Goal: Task Accomplishment & Management: Manage account settings

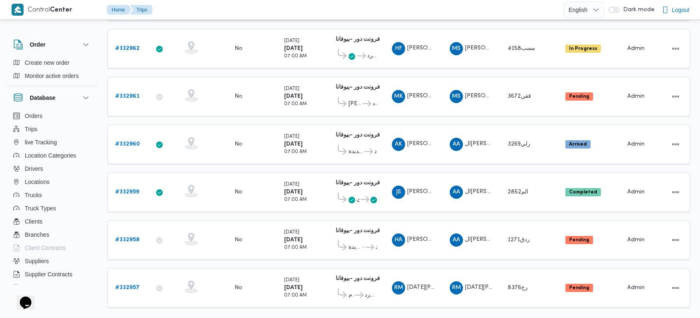
scroll to position [775, 0]
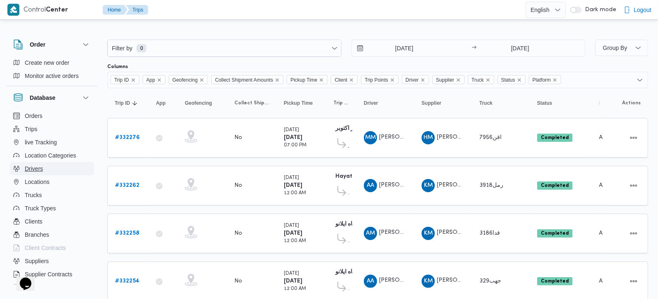
click at [36, 167] on span "Drivers" at bounding box center [34, 169] width 18 height 10
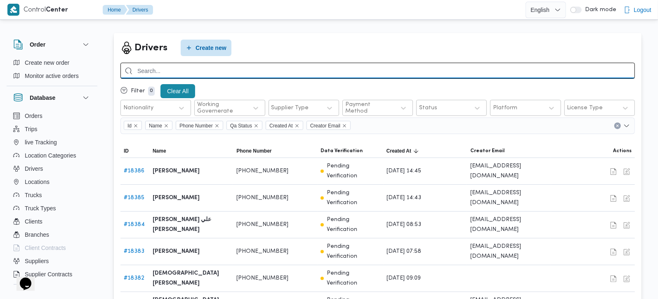
click at [227, 68] on input "search" at bounding box center [378, 71] width 515 height 16
paste input "01015625605"
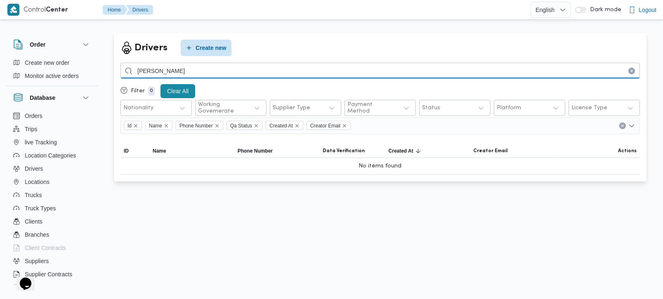
type input "احمد جمال عبدالله"
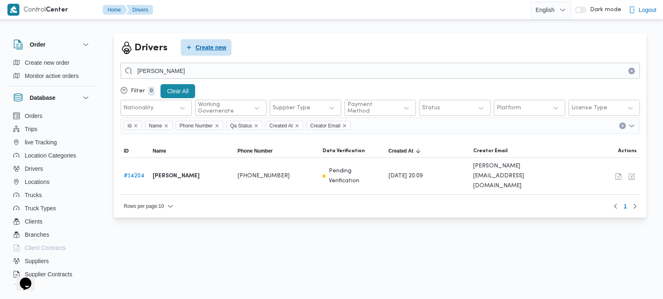
click at [203, 46] on span "Create new" at bounding box center [211, 48] width 31 height 10
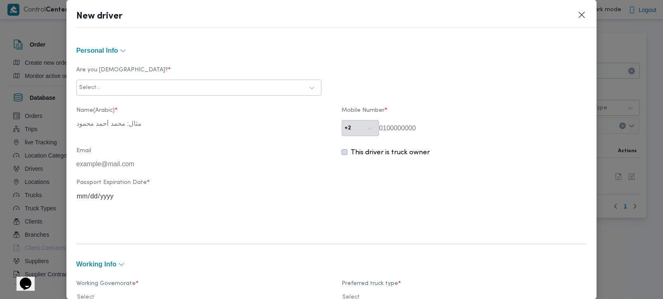
click at [172, 85] on div at bounding box center [203, 88] width 202 height 8
click at [118, 105] on div "Egyptian" at bounding box center [199, 109] width 244 height 14
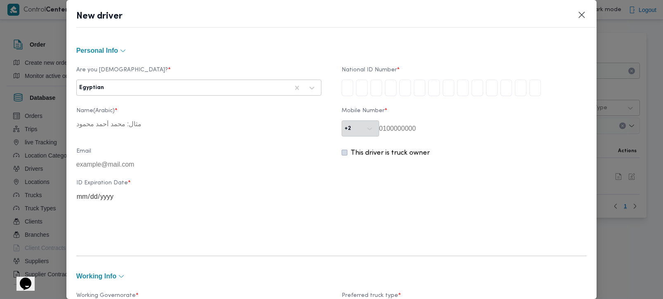
type input "2"
type input "8"
type input "6"
type input "0"
type input "4"
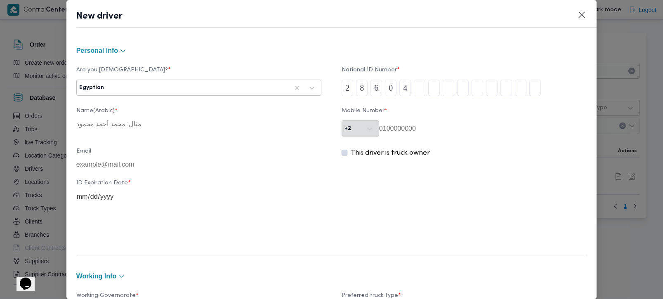
type input "0"
type input "9"
type input "1"
type input "3"
type input "4"
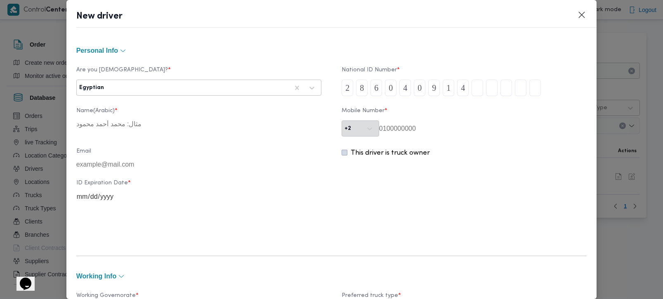
type input "0"
type input "2"
type input "4"
type input "3"
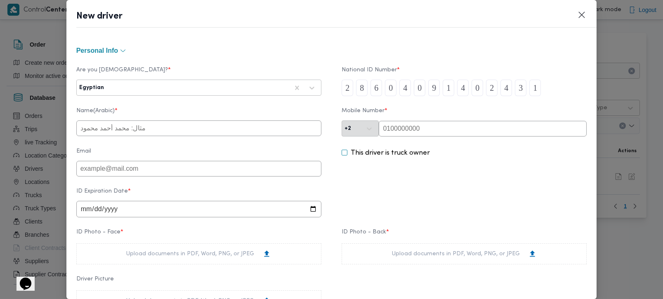
type input "1"
click at [518, 129] on input "text" at bounding box center [483, 129] width 208 height 16
paste input "01015625605"
type input "01015625605"
click at [205, 128] on input "text" at bounding box center [198, 129] width 245 height 16
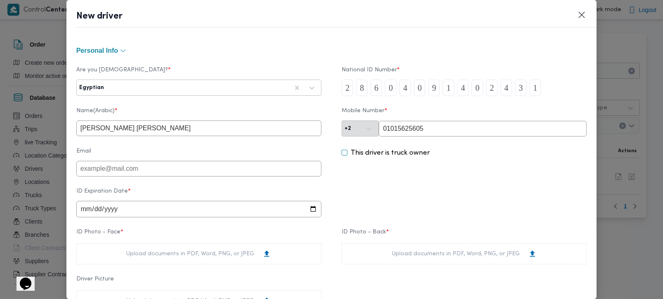
type input "احمد جمال عبدالله احمد مرسي"
click at [85, 213] on input "date" at bounding box center [198, 209] width 245 height 17
type input "262025-08-31"
click at [106, 211] on input "262025-08-31" at bounding box center [198, 209] width 245 height 17
type input "2025-08-31"
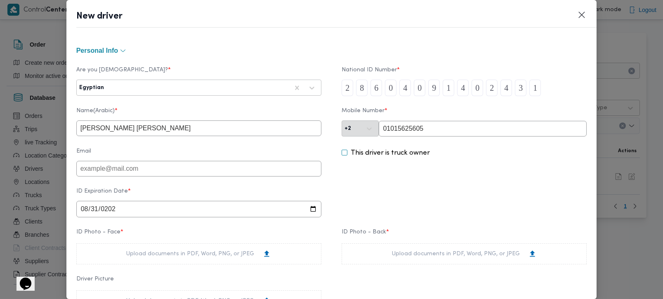
click at [417, 177] on div "This driver is truck owner" at bounding box center [464, 162] width 245 height 28
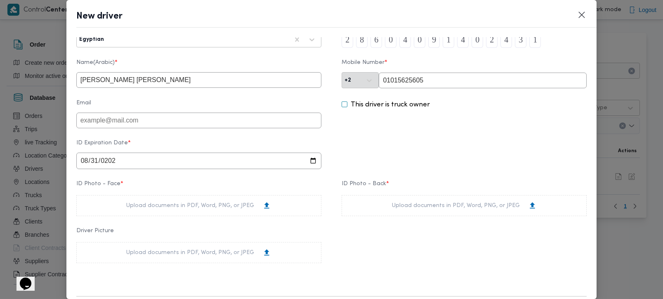
click at [191, 210] on div "Upload documents in PDF, Word, PNG, or JPEG" at bounding box center [198, 205] width 145 height 9
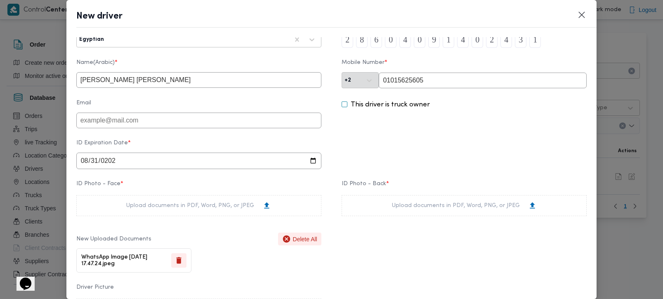
click at [431, 203] on div "Upload documents in PDF, Word, PNG, or JPEG" at bounding box center [464, 205] width 245 height 21
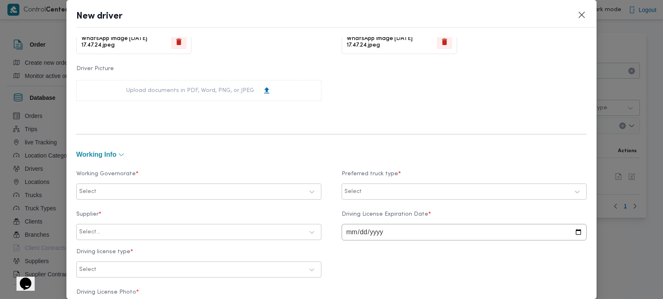
scroll to position [291, 0]
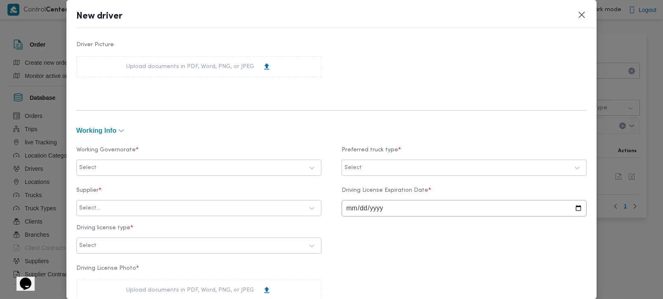
click at [120, 164] on div at bounding box center [201, 168] width 206 height 8
type input "رة"
click at [109, 204] on label "القاهرة" at bounding box center [120, 203] width 70 height 10
type input "بية"
click at [111, 206] on label "القليوبية" at bounding box center [99, 203] width 29 height 10
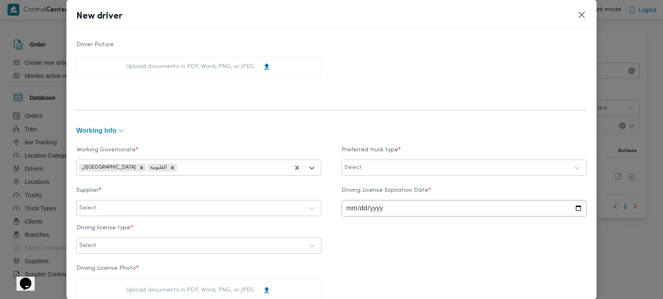
click at [395, 170] on div at bounding box center [467, 168] width 206 height 8
click at [353, 187] on label "Trella" at bounding box center [362, 188] width 25 height 10
click at [350, 206] on label "Dababa" at bounding box center [366, 203] width 32 height 10
click at [351, 215] on label "Jumbo" at bounding box center [363, 217] width 26 height 10
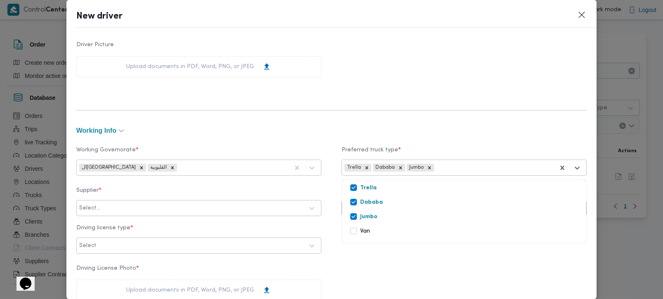
click at [379, 253] on div "Supplier * Select... Driving License Expiration Date * Driving license type * S…" at bounding box center [331, 220] width 511 height 75
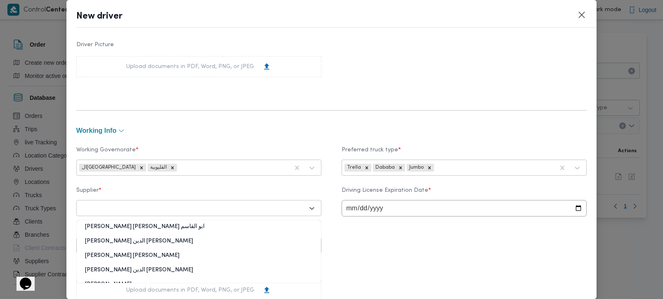
click at [112, 209] on div at bounding box center [191, 208] width 225 height 8
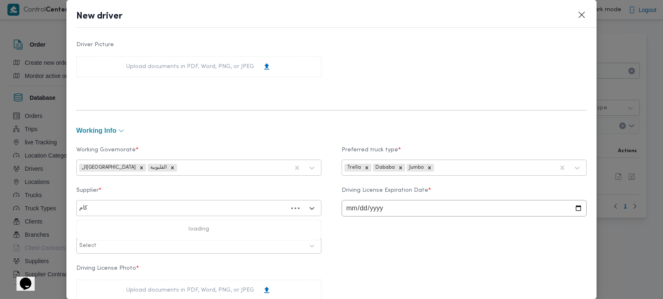
type input "كامل"
click at [137, 255] on div "محمد ناصر كامل عباس" at bounding box center [199, 259] width 244 height 14
click at [348, 211] on input "date" at bounding box center [464, 208] width 245 height 17
type input "2025-08-31"
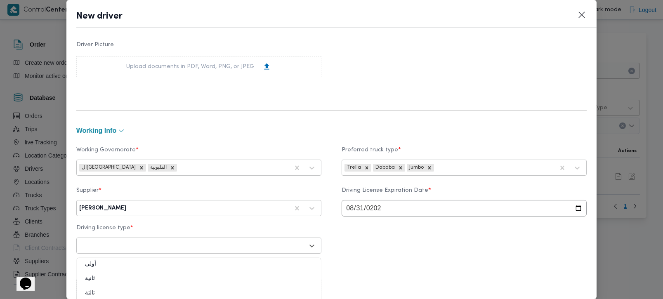
click at [117, 248] on div at bounding box center [191, 246] width 225 height 8
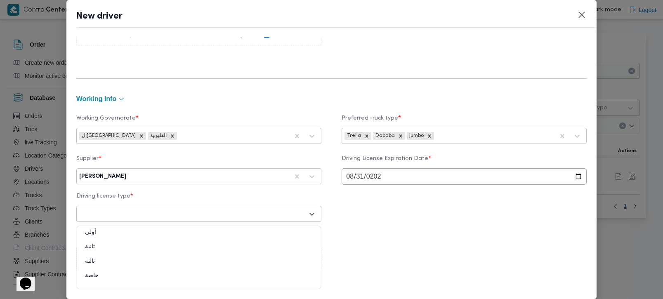
scroll to position [340, 0]
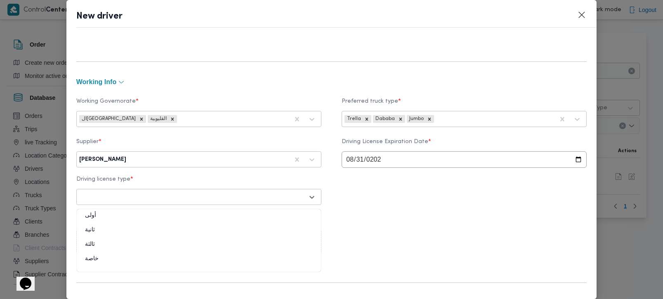
click at [90, 259] on div "خاصة" at bounding box center [199, 262] width 244 height 14
click at [443, 232] on div "Driving License Photo * Upload documents in PDF, Word, PNG, or JPEG" at bounding box center [331, 235] width 511 height 44
click at [189, 241] on div "Upload documents in PDF, Word, PNG, or JPEG" at bounding box center [198, 241] width 145 height 9
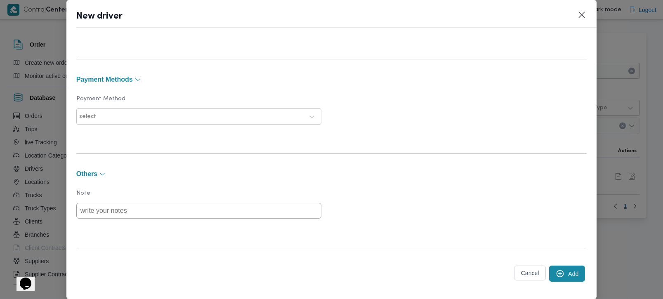
scroll to position [627, 0]
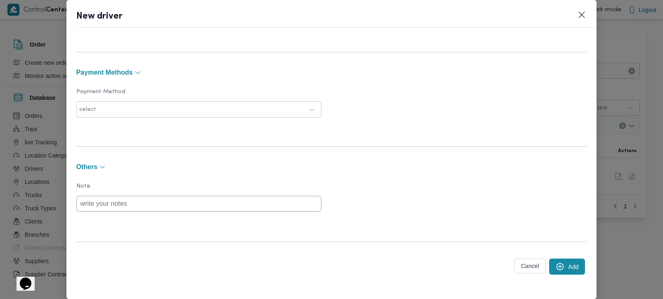
click at [557, 263] on button "Add" at bounding box center [567, 267] width 36 height 16
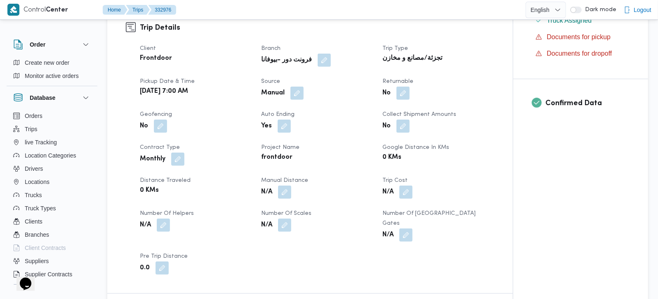
scroll to position [291, 0]
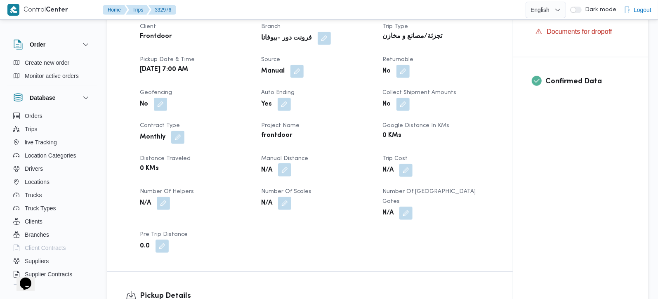
click at [286, 177] on button "button" at bounding box center [284, 169] width 13 height 13
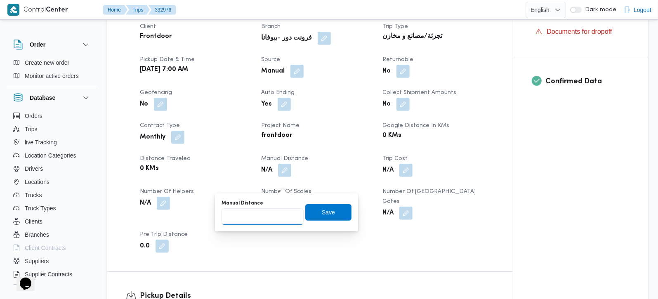
click at [268, 213] on input "Manual Distance" at bounding box center [263, 216] width 82 height 17
type input "105"
click at [336, 219] on span "Save" at bounding box center [328, 212] width 46 height 17
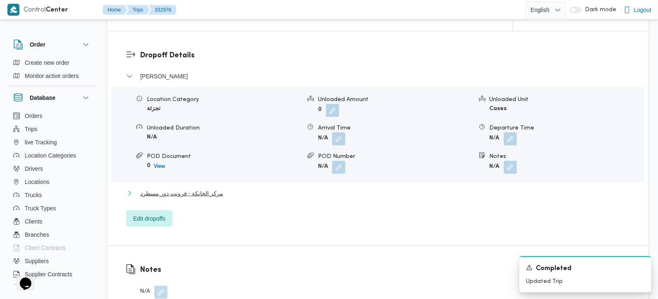
click at [194, 199] on span "مركز الخانكة - فرونت دور مسطرد" at bounding box center [181, 194] width 83 height 10
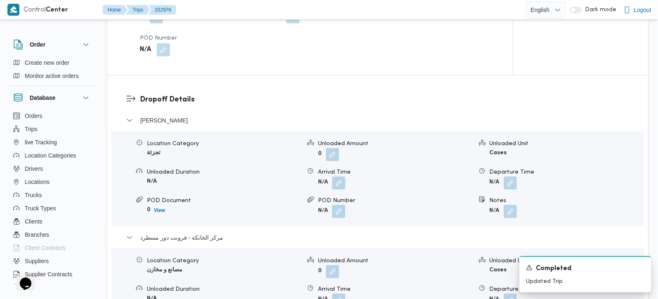
scroll to position [728, 0]
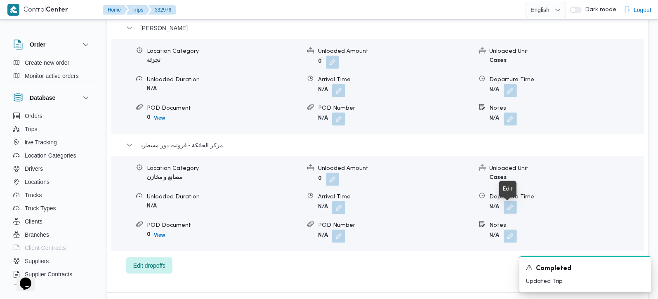
click at [509, 211] on button "button" at bounding box center [510, 207] width 13 height 13
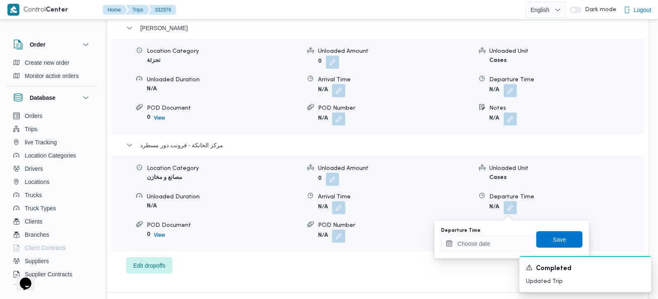
click at [475, 235] on div "Departure Time" at bounding box center [488, 239] width 94 height 25
click at [485, 241] on input "Departure Time" at bounding box center [488, 244] width 94 height 17
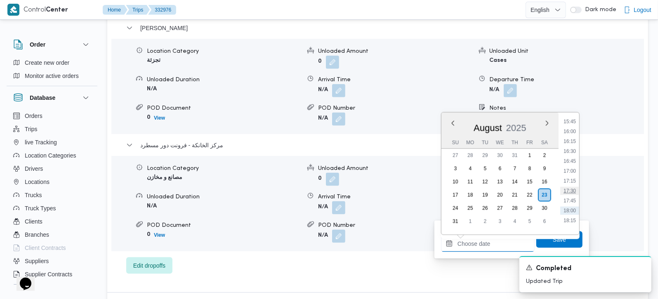
scroll to position [609, 0]
click at [569, 167] on li "16:30" at bounding box center [570, 168] width 19 height 8
type input "23/08/2025 16:30"
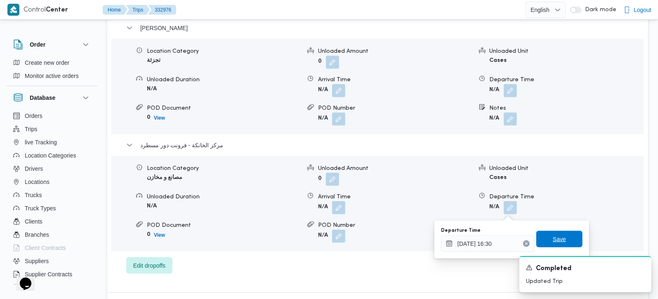
click at [560, 240] on span "Save" at bounding box center [560, 239] width 46 height 17
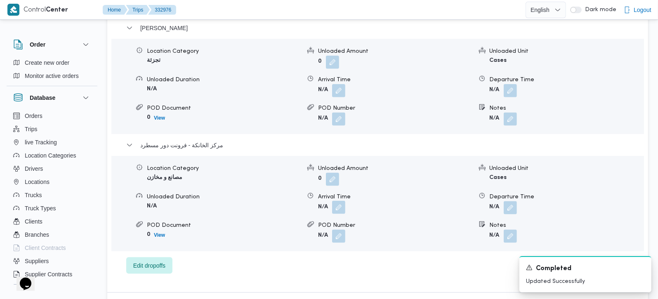
click at [344, 212] on button "button" at bounding box center [338, 207] width 13 height 13
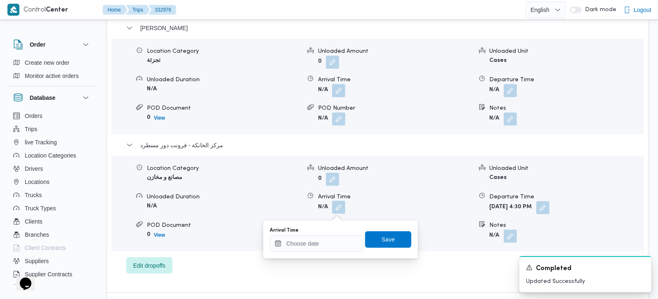
click at [331, 252] on div "Arrival Time Save" at bounding box center [340, 240] width 143 height 26
click at [335, 241] on input "Arrival Time" at bounding box center [317, 244] width 94 height 17
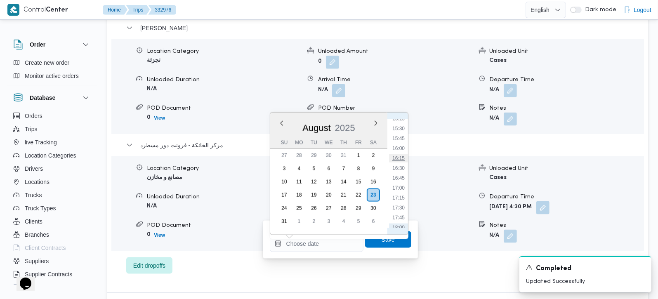
click at [402, 154] on li "16:15" at bounding box center [398, 158] width 19 height 8
type input "[DATE] 16:15"
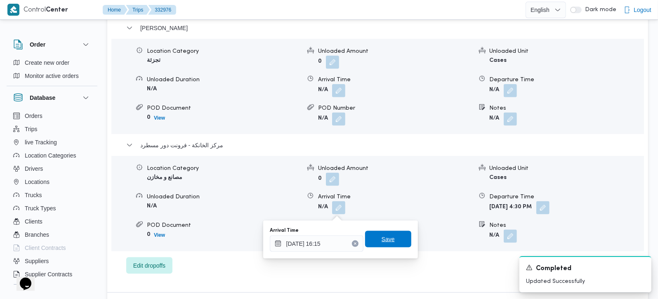
click at [392, 234] on span "Save" at bounding box center [388, 239] width 46 height 17
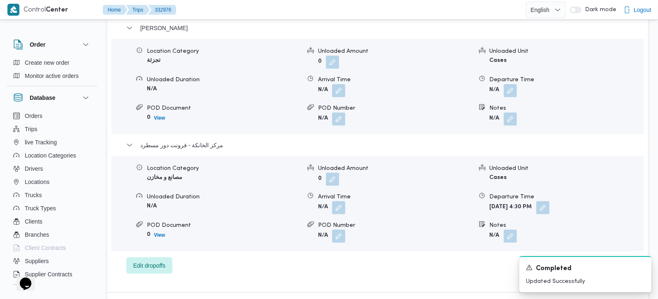
scroll to position [680, 0]
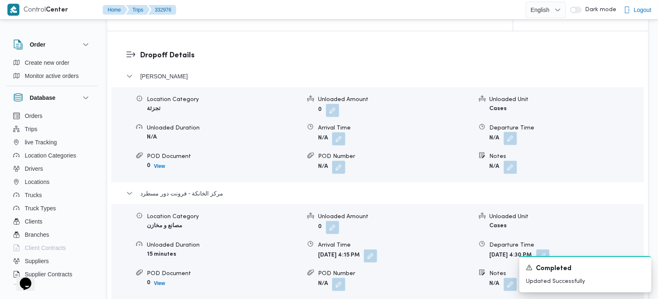
click at [514, 144] on button "button" at bounding box center [510, 138] width 13 height 13
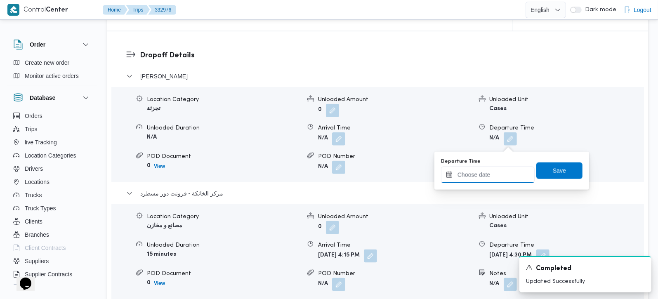
click at [497, 182] on input "Departure Time" at bounding box center [488, 175] width 94 height 17
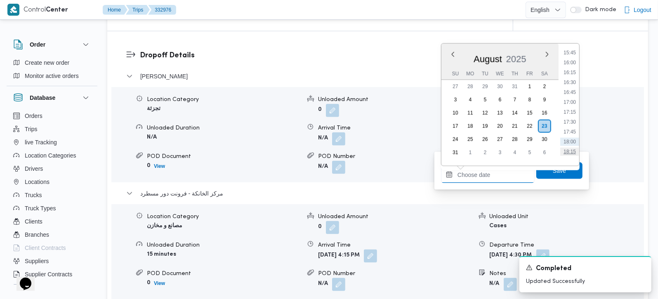
scroll to position [609, 0]
click at [573, 61] on li "15:30" at bounding box center [570, 60] width 19 height 8
type input "23/08/2025 15:30"
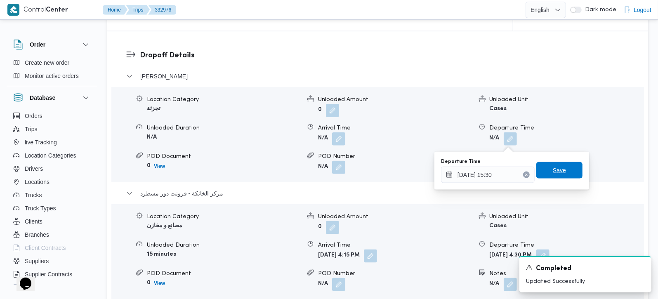
click at [564, 166] on span "Save" at bounding box center [560, 170] width 46 height 17
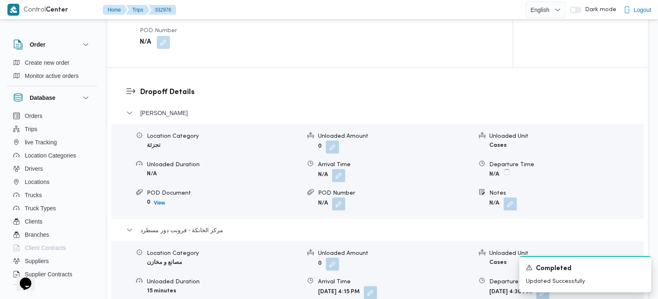
scroll to position [582, 0]
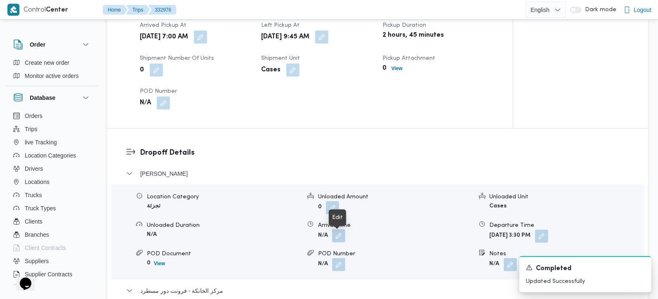
click at [343, 236] on button "button" at bounding box center [338, 235] width 13 height 13
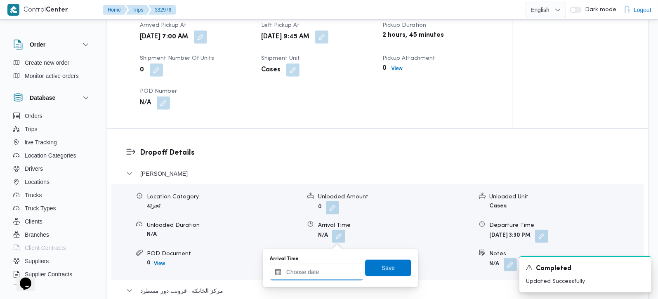
click at [334, 268] on input "Arrival Time" at bounding box center [317, 272] width 94 height 17
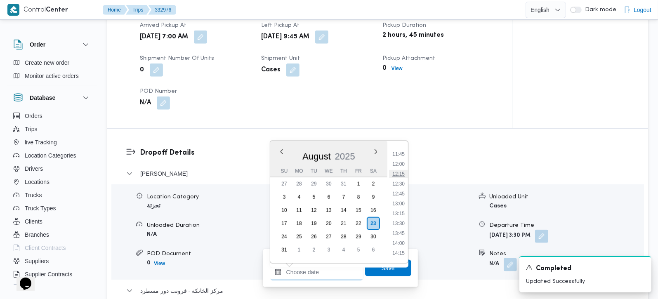
scroll to position [414, 0]
click at [402, 153] on li "10:30" at bounding box center [398, 153] width 19 height 8
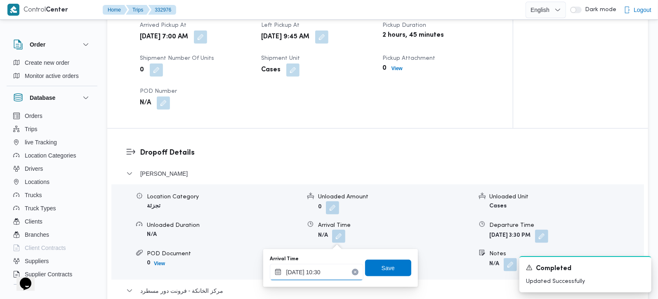
type input "23/08/2025 10:30"
click at [395, 267] on span "Save" at bounding box center [388, 268] width 46 height 17
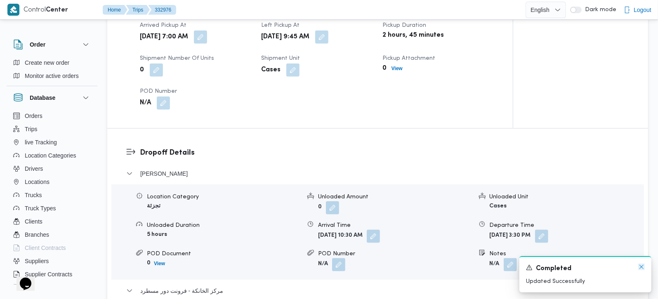
click at [641, 269] on icon "Dismiss toast" at bounding box center [642, 267] width 4 height 4
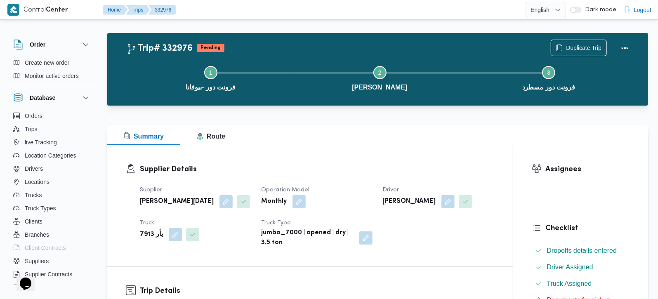
scroll to position [0, 0]
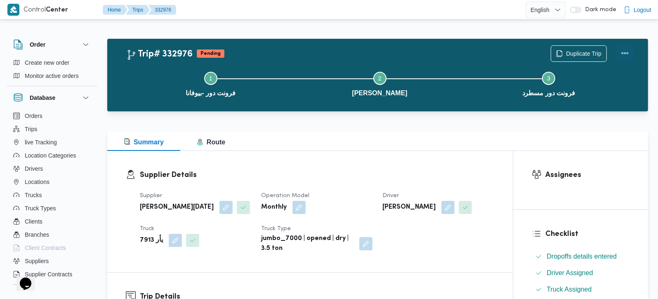
click at [625, 50] on button "Actions" at bounding box center [625, 53] width 17 height 17
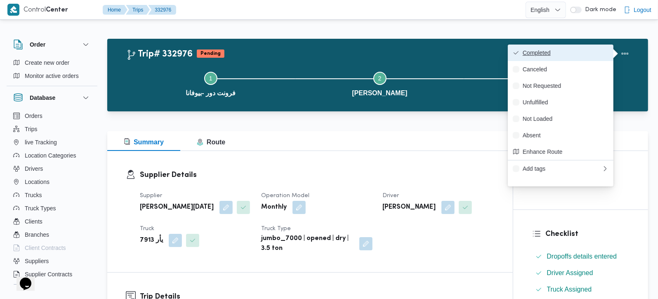
click at [561, 57] on button "Completed" at bounding box center [561, 53] width 106 height 17
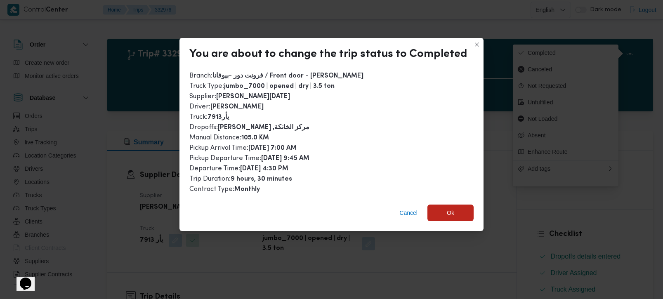
click at [442, 220] on div "Cancel Ok" at bounding box center [332, 214] width 304 height 33
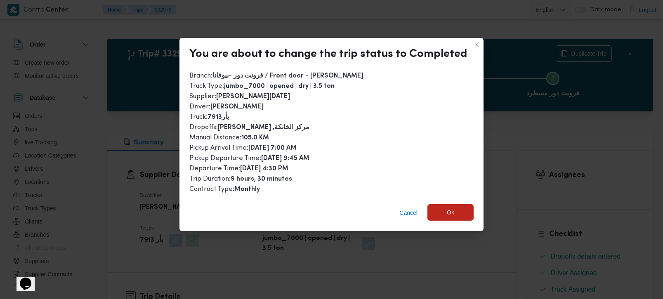
click at [447, 208] on span "Ok" at bounding box center [450, 213] width 7 height 10
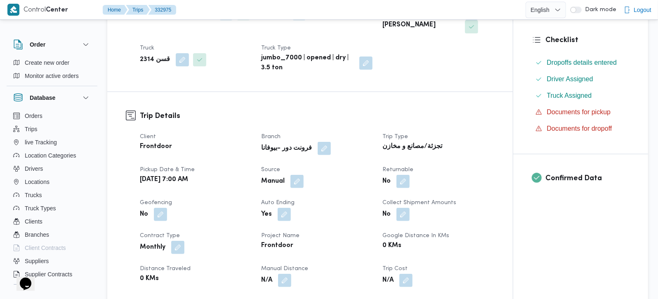
scroll to position [243, 0]
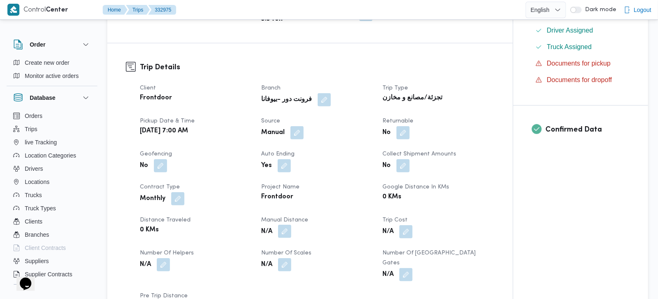
click at [287, 234] on button "button" at bounding box center [284, 231] width 13 height 13
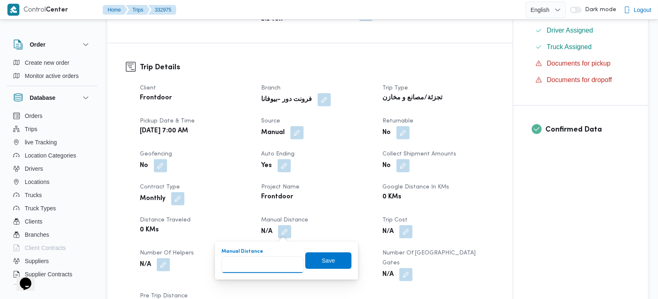
click at [272, 269] on input "Manual Distance" at bounding box center [263, 265] width 82 height 17
type input "127"
click at [329, 264] on span "Save" at bounding box center [328, 260] width 46 height 17
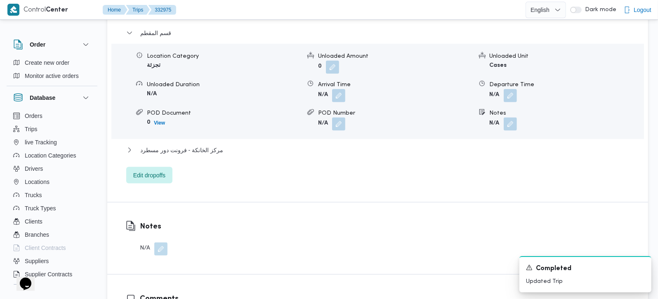
scroll to position [738, 0]
click at [213, 144] on span "مركز الخانكة - فرونت دور مسطرد" at bounding box center [181, 149] width 83 height 10
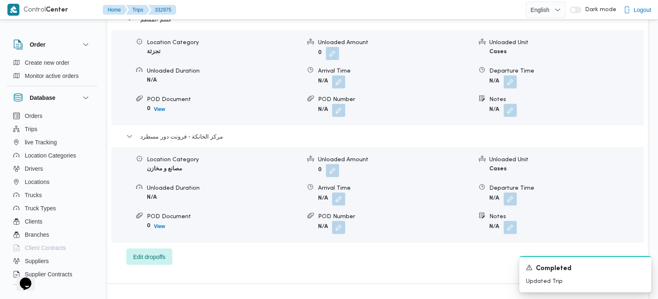
scroll to position [786, 0]
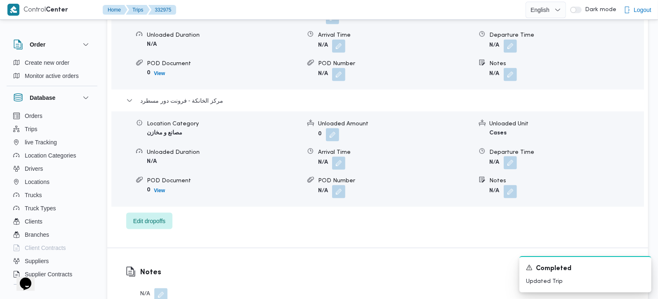
click at [513, 156] on button "button" at bounding box center [510, 162] width 13 height 13
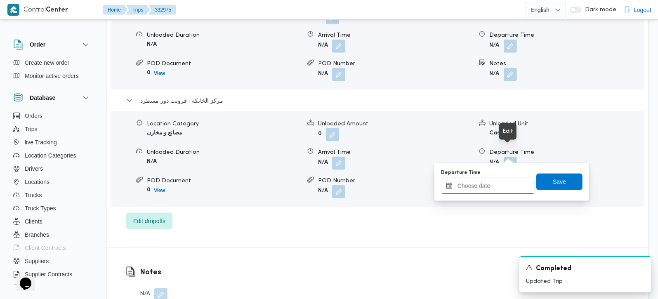
click at [499, 183] on input "Departure Time" at bounding box center [488, 186] width 94 height 17
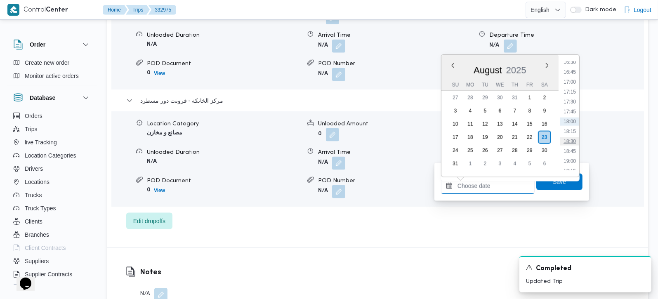
scroll to position [609, 0]
click at [569, 137] on li "17:15" at bounding box center [570, 140] width 19 height 8
type input "[DATE] 17:15"
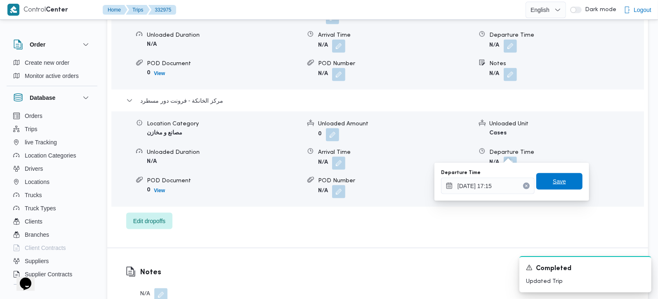
click at [559, 187] on span "Save" at bounding box center [560, 181] width 46 height 17
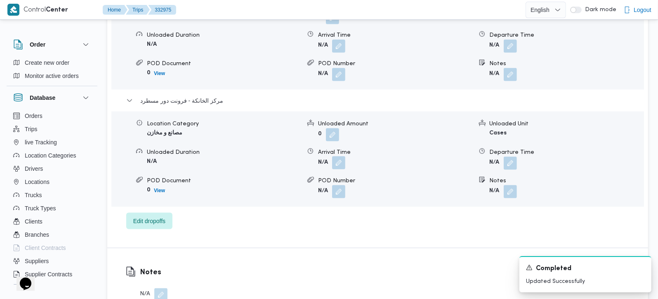
click at [336, 156] on button "button" at bounding box center [338, 162] width 13 height 13
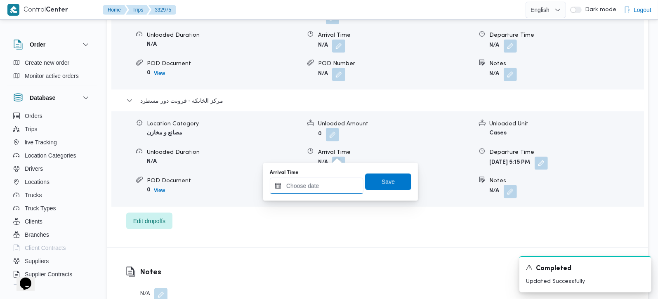
click at [334, 181] on input "Arrival Time" at bounding box center [317, 186] width 94 height 17
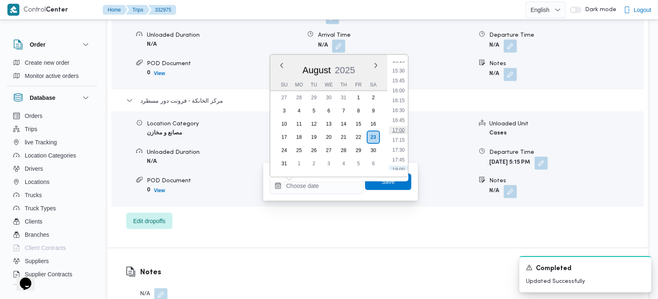
click at [404, 130] on li "17:00" at bounding box center [398, 130] width 19 height 8
type input "23/08/2025 17:00"
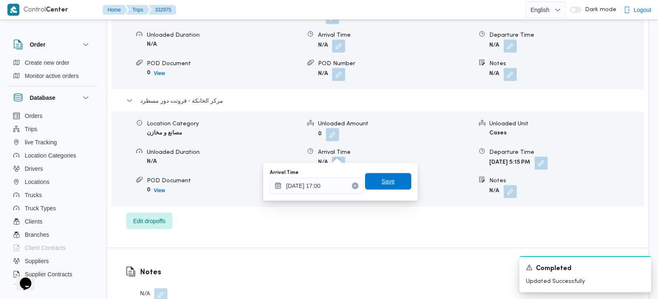
click at [395, 178] on span "Save" at bounding box center [388, 181] width 46 height 17
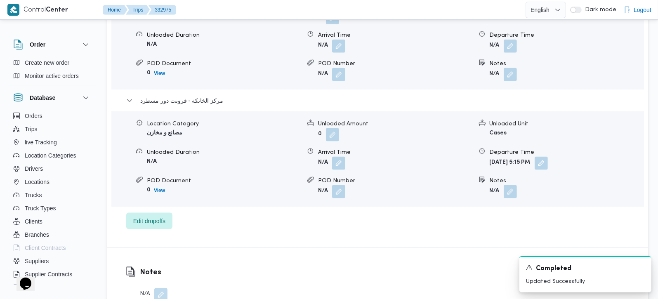
scroll to position [738, 0]
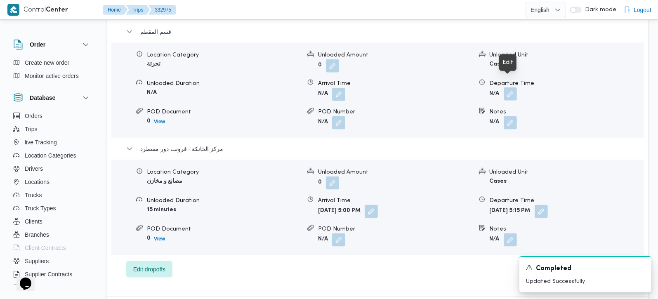
click at [508, 88] on button "button" at bounding box center [510, 94] width 13 height 13
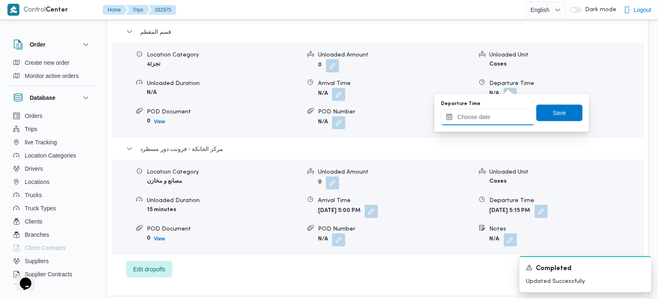
drag, startPoint x: 496, startPoint y: 115, endPoint x: 510, endPoint y: 121, distance: 15.0
click at [496, 115] on input "Departure Time" at bounding box center [488, 117] width 94 height 17
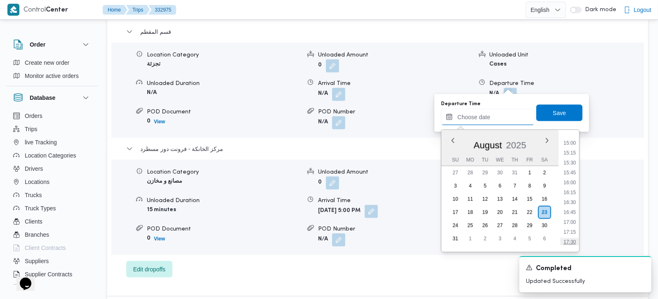
scroll to position [609, 0]
click at [573, 175] on li "16:15" at bounding box center [570, 176] width 19 height 8
type input "[DATE] 16:15"
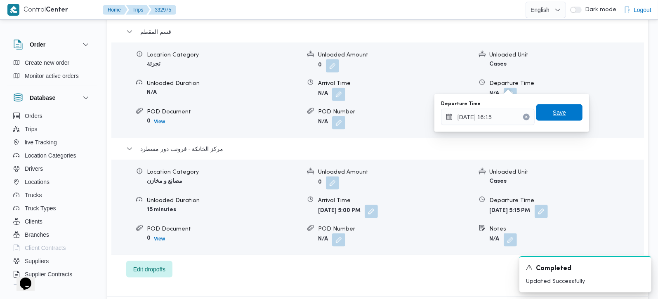
click at [556, 112] on span "Save" at bounding box center [559, 113] width 13 height 10
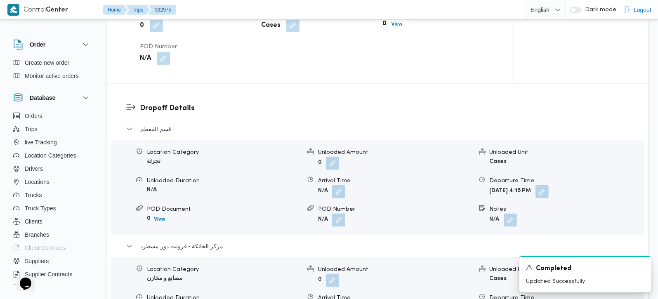
scroll to position [592, 0]
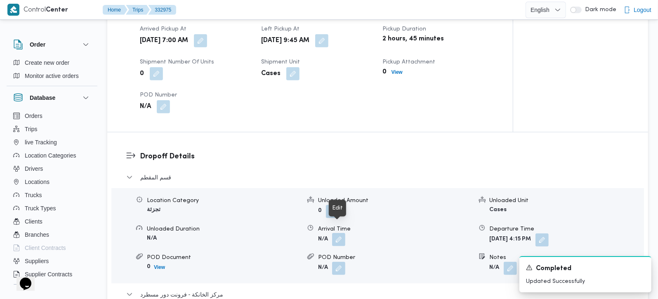
click at [340, 233] on button "button" at bounding box center [338, 239] width 13 height 13
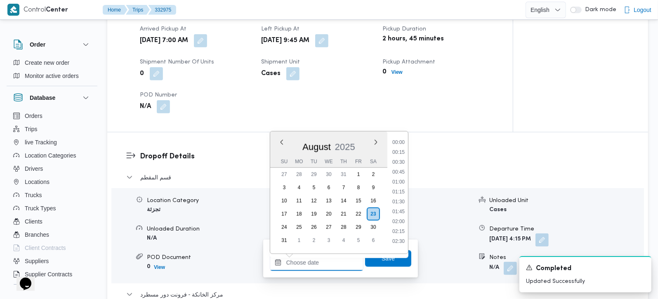
click at [333, 260] on input "Arrival Time" at bounding box center [317, 263] width 94 height 17
click at [400, 142] on li "10:30" at bounding box center [398, 144] width 19 height 8
type input "23/08/2025 10:30"
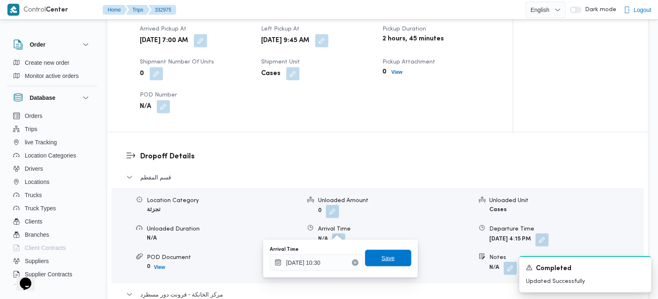
click at [388, 251] on div "Save" at bounding box center [388, 259] width 46 height 17
click at [384, 260] on span "Save" at bounding box center [388, 258] width 13 height 10
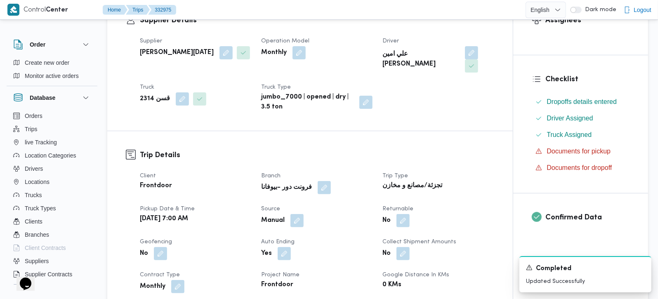
scroll to position [0, 0]
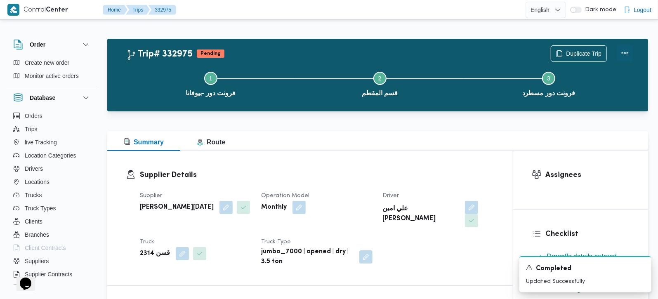
click at [625, 57] on button "Actions" at bounding box center [625, 53] width 17 height 17
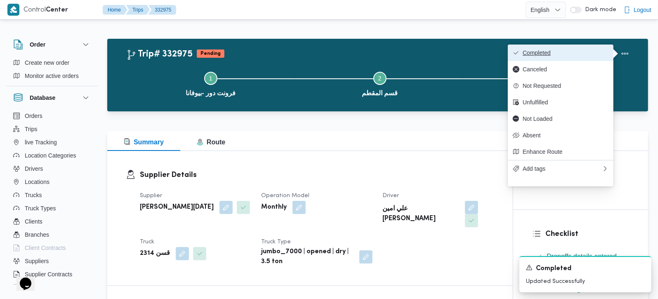
click at [557, 59] on button "Completed" at bounding box center [561, 53] width 106 height 17
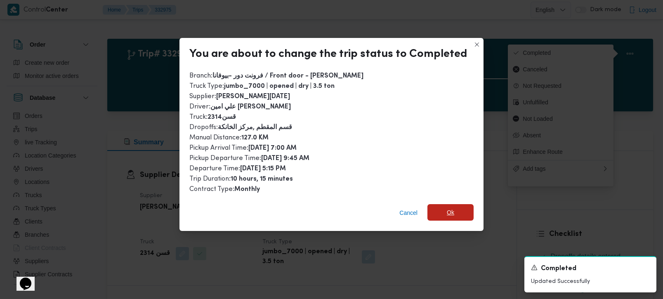
click at [447, 208] on span "Ok" at bounding box center [450, 213] width 7 height 10
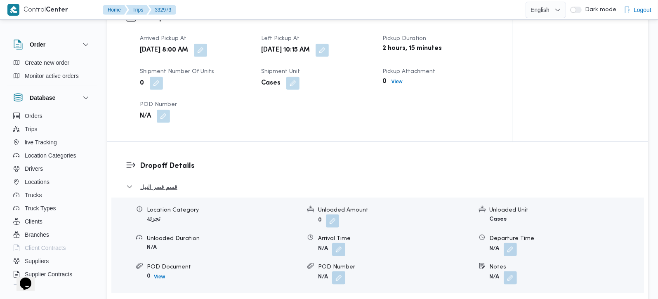
scroll to position [728, 0]
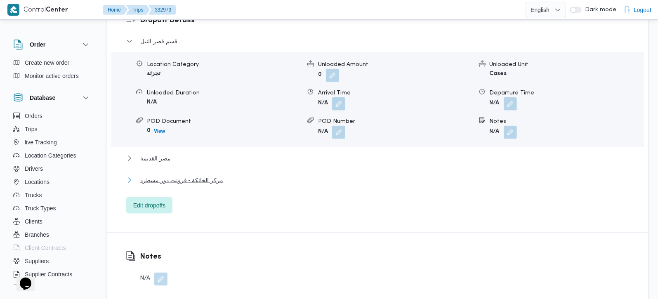
click at [175, 172] on span "مركز الخانكة - فرونت دور مسطرد" at bounding box center [181, 167] width 83 height 10
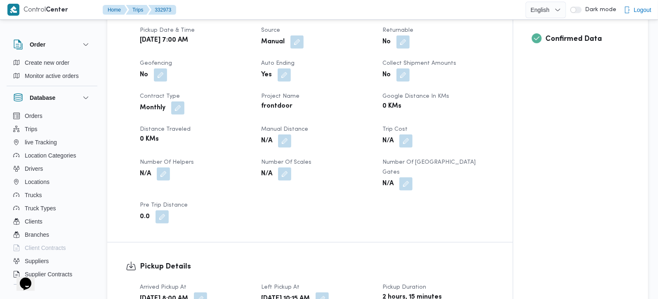
scroll to position [340, 0]
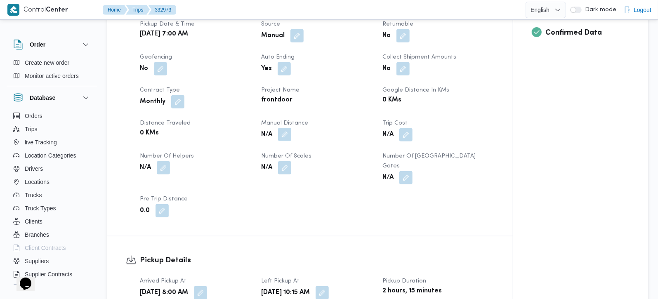
click at [286, 128] on button "button" at bounding box center [284, 121] width 13 height 13
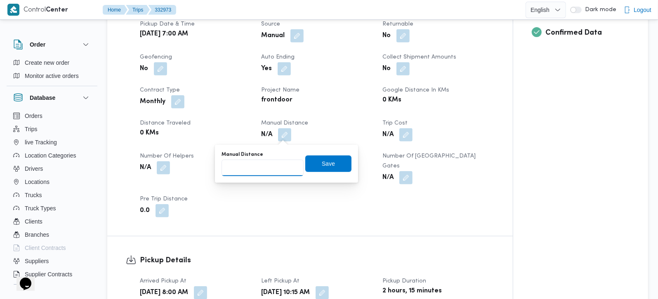
click at [265, 172] on input "Manual Distance" at bounding box center [263, 168] width 82 height 17
type input "89"
click at [327, 158] on span "Save" at bounding box center [328, 163] width 46 height 17
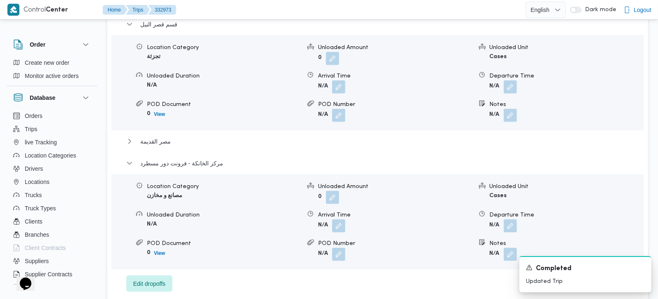
scroll to position [777, 0]
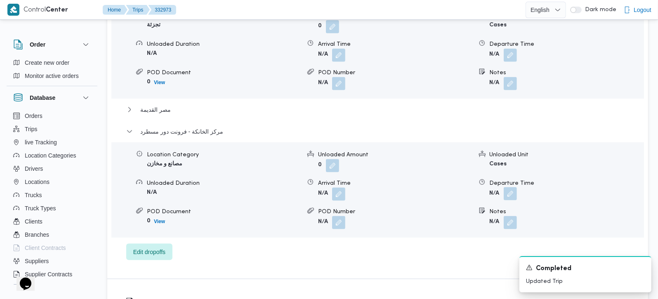
click at [509, 185] on button "button" at bounding box center [510, 180] width 13 height 13
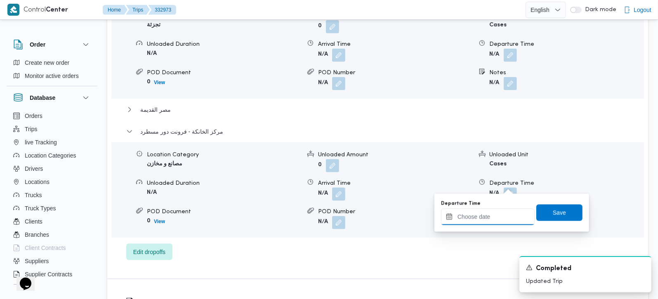
click at [497, 211] on input "Departure Time" at bounding box center [488, 217] width 94 height 17
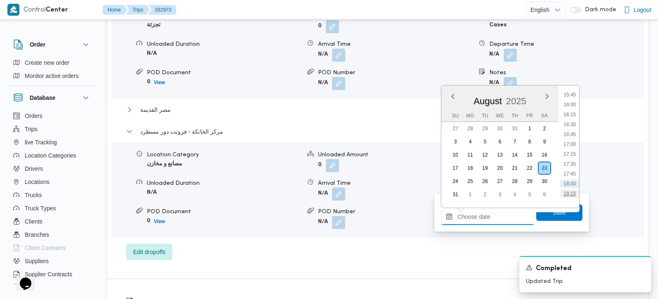
scroll to position [609, 0]
click at [572, 169] on li "17:15" at bounding box center [570, 171] width 19 height 8
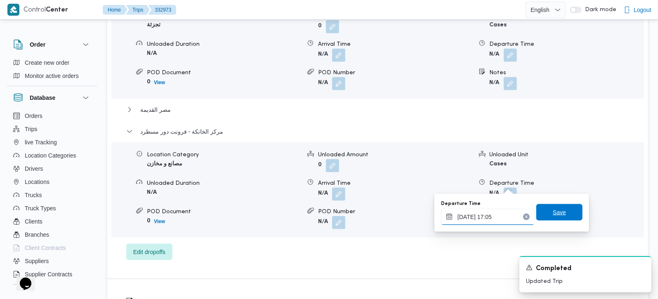
type input "[DATE] 17:05"
click at [562, 210] on span "Save" at bounding box center [560, 212] width 46 height 17
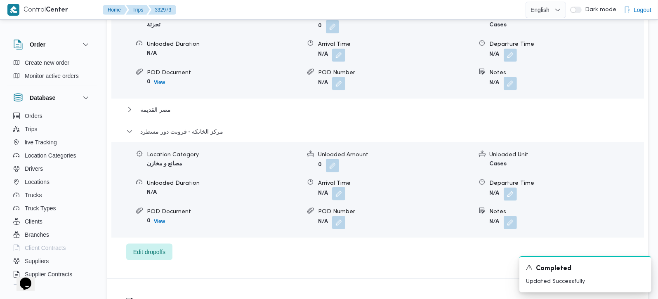
click at [338, 184] on button "button" at bounding box center [338, 180] width 13 height 13
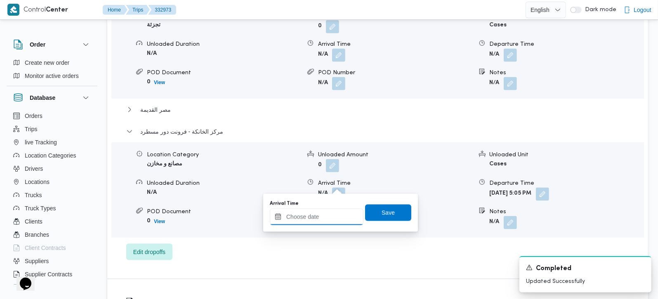
click at [329, 215] on input "Arrival Time" at bounding box center [317, 217] width 94 height 17
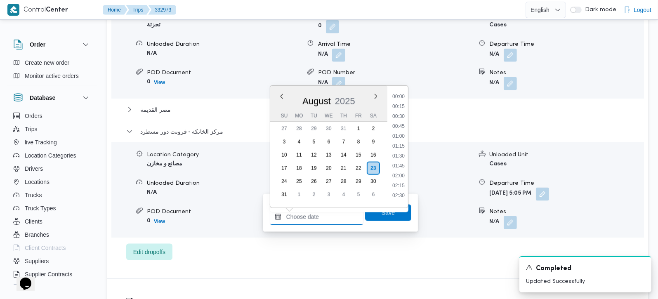
scroll to position [657, 0]
click at [402, 100] on li "16:45" at bounding box center [398, 103] width 19 height 8
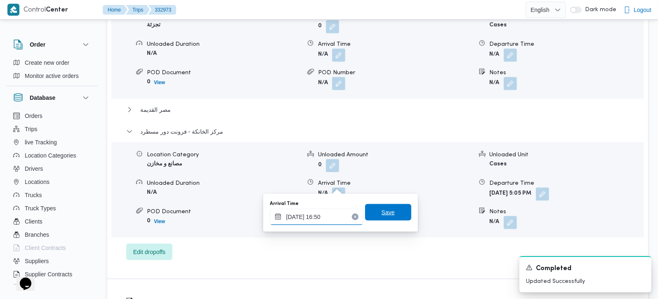
type input "[DATE] 16:50"
click at [394, 211] on span "Save" at bounding box center [388, 212] width 46 height 17
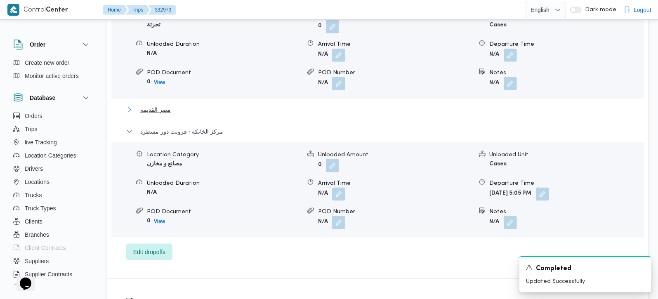
click at [154, 98] on span "مصر القديمة" at bounding box center [155, 97] width 31 height 10
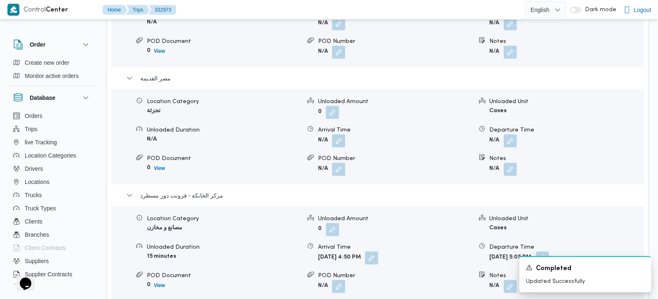
scroll to position [826, 0]
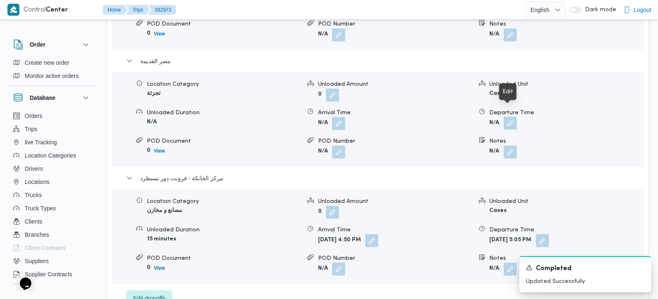
click at [511, 112] on button "button" at bounding box center [510, 110] width 13 height 13
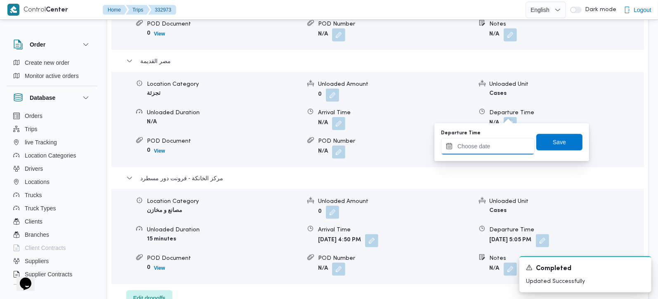
click at [497, 145] on input "Departure Time" at bounding box center [488, 146] width 94 height 17
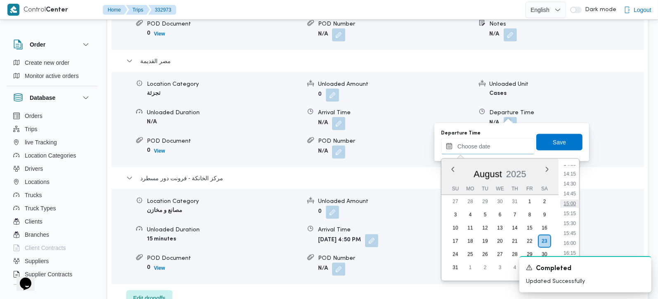
scroll to position [609, 0]
click at [575, 206] on li "16:15" at bounding box center [570, 205] width 19 height 8
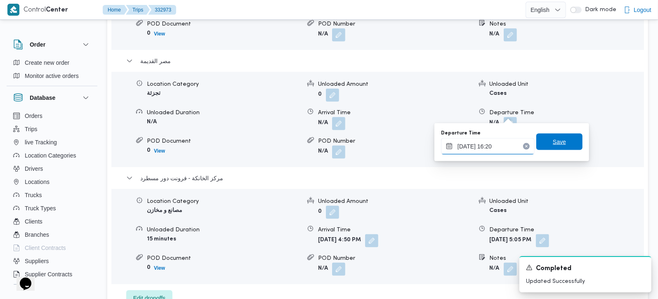
type input "23/08/2025 16:20"
click at [552, 147] on span "Save" at bounding box center [560, 142] width 46 height 17
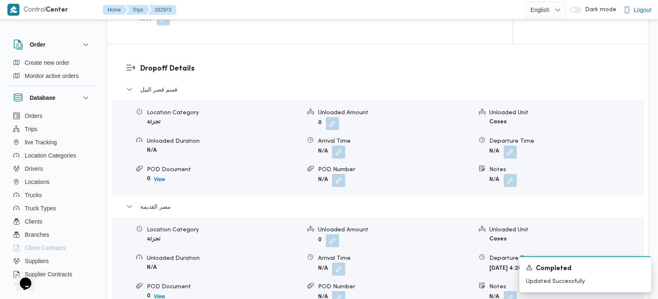
scroll to position [728, 0]
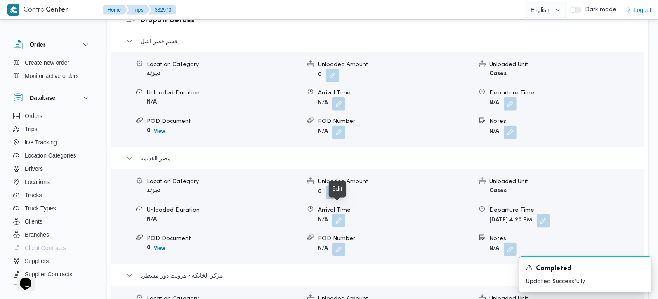
click at [343, 213] on button "button" at bounding box center [338, 207] width 13 height 13
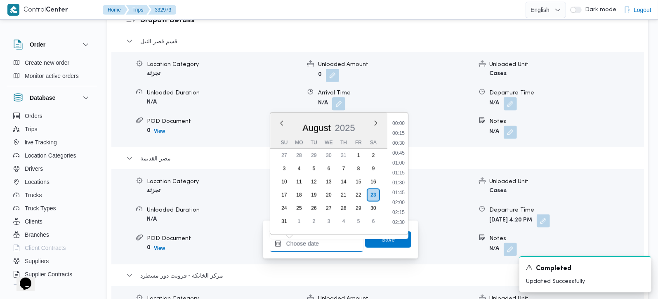
drag, startPoint x: 331, startPoint y: 252, endPoint x: 332, endPoint y: 241, distance: 10.7
click at [331, 252] on input "Arrival Time" at bounding box center [317, 244] width 94 height 17
drag, startPoint x: 332, startPoint y: 241, endPoint x: 336, endPoint y: 236, distance: 6.7
click at [332, 241] on input "Arrival Time" at bounding box center [317, 244] width 94 height 17
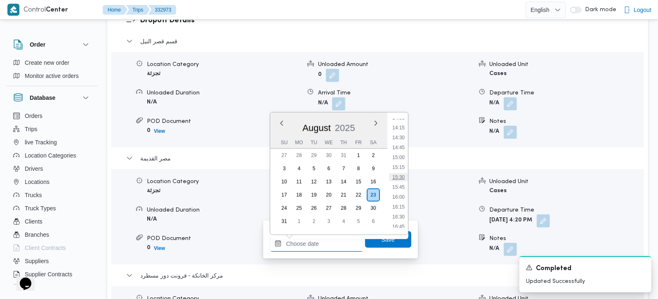
scroll to position [512, 0]
click at [404, 128] on li "13:00" at bounding box center [398, 127] width 19 height 8
type input "23/08/2025 13:00"
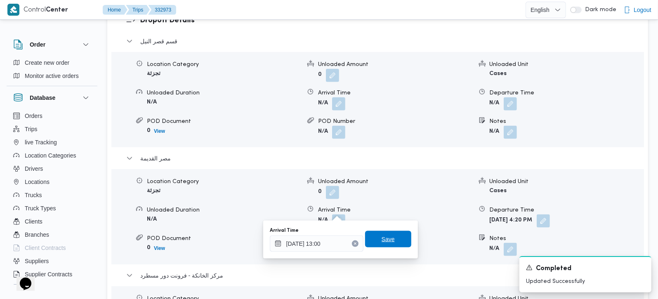
click at [388, 234] on span "Save" at bounding box center [388, 239] width 46 height 17
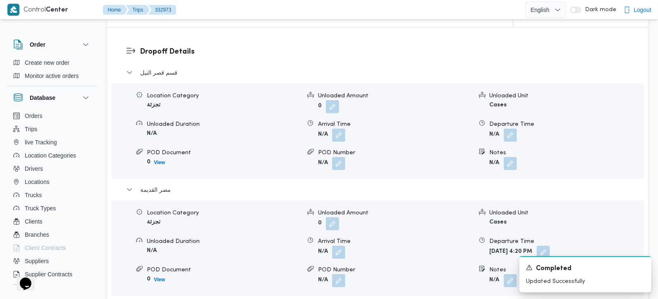
scroll to position [680, 0]
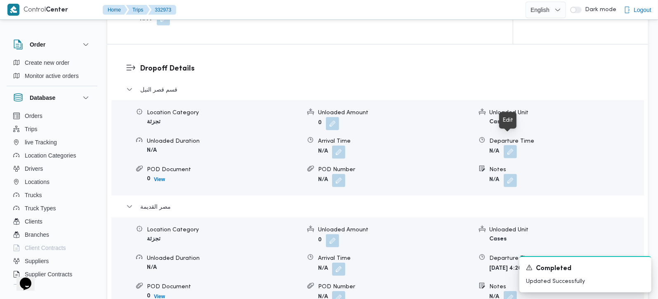
click at [508, 142] on button "button" at bounding box center [510, 138] width 13 height 13
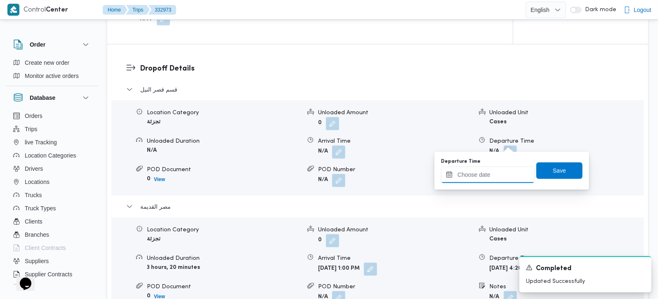
click at [499, 181] on input "Departure Time" at bounding box center [488, 175] width 94 height 17
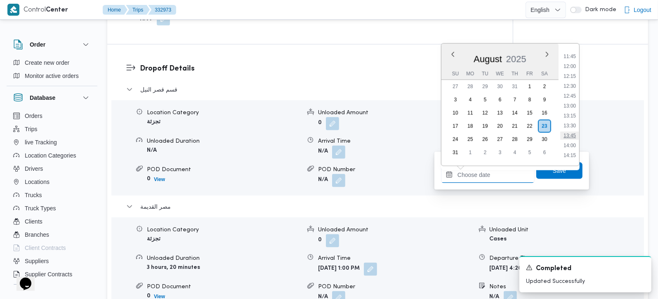
scroll to position [463, 0]
drag, startPoint x: 576, startPoint y: 87, endPoint x: 576, endPoint y: 92, distance: 5.0
click at [576, 87] on li "12:30" at bounding box center [570, 87] width 19 height 8
type input "23/08/2025 12:30"
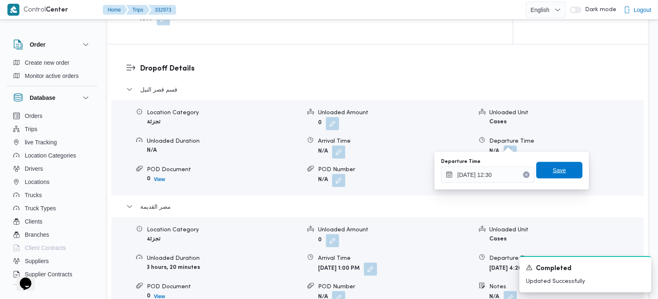
click at [557, 169] on span "Save" at bounding box center [559, 171] width 13 height 10
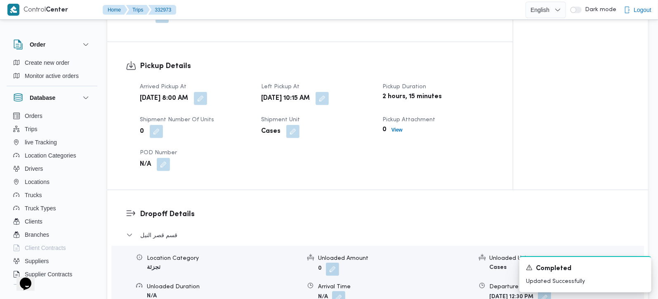
scroll to position [582, 0]
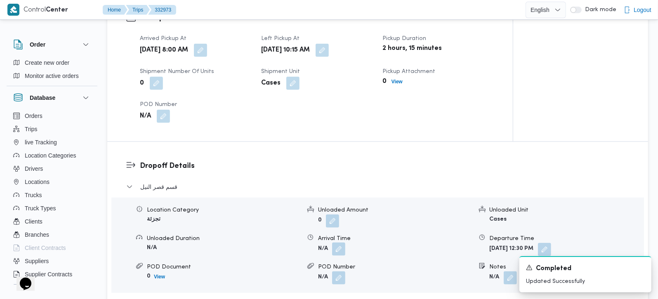
click at [341, 242] on button "button" at bounding box center [338, 235] width 13 height 13
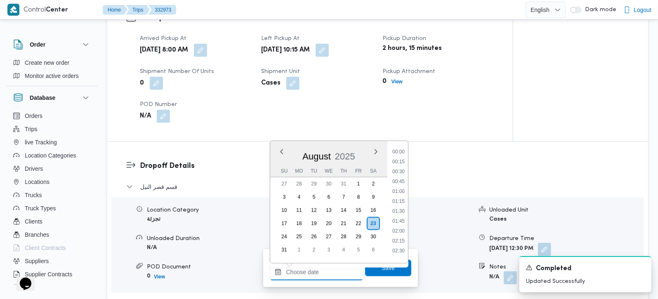
drag, startPoint x: 331, startPoint y: 268, endPoint x: 335, endPoint y: 264, distance: 5.8
click at [331, 268] on input "Arrival Time" at bounding box center [317, 272] width 94 height 17
click at [401, 171] on li "11:00" at bounding box center [398, 173] width 19 height 8
type input "[DATE] 11:00"
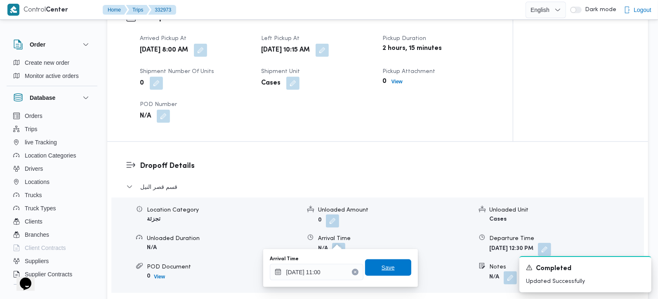
click at [396, 265] on span "Save" at bounding box center [388, 268] width 46 height 17
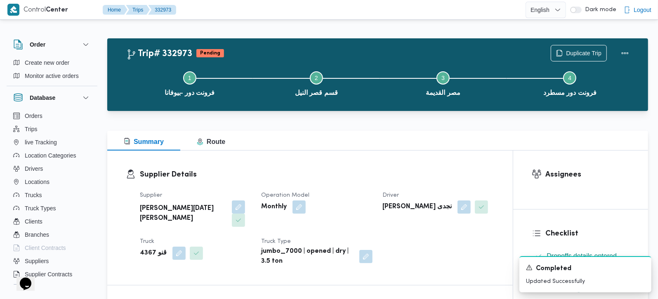
scroll to position [0, 0]
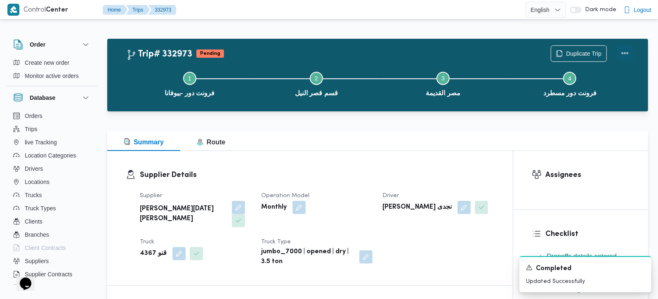
click at [630, 55] on button "Actions" at bounding box center [625, 53] width 17 height 17
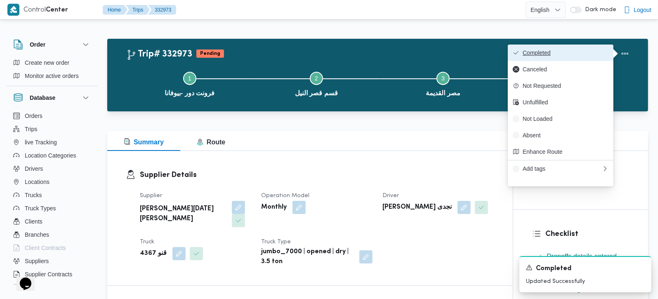
click at [572, 54] on span "Completed" at bounding box center [566, 53] width 86 height 7
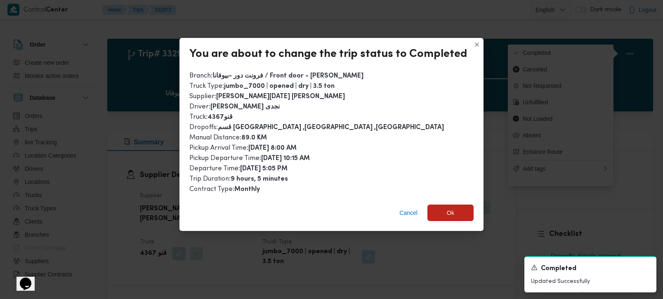
click at [446, 202] on div "Cancel Ok" at bounding box center [332, 214] width 304 height 33
click at [450, 208] on span "Ok" at bounding box center [450, 213] width 7 height 10
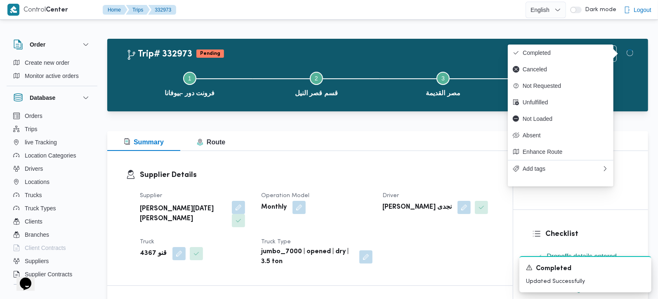
click at [447, 163] on div "Supplier Details Supplier ابراهيم رمضان ابراهيم عثمان ابوباشا Operation Model M…" at bounding box center [310, 211] width 406 height 121
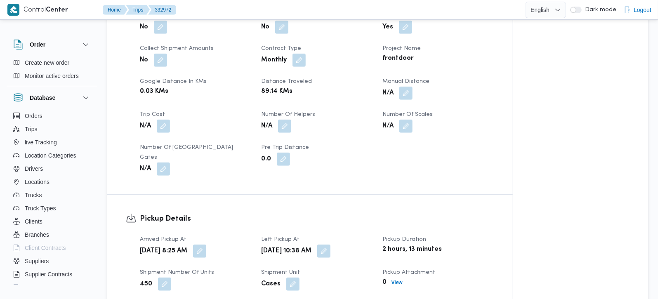
scroll to position [388, 0]
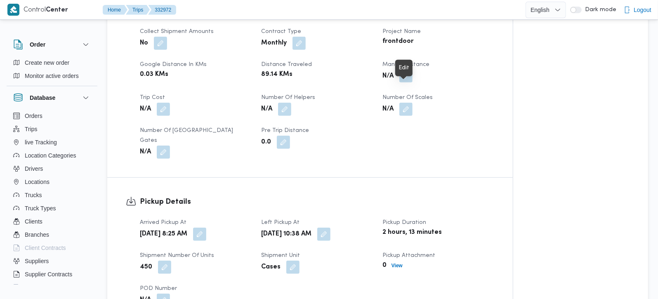
click at [409, 83] on button "button" at bounding box center [406, 75] width 13 height 13
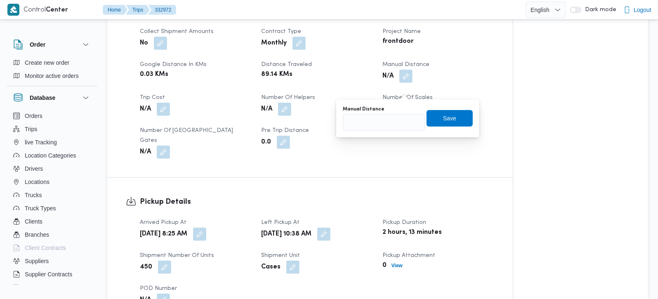
click at [379, 131] on div "You are in a dialog. To close this dialog, hit escape. Manual Distance Save" at bounding box center [407, 118] width 143 height 38
click at [373, 123] on input "Manual Distance" at bounding box center [384, 122] width 82 height 17
type input "101"
click at [434, 111] on span "Save" at bounding box center [450, 118] width 46 height 17
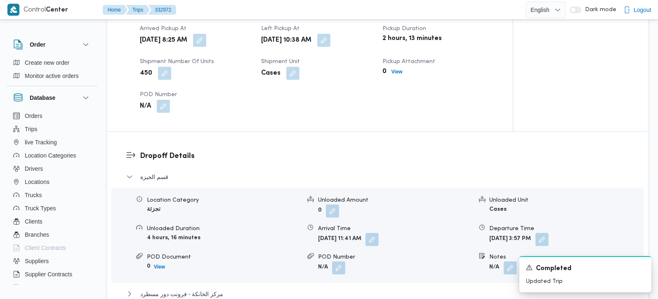
scroll to position [586, 0]
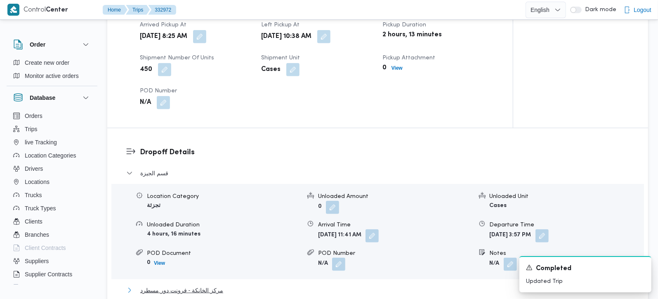
click at [211, 293] on span "مركز الخانكة - فرونت دور مسطرد" at bounding box center [181, 291] width 83 height 10
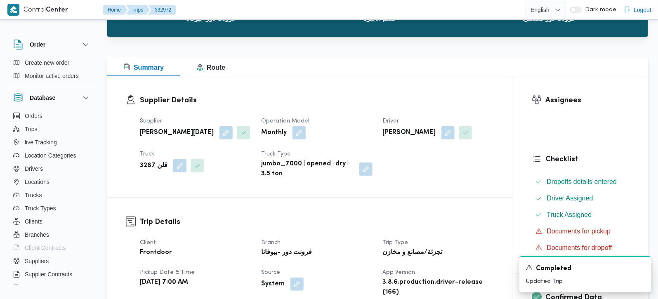
scroll to position [61, 0]
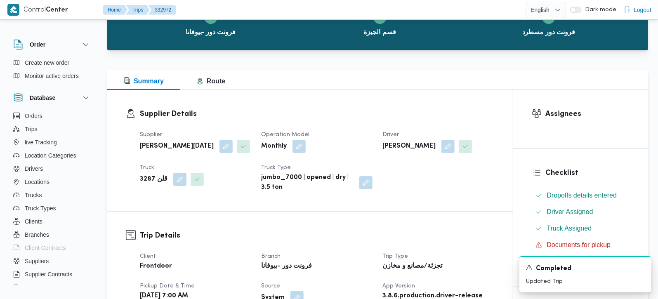
click at [214, 75] on button "Route" at bounding box center [211, 80] width 62 height 20
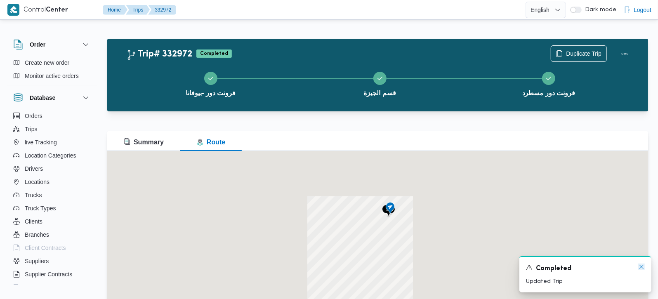
click at [643, 267] on icon "Dismiss toast" at bounding box center [642, 267] width 4 height 4
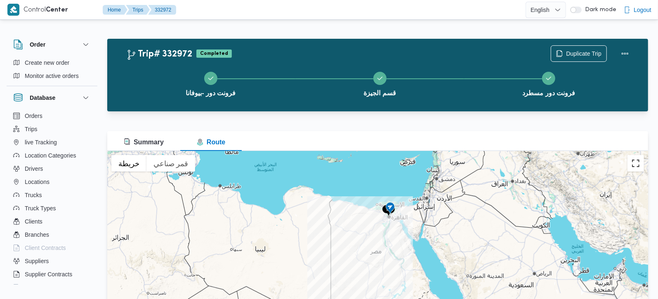
click at [636, 164] on button "تبديل إلى العرض ملء الشاشة" at bounding box center [636, 163] width 17 height 17
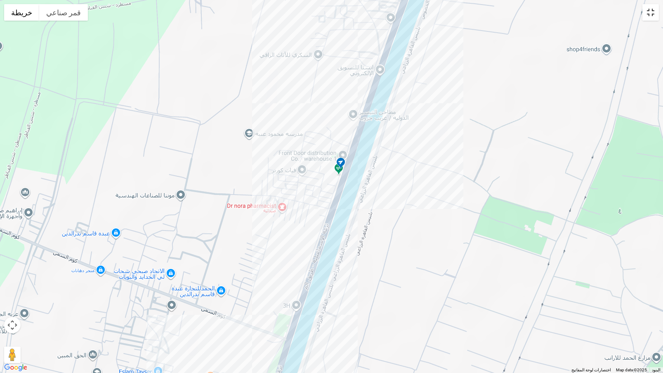
click at [651, 13] on button "تبديل إلى العرض ملء الشاشة" at bounding box center [651, 12] width 17 height 17
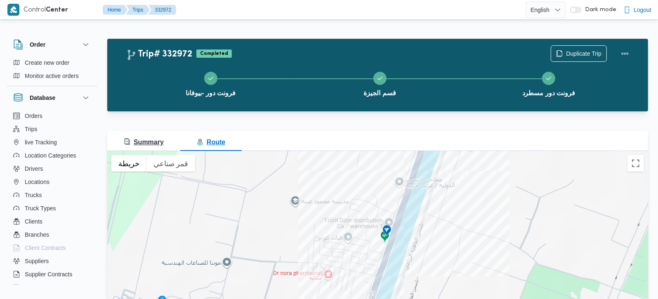
click at [166, 147] on button "Summary" at bounding box center [143, 141] width 73 height 20
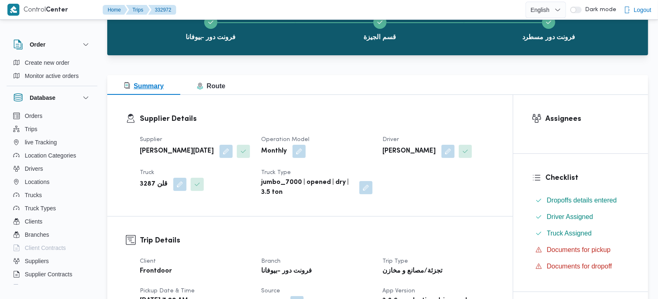
scroll to position [243, 0]
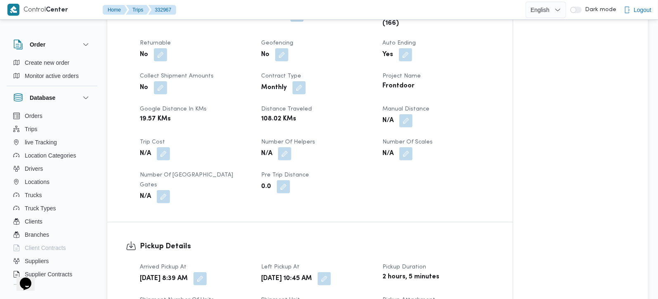
scroll to position [340, 0]
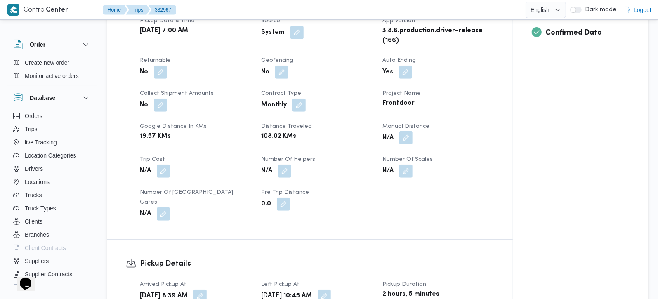
click at [408, 131] on button "button" at bounding box center [406, 137] width 13 height 13
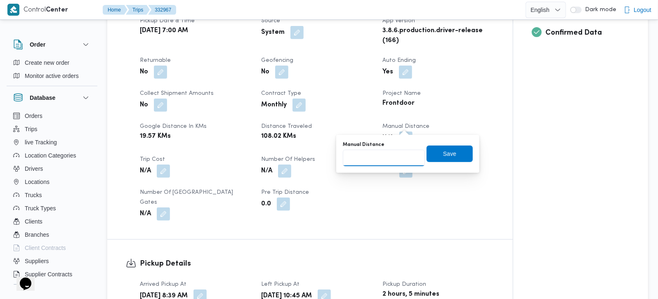
click at [393, 158] on input "Manual Distance" at bounding box center [384, 158] width 82 height 17
click at [394, 157] on input "Manual Distance" at bounding box center [384, 158] width 82 height 17
type input "130"
click at [438, 163] on div "Manual Distance 130 Save" at bounding box center [408, 154] width 132 height 26
click at [438, 161] on span "Save" at bounding box center [450, 153] width 46 height 17
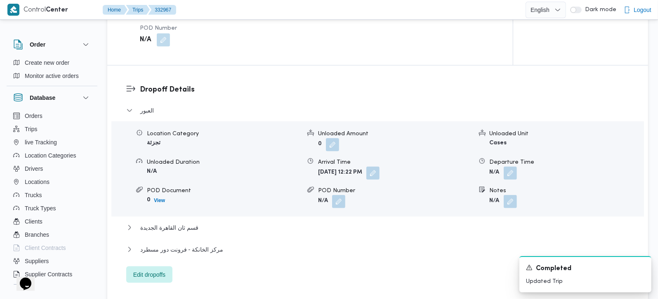
scroll to position [680, 0]
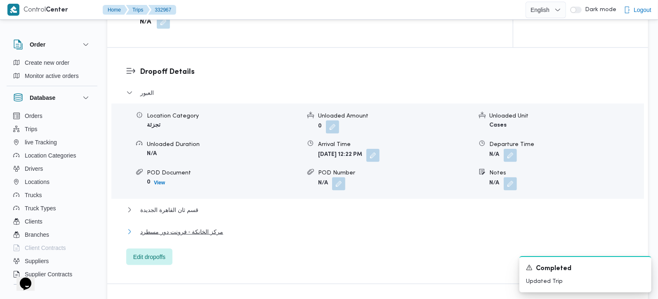
click at [191, 227] on span "مركز الخانكة - فرونت دور مسطرد" at bounding box center [181, 232] width 83 height 10
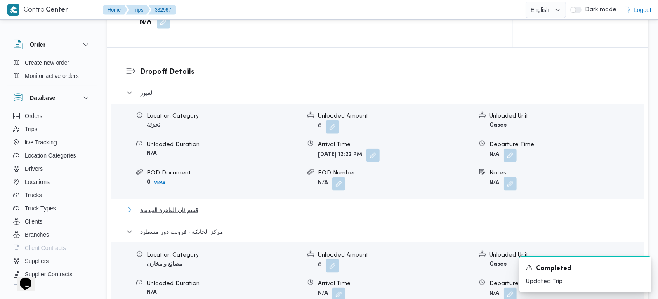
click at [185, 205] on span "قسم ثان القاهرة الجديدة" at bounding box center [169, 210] width 58 height 10
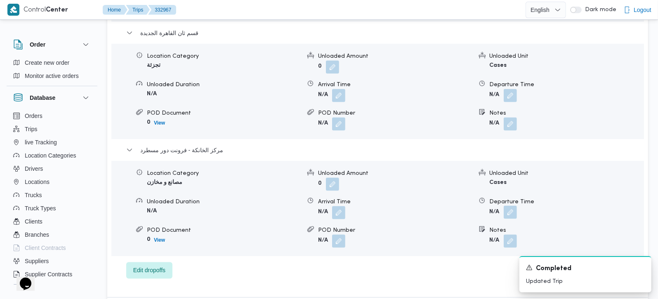
scroll to position [874, 0]
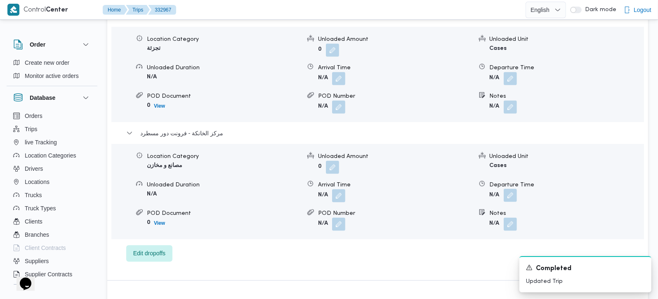
drag, startPoint x: 511, startPoint y: 171, endPoint x: 511, endPoint y: 175, distance: 4.5
click at [511, 189] on button "button" at bounding box center [510, 195] width 13 height 13
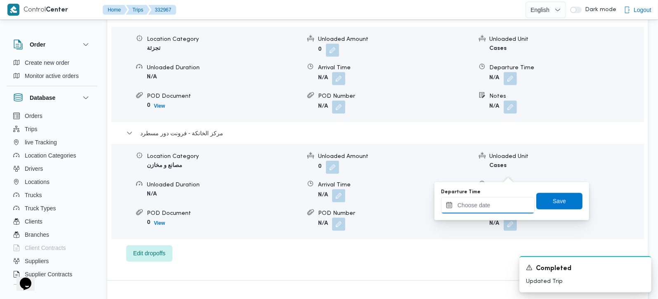
click at [498, 203] on input "Departure Time" at bounding box center [488, 205] width 94 height 17
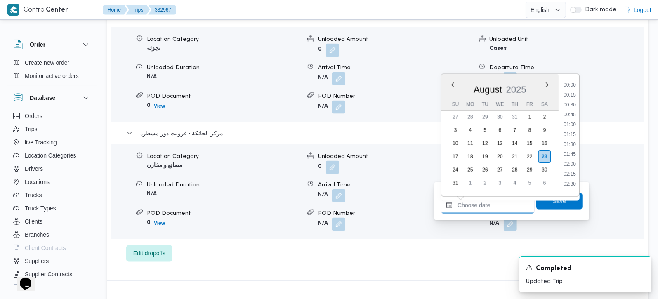
scroll to position [667, 0]
click at [570, 83] on li "16:45" at bounding box center [570, 82] width 19 height 8
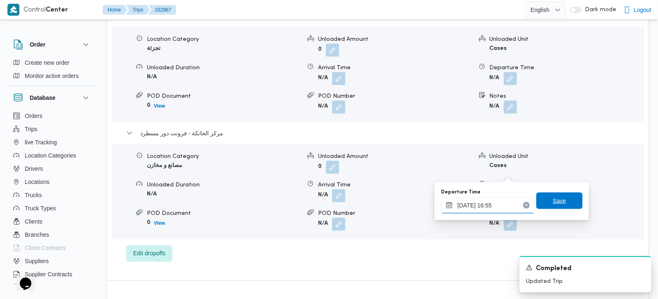
type input "23/08/2025 16:55"
click at [553, 201] on span "Save" at bounding box center [559, 201] width 13 height 10
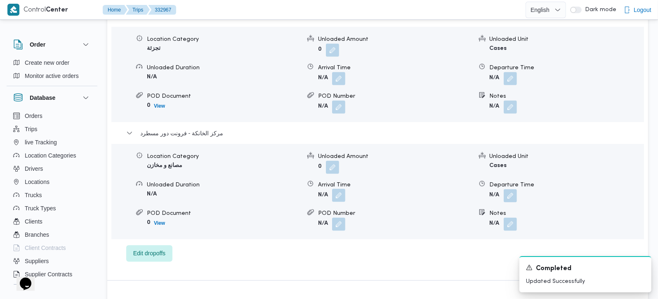
click at [344, 189] on button "button" at bounding box center [338, 195] width 13 height 13
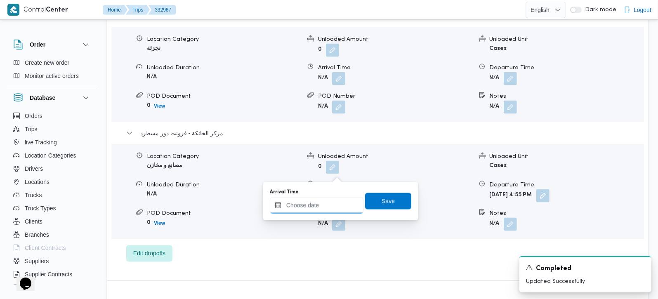
click at [324, 204] on input "Arrival Time" at bounding box center [317, 205] width 94 height 17
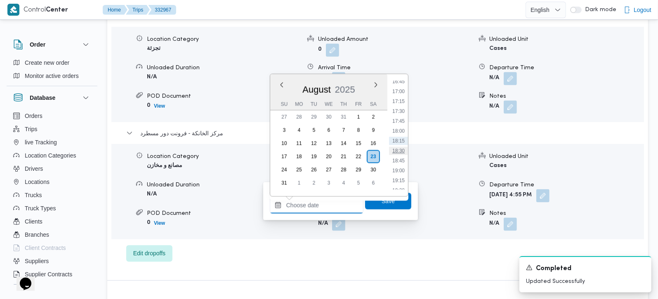
scroll to position [618, 0]
click at [400, 128] on li "16:45" at bounding box center [398, 130] width 19 height 8
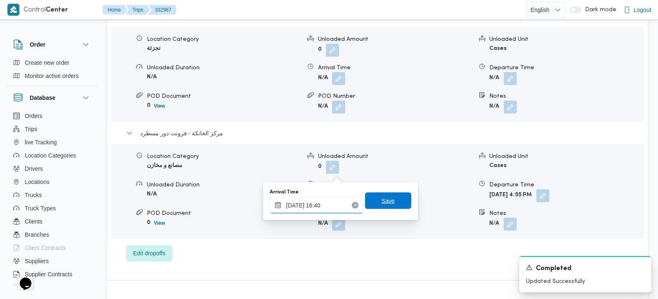
type input "23/08/2025 16:40"
click at [394, 195] on span "Save" at bounding box center [388, 201] width 46 height 17
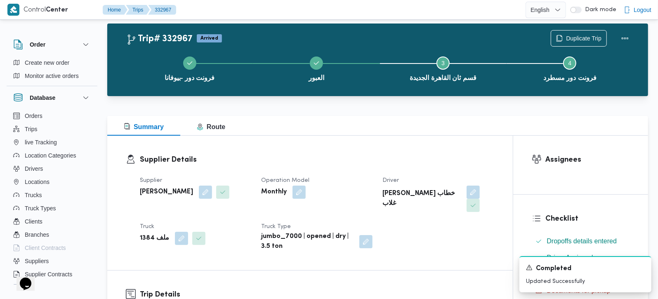
scroll to position [0, 0]
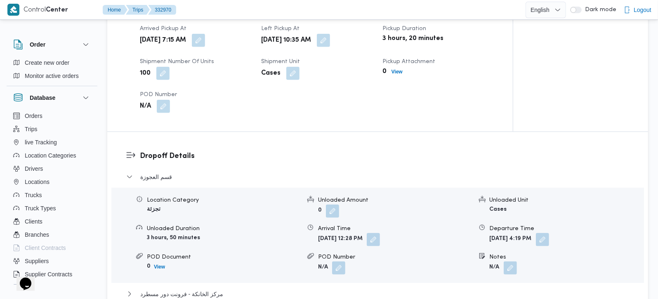
scroll to position [728, 0]
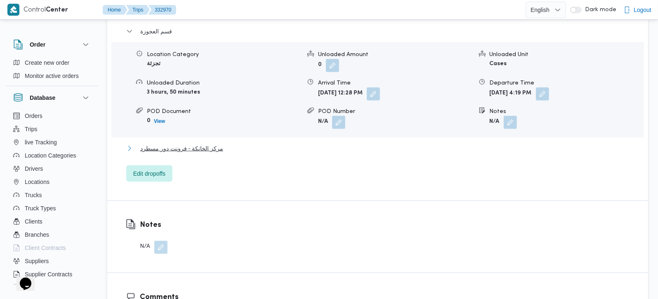
click at [213, 152] on span "مركز الخانكة - فرونت دور مسطرد" at bounding box center [181, 149] width 83 height 10
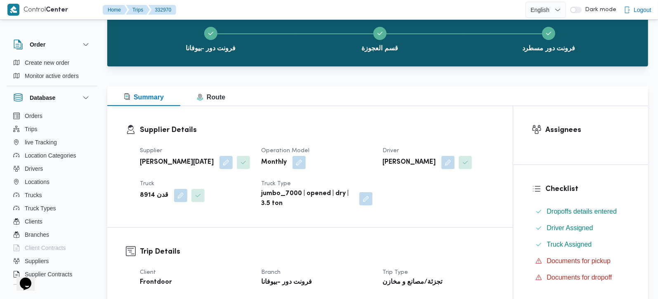
scroll to position [0, 0]
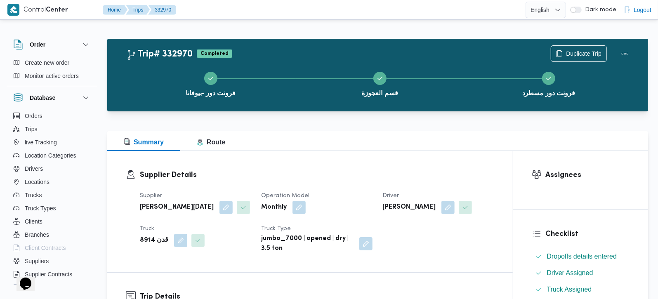
click at [386, 151] on div "Summary Route" at bounding box center [377, 141] width 541 height 20
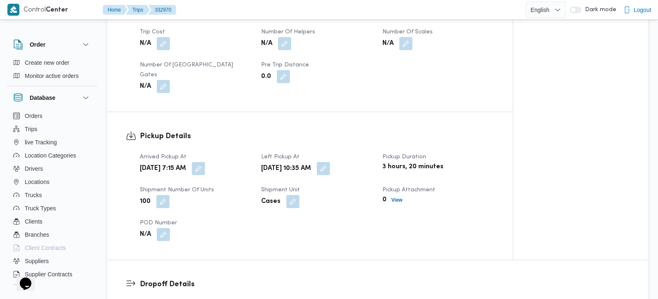
scroll to position [437, 0]
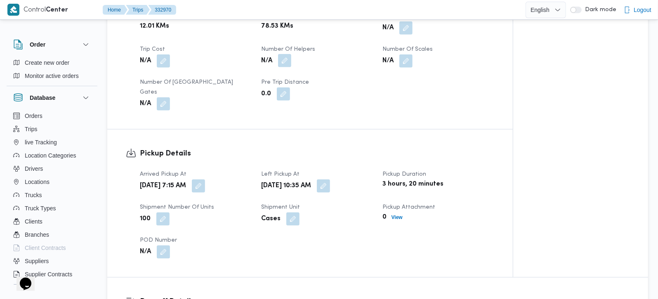
click at [284, 67] on button "button" at bounding box center [284, 60] width 13 height 13
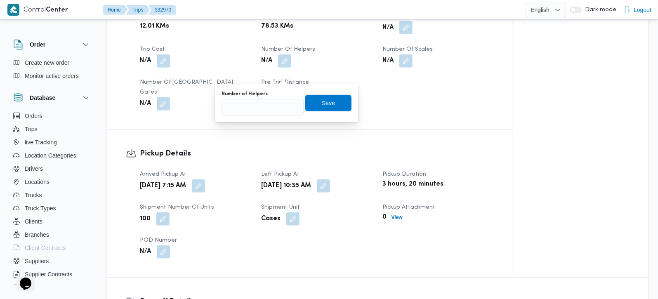
click at [412, 34] on button "button" at bounding box center [406, 27] width 13 height 13
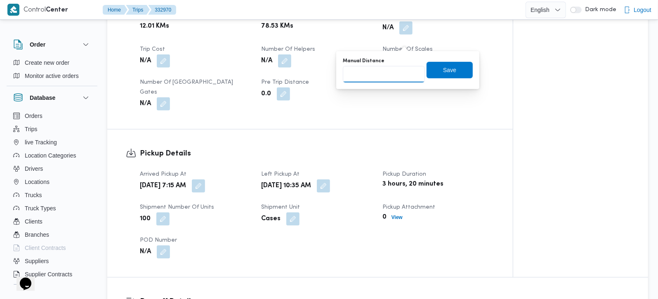
click at [388, 66] on div at bounding box center [384, 74] width 82 height 17
type input "100"
click at [438, 75] on span "Save" at bounding box center [450, 70] width 46 height 17
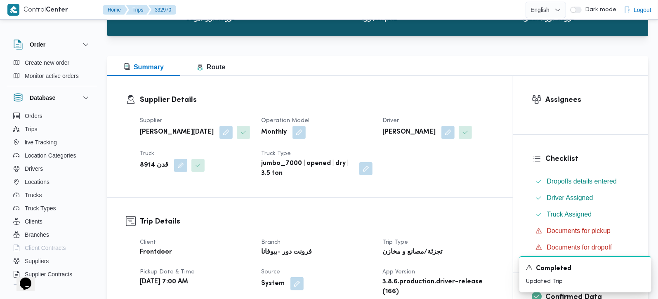
scroll to position [0, 0]
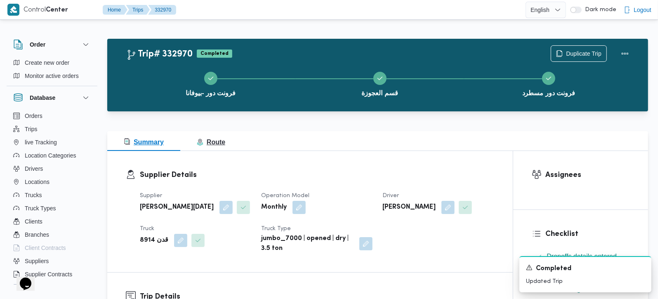
click at [208, 144] on span "Route" at bounding box center [211, 142] width 28 height 7
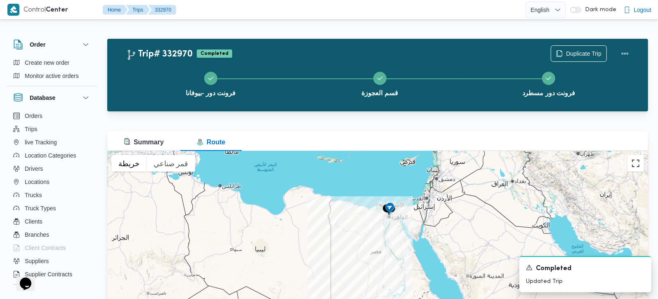
click at [632, 168] on button "تبديل إلى العرض ملء الشاشة" at bounding box center [636, 163] width 17 height 17
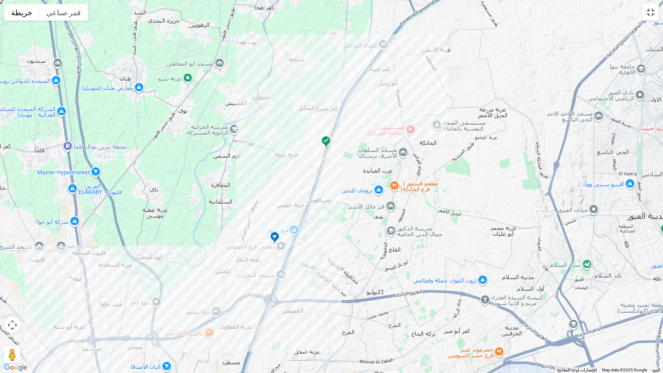
click at [653, 13] on button "تبديل إلى العرض ملء الشاشة" at bounding box center [651, 12] width 17 height 17
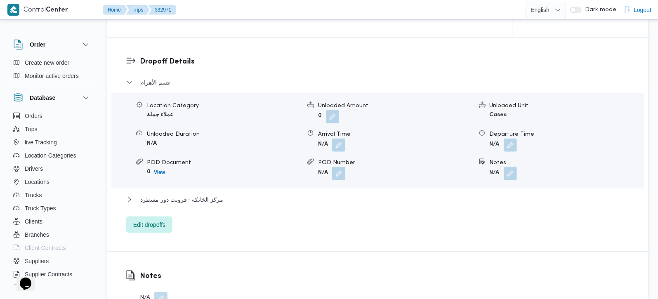
scroll to position [680, 0]
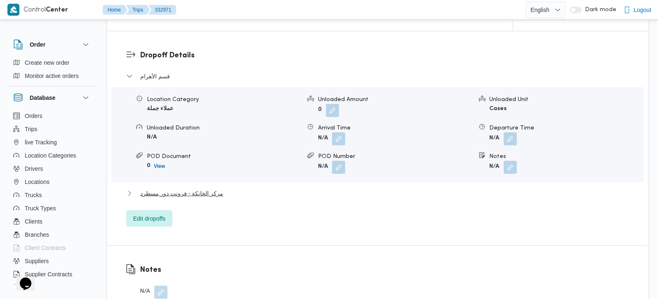
click at [186, 202] on span "مركز الخانكة - فرونت دور مسطرد" at bounding box center [181, 207] width 83 height 10
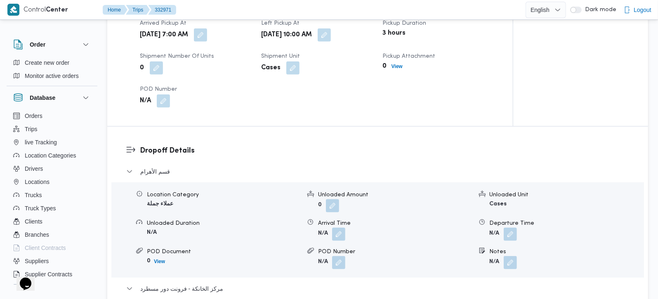
scroll to position [631, 0]
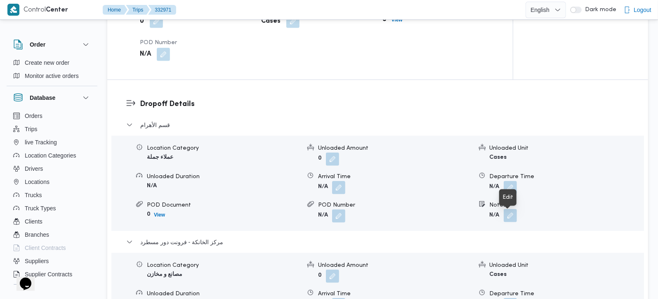
click at [511, 222] on button "button" at bounding box center [510, 228] width 13 height 13
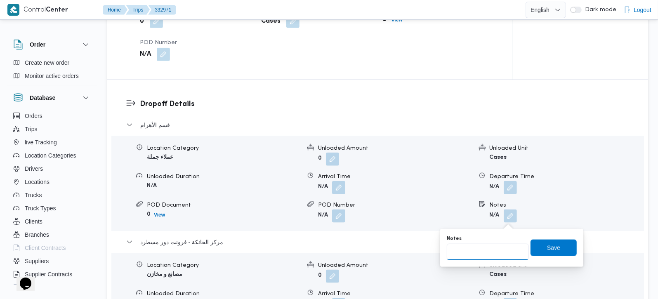
click at [489, 248] on input "Notes" at bounding box center [488, 252] width 82 height 17
paste input "حدائق الاهرام"
type input "حدائق الاهرام"
click at [560, 252] on span "Save" at bounding box center [554, 247] width 46 height 17
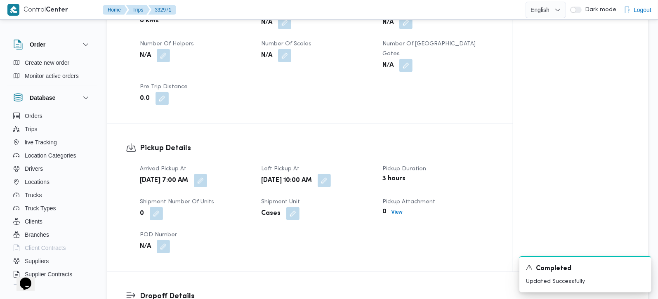
scroll to position [340, 0]
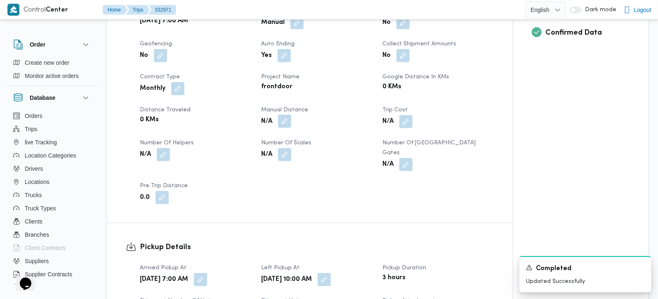
click at [290, 134] on button "button" at bounding box center [284, 134] width 13 height 13
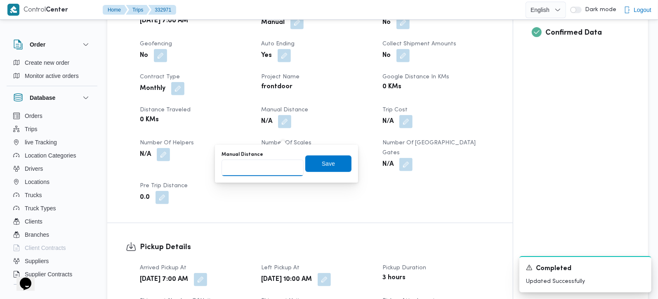
click at [267, 173] on input "Manual Distance" at bounding box center [263, 168] width 82 height 17
type input "120"
click at [338, 160] on span "Save" at bounding box center [328, 163] width 46 height 17
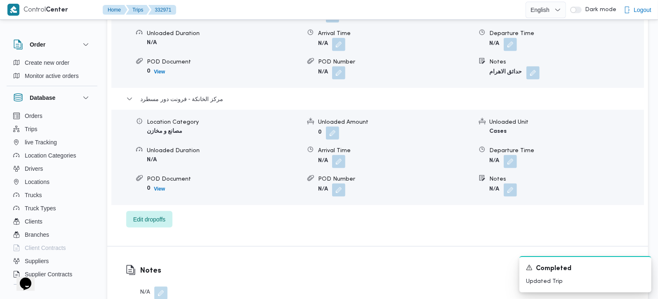
scroll to position [777, 0]
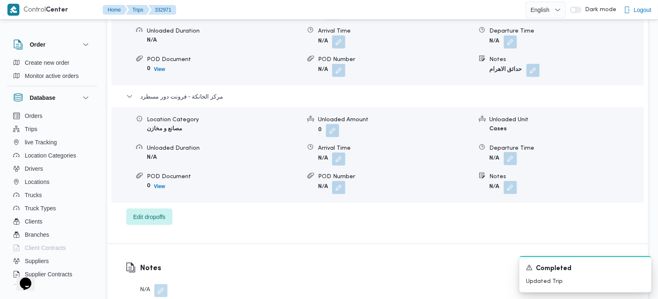
click at [513, 166] on button "button" at bounding box center [510, 172] width 13 height 13
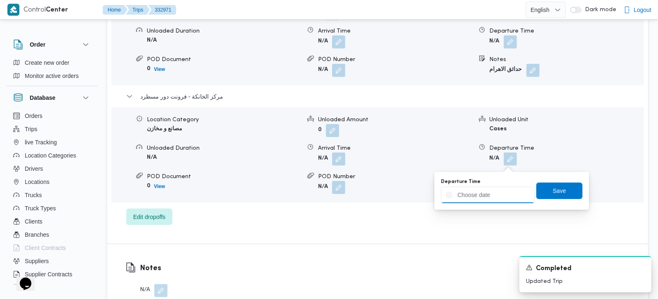
click at [502, 193] on input "Departure Time" at bounding box center [488, 195] width 94 height 17
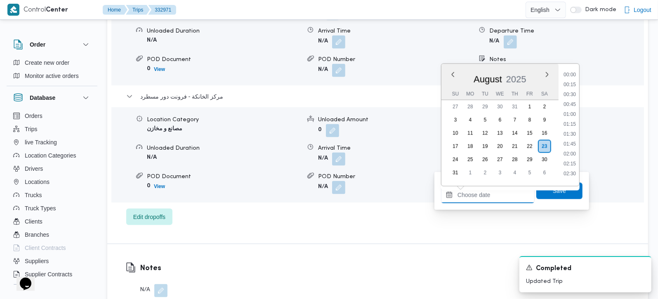
scroll to position [657, 0]
click at [577, 90] on li "17:00" at bounding box center [570, 91] width 19 height 8
type input "[DATE] 17:00"
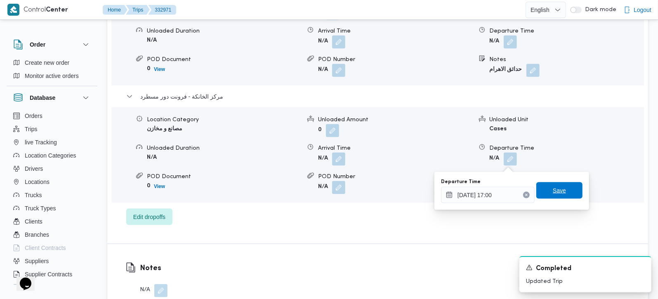
click at [570, 191] on span "Save" at bounding box center [560, 190] width 46 height 17
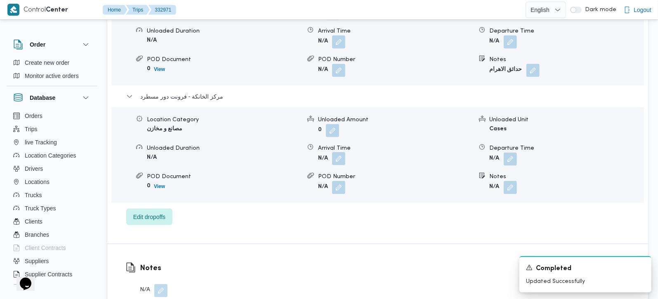
click at [337, 166] on button "button" at bounding box center [338, 172] width 13 height 13
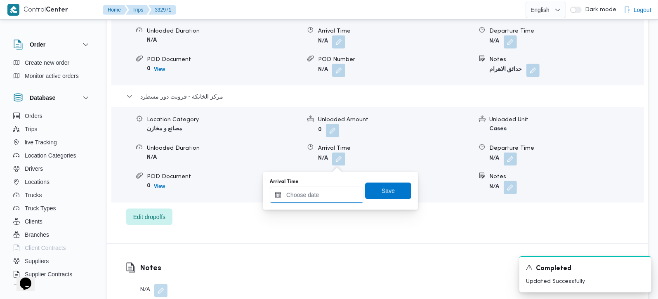
click at [322, 199] on input "Arrival Time" at bounding box center [317, 195] width 94 height 17
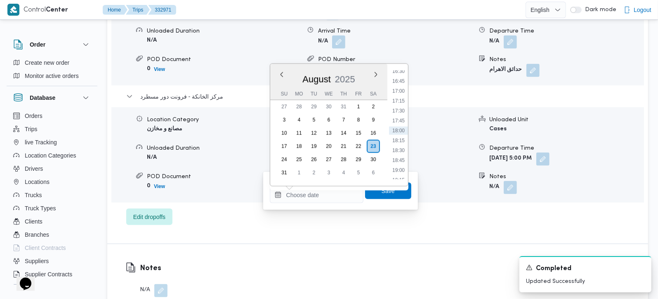
drag, startPoint x: 402, startPoint y: 83, endPoint x: 402, endPoint y: 125, distance: 41.7
click at [402, 83] on li "16:45" at bounding box center [398, 81] width 19 height 8
type input "[DATE] 16:45"
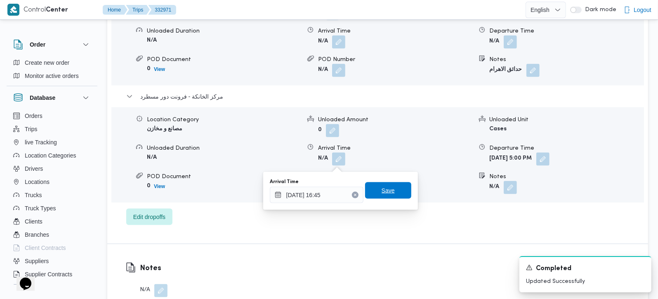
click at [397, 194] on span "Save" at bounding box center [388, 190] width 46 height 17
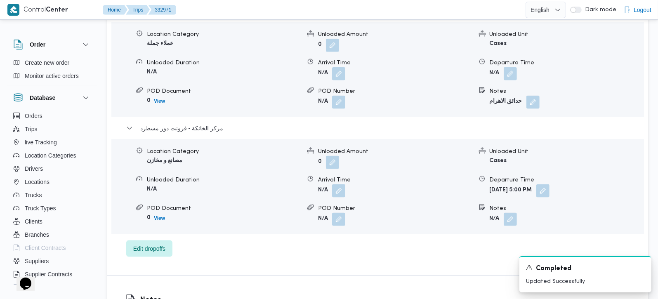
scroll to position [728, 0]
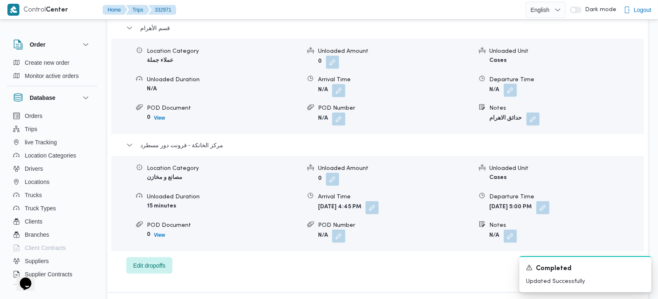
click at [507, 97] on button "button" at bounding box center [510, 103] width 13 height 13
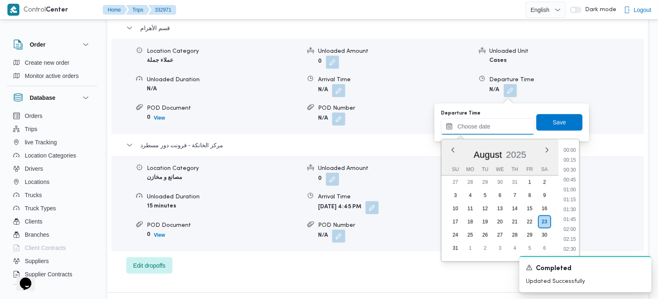
click at [507, 126] on input "Departure Time" at bounding box center [488, 126] width 94 height 17
click at [573, 177] on li "16:00" at bounding box center [570, 175] width 19 height 8
type input "[DATE] 16:00"
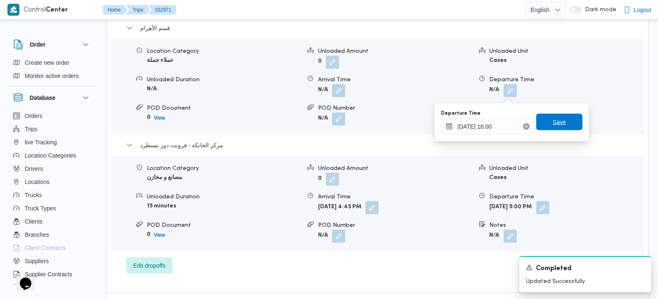
click at [553, 123] on span "Save" at bounding box center [559, 122] width 13 height 10
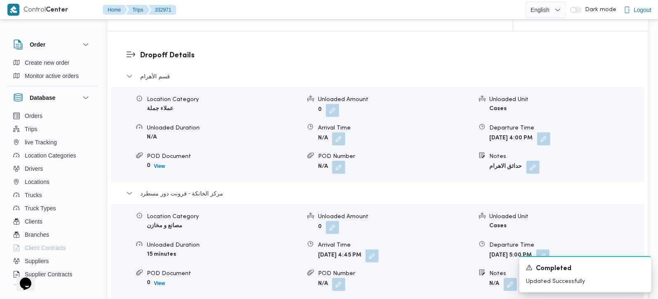
scroll to position [582, 0]
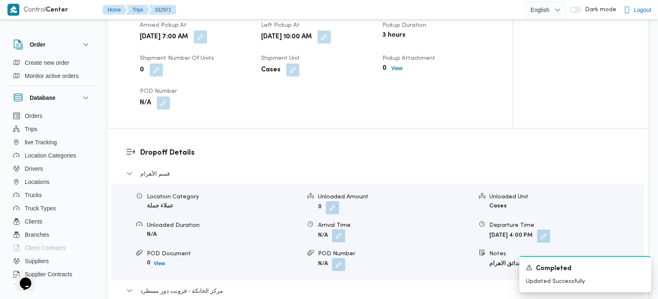
click at [336, 243] on button "button" at bounding box center [338, 249] width 13 height 13
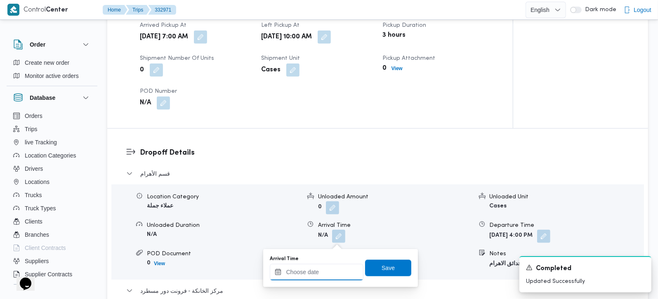
click at [335, 264] on input "Arrival Time" at bounding box center [317, 272] width 94 height 17
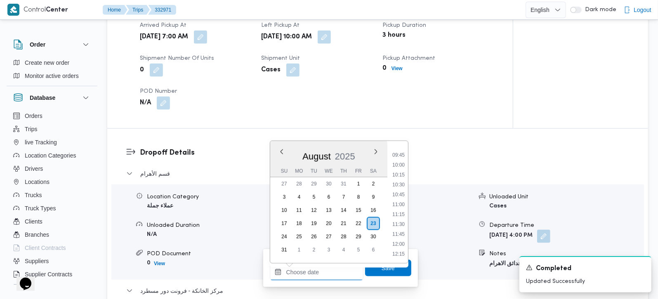
scroll to position [366, 0]
click at [404, 210] on li "10:45" at bounding box center [398, 212] width 19 height 8
type input "23/08/2025 10:45"
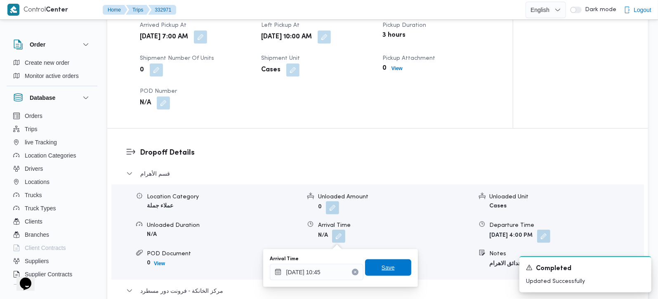
click at [391, 263] on span "Save" at bounding box center [388, 268] width 46 height 17
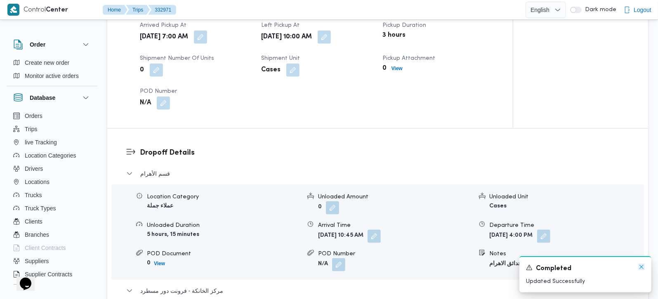
click at [643, 265] on icon "Dismiss toast" at bounding box center [642, 267] width 7 height 7
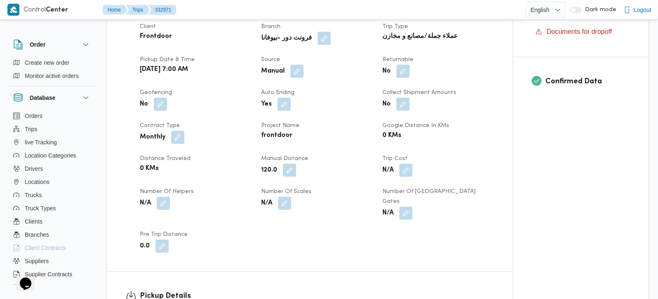
scroll to position [0, 0]
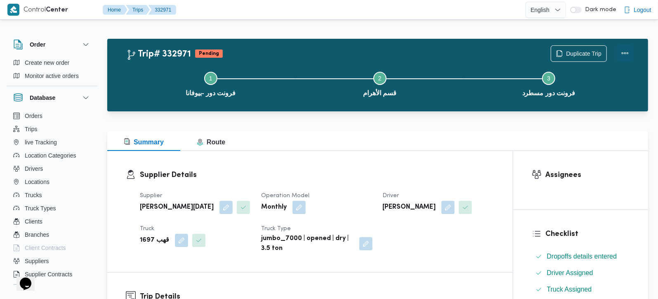
click at [624, 57] on button "Actions" at bounding box center [625, 53] width 17 height 17
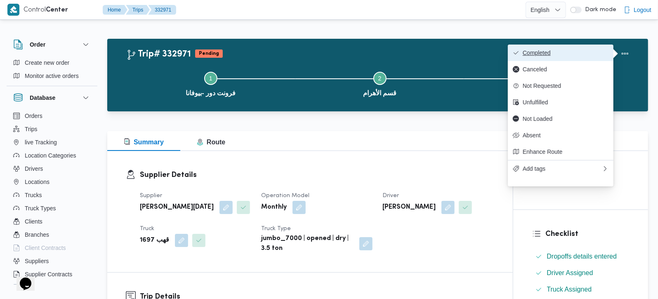
click at [581, 56] on span "Completed" at bounding box center [566, 53] width 86 height 7
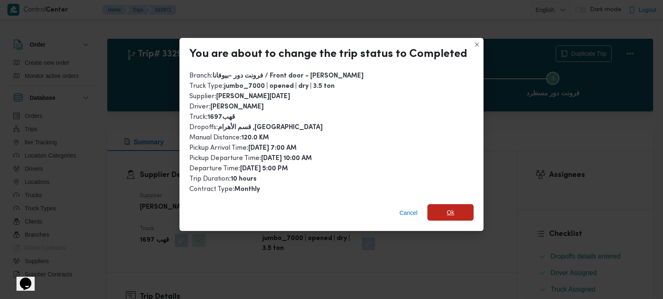
click at [439, 208] on span "Ok" at bounding box center [451, 212] width 46 height 17
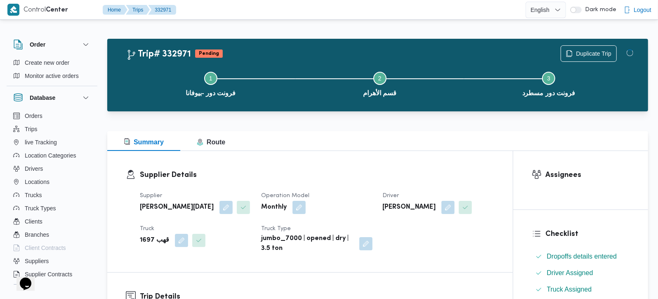
click at [423, 154] on div "Supplier Details Supplier ابراهيم رمضان ابراهيم عثمان ابوباشا Operation Model M…" at bounding box center [310, 218] width 406 height 135
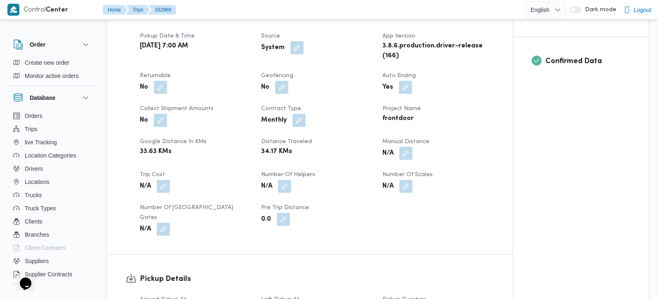
scroll to position [340, 0]
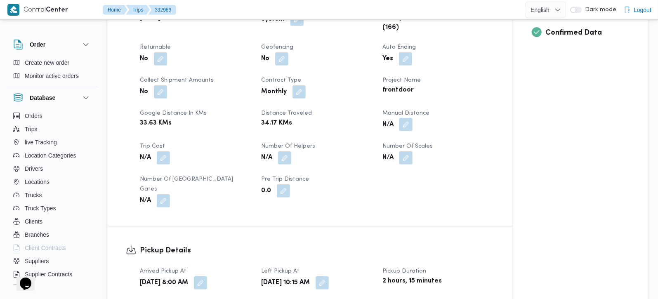
click at [409, 122] on button "button" at bounding box center [406, 124] width 13 height 13
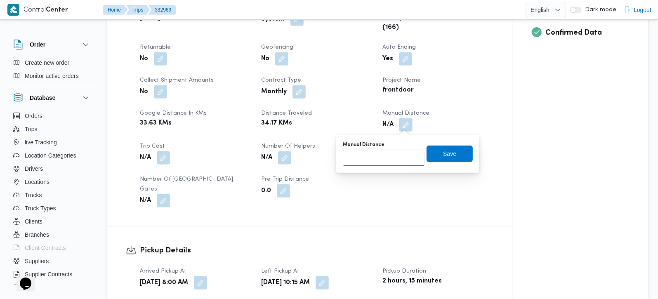
click at [392, 156] on input "Manual Distance" at bounding box center [384, 158] width 82 height 17
type input "135"
click at [449, 151] on span "Save" at bounding box center [450, 153] width 46 height 17
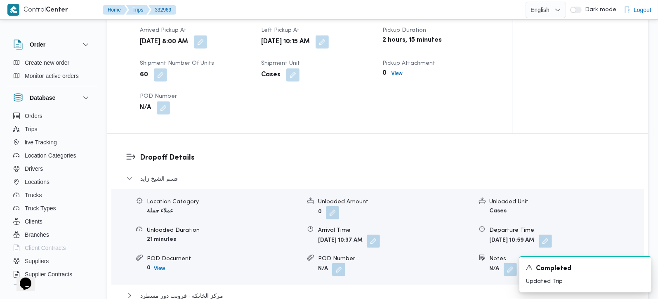
scroll to position [582, 0]
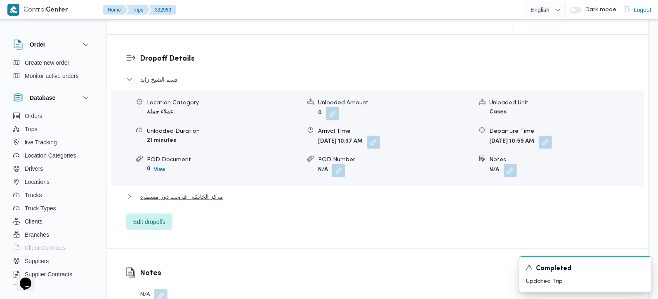
click at [192, 192] on span "مركز الخانكة - فرونت دور مسطرد" at bounding box center [181, 197] width 83 height 10
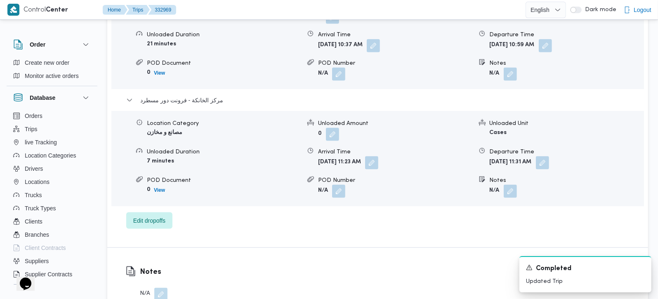
scroll to position [777, 0]
click at [549, 156] on button "button" at bounding box center [542, 162] width 13 height 13
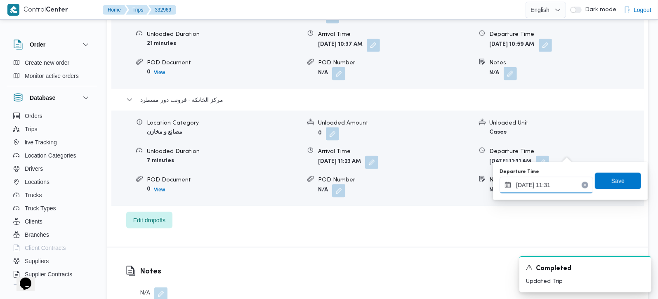
click at [549, 191] on input "23/08/2025 11:31" at bounding box center [547, 185] width 94 height 17
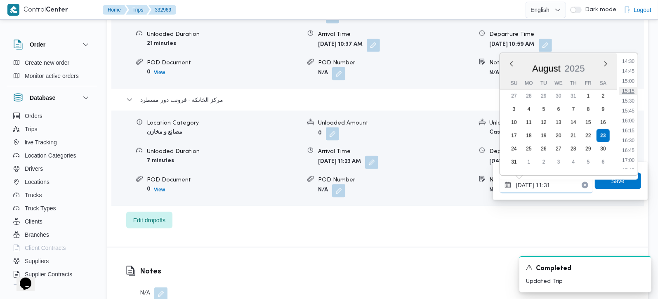
scroll to position [594, 0]
click at [632, 142] on li "17:00" at bounding box center [628, 143] width 19 height 8
type input "23/08/2025 17:00"
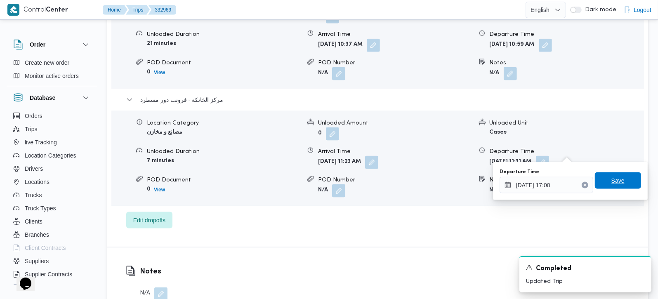
click at [616, 183] on span "Save" at bounding box center [618, 181] width 13 height 10
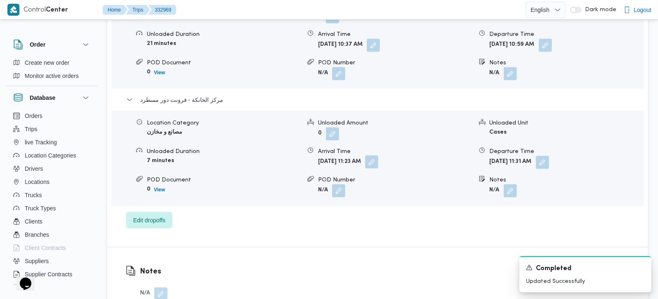
click at [379, 156] on button "button" at bounding box center [371, 162] width 13 height 13
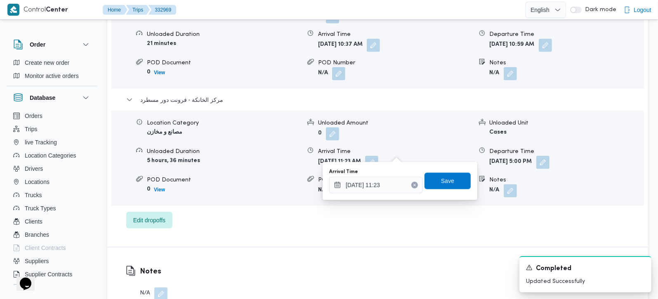
click at [383, 194] on div "You are in a dialog. To close this dialog, hit escape. Arrival Time 23/08/2025 …" at bounding box center [400, 181] width 155 height 38
click at [383, 190] on input "23/08/2025 11:23" at bounding box center [376, 185] width 94 height 17
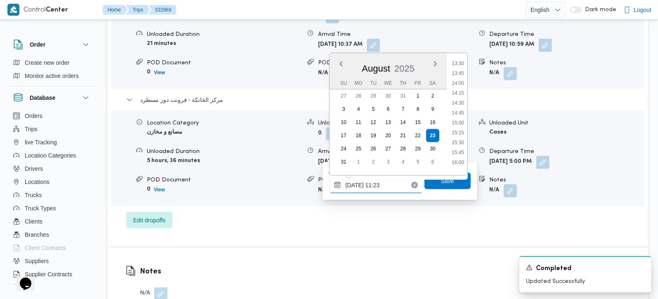
scroll to position [584, 0]
click at [464, 146] on li "16:45" at bounding box center [458, 144] width 19 height 8
type input "23/08/2025 16:45"
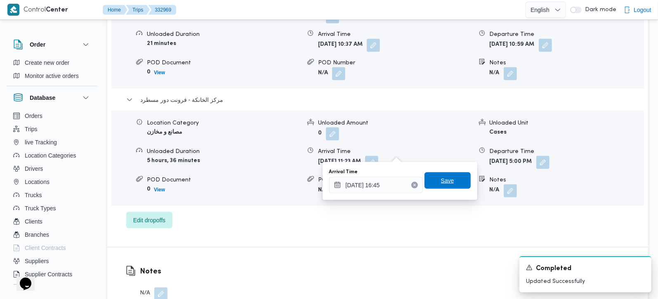
click at [445, 188] on span "Save" at bounding box center [448, 181] width 46 height 17
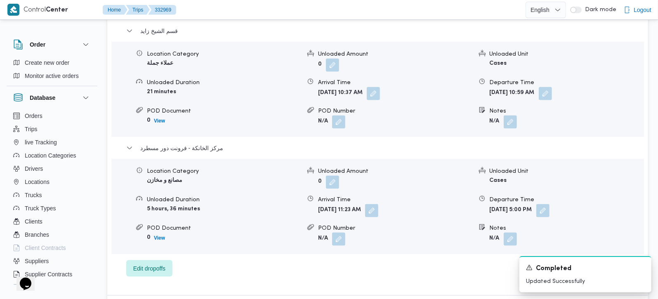
scroll to position [728, 0]
click at [552, 88] on button "button" at bounding box center [545, 93] width 13 height 13
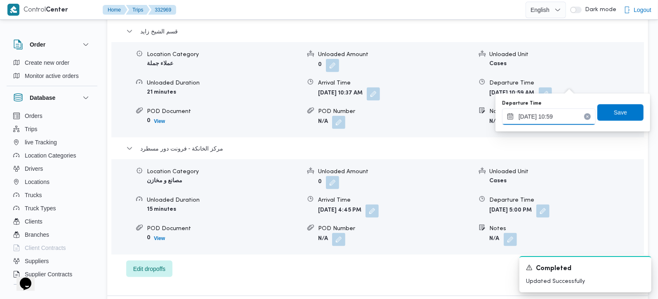
click at [549, 115] on input "23/08/2025 10:59" at bounding box center [549, 117] width 94 height 17
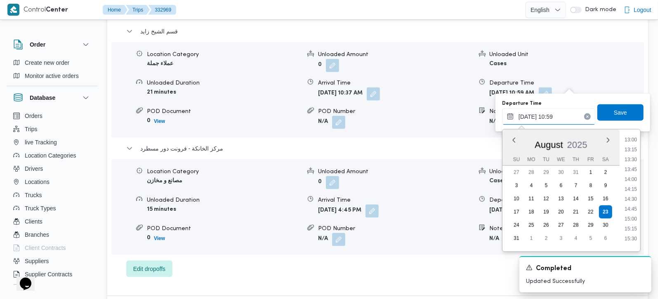
scroll to position [564, 0]
click at [634, 210] on li "16:00" at bounding box center [631, 210] width 19 height 8
type input "23/08/2025 16:00"
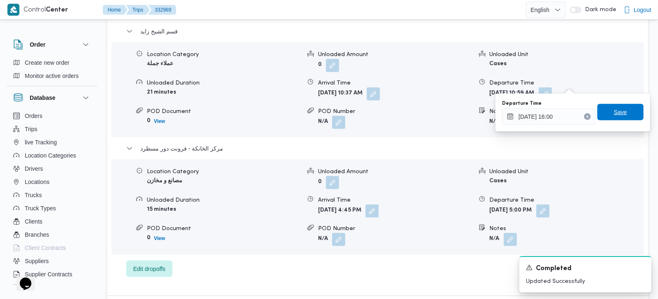
click at [618, 114] on span "Save" at bounding box center [620, 112] width 13 height 10
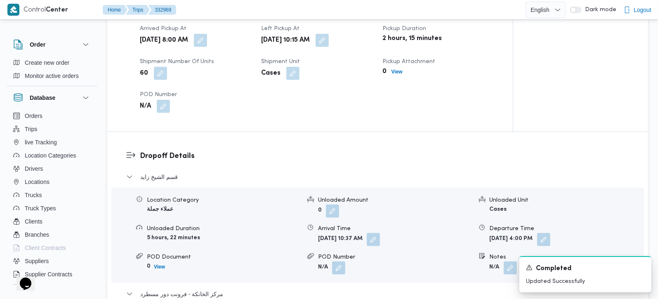
scroll to position [631, 0]
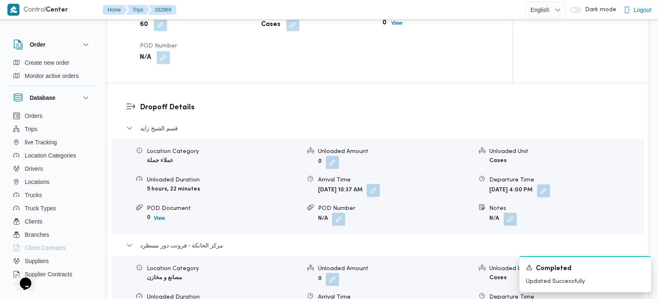
click at [380, 184] on button "button" at bounding box center [373, 190] width 13 height 13
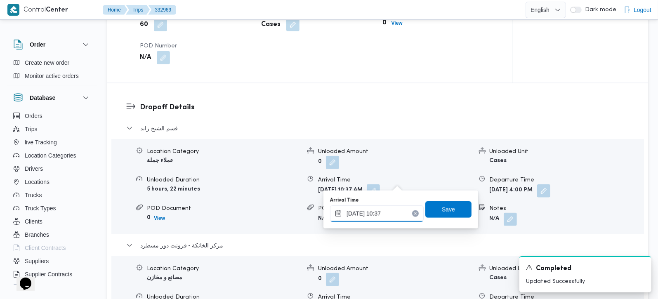
click at [383, 216] on input "23/08/2025 10:37" at bounding box center [377, 214] width 94 height 17
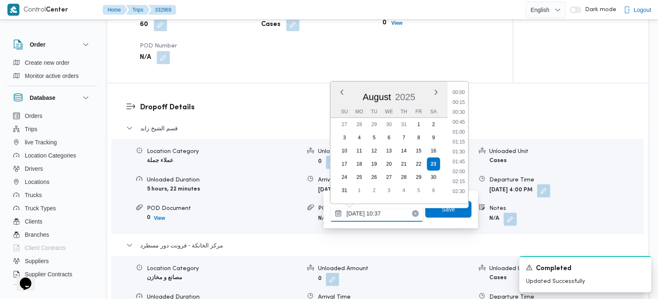
scroll to position [360, 0]
click at [464, 168] on li "11:00" at bounding box center [458, 168] width 19 height 8
type input "23/08/2025 11:00"
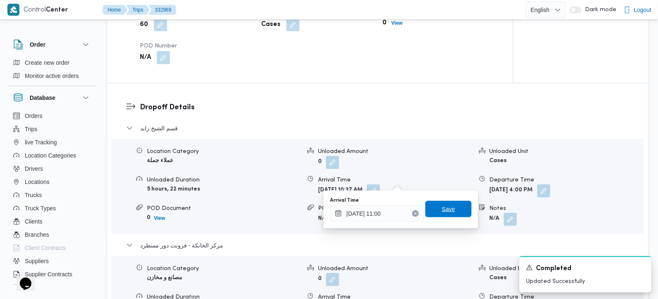
click at [444, 215] on span "Save" at bounding box center [449, 209] width 46 height 17
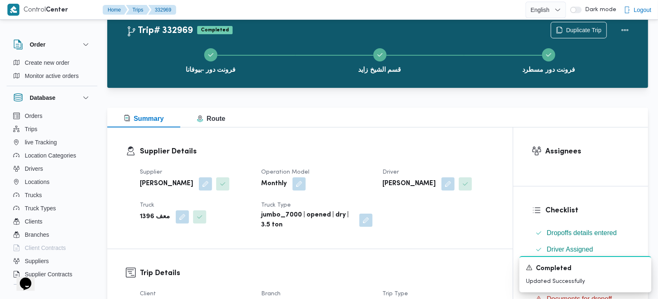
scroll to position [0, 0]
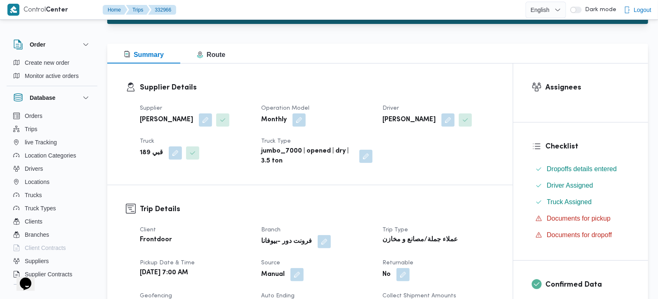
scroll to position [243, 0]
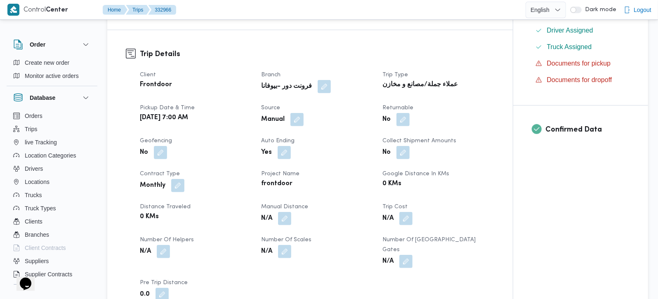
drag, startPoint x: 285, startPoint y: 216, endPoint x: 281, endPoint y: 232, distance: 15.8
click at [285, 217] on button "button" at bounding box center [284, 218] width 13 height 13
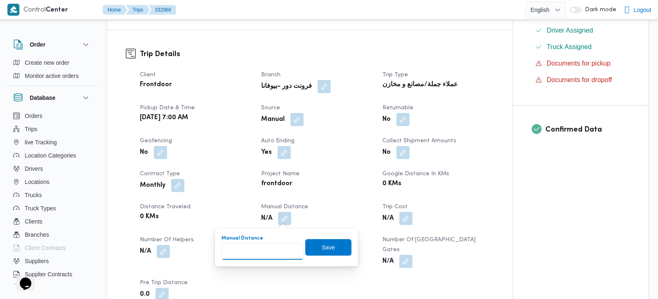
click at [269, 249] on input "Manual Distance" at bounding box center [263, 252] width 82 height 17
type input "140"
click at [332, 238] on div "Manual Distance 140 Save" at bounding box center [287, 247] width 132 height 26
click at [329, 244] on span "Save" at bounding box center [328, 247] width 46 height 17
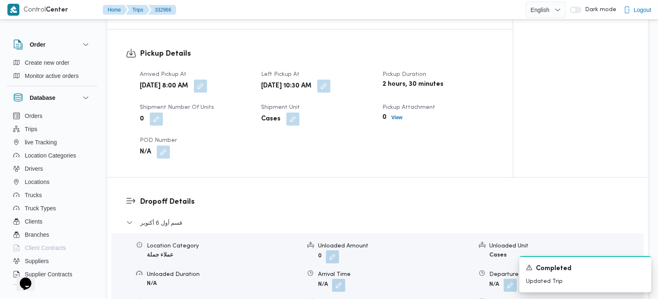
scroll to position [534, 0]
click at [343, 278] on button "button" at bounding box center [338, 284] width 13 height 13
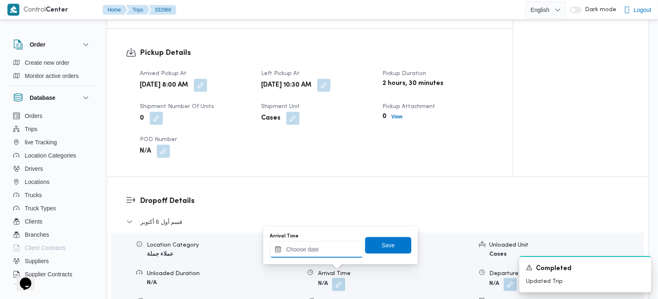
click at [336, 255] on input "Arrival Time" at bounding box center [317, 249] width 94 height 17
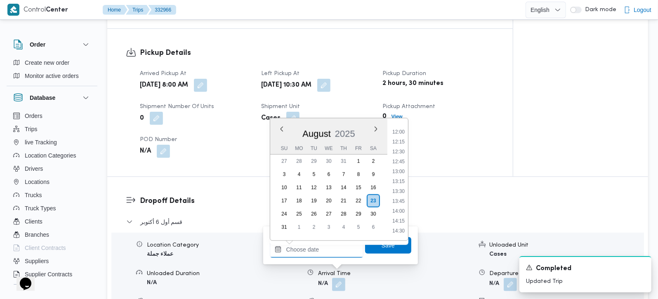
scroll to position [424, 0]
drag, startPoint x: 399, startPoint y: 150, endPoint x: 399, endPoint y: 155, distance: 5.0
click at [399, 150] on li "11:15" at bounding box center [398, 151] width 19 height 8
type input "23/08/2025 11:15"
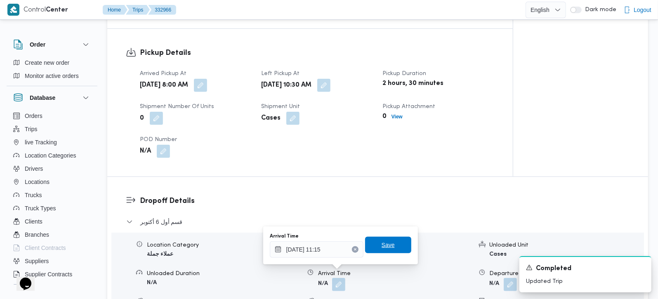
click at [383, 243] on span "Save" at bounding box center [388, 245] width 13 height 10
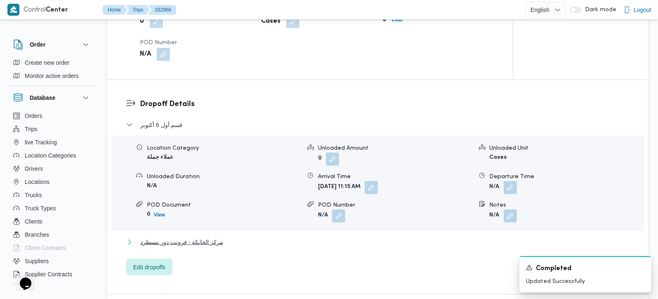
drag, startPoint x: 181, startPoint y: 232, endPoint x: 497, endPoint y: 216, distance: 316.5
click at [182, 237] on span "مركز الخانكة - فرونت دور مسطرد" at bounding box center [181, 242] width 83 height 10
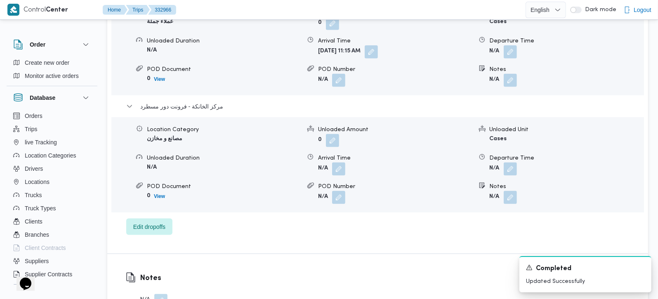
scroll to position [777, 0]
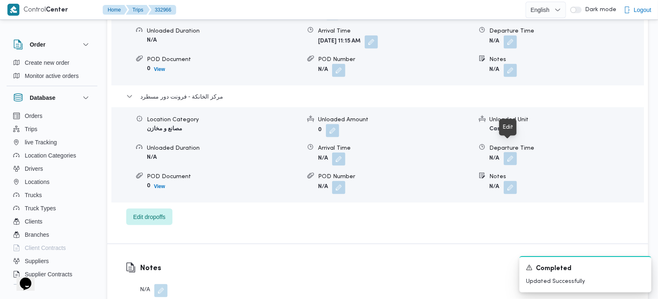
click at [511, 154] on button "button" at bounding box center [510, 158] width 13 height 13
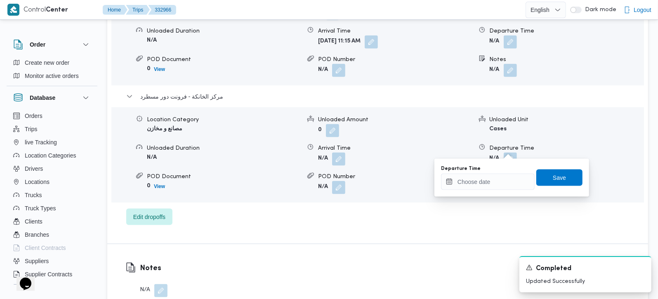
click at [491, 191] on div "Departure Time Save" at bounding box center [511, 178] width 143 height 26
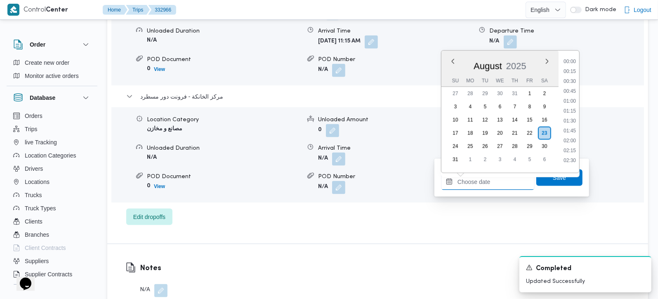
drag, startPoint x: 499, startPoint y: 182, endPoint x: 520, endPoint y: 181, distance: 21.1
click at [499, 182] on input "Departure Time" at bounding box center [488, 182] width 94 height 17
click at [575, 117] on li "17:00" at bounding box center [570, 117] width 19 height 8
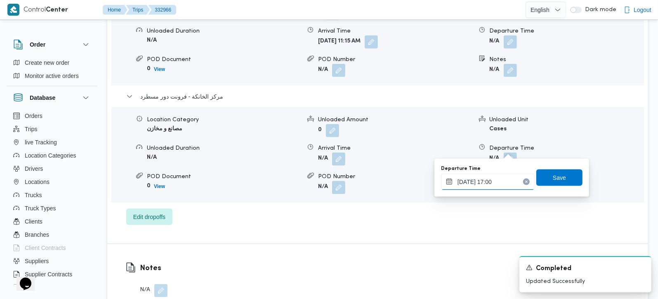
click at [499, 181] on input "23/08/2025 17:00" at bounding box center [488, 182] width 94 height 17
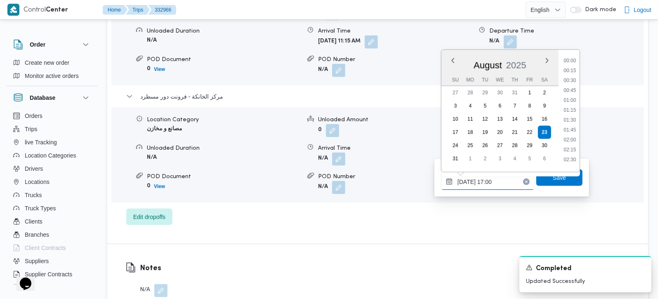
scroll to position [617, 0]
click at [577, 94] on li "16:30" at bounding box center [570, 97] width 19 height 8
type input "[DATE] 16:30"
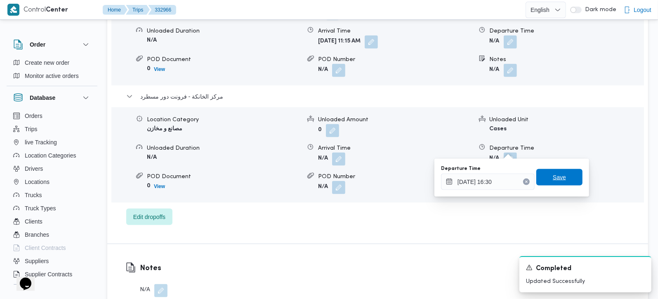
click at [556, 174] on span "Save" at bounding box center [559, 178] width 13 height 10
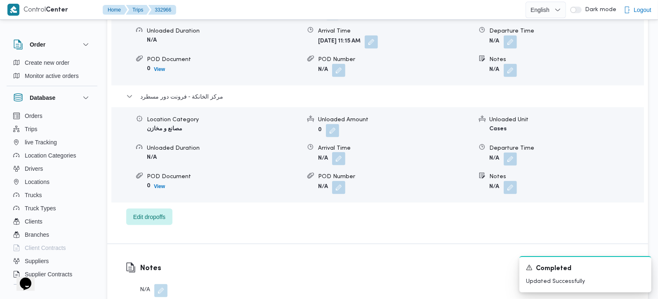
click at [341, 152] on button "button" at bounding box center [338, 158] width 13 height 13
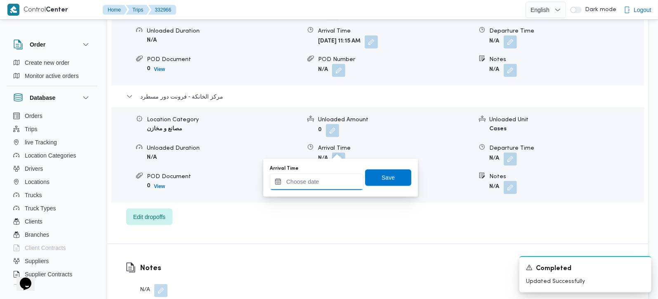
click at [341, 186] on input "Arrival Time" at bounding box center [317, 182] width 94 height 17
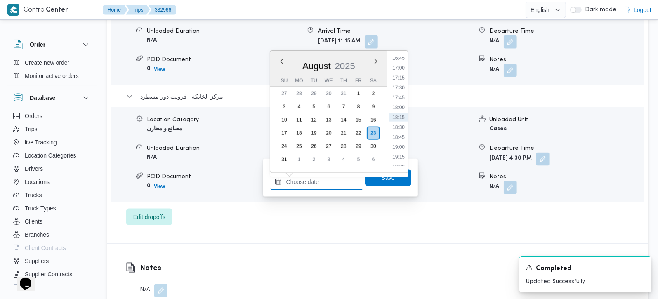
scroll to position [618, 0]
click at [405, 85] on li "16:15" at bounding box center [398, 87] width 19 height 8
type input "23/08/2025 16:15"
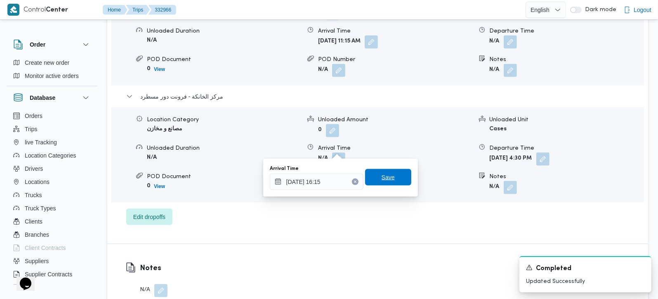
click at [389, 178] on span "Save" at bounding box center [388, 177] width 46 height 17
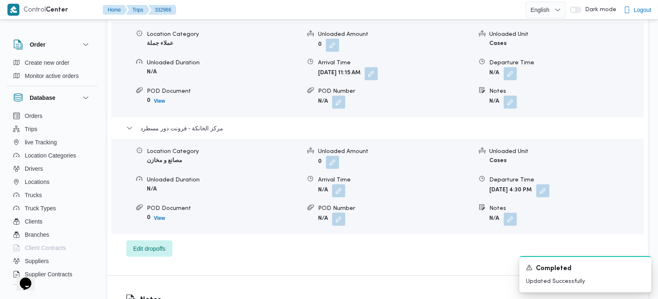
scroll to position [728, 0]
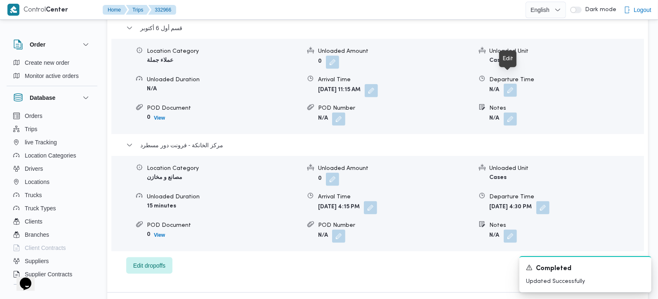
click at [512, 84] on button "button" at bounding box center [510, 90] width 13 height 13
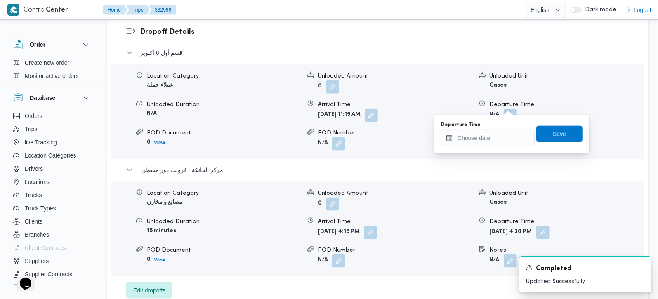
scroll to position [680, 0]
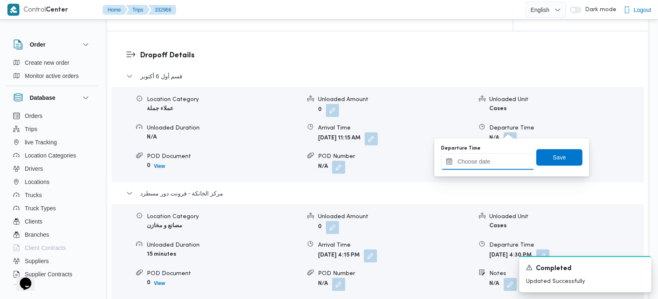
click at [493, 166] on input "Departure Time" at bounding box center [488, 162] width 94 height 17
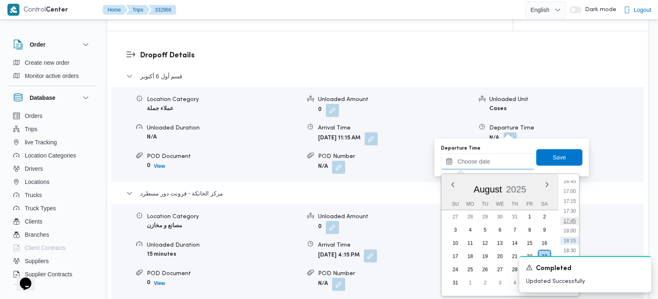
scroll to position [618, 0]
click at [570, 182] on li "15:30" at bounding box center [570, 181] width 19 height 8
type input "[DATE] 15:30"
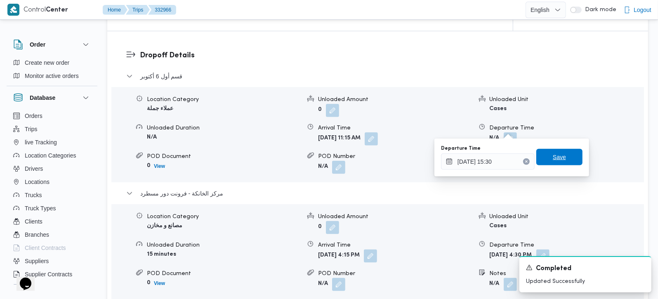
click at [559, 163] on span "Save" at bounding box center [560, 157] width 46 height 17
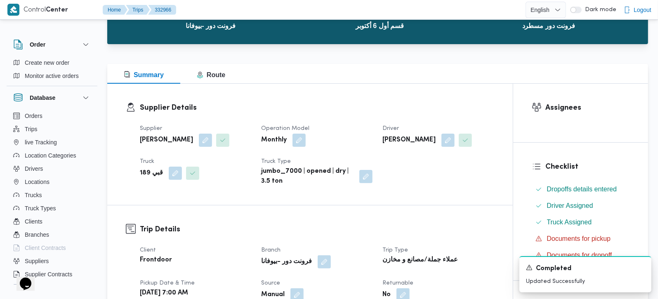
scroll to position [0, 0]
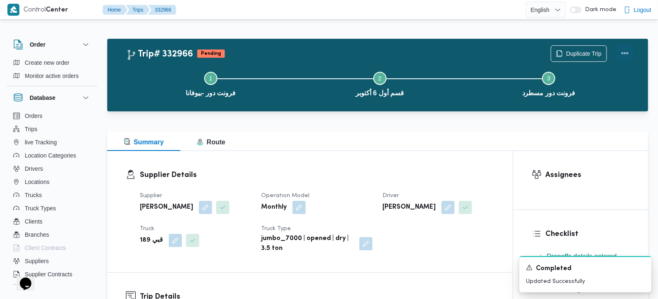
click at [627, 51] on button "Actions" at bounding box center [625, 53] width 17 height 17
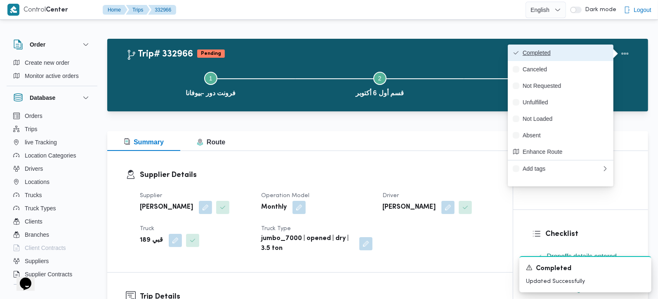
click at [589, 51] on span "Completed" at bounding box center [566, 53] width 86 height 7
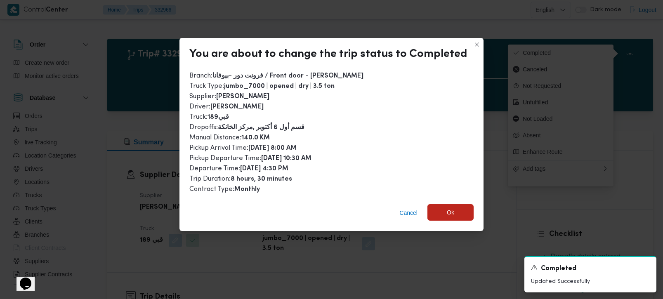
click at [468, 204] on span "Ok" at bounding box center [451, 212] width 46 height 17
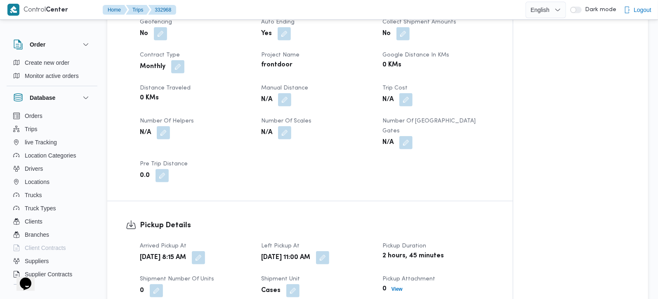
scroll to position [388, 0]
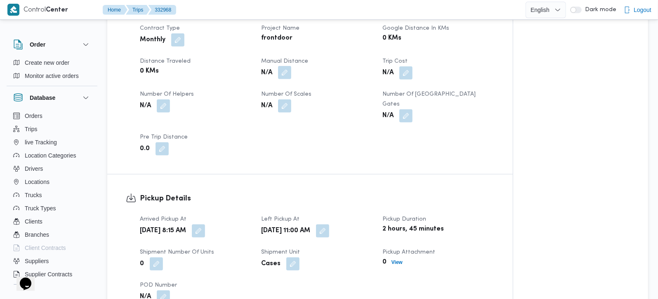
click at [287, 78] on button "button" at bounding box center [284, 72] width 13 height 13
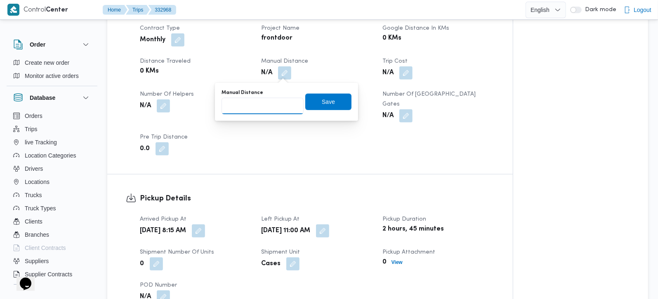
click at [272, 104] on input "Manual Distance" at bounding box center [263, 106] width 82 height 17
type input "140"
click at [313, 97] on span "Save" at bounding box center [328, 101] width 46 height 17
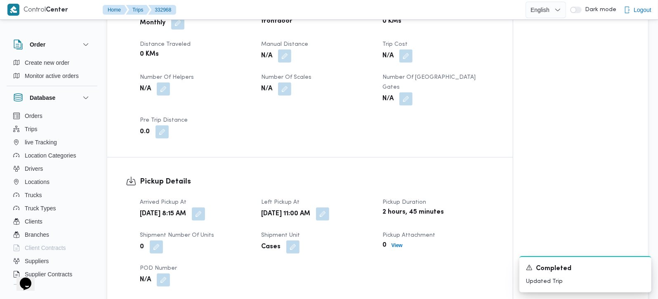
scroll to position [631, 0]
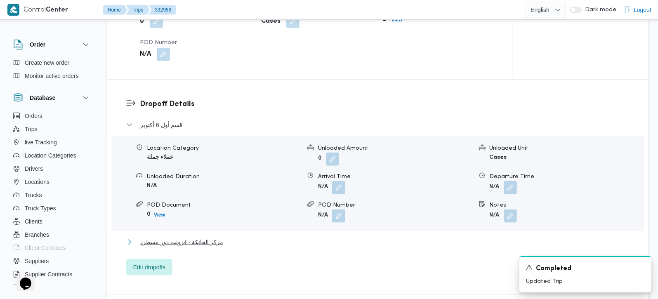
click at [207, 237] on span "مركز الخانكة - فرونت دور مسطرد" at bounding box center [181, 242] width 83 height 10
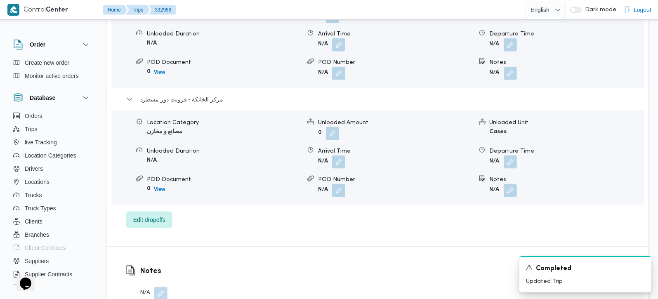
scroll to position [777, 0]
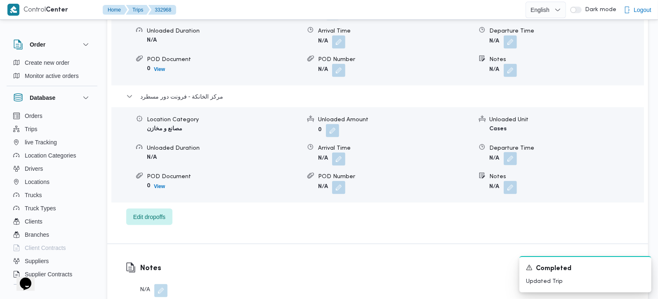
click at [514, 152] on button "button" at bounding box center [510, 158] width 13 height 13
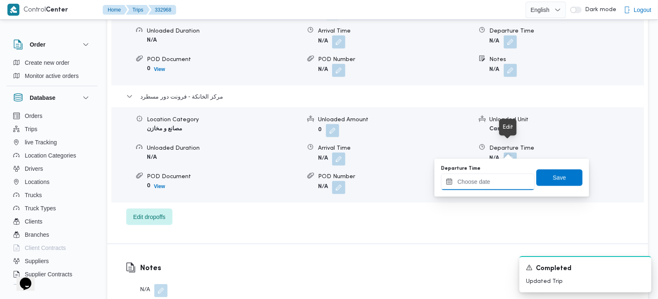
click at [502, 175] on input "Departure Time" at bounding box center [488, 182] width 94 height 17
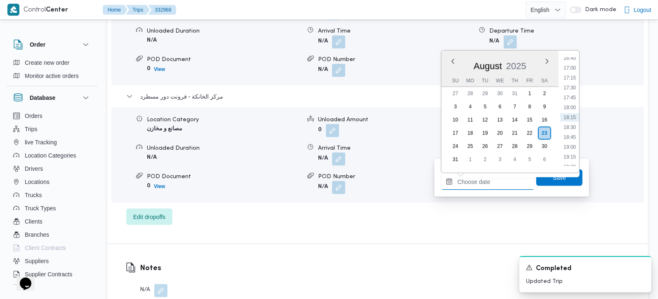
scroll to position [618, 0]
click at [572, 125] on li "17:15" at bounding box center [570, 127] width 19 height 8
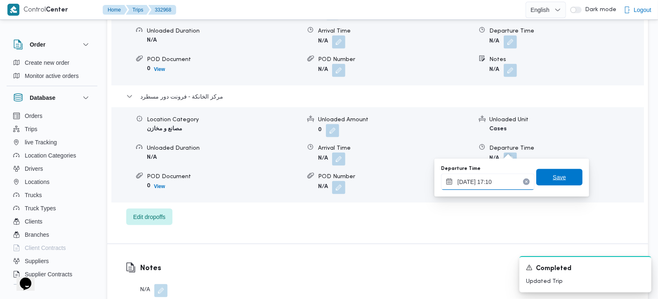
type input "[DATE] 17:10"
click at [566, 170] on div "Save" at bounding box center [560, 178] width 46 height 17
click at [569, 175] on span "Save" at bounding box center [560, 177] width 46 height 17
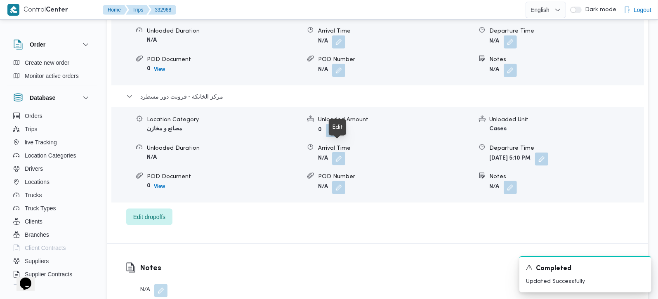
click at [340, 153] on button "button" at bounding box center [338, 158] width 13 height 13
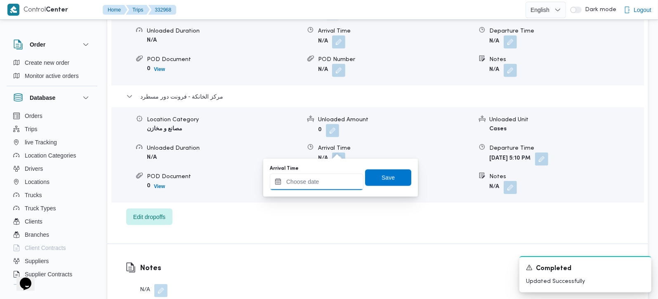
click at [324, 186] on input "Arrival Time" at bounding box center [317, 182] width 94 height 17
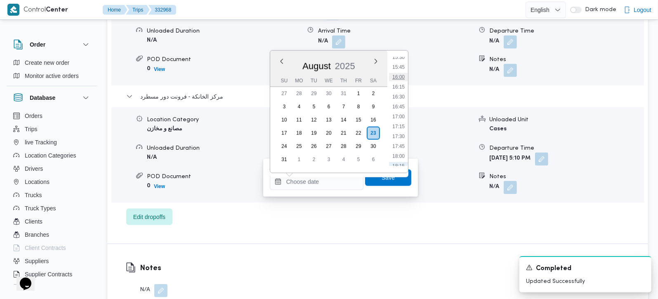
click at [403, 76] on li "16:00" at bounding box center [398, 77] width 19 height 8
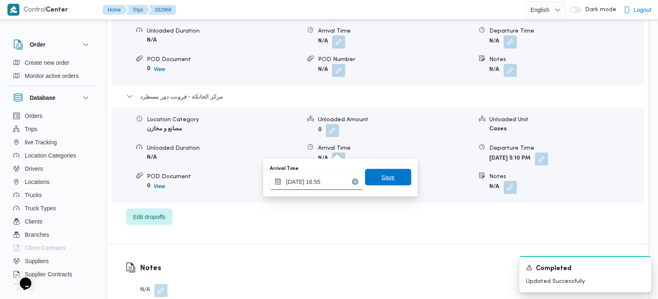
type input "[DATE] 16:55"
click at [383, 174] on span "Save" at bounding box center [388, 178] width 13 height 10
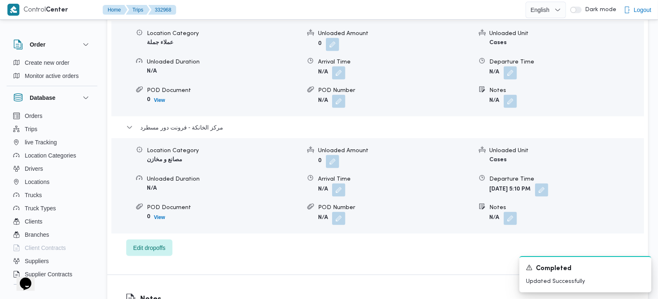
scroll to position [728, 0]
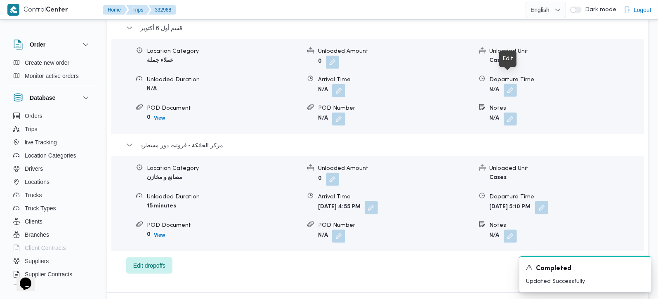
click at [513, 84] on button "button" at bounding box center [510, 90] width 13 height 13
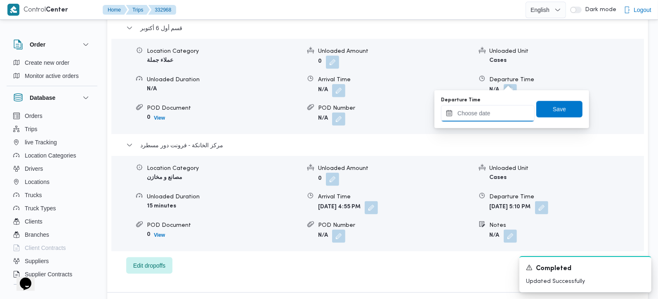
click at [499, 106] on input "Departure Time" at bounding box center [488, 113] width 94 height 17
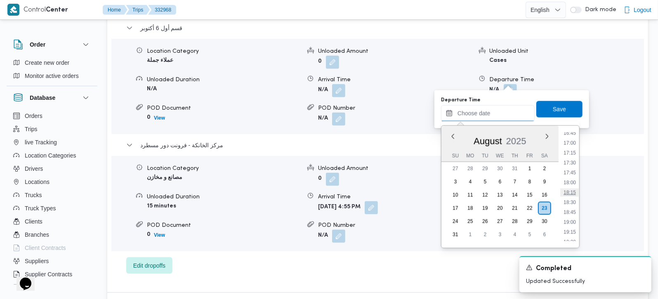
scroll to position [618, 0]
click at [576, 151] on li "16:00" at bounding box center [570, 152] width 19 height 8
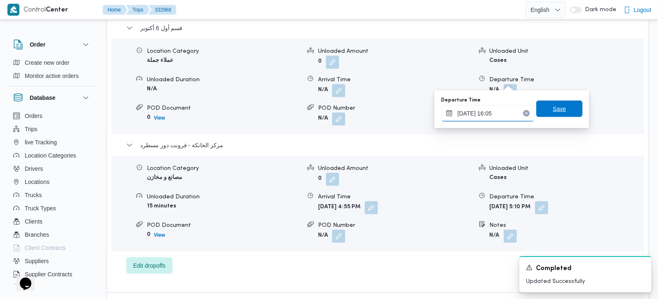
type input "23/08/2025 16:05"
click at [556, 106] on span "Save" at bounding box center [559, 109] width 13 height 10
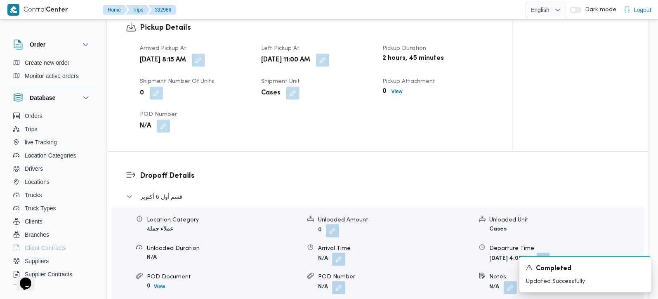
scroll to position [582, 0]
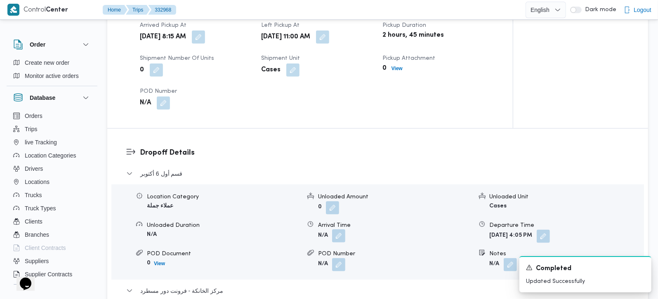
click at [338, 229] on button "button" at bounding box center [338, 235] width 13 height 13
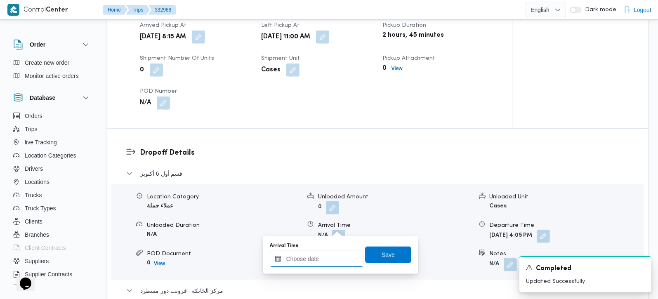
click at [317, 265] on input "Arrival Time" at bounding box center [317, 259] width 94 height 17
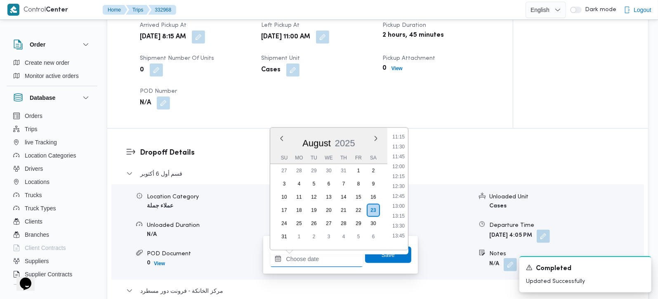
scroll to position [424, 0]
click at [402, 153] on li "11:00" at bounding box center [398, 150] width 19 height 8
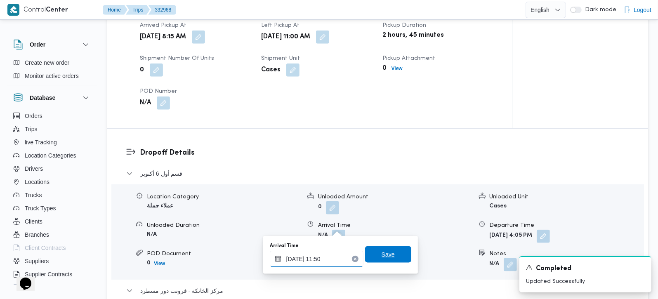
type input "23/08/2025 11:50"
click at [379, 248] on span "Save" at bounding box center [388, 254] width 46 height 17
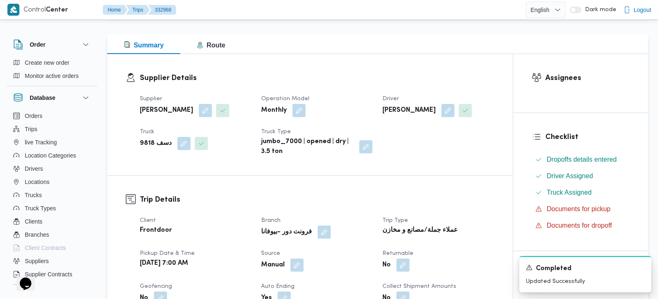
scroll to position [0, 0]
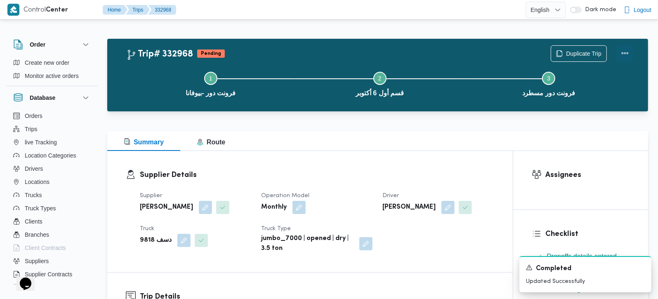
click at [626, 53] on button "Actions" at bounding box center [625, 53] width 17 height 17
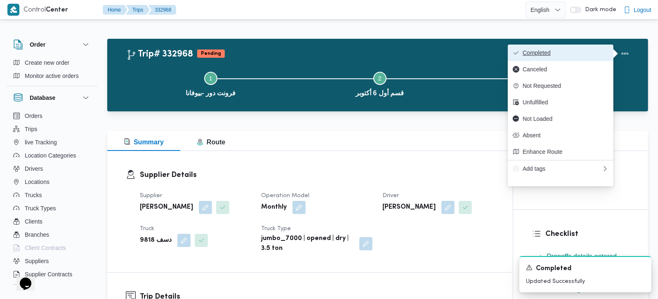
click at [578, 51] on span "Completed" at bounding box center [566, 53] width 86 height 7
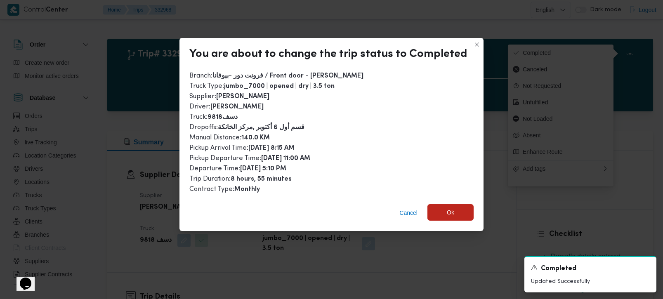
click at [459, 215] on span "Ok" at bounding box center [451, 212] width 46 height 17
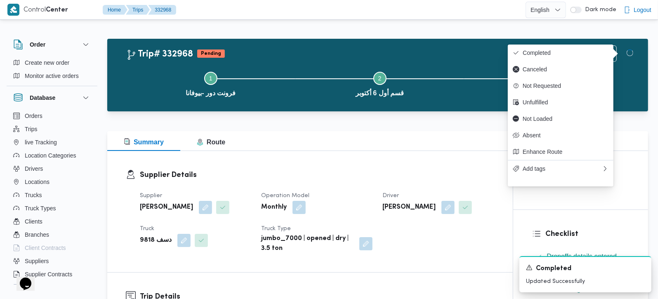
click at [460, 175] on h3 "Supplier Details" at bounding box center [317, 175] width 355 height 11
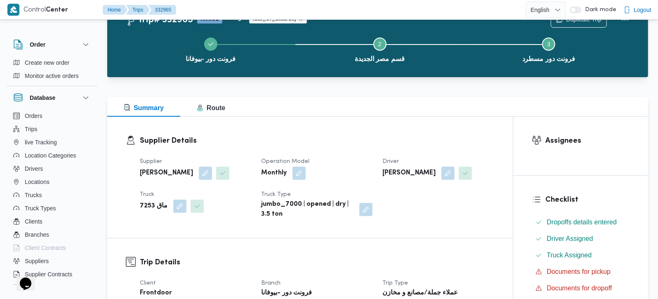
scroll to position [243, 0]
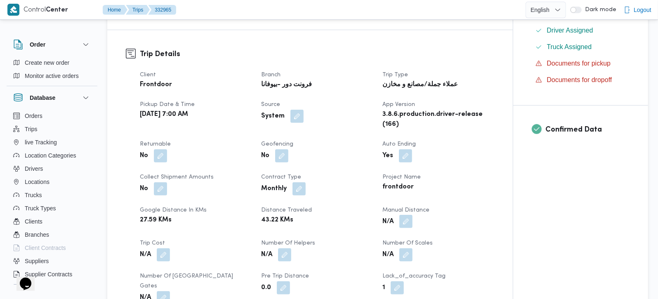
click at [408, 225] on button "button" at bounding box center [406, 221] width 13 height 13
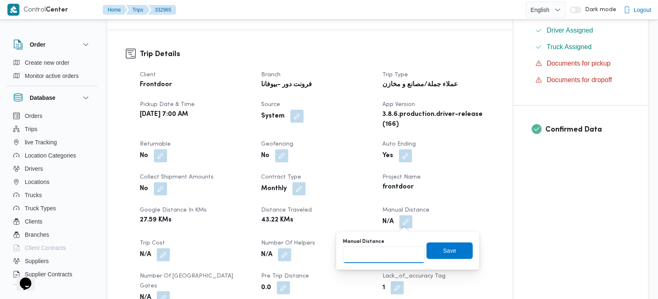
click at [388, 260] on input "Manual Distance" at bounding box center [384, 255] width 82 height 17
type input "65"
click at [445, 255] on span "Save" at bounding box center [450, 250] width 46 height 17
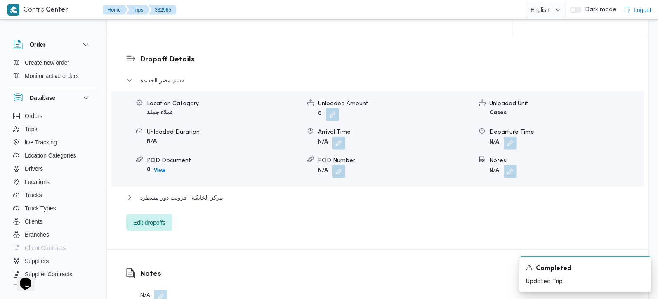
scroll to position [680, 0]
click at [211, 192] on span "مركز الخانكة - فرونت دور مسطرد" at bounding box center [181, 197] width 83 height 10
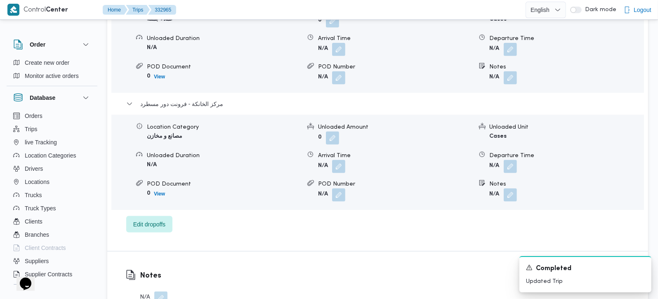
scroll to position [777, 0]
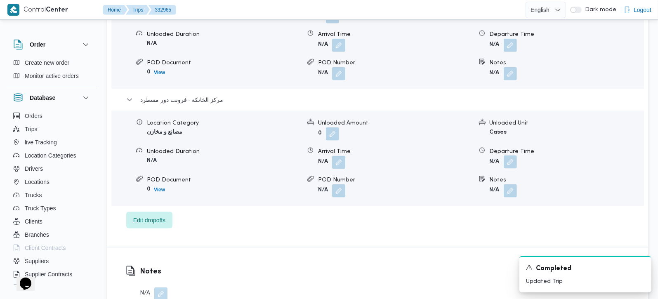
click at [511, 156] on button "button" at bounding box center [510, 162] width 13 height 13
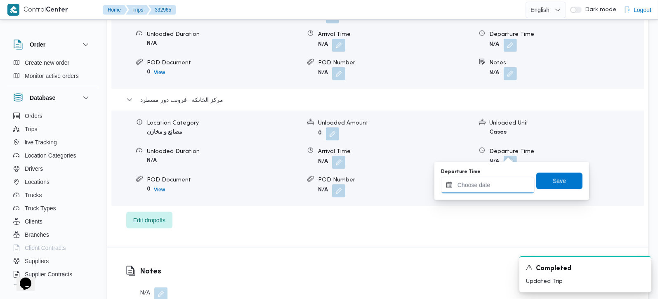
click at [466, 189] on input "Departure Time" at bounding box center [488, 185] width 94 height 17
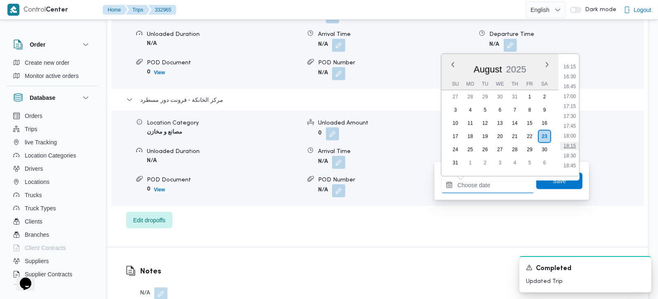
scroll to position [618, 0]
click at [573, 112] on li "16:45" at bounding box center [570, 110] width 19 height 8
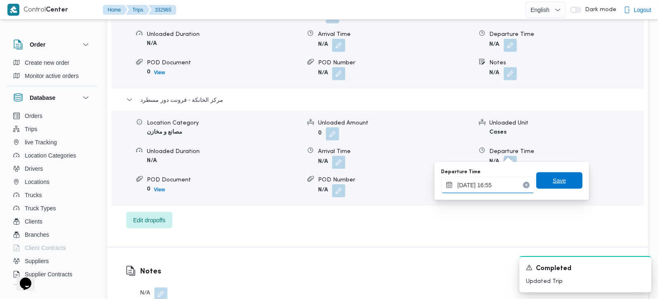
type input "[DATE] 16:55"
click at [553, 181] on span "Save" at bounding box center [559, 181] width 13 height 10
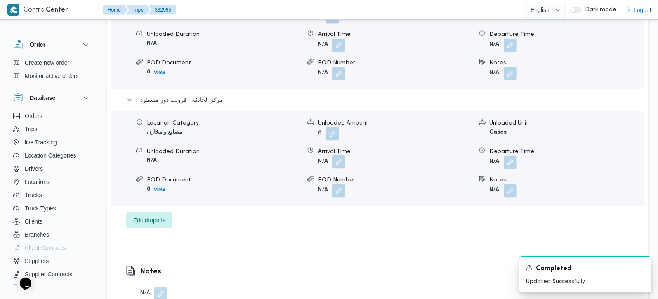
click at [341, 156] on button "button" at bounding box center [338, 162] width 13 height 13
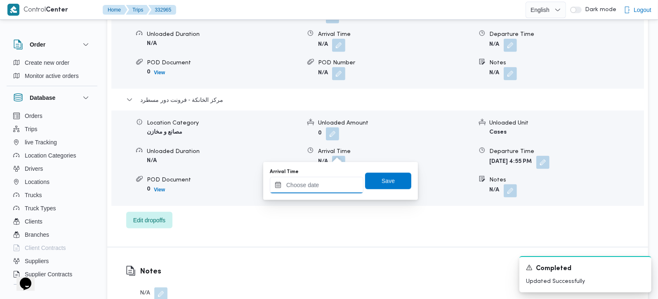
click at [331, 181] on input "Arrival Time" at bounding box center [317, 185] width 94 height 17
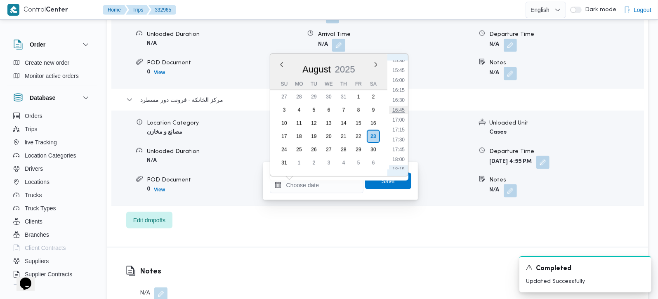
click at [401, 107] on li "16:45" at bounding box center [398, 110] width 19 height 8
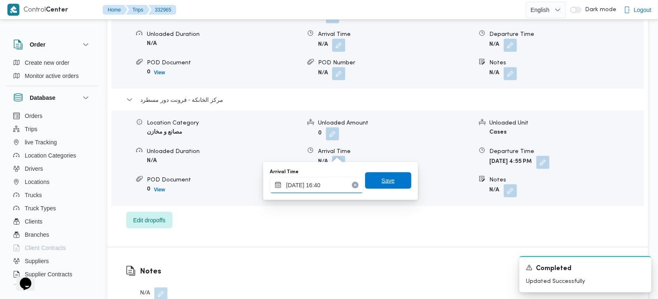
type input "23/08/2025 16:40"
click at [385, 177] on span "Save" at bounding box center [388, 181] width 13 height 10
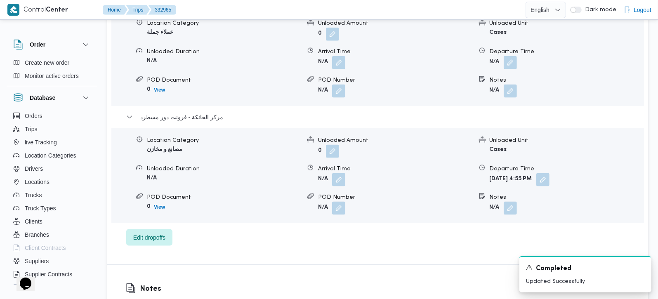
scroll to position [728, 0]
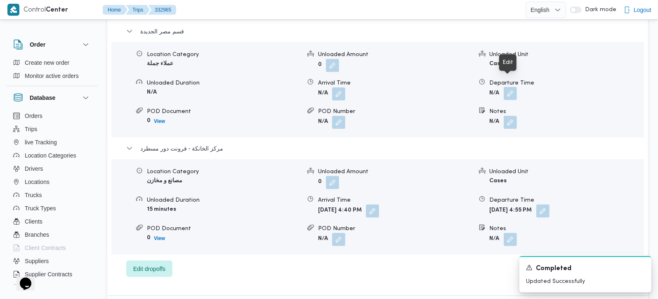
click at [507, 87] on button "button" at bounding box center [510, 93] width 13 height 13
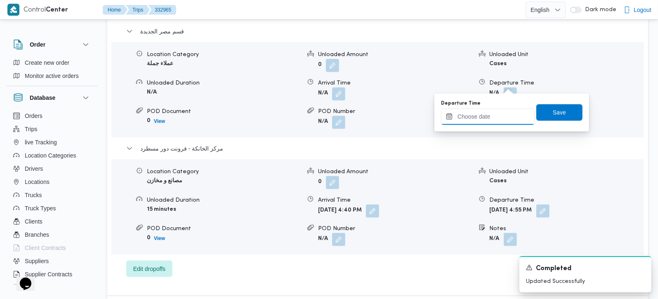
click at [483, 117] on input "Departure Time" at bounding box center [488, 117] width 94 height 17
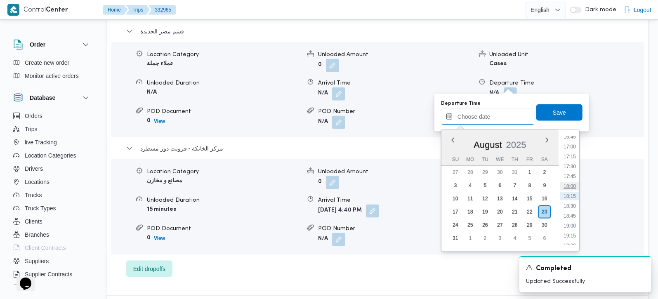
scroll to position [618, 0]
click at [574, 166] on li "16:15" at bounding box center [570, 166] width 19 height 8
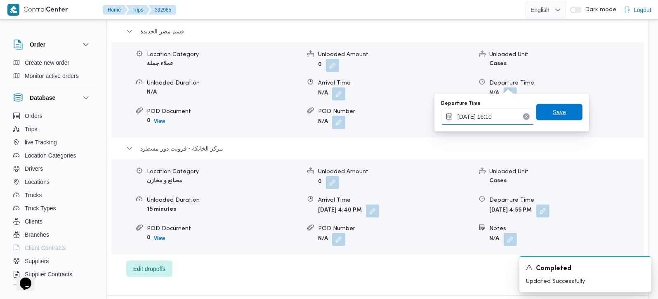
type input "23/08/2025 16:10"
click at [566, 115] on span "Save" at bounding box center [560, 112] width 46 height 17
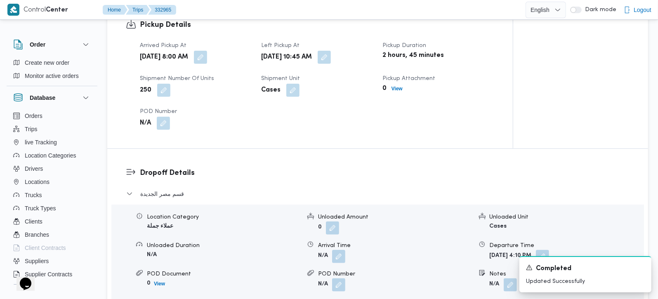
scroll to position [582, 0]
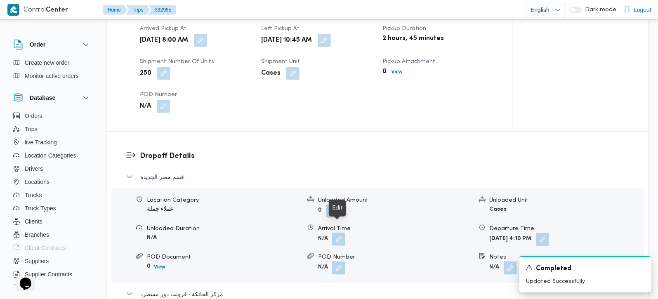
click at [339, 233] on button "button" at bounding box center [338, 239] width 13 height 13
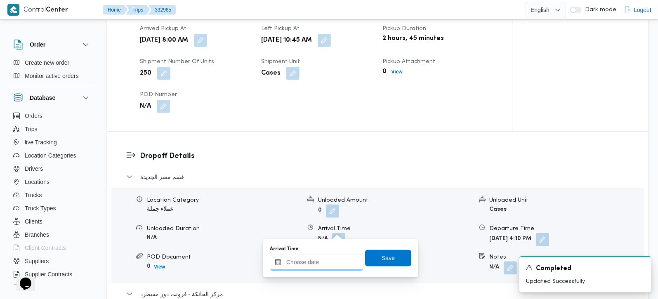
click at [327, 260] on input "Arrival Time" at bounding box center [317, 262] width 94 height 17
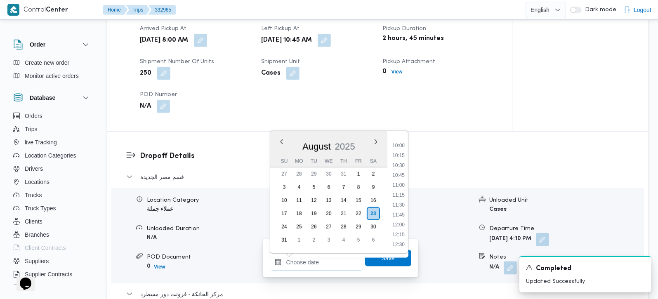
scroll to position [376, 0]
click at [404, 170] on li "10:15" at bounding box center [398, 172] width 19 height 8
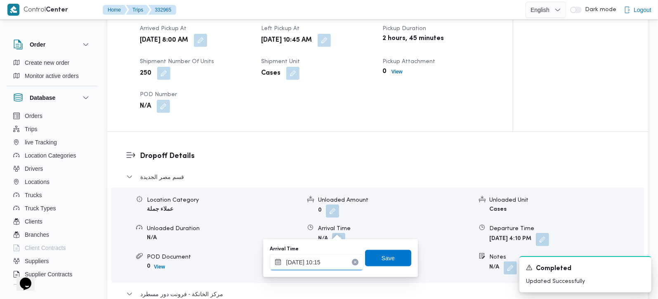
click at [320, 258] on input "23/08/2025 10:15" at bounding box center [317, 262] width 94 height 17
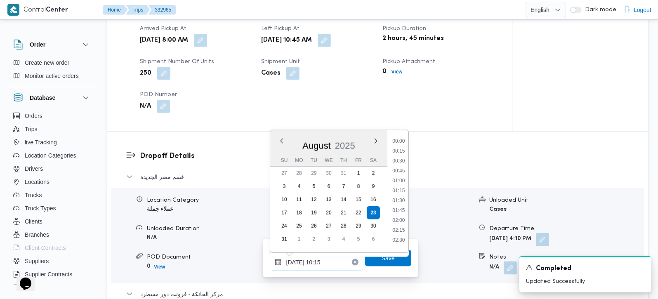
scroll to position [350, 0]
click at [397, 236] on li "11:15" at bounding box center [398, 236] width 19 height 8
type input "23/08/2025 11:15"
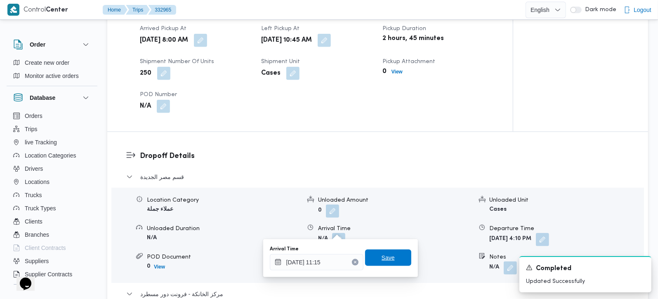
click at [388, 258] on span "Save" at bounding box center [388, 258] width 46 height 17
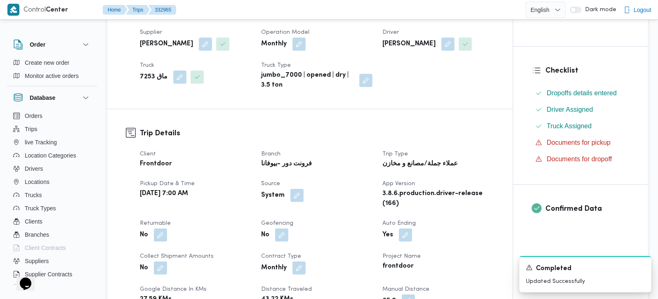
scroll to position [0, 0]
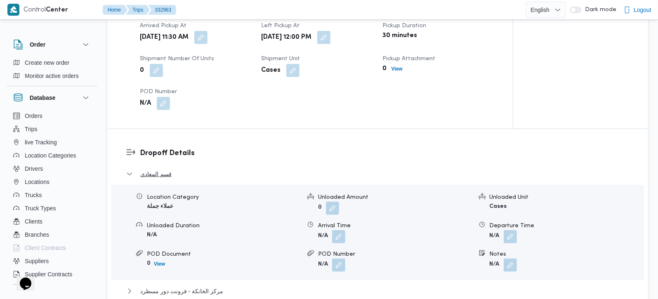
scroll to position [291, 0]
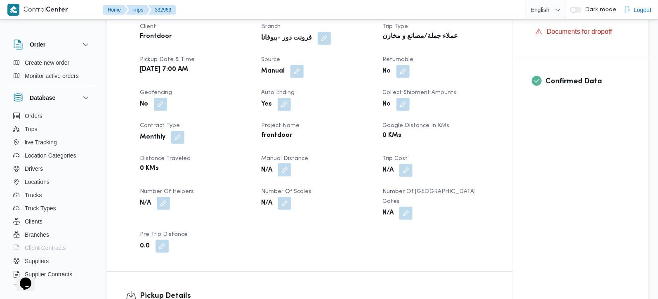
click at [284, 175] on button "button" at bounding box center [284, 169] width 13 height 13
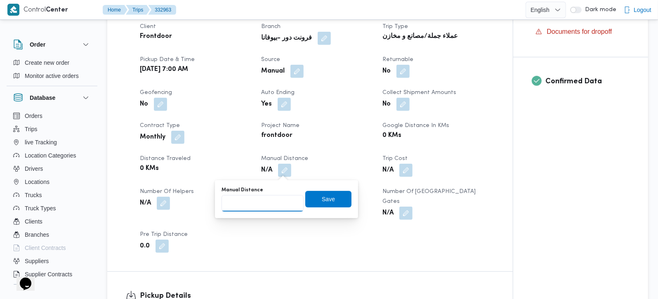
click at [259, 196] on input "Manual Distance" at bounding box center [263, 203] width 82 height 17
type input "131"
click at [325, 201] on span "Save" at bounding box center [328, 199] width 13 height 10
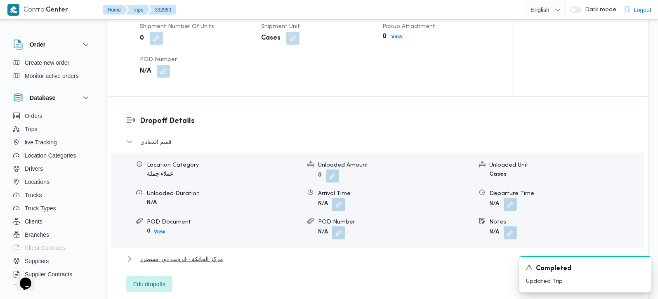
scroll to position [631, 0]
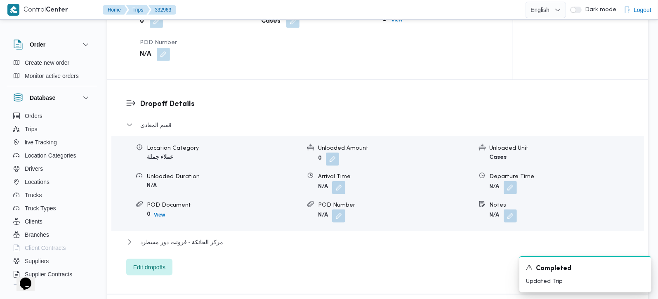
click at [201, 224] on div "قسم المعادي Location Category عملاء جملة Unloaded Amount 0 Unloaded Unit Cases …" at bounding box center [378, 198] width 504 height 156
click at [201, 237] on span "مركز الخانكة - فرونت دور مسطرد" at bounding box center [181, 242] width 83 height 10
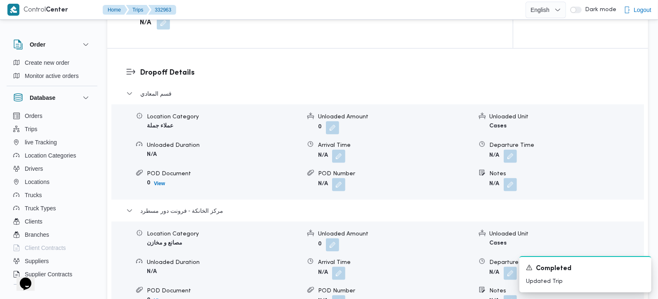
scroll to position [680, 0]
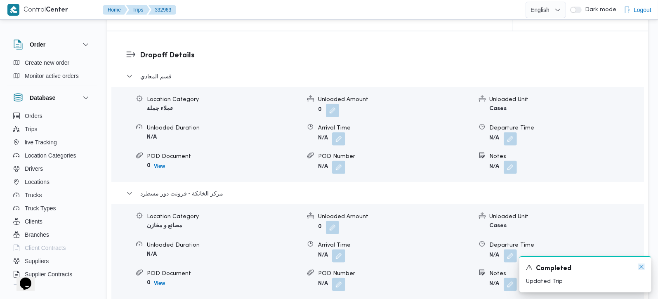
click at [643, 268] on icon "Dismiss toast" at bounding box center [642, 267] width 7 height 7
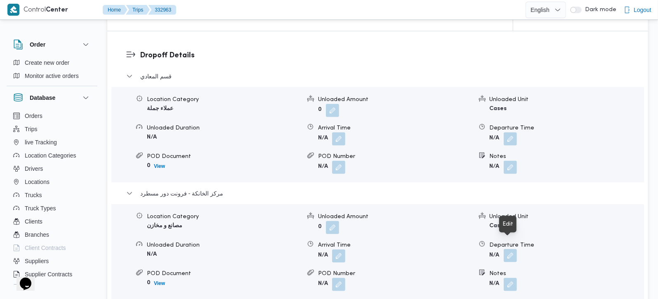
click at [511, 249] on button "button" at bounding box center [510, 255] width 13 height 13
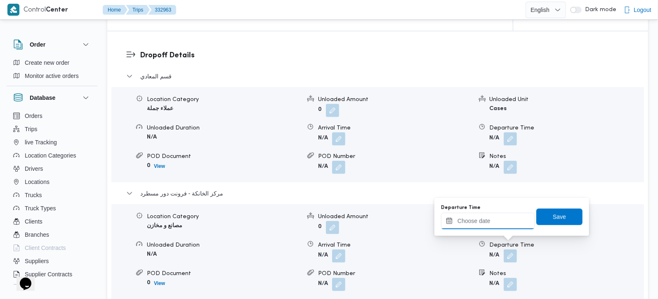
click at [480, 223] on input "Departure Time" at bounding box center [488, 221] width 94 height 17
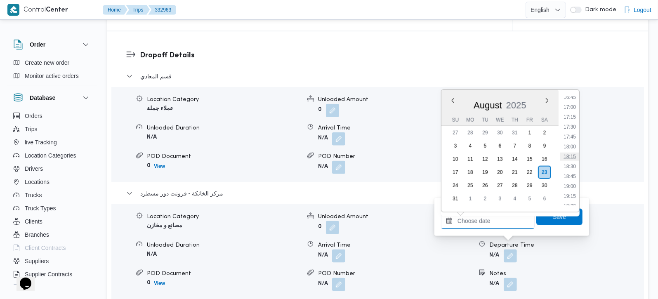
scroll to position [618, 0]
click at [574, 173] on li "17:30" at bounding box center [570, 176] width 19 height 8
type input "[DATE] 17:30"
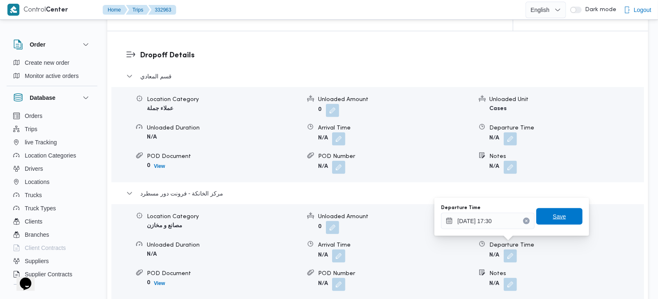
click at [553, 217] on span "Save" at bounding box center [559, 217] width 13 height 10
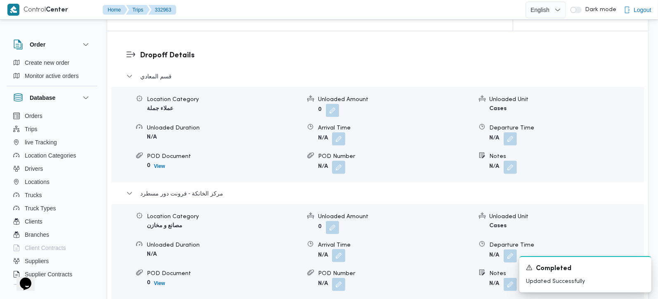
click at [334, 251] on button "button" at bounding box center [338, 255] width 13 height 13
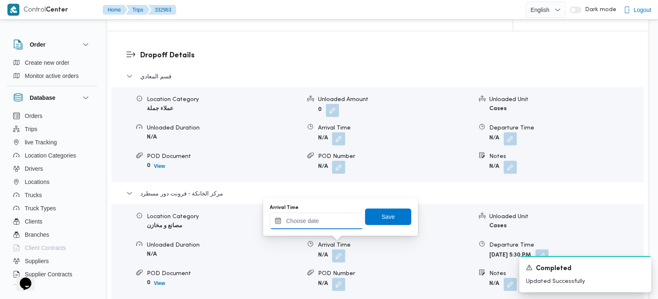
click at [337, 227] on input "Arrival Time" at bounding box center [317, 221] width 94 height 17
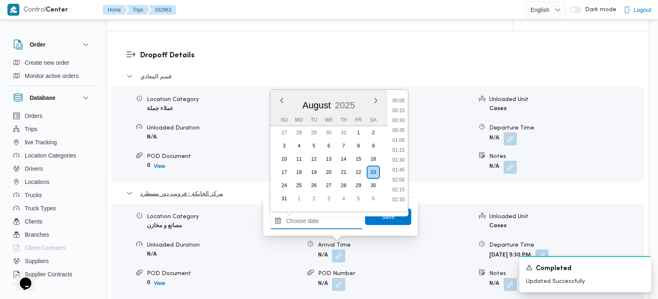
scroll to position [667, 0]
drag, startPoint x: 397, startPoint y: 115, endPoint x: 397, endPoint y: 124, distance: 9.5
click at [397, 115] on li "17:15" at bounding box center [398, 117] width 19 height 8
type input "[DATE] 17:15"
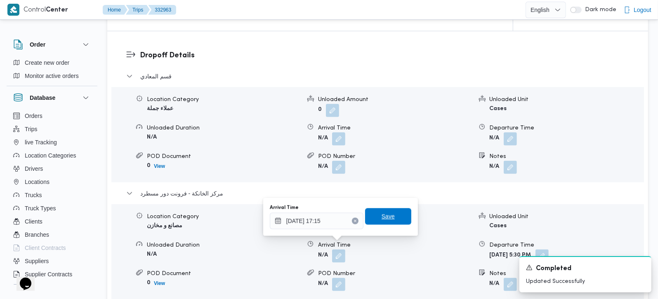
click at [391, 220] on span "Save" at bounding box center [388, 216] width 46 height 17
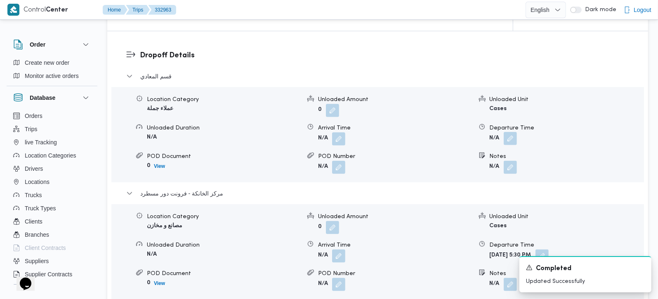
click at [510, 132] on button "button" at bounding box center [510, 138] width 13 height 13
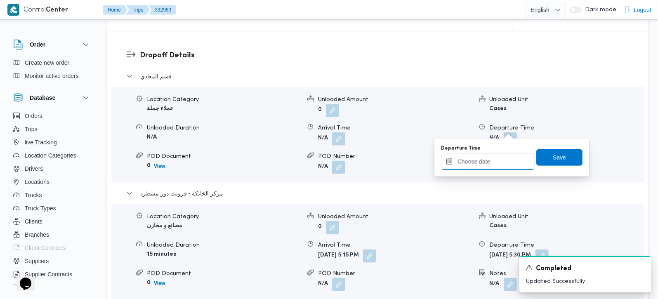
click at [492, 165] on input "Departure Time" at bounding box center [488, 162] width 94 height 17
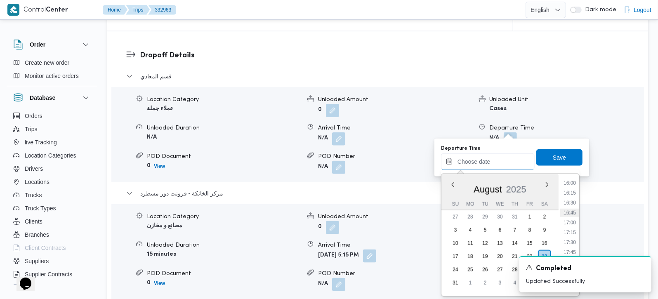
scroll to position [618, 0]
drag, startPoint x: 573, startPoint y: 219, endPoint x: 573, endPoint y: 214, distance: 5.0
click at [573, 219] on li "16:30" at bounding box center [570, 220] width 19 height 8
type input "[DATE] 16:30"
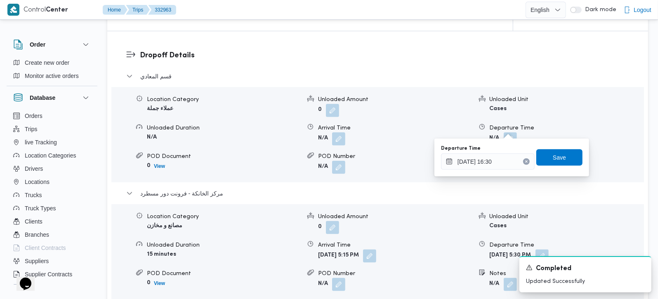
click at [563, 148] on div "Departure Time 23/08/2025 16:30 Save" at bounding box center [511, 157] width 143 height 26
click at [561, 154] on span "Save" at bounding box center [560, 157] width 46 height 17
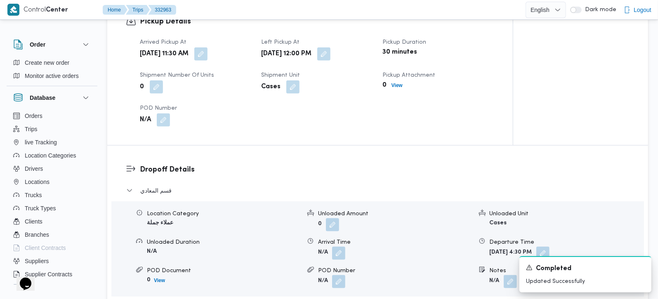
scroll to position [582, 0]
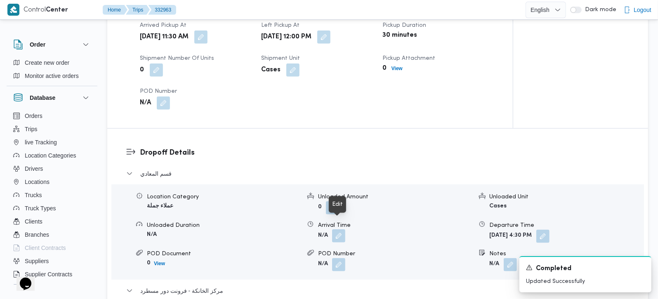
click at [335, 229] on button "button" at bounding box center [338, 235] width 13 height 13
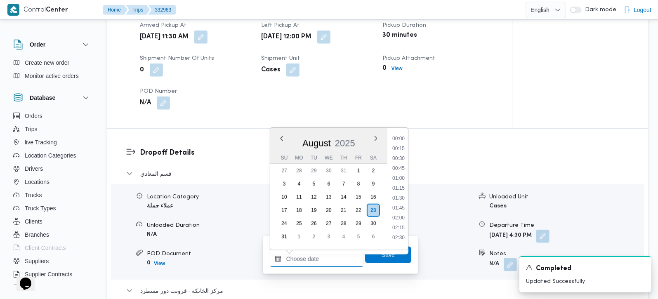
click at [339, 254] on input "Arrival Time" at bounding box center [317, 259] width 94 height 17
click at [403, 171] on li "12:45" at bounding box center [398, 171] width 19 height 8
type input "23/08/2025 12:45"
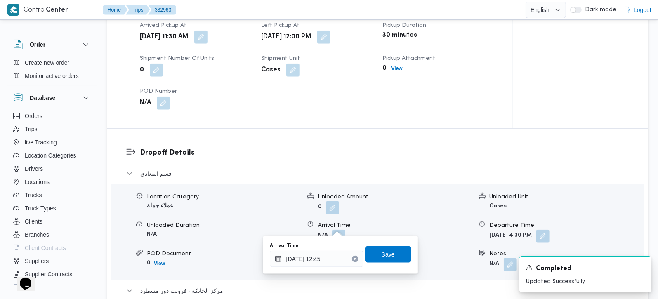
click at [391, 249] on span "Save" at bounding box center [388, 254] width 46 height 17
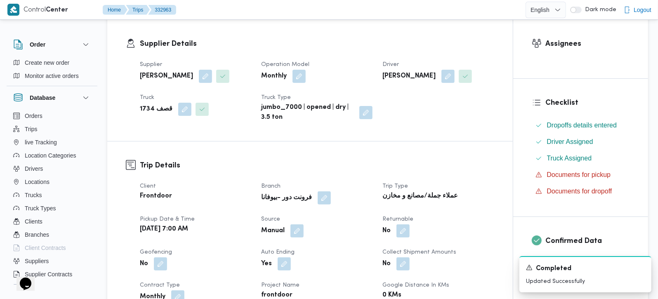
scroll to position [0, 0]
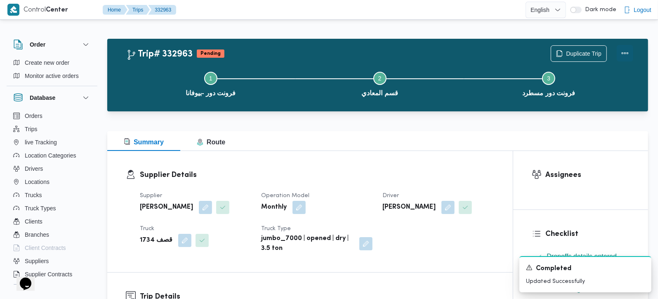
click at [624, 52] on button "Actions" at bounding box center [625, 53] width 17 height 17
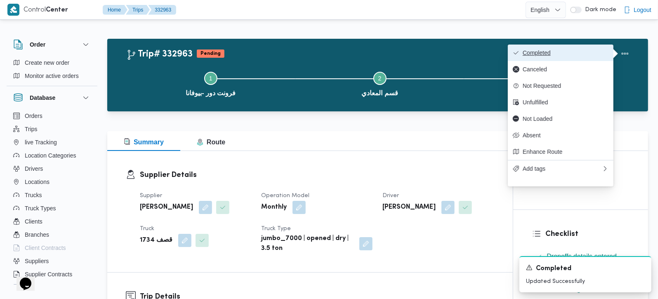
click at [563, 59] on button "Completed" at bounding box center [561, 53] width 106 height 17
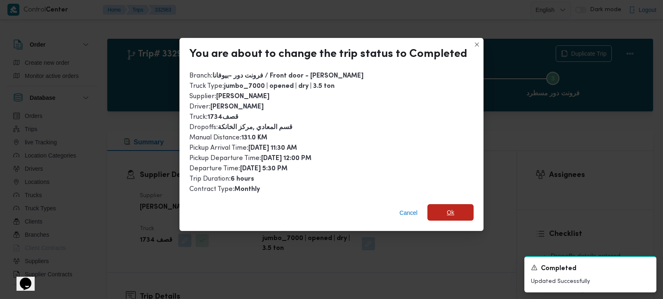
click at [457, 204] on span "Ok" at bounding box center [451, 212] width 46 height 17
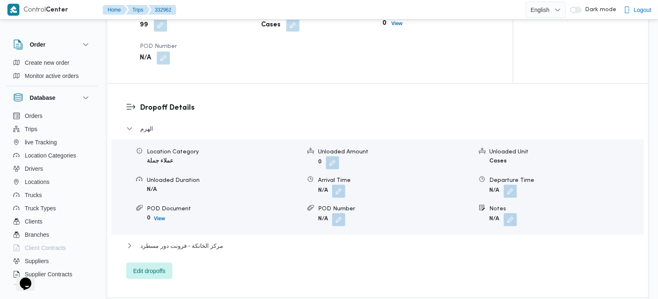
scroll to position [631, 0]
click at [198, 241] on span "مركز الخانكة - فرونت دور مسطرد" at bounding box center [181, 246] width 83 height 10
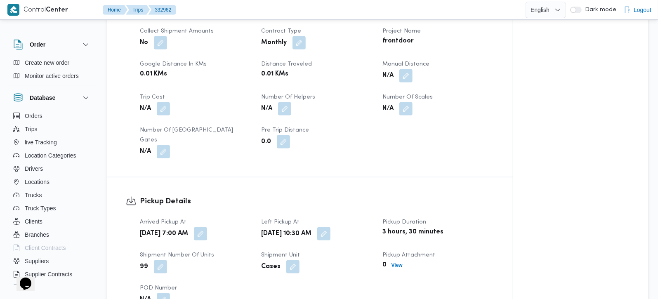
scroll to position [388, 0]
click at [412, 78] on button "button" at bounding box center [406, 75] width 13 height 13
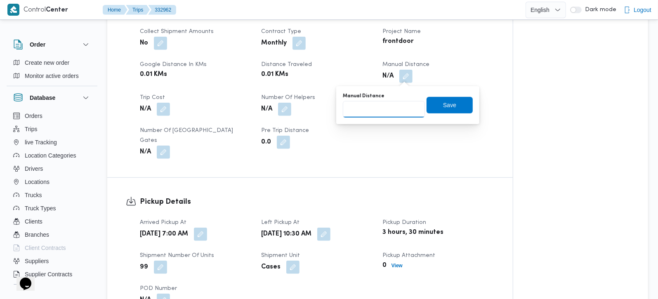
click at [393, 108] on input "Manual Distance" at bounding box center [384, 109] width 82 height 17
type input "105"
click at [443, 108] on span "Save" at bounding box center [449, 105] width 13 height 10
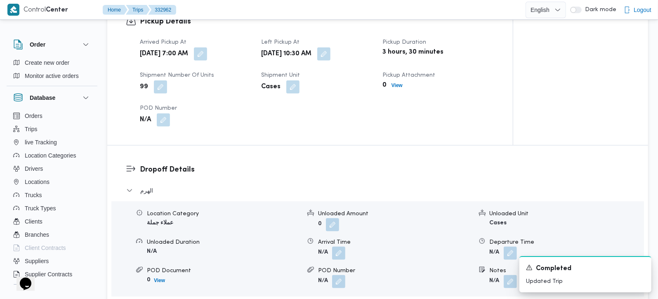
scroll to position [586, 0]
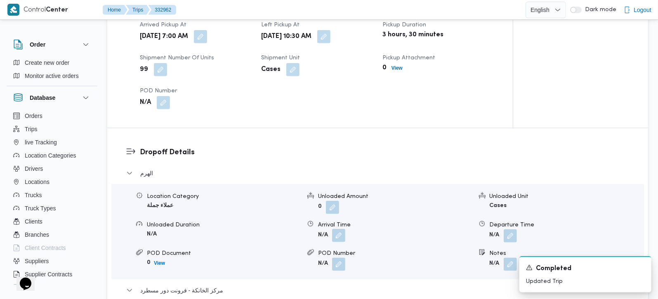
click at [341, 229] on button "button" at bounding box center [338, 235] width 13 height 13
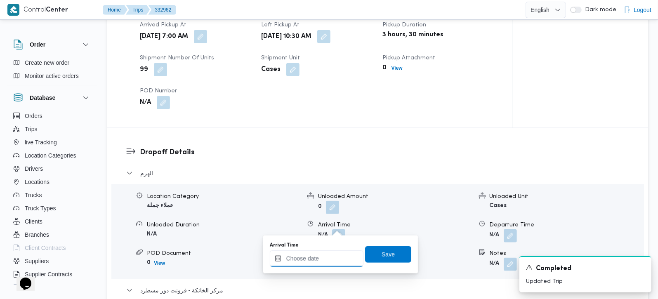
click at [329, 260] on input "Arrival Time" at bounding box center [317, 259] width 94 height 17
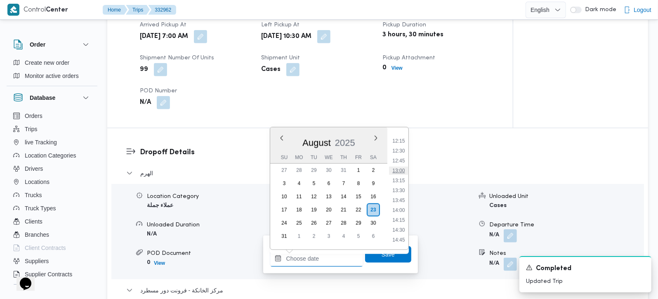
scroll to position [434, 0]
click at [400, 146] on li "11:15" at bounding box center [398, 150] width 19 height 8
type input "23/08/2025 11:15"
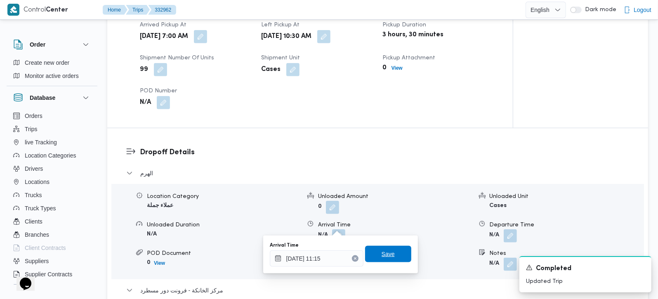
click at [383, 253] on span "Save" at bounding box center [388, 254] width 13 height 10
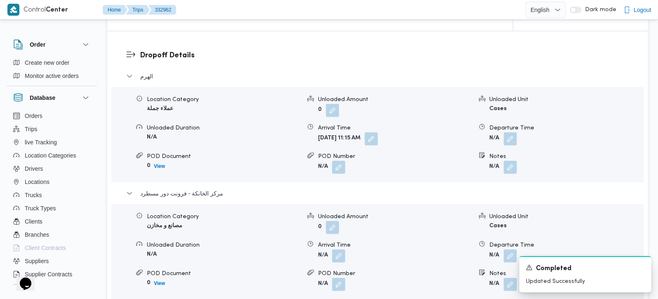
scroll to position [731, 0]
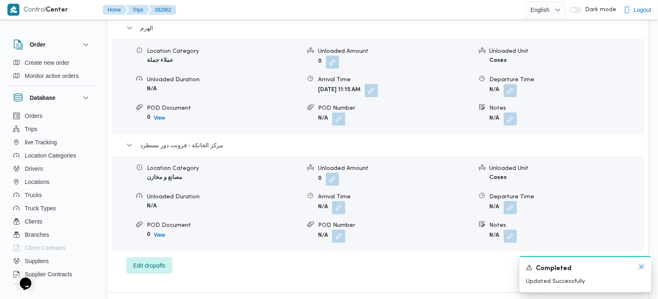
click at [641, 268] on icon "Dismiss toast" at bounding box center [642, 267] width 4 height 4
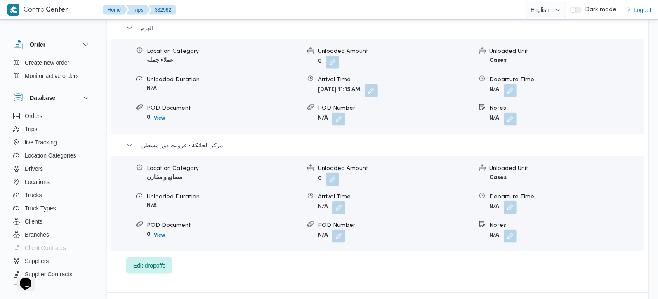
click at [511, 201] on button "button" at bounding box center [510, 207] width 13 height 13
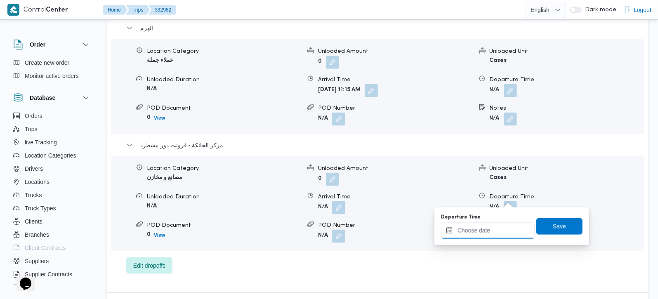
click at [503, 228] on input "Departure Time" at bounding box center [488, 230] width 94 height 17
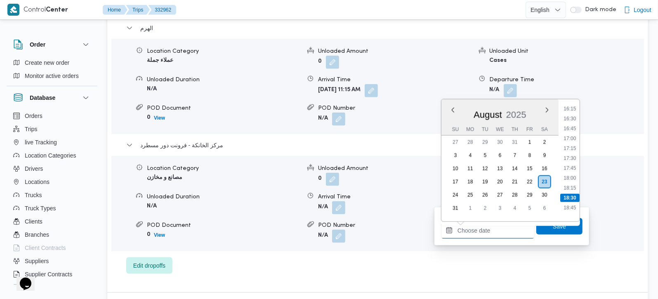
scroll to position [628, 0]
click at [571, 118] on li "16:00" at bounding box center [570, 116] width 19 height 8
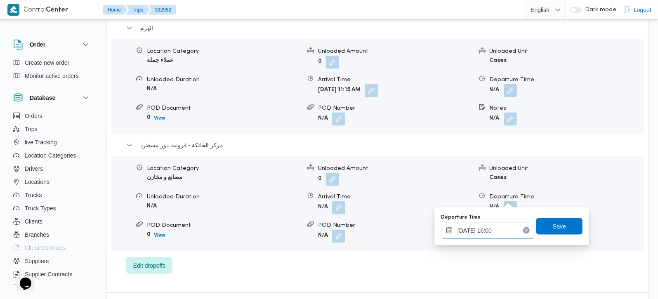
click at [485, 230] on input "23/08/2025 16:00" at bounding box center [488, 230] width 94 height 17
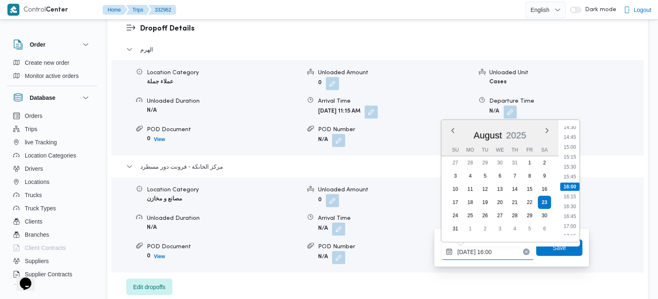
scroll to position [731, 0]
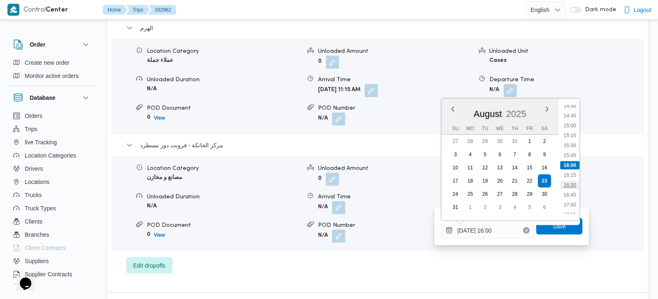
click at [574, 181] on li "16:30" at bounding box center [570, 185] width 19 height 8
type input "23/08/2025 16:30"
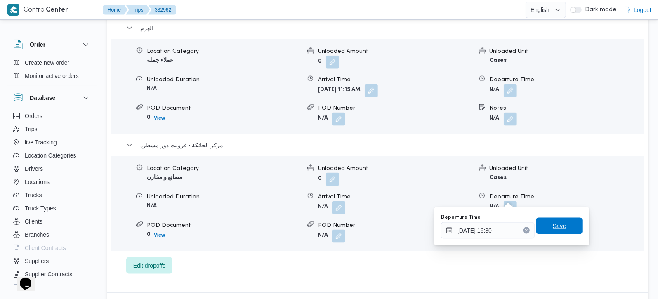
click at [555, 224] on span "Save" at bounding box center [559, 226] width 13 height 10
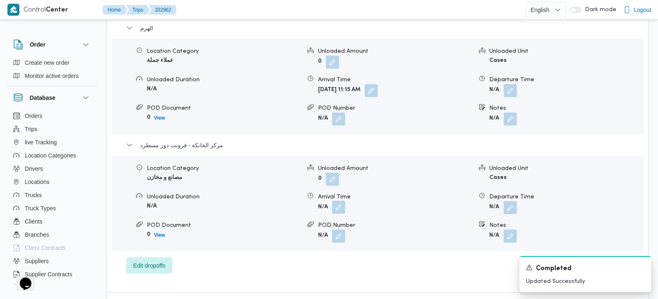
click at [340, 201] on button "button" at bounding box center [338, 207] width 13 height 13
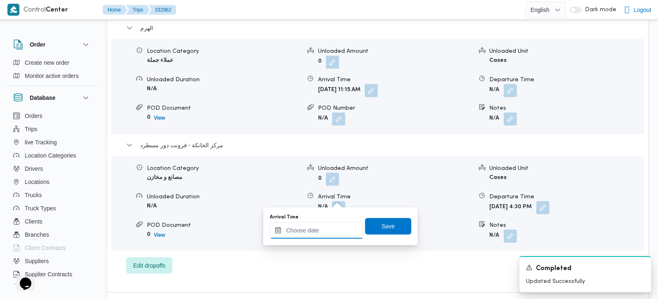
click at [315, 229] on input "Arrival Time" at bounding box center [317, 230] width 94 height 17
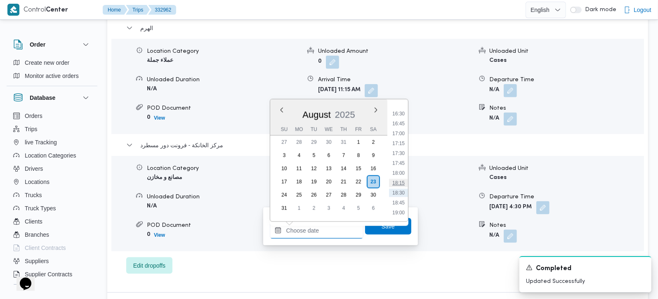
scroll to position [628, 0]
click at [404, 125] on li "16:15" at bounding box center [398, 126] width 19 height 8
type input "23/08/2025 16:15"
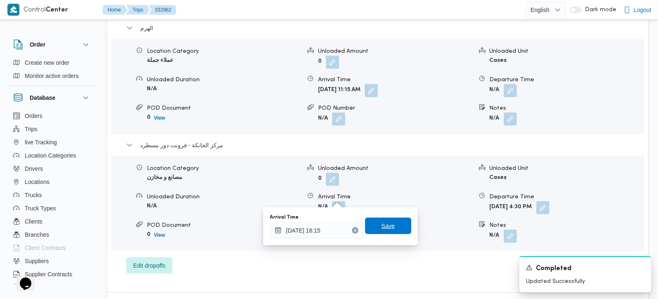
click at [382, 226] on span "Save" at bounding box center [388, 226] width 13 height 10
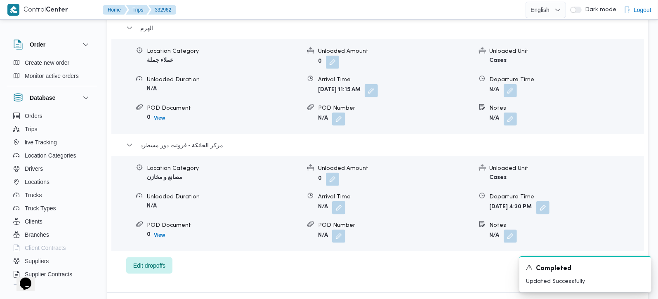
scroll to position [683, 0]
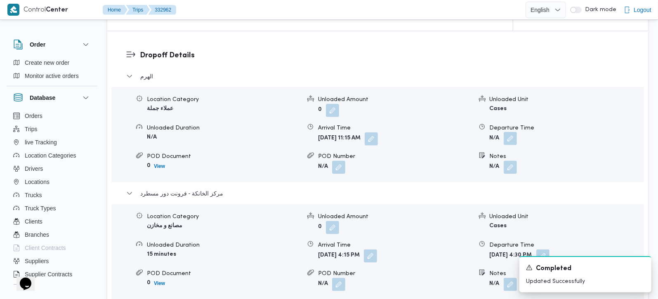
click at [515, 132] on button "button" at bounding box center [510, 138] width 13 height 13
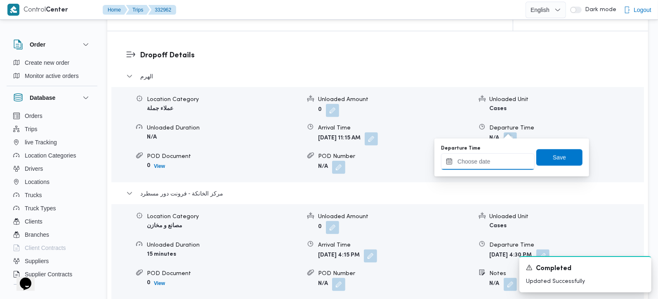
drag, startPoint x: 499, startPoint y: 166, endPoint x: 515, endPoint y: 169, distance: 16.0
click at [499, 166] on input "Departure Time" at bounding box center [488, 162] width 94 height 17
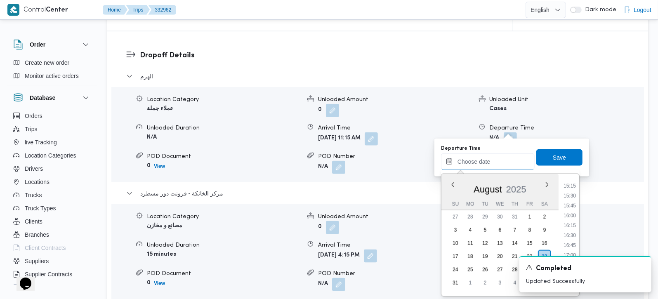
scroll to position [580, 0]
click at [573, 215] on li "15:30" at bounding box center [570, 219] width 19 height 8
type input "23/08/2025 15:30"
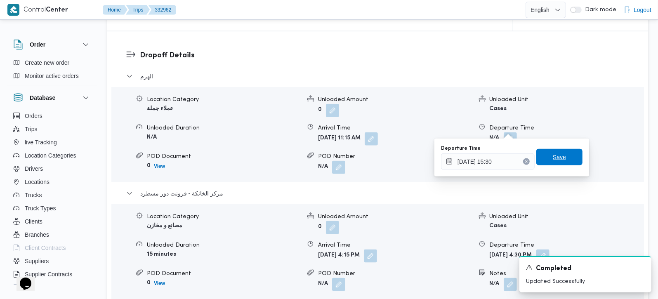
click at [568, 156] on span "Save" at bounding box center [560, 157] width 46 height 17
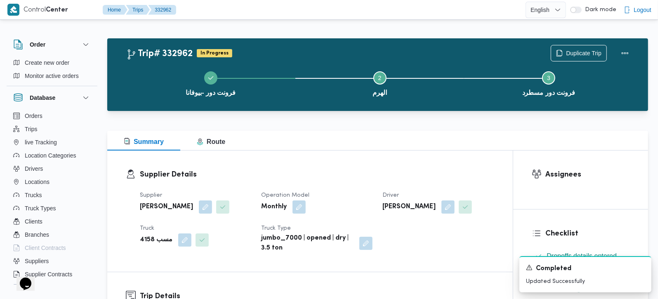
scroll to position [0, 0]
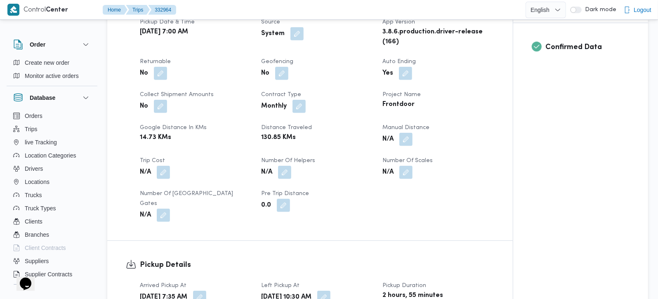
scroll to position [291, 0]
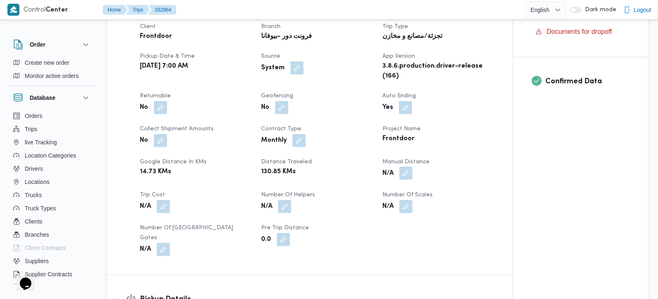
click at [404, 170] on button "button" at bounding box center [406, 173] width 13 height 13
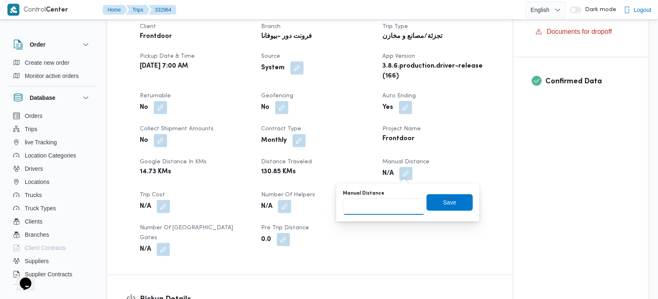
click at [394, 203] on input "Manual Distance" at bounding box center [384, 207] width 82 height 17
type input "91"
click at [450, 204] on span "Save" at bounding box center [450, 202] width 46 height 17
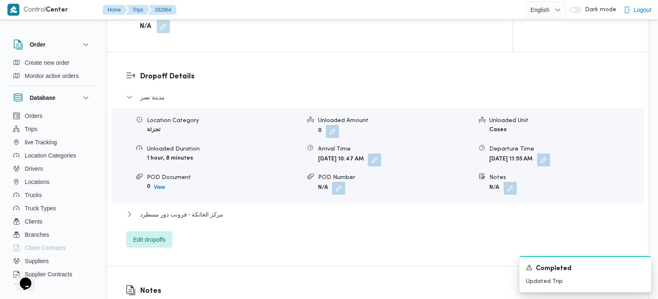
scroll to position [680, 0]
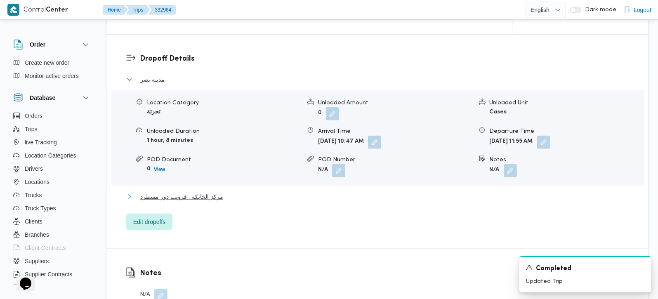
click at [180, 192] on span "مركز الخانكة - فرونت دور مسطرد" at bounding box center [181, 197] width 83 height 10
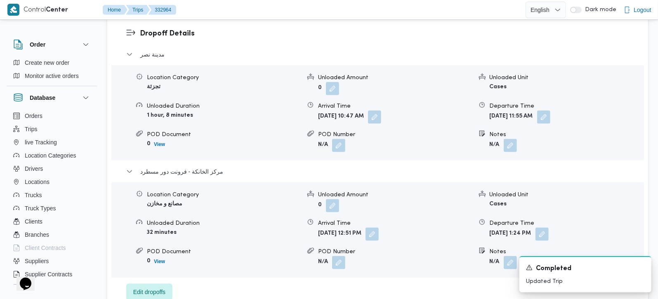
scroll to position [728, 0]
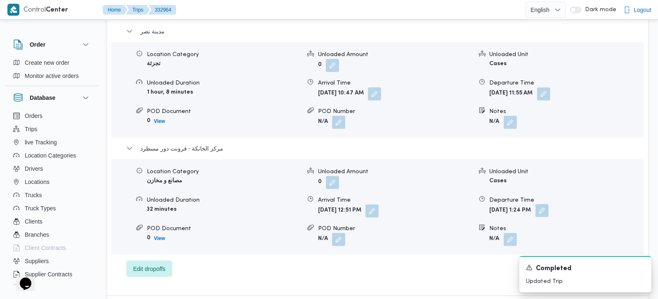
click at [549, 204] on button "button" at bounding box center [542, 210] width 13 height 13
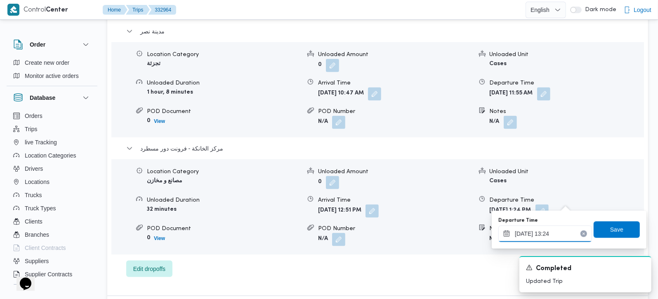
click at [533, 236] on input "23/08/2025 13:24" at bounding box center [546, 234] width 94 height 17
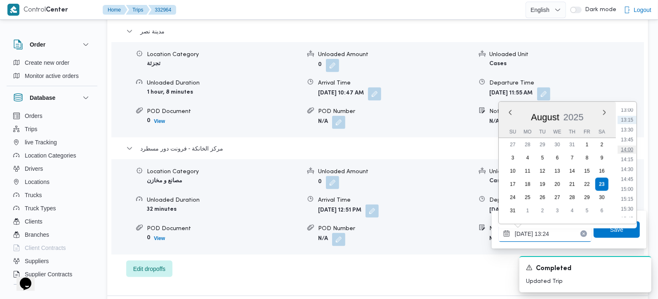
scroll to position [566, 0]
click at [630, 189] on li "16:15" at bounding box center [627, 191] width 19 height 8
type input "23/08/2025 16:15"
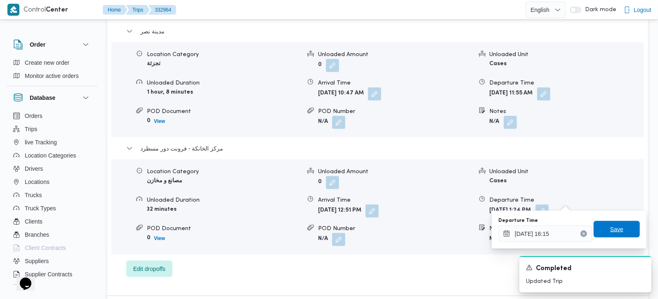
click at [621, 225] on span "Save" at bounding box center [617, 229] width 46 height 17
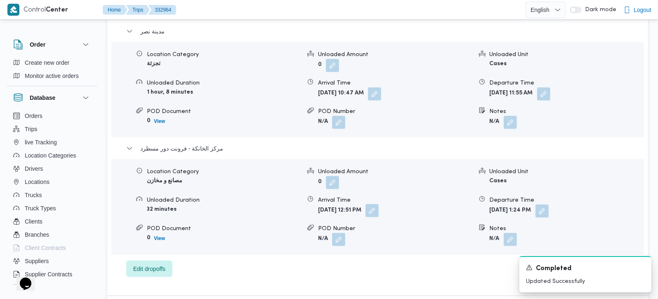
click at [379, 204] on button "button" at bounding box center [372, 210] width 13 height 13
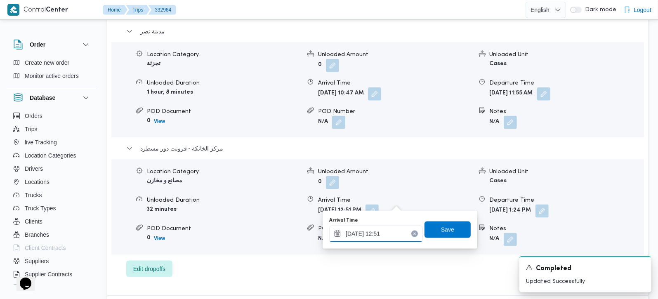
click at [391, 231] on input "23/08/2025 12:51" at bounding box center [376, 234] width 94 height 17
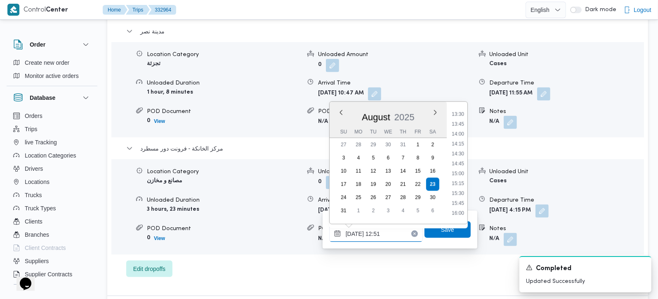
scroll to position [546, 0]
click at [463, 200] on li "16:00" at bounding box center [458, 200] width 19 height 8
type input "23/08/2025 16:00"
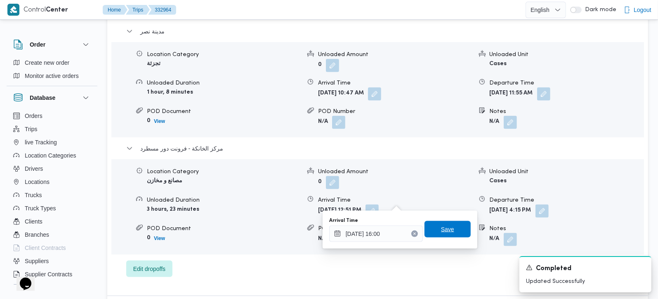
click at [445, 231] on span "Save" at bounding box center [447, 230] width 13 height 10
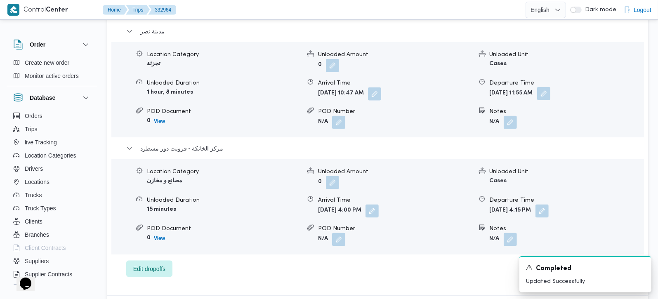
click at [551, 87] on button "button" at bounding box center [543, 93] width 13 height 13
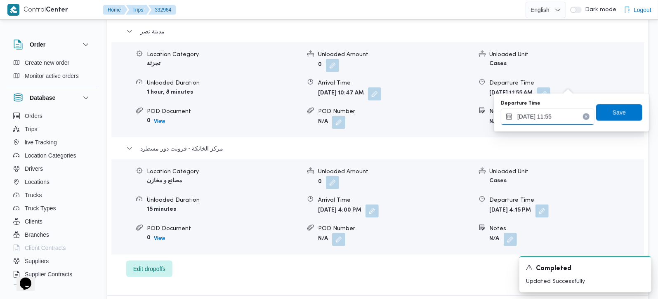
click at [555, 114] on input "23/08/2025 11:55" at bounding box center [548, 117] width 94 height 17
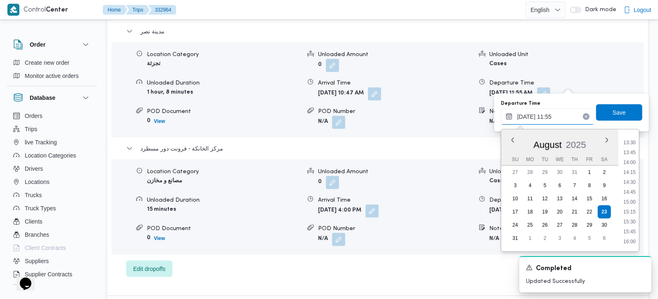
scroll to position [555, 0]
click at [634, 201] on li "15:30" at bounding box center [629, 199] width 19 height 8
type input "23/08/2025 15:30"
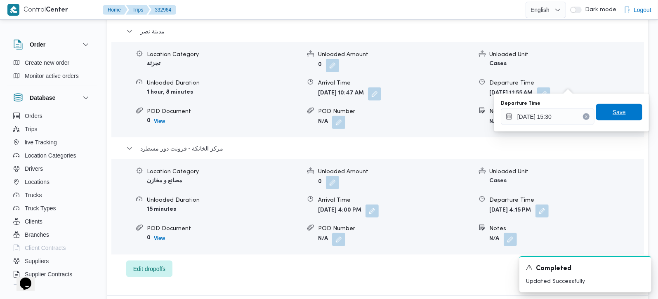
click at [613, 116] on span "Save" at bounding box center [619, 112] width 13 height 10
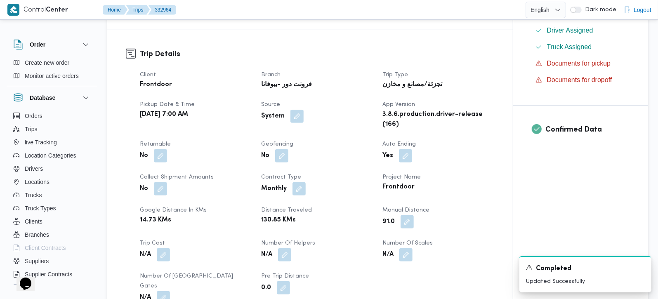
scroll to position [0, 0]
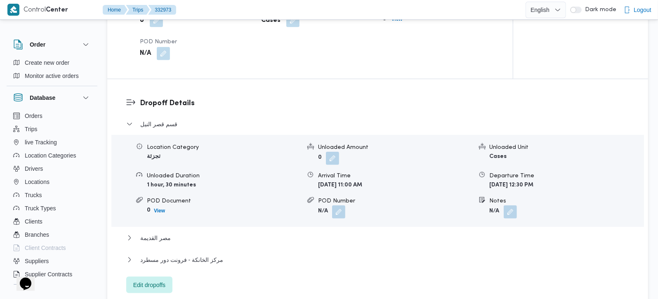
scroll to position [631, 0]
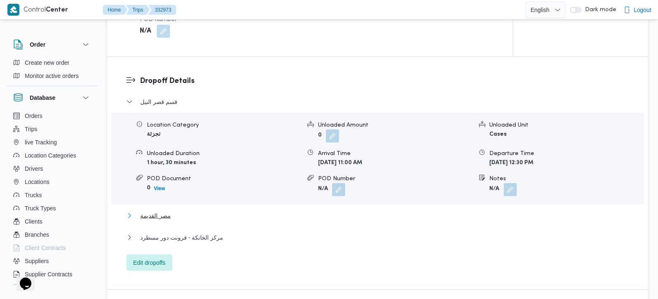
click at [161, 211] on span "مصر القديمة" at bounding box center [155, 216] width 31 height 10
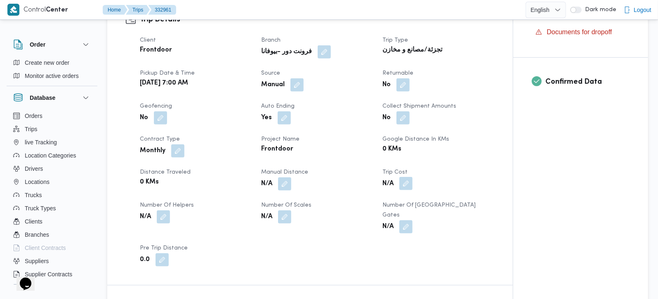
scroll to position [291, 0]
click at [284, 185] on button "button" at bounding box center [284, 183] width 13 height 13
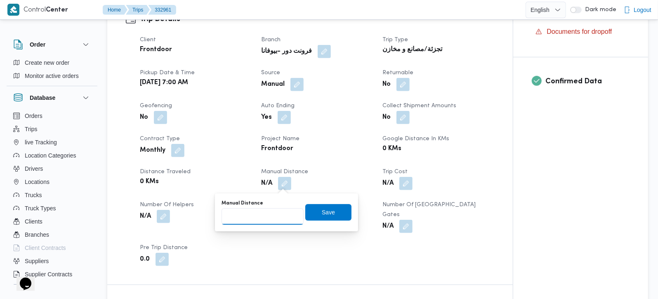
click at [244, 219] on input "Manual Distance" at bounding box center [263, 216] width 82 height 17
type input "105"
click at [322, 213] on span "Save" at bounding box center [328, 212] width 13 height 10
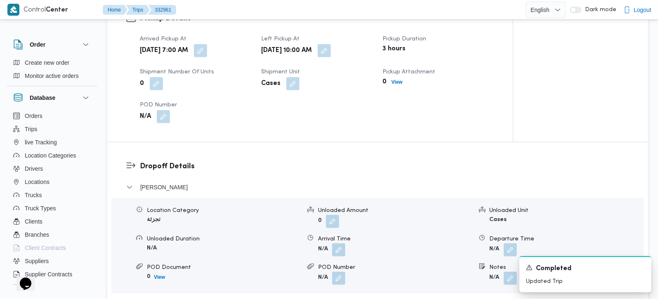
scroll to position [582, 0]
click at [336, 243] on button "button" at bounding box center [338, 249] width 13 height 13
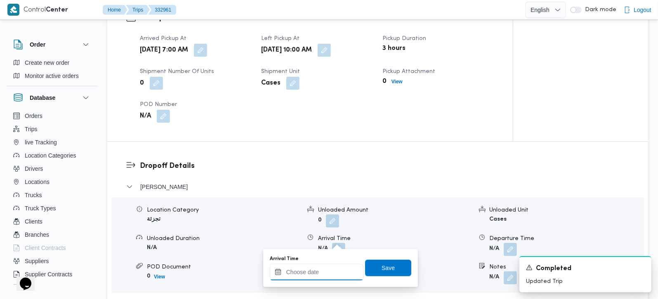
click at [314, 270] on input "Arrival Time" at bounding box center [317, 272] width 94 height 17
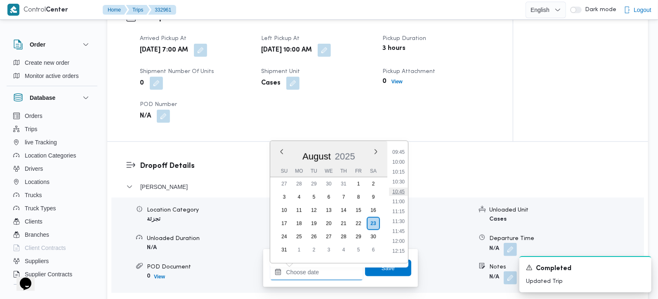
scroll to position [386, 0]
drag, startPoint x: 400, startPoint y: 189, endPoint x: 399, endPoint y: 195, distance: 5.4
click at [400, 189] on li "10:45" at bounding box center [398, 192] width 19 height 8
type input "[DATE] 10:45"
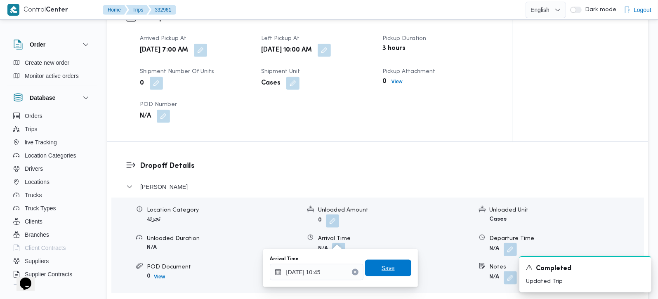
click at [386, 263] on span "Save" at bounding box center [388, 268] width 46 height 17
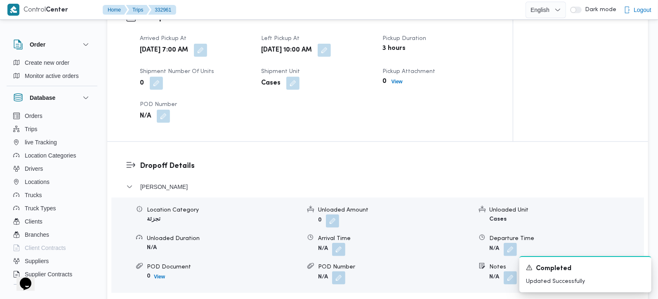
scroll to position [777, 0]
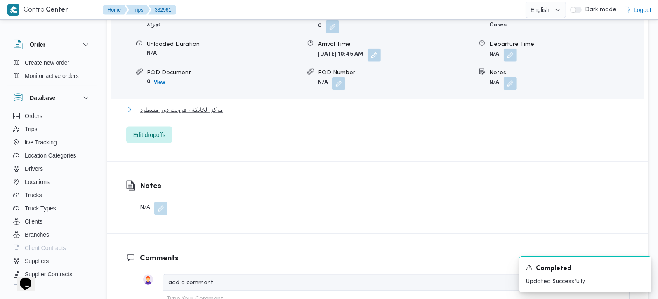
click at [187, 105] on span "مركز الخانكة - فرونت دور مسطرد" at bounding box center [181, 110] width 83 height 10
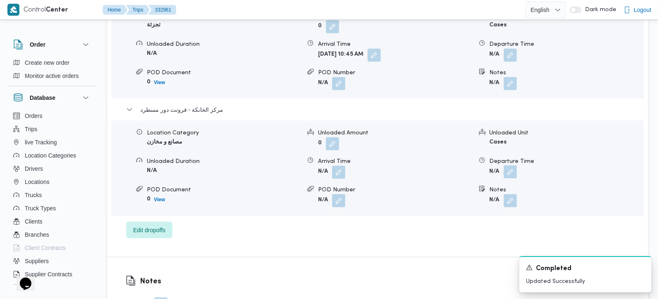
click at [507, 166] on button "button" at bounding box center [510, 172] width 13 height 13
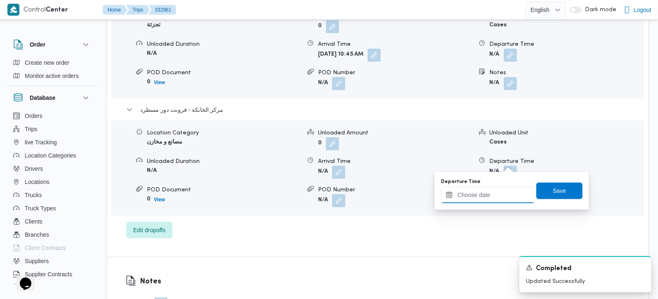
click at [499, 191] on input "Departure Time" at bounding box center [488, 195] width 94 height 17
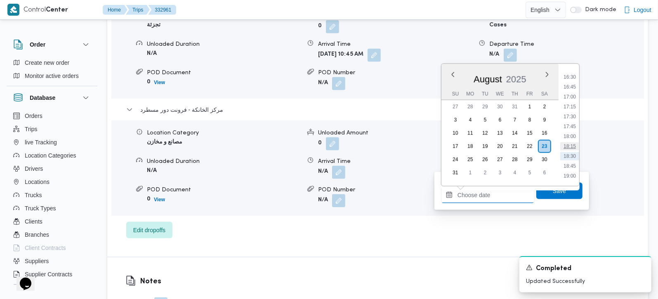
scroll to position [628, 0]
click at [575, 110] on li "16:45" at bounding box center [570, 110] width 19 height 8
type input "23/08/2025 16:45"
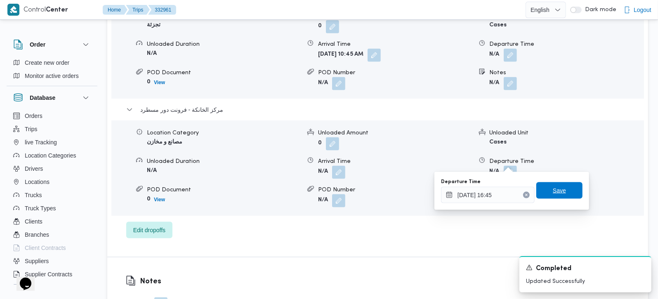
click at [551, 183] on span "Save" at bounding box center [560, 190] width 46 height 17
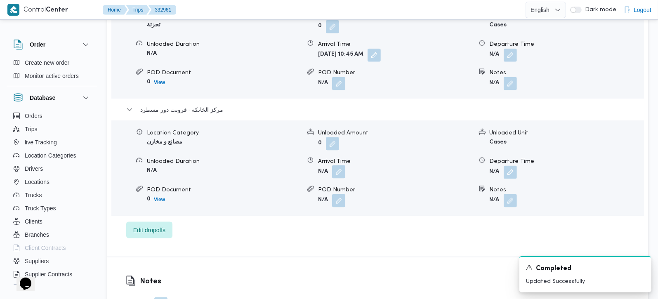
click at [341, 166] on button "button" at bounding box center [338, 172] width 13 height 13
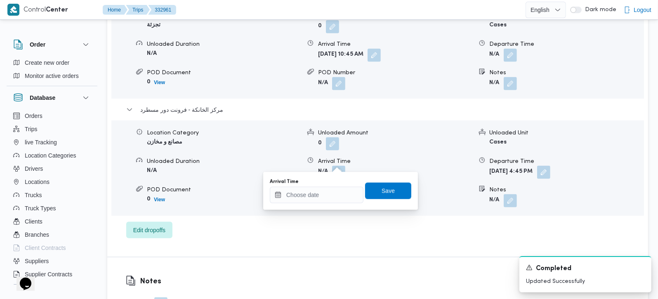
click at [329, 204] on div "You are in a dialog. To close this dialog, hit escape. Arrival Time Save" at bounding box center [340, 191] width 155 height 38
click at [312, 196] on input "Arrival Time" at bounding box center [317, 195] width 94 height 17
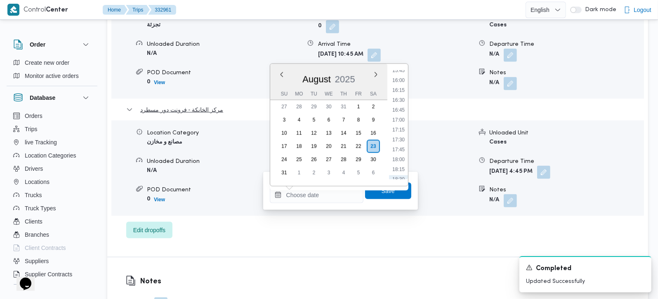
click at [401, 97] on li "16:30" at bounding box center [398, 100] width 19 height 8
type input "[DATE] 16:30"
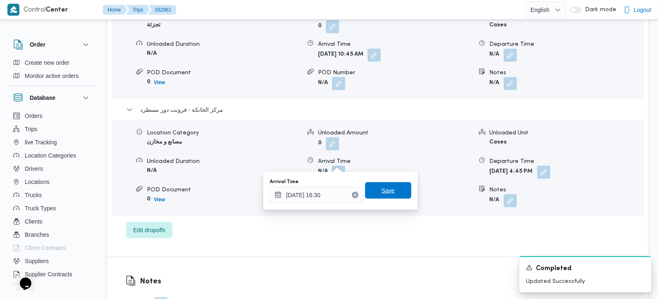
click at [395, 194] on span "Save" at bounding box center [388, 190] width 46 height 17
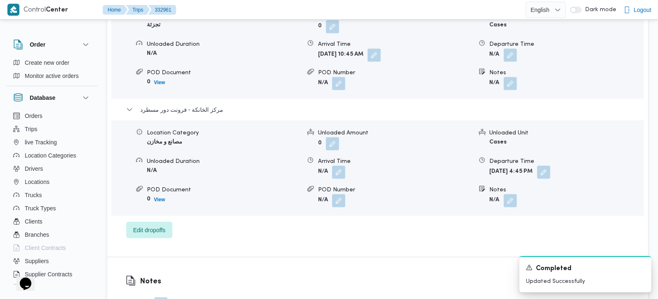
scroll to position [728, 0]
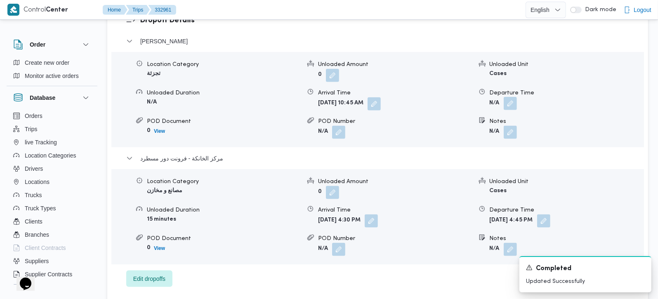
click at [515, 97] on button "button" at bounding box center [510, 103] width 13 height 13
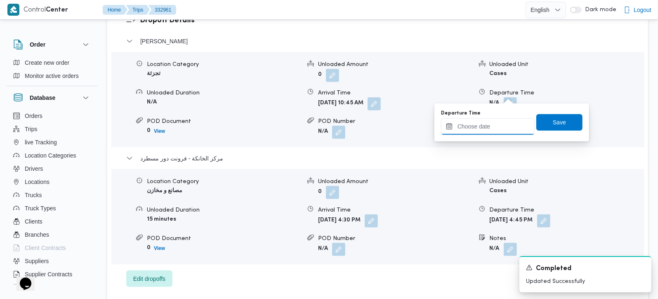
click at [501, 128] on input "Departure Time" at bounding box center [488, 126] width 94 height 17
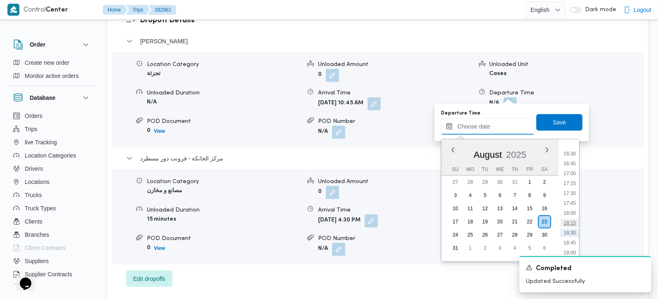
scroll to position [628, 0]
click at [569, 147] on li "15:45" at bounding box center [570, 146] width 19 height 8
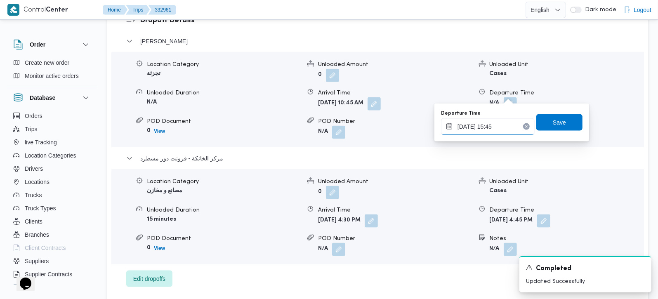
type input "23/08/2025 15:45"
click at [557, 127] on span "Save" at bounding box center [560, 122] width 46 height 17
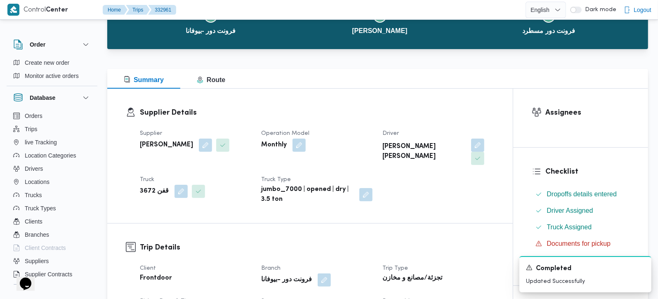
scroll to position [0, 0]
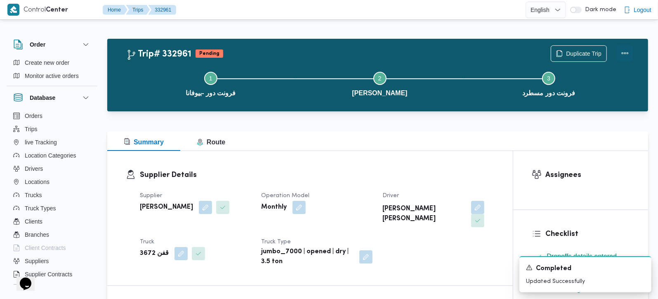
click at [622, 52] on button "Actions" at bounding box center [625, 53] width 17 height 17
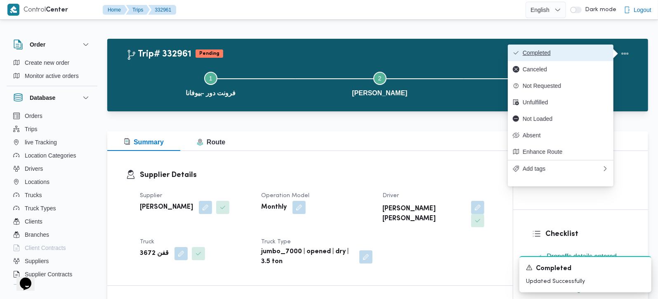
click at [577, 57] on button "Completed" at bounding box center [561, 53] width 106 height 17
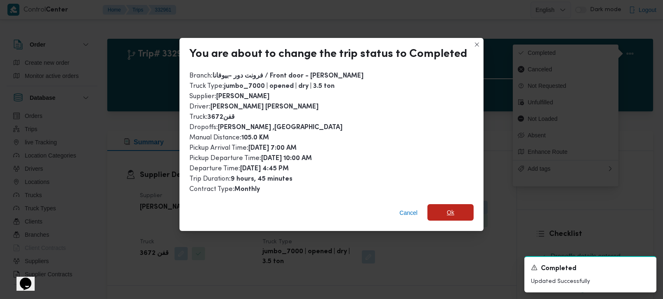
click at [436, 208] on span "Ok" at bounding box center [451, 212] width 46 height 17
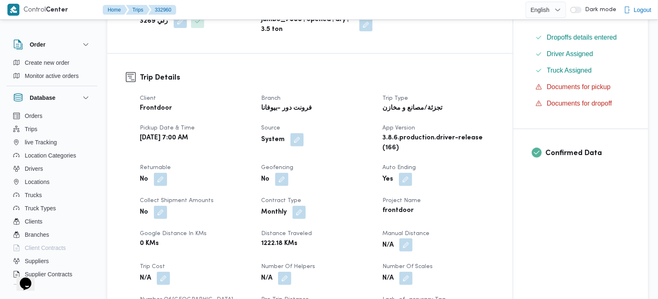
scroll to position [243, 0]
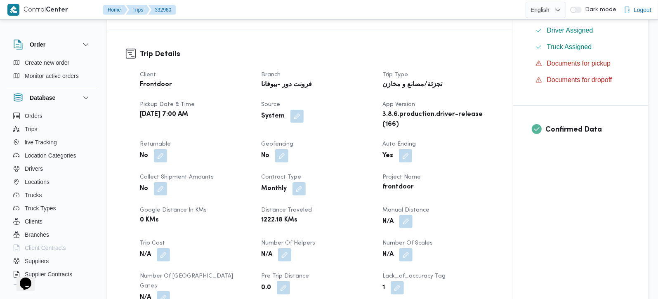
click at [408, 224] on button "button" at bounding box center [406, 221] width 13 height 13
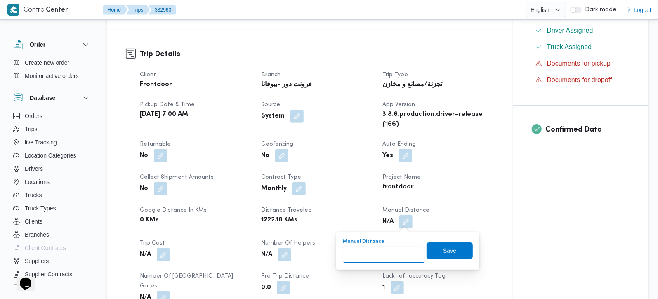
click at [393, 263] on input "Manual Distance" at bounding box center [384, 255] width 82 height 17
type input "114"
click at [427, 247] on span "Save" at bounding box center [450, 250] width 46 height 17
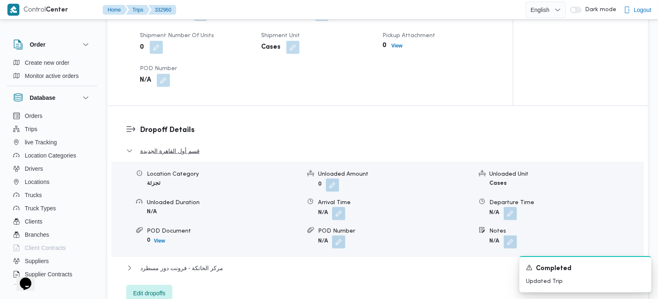
scroll to position [728, 0]
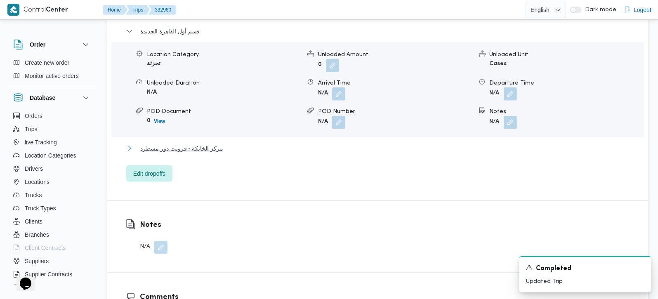
click at [177, 144] on span "مركز الخانكة - فرونت دور مسطرد" at bounding box center [181, 149] width 83 height 10
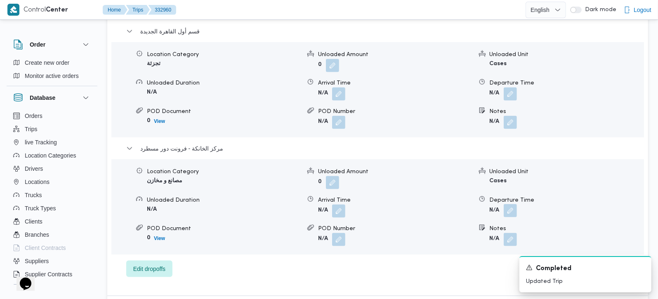
click at [510, 205] on span at bounding box center [508, 211] width 17 height 13
click at [487, 236] on div "Location Category مصانع و مخازن Unloaded Amount 0 Unloaded Unit Cases Unloaded …" at bounding box center [377, 207] width 539 height 94
click at [510, 207] on button "button" at bounding box center [510, 210] width 13 height 13
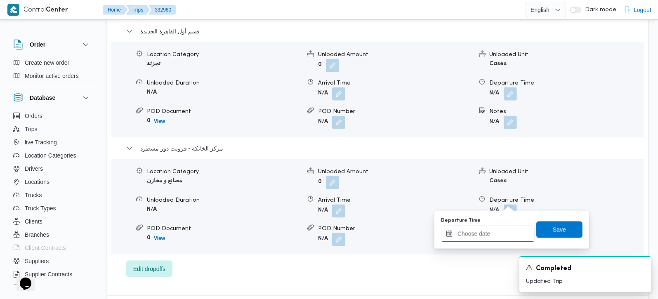
click at [496, 228] on input "Departure Time" at bounding box center [488, 234] width 94 height 17
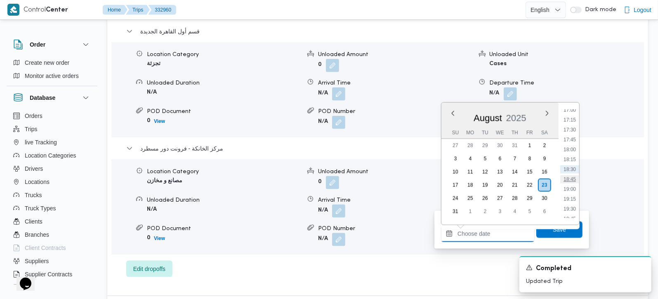
scroll to position [628, 0]
click at [578, 151] on li "16:45" at bounding box center [570, 149] width 19 height 8
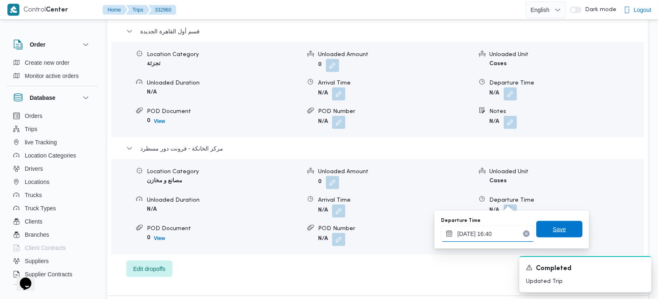
type input "23/08/2025 16:40"
click at [564, 229] on span "Save" at bounding box center [560, 229] width 46 height 17
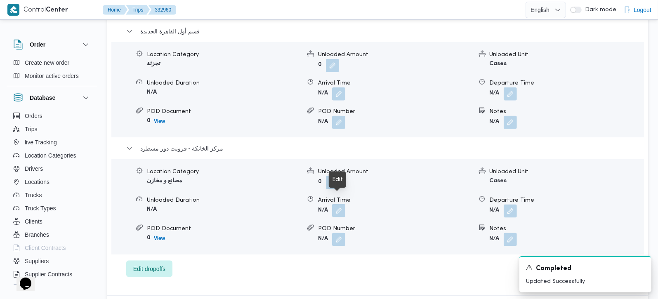
click at [337, 204] on button "button" at bounding box center [338, 210] width 13 height 13
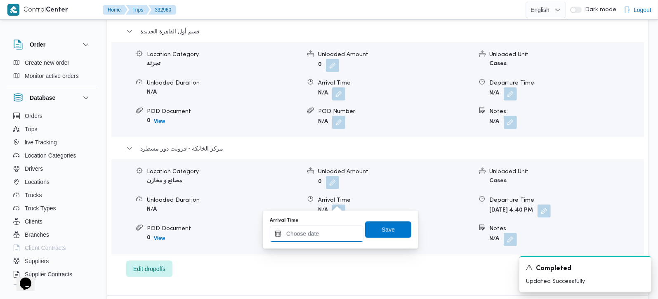
click at [325, 238] on input "Arrival Time" at bounding box center [317, 234] width 94 height 17
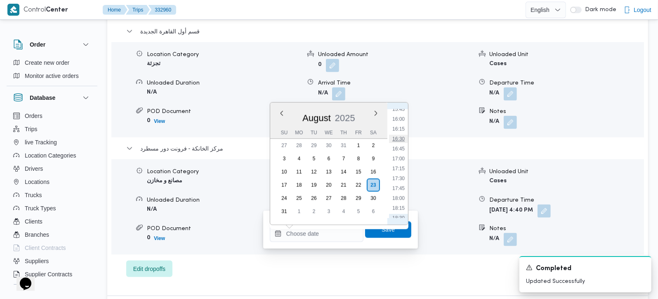
click at [403, 136] on li "16:30" at bounding box center [398, 139] width 19 height 8
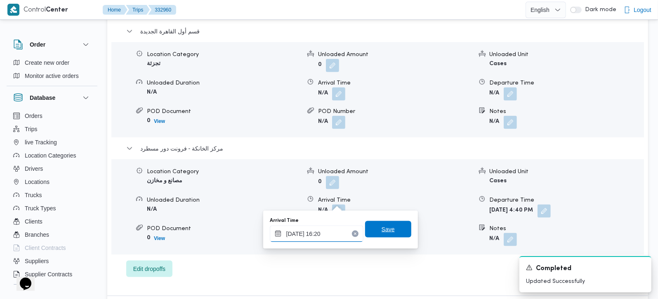
type input "23/08/2025 16:20"
click at [384, 229] on span "Save" at bounding box center [388, 230] width 13 height 10
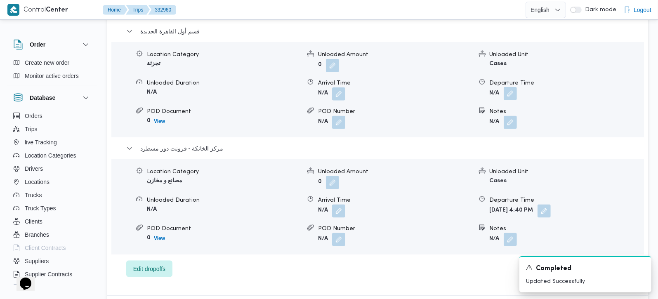
click at [511, 87] on button "button" at bounding box center [510, 93] width 13 height 13
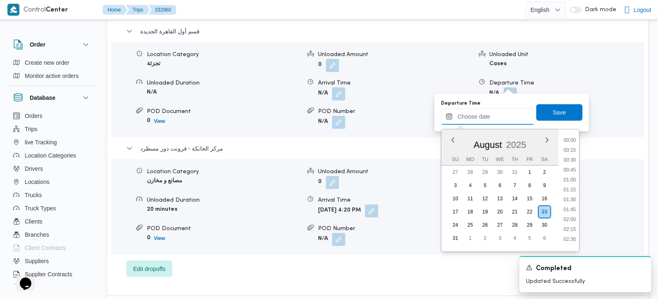
click at [499, 116] on input "Departure Time" at bounding box center [488, 117] width 94 height 17
click at [573, 175] on li "15:30" at bounding box center [570, 175] width 19 height 8
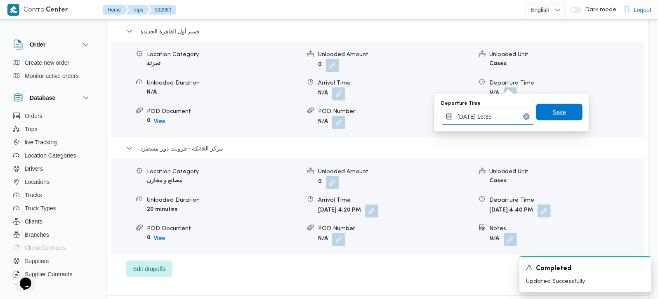
type input "23/08/2025 15:35"
click at [557, 111] on span "Save" at bounding box center [559, 112] width 13 height 10
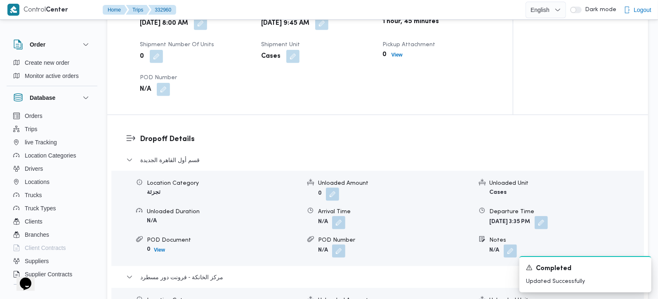
scroll to position [582, 0]
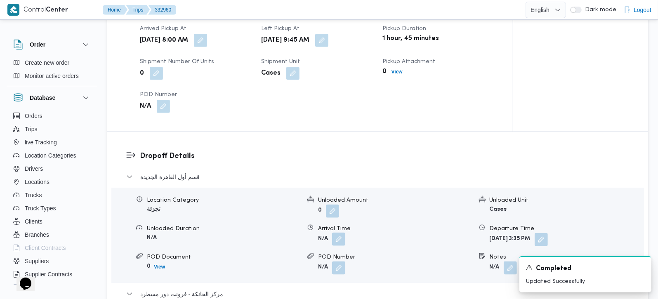
click at [341, 233] on button "button" at bounding box center [338, 239] width 13 height 13
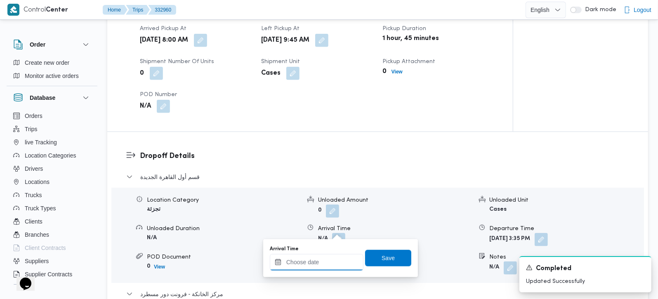
click at [317, 265] on input "Arrival Time" at bounding box center [317, 262] width 94 height 17
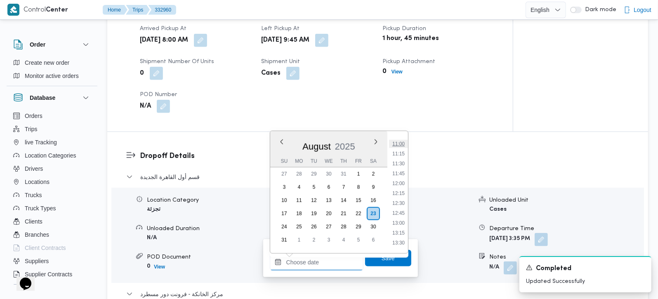
scroll to position [386, 0]
click at [401, 159] on li "10:15" at bounding box center [398, 162] width 19 height 8
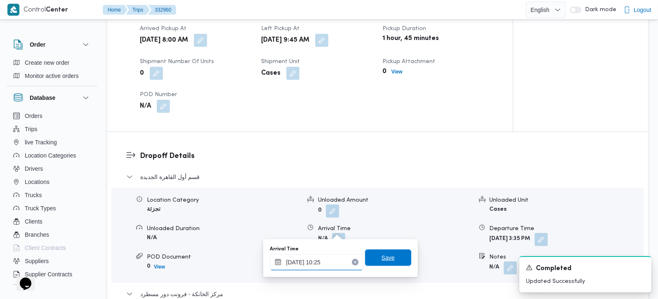
type input "23/08/2025 10:25"
click at [385, 260] on span "Save" at bounding box center [388, 258] width 13 height 10
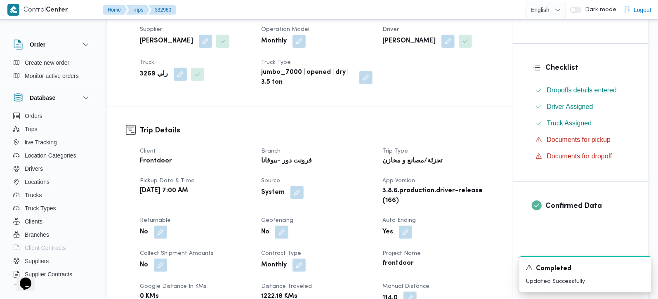
scroll to position [0, 0]
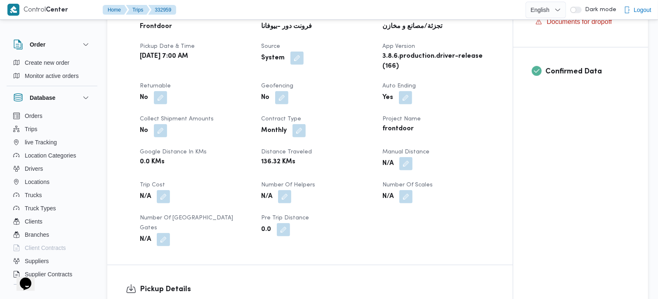
scroll to position [340, 0]
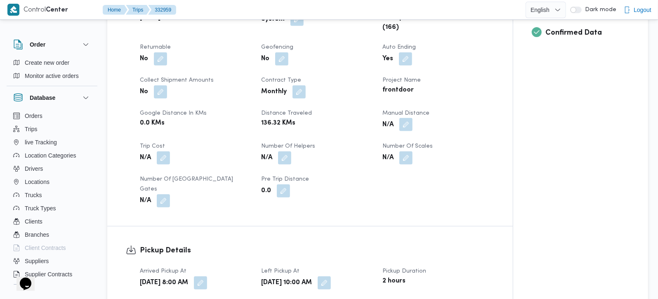
click at [409, 125] on button "button" at bounding box center [406, 124] width 13 height 13
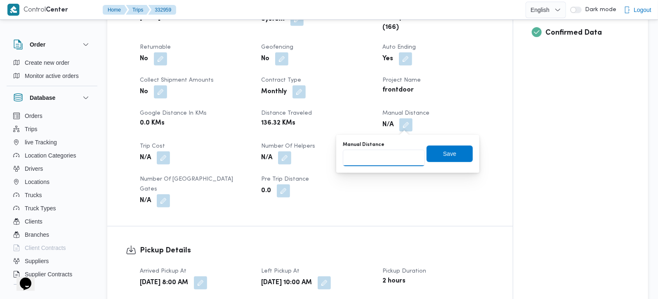
click at [398, 160] on input "Manual Distance" at bounding box center [384, 158] width 82 height 17
type input "132"
click at [453, 157] on span "Save" at bounding box center [450, 153] width 46 height 17
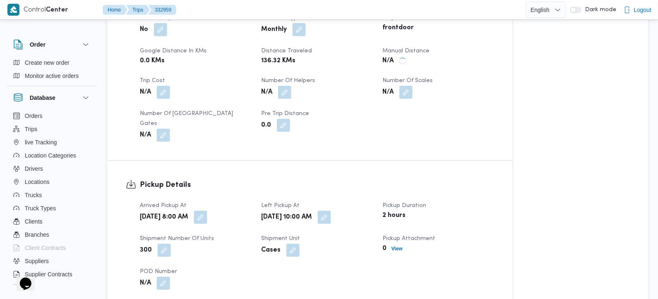
scroll to position [586, 0]
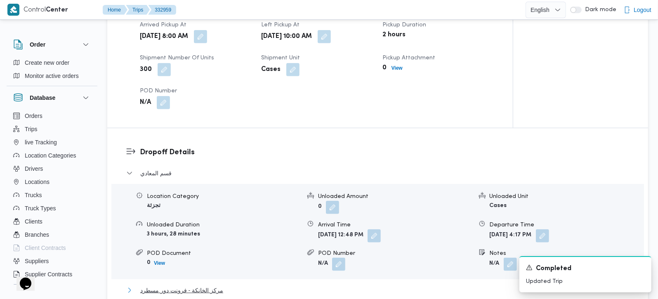
click at [210, 286] on span "مركز الخانكة - فرونت دور مسطرد" at bounding box center [181, 291] width 83 height 10
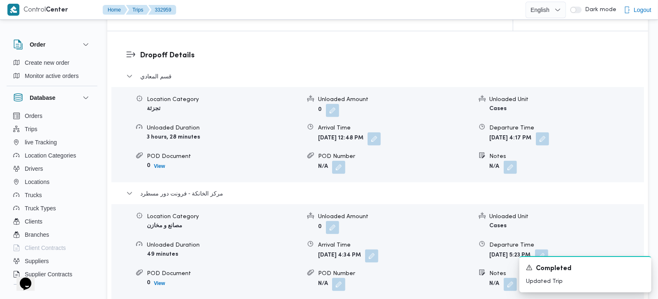
scroll to position [537, 0]
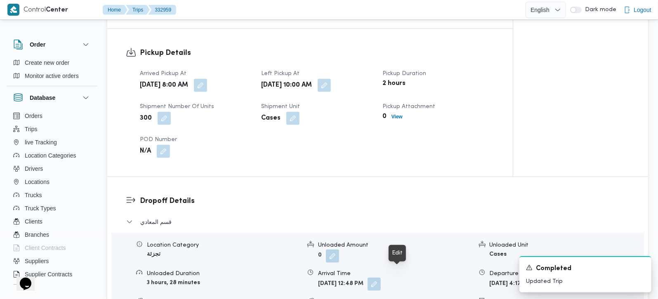
click at [381, 278] on button "button" at bounding box center [374, 284] width 13 height 13
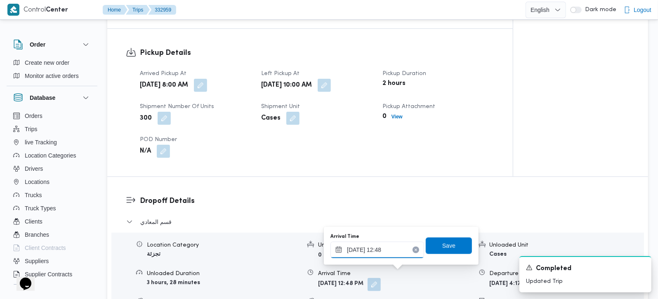
click at [389, 255] on input "[DATE] 12:48" at bounding box center [378, 250] width 94 height 17
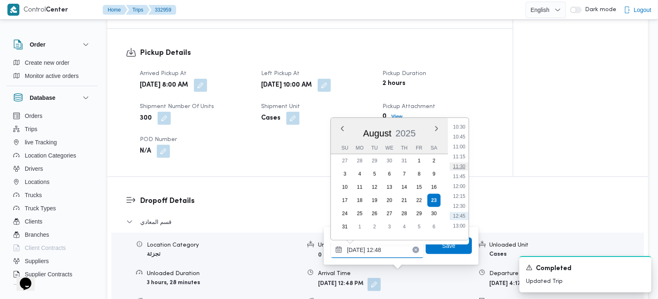
scroll to position [401, 0]
click at [462, 154] on li "10:45" at bounding box center [459, 154] width 19 height 8
type input "[DATE] 10:45"
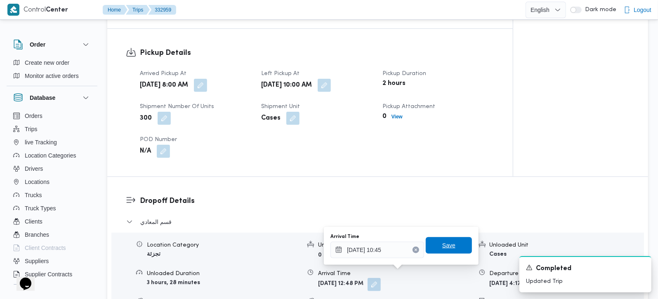
click at [438, 239] on span "Save" at bounding box center [449, 245] width 46 height 17
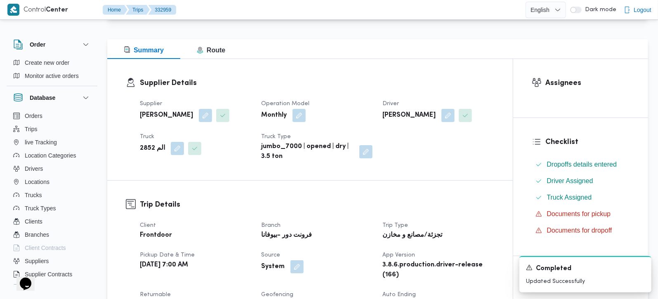
scroll to position [0, 0]
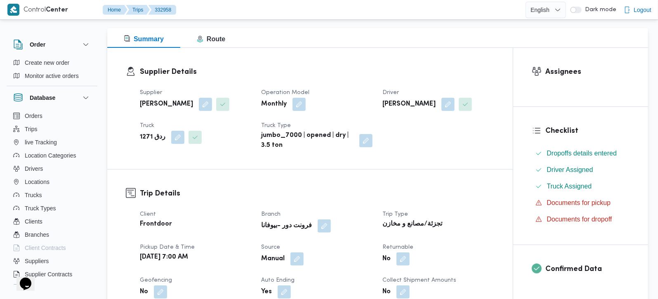
scroll to position [243, 0]
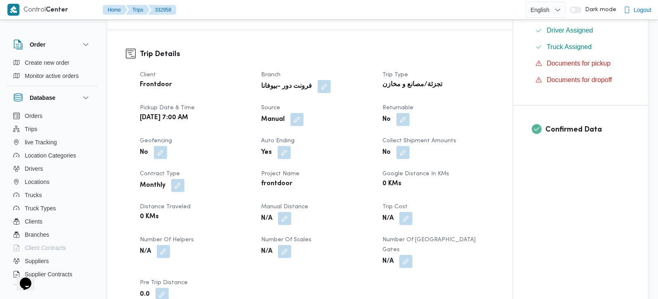
click at [284, 225] on button "button" at bounding box center [284, 231] width 13 height 13
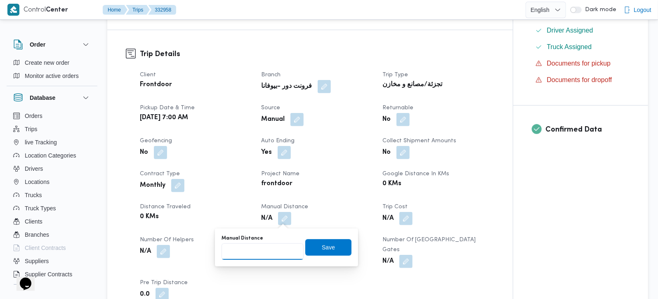
click at [258, 252] on input "Manual Distance" at bounding box center [263, 252] width 82 height 17
type input "126"
click at [322, 248] on span "Save" at bounding box center [328, 247] width 13 height 10
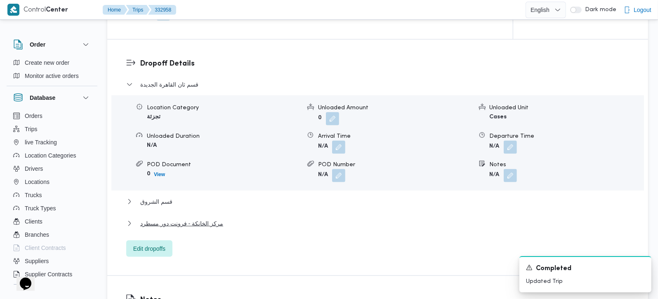
scroll to position [680, 0]
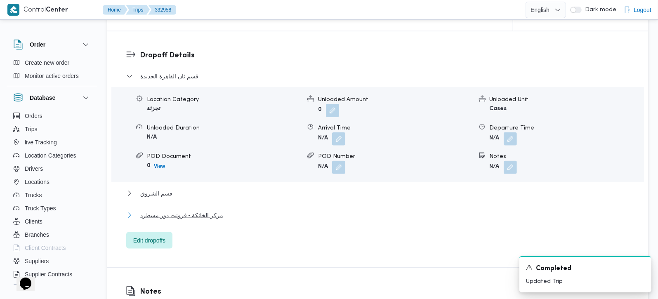
click at [189, 224] on span "مركز الخانكة - فرونت دور مسطرد" at bounding box center [181, 229] width 83 height 10
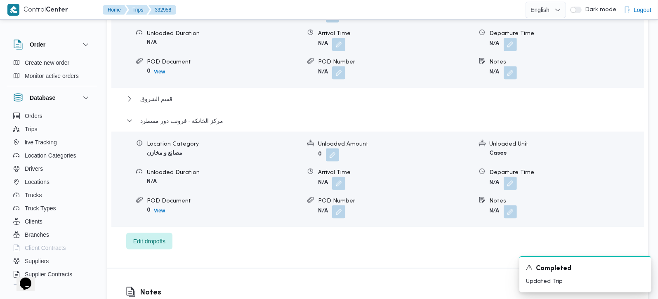
scroll to position [777, 0]
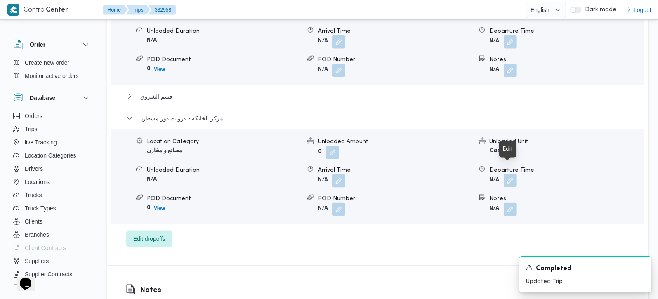
click at [516, 187] on button "button" at bounding box center [510, 193] width 13 height 13
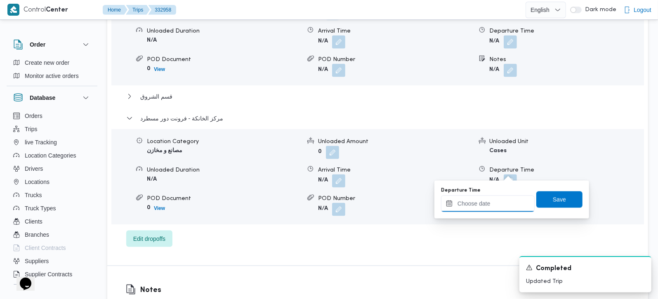
click at [502, 201] on input "Departure Time" at bounding box center [488, 204] width 94 height 17
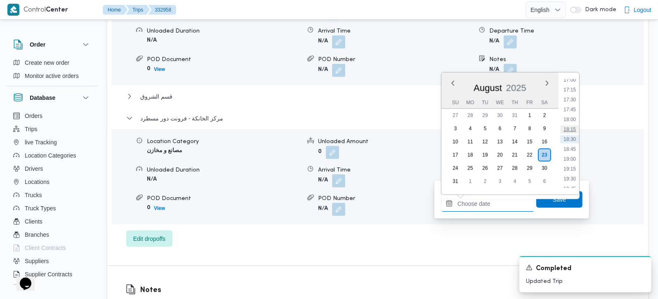
scroll to position [628, 0]
click at [574, 107] on li "16:30" at bounding box center [570, 109] width 19 height 8
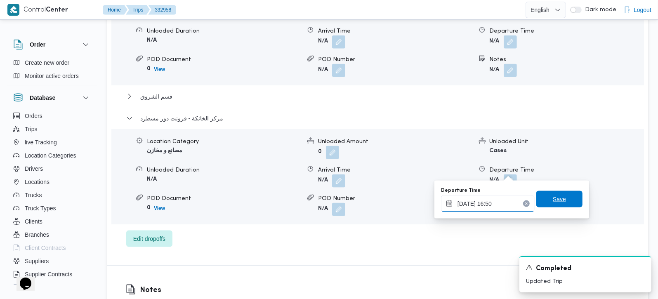
type input "23/08/2025 16:50"
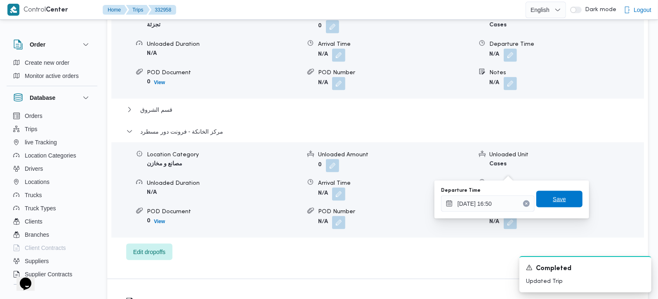
click at [569, 196] on span "Save" at bounding box center [560, 199] width 46 height 17
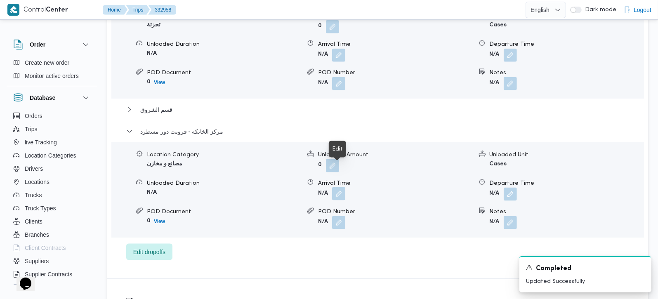
click at [335, 187] on button "button" at bounding box center [338, 193] width 13 height 13
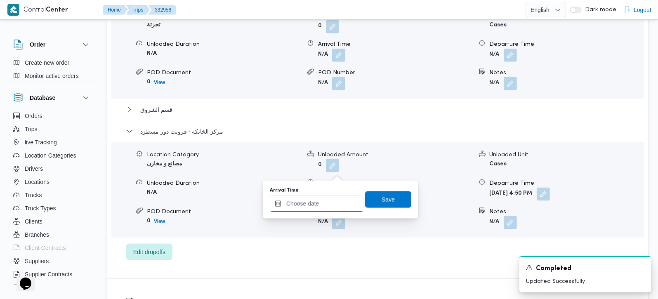
drag, startPoint x: 335, startPoint y: 175, endPoint x: 331, endPoint y: 199, distance: 23.8
click at [331, 199] on input "Arrival Time" at bounding box center [317, 204] width 94 height 17
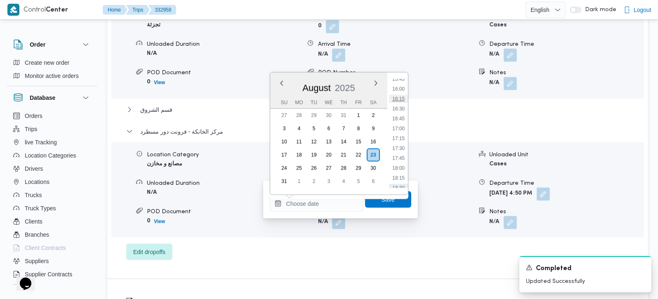
click at [402, 95] on li "16:15" at bounding box center [398, 99] width 19 height 8
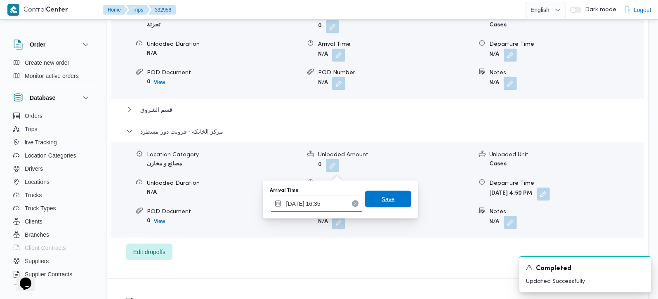
type input "23/08/2025 16:35"
click at [389, 200] on span "Save" at bounding box center [388, 199] width 46 height 17
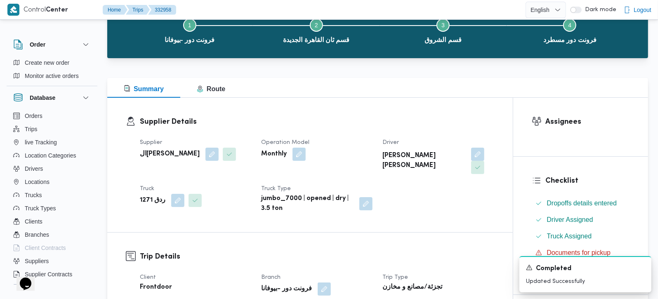
scroll to position [0, 0]
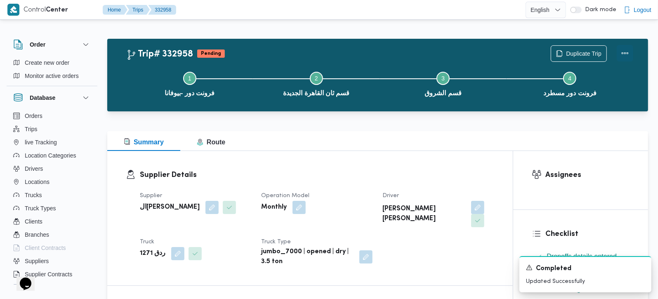
click at [624, 48] on button "Actions" at bounding box center [625, 53] width 17 height 17
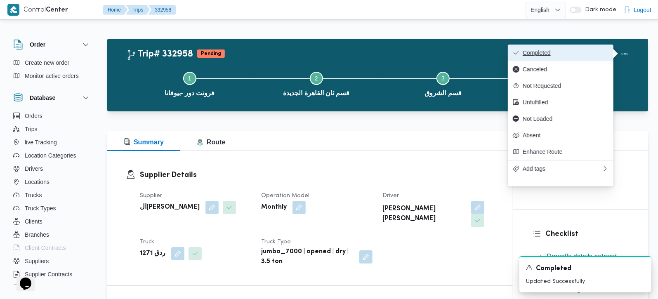
click at [603, 53] on span "Completed" at bounding box center [566, 53] width 86 height 7
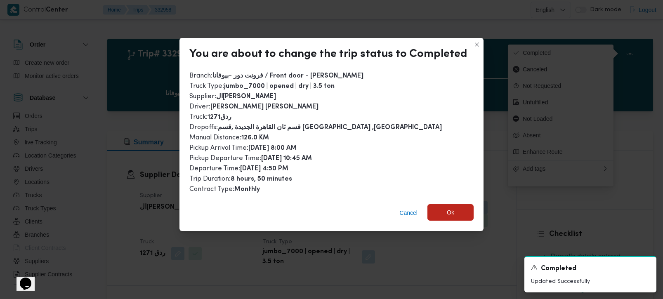
click at [453, 208] on span "Ok" at bounding box center [451, 212] width 46 height 17
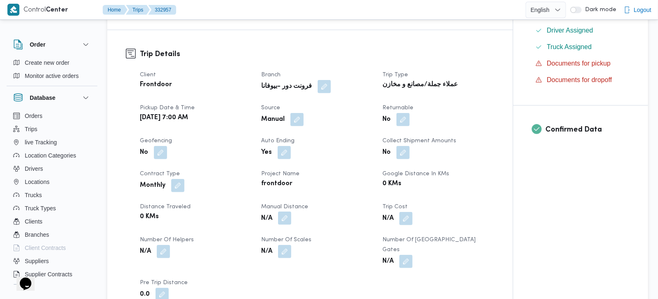
click at [287, 219] on button "button" at bounding box center [284, 218] width 13 height 13
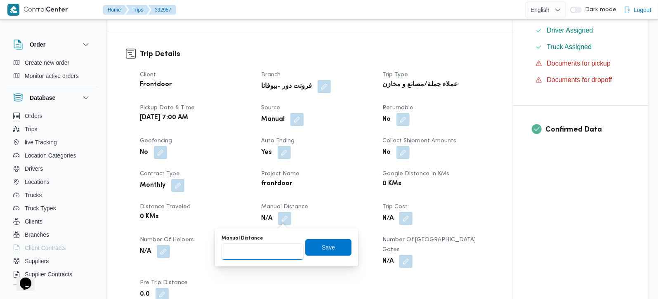
click at [276, 253] on input "Manual Distance" at bounding box center [263, 252] width 82 height 17
type input "105"
click at [312, 253] on span "Save" at bounding box center [328, 247] width 46 height 17
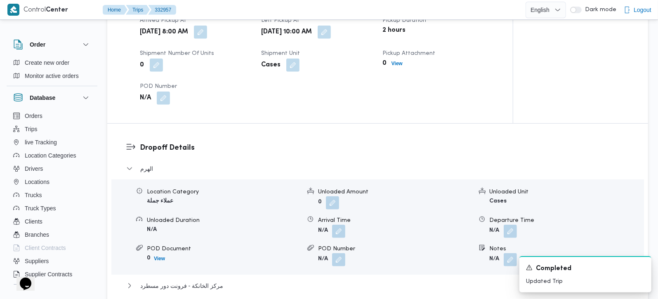
scroll to position [631, 0]
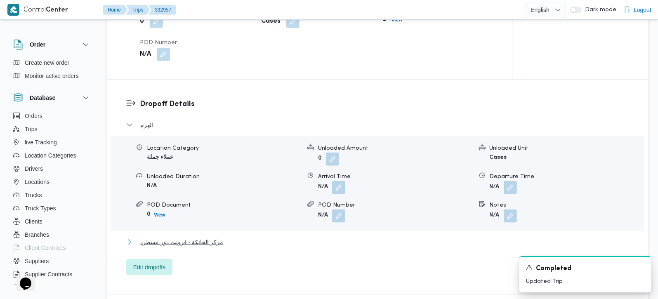
click at [184, 237] on span "مركز الخانكة - فرونت دور مسطرد" at bounding box center [181, 242] width 83 height 10
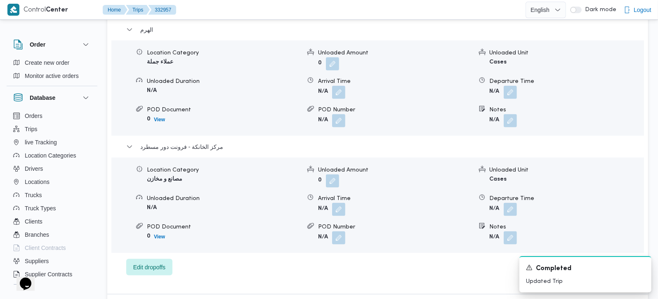
scroll to position [728, 0]
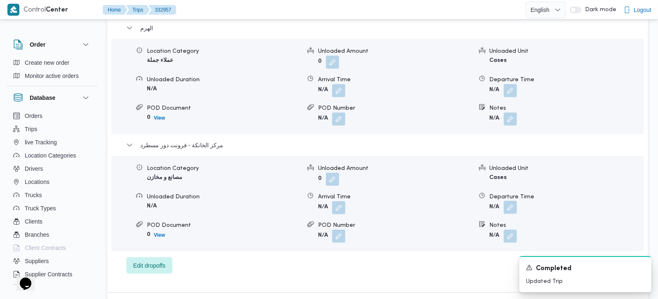
click at [511, 201] on button "button" at bounding box center [510, 207] width 13 height 13
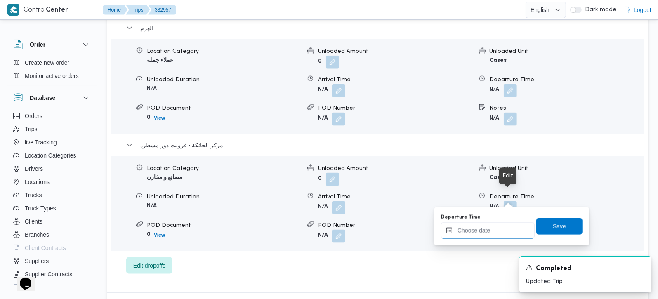
click at [499, 229] on input "Departure Time" at bounding box center [488, 230] width 94 height 17
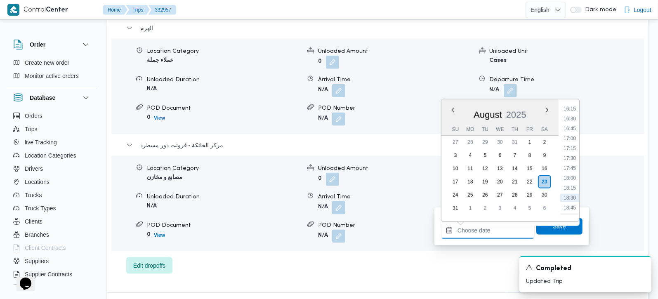
scroll to position [628, 0]
click at [576, 155] on li "17:00" at bounding box center [570, 155] width 19 height 8
type input "[DATE] 17:00"
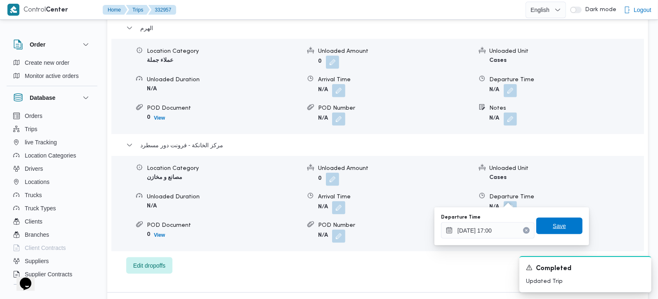
click at [562, 229] on span "Save" at bounding box center [560, 226] width 46 height 17
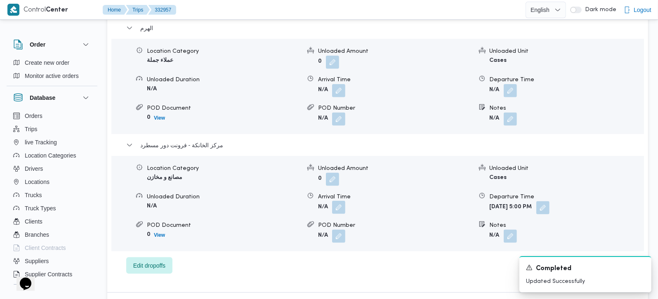
click at [341, 201] on button "button" at bounding box center [338, 207] width 13 height 13
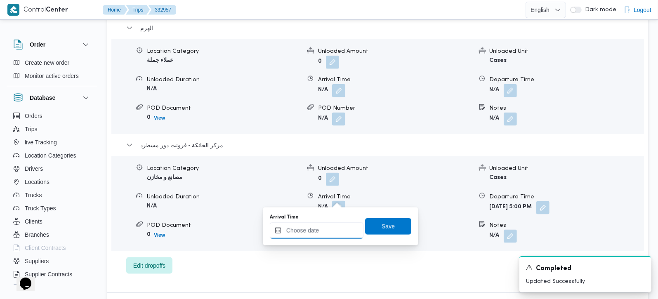
drag, startPoint x: 341, startPoint y: 197, endPoint x: 326, endPoint y: 222, distance: 29.2
click at [325, 227] on input "Arrival Time" at bounding box center [317, 230] width 94 height 17
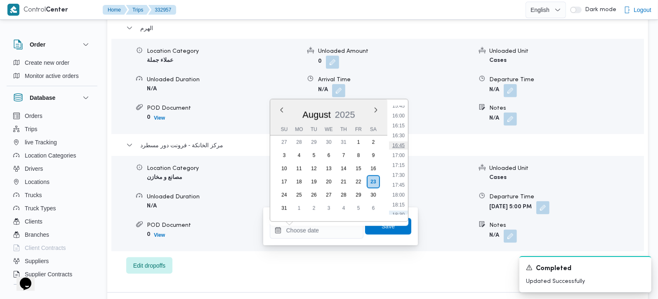
click at [402, 144] on li "16:45" at bounding box center [398, 146] width 19 height 8
type input "23/08/2025 16:45"
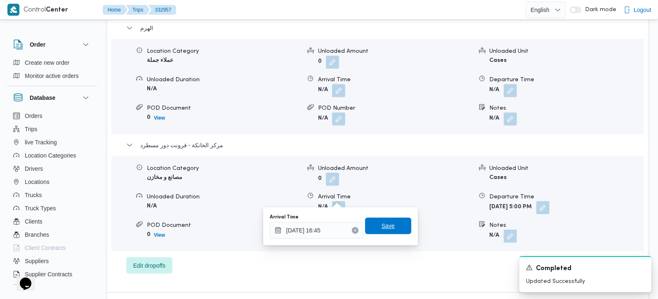
click at [386, 224] on span "Save" at bounding box center [388, 226] width 13 height 10
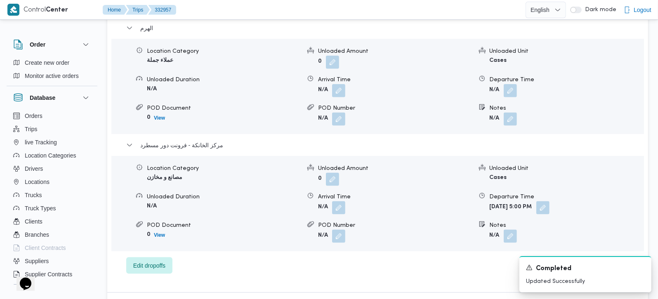
scroll to position [680, 0]
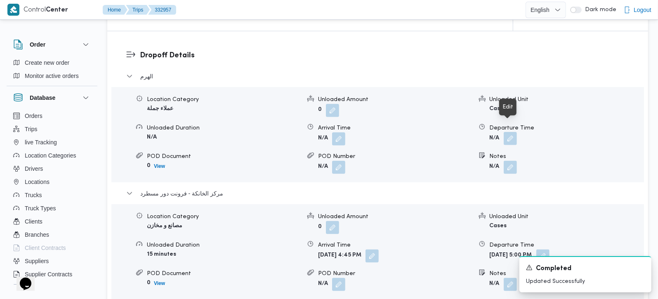
click at [515, 132] on button "button" at bounding box center [510, 138] width 13 height 13
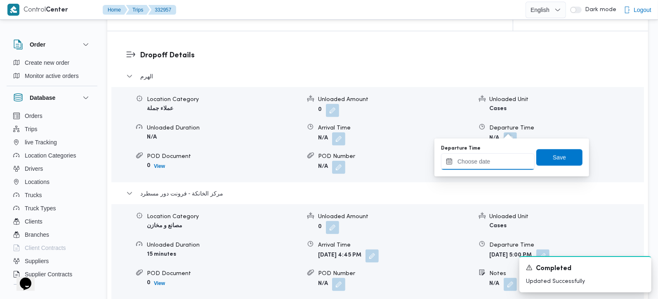
click at [500, 169] on input "Departure Time" at bounding box center [488, 162] width 94 height 17
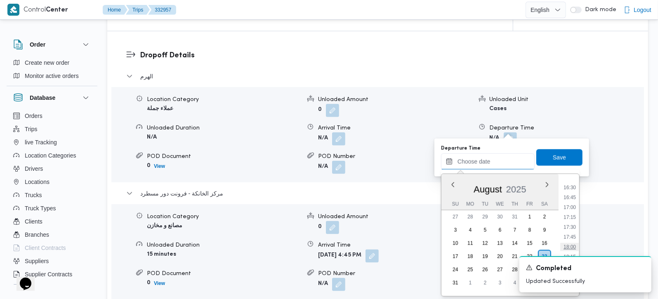
scroll to position [628, 0]
drag, startPoint x: 574, startPoint y: 189, endPoint x: 568, endPoint y: 178, distance: 13.1
click at [574, 189] on li "16:00" at bounding box center [570, 191] width 19 height 8
type input "23/08/2025 16:00"
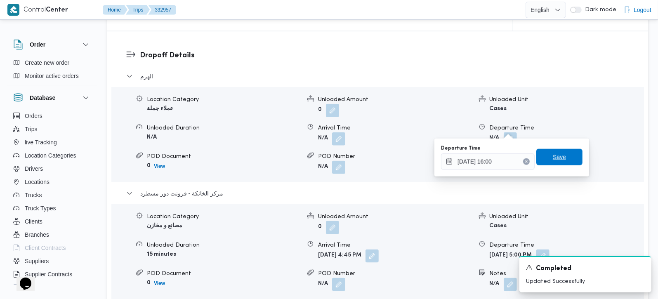
click at [557, 159] on span "Save" at bounding box center [559, 157] width 13 height 10
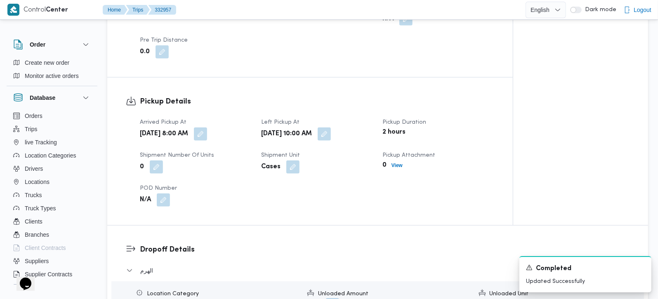
scroll to position [534, 0]
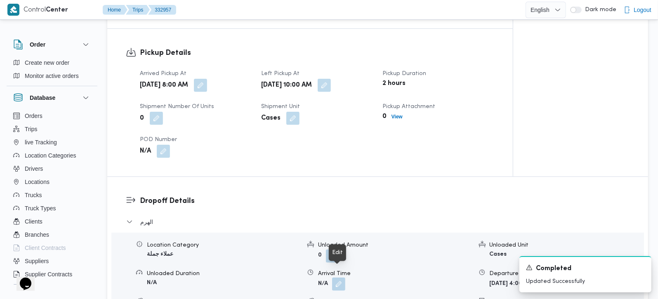
click at [339, 278] on button "button" at bounding box center [338, 284] width 13 height 13
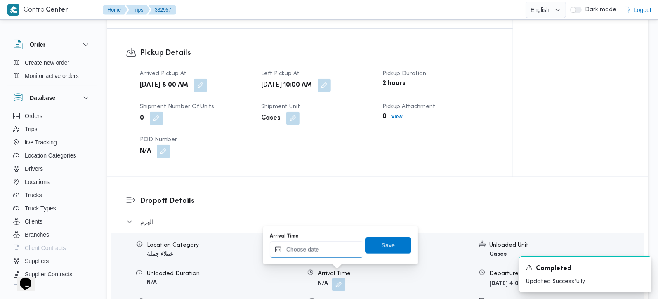
click at [321, 250] on input "Arrival Time" at bounding box center [317, 249] width 94 height 17
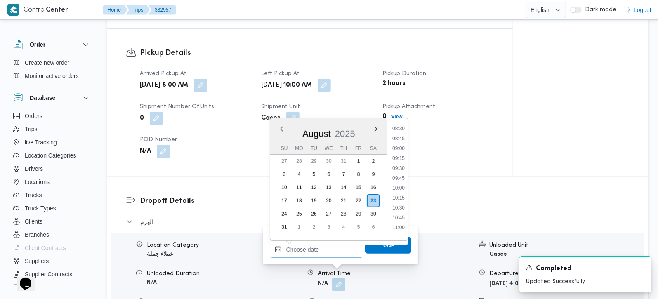
scroll to position [337, 0]
click at [404, 216] on li "10:45" at bounding box center [398, 218] width 19 height 8
type input "23/08/2025 10:45"
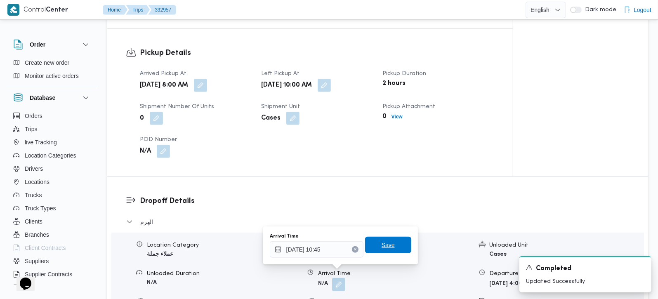
click at [389, 248] on span "Save" at bounding box center [388, 245] width 46 height 17
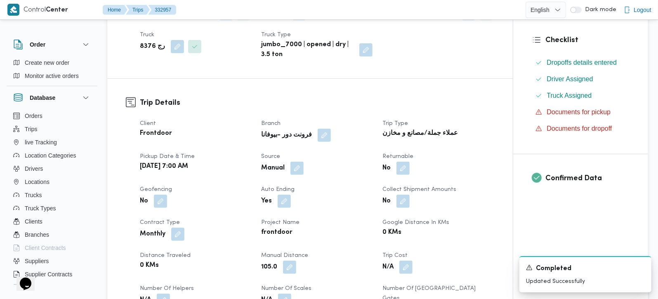
scroll to position [0, 0]
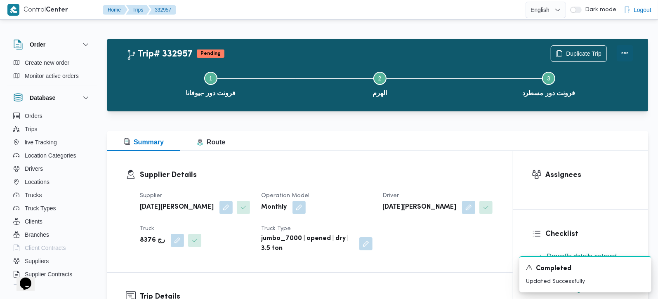
click at [624, 49] on button "Actions" at bounding box center [625, 53] width 17 height 17
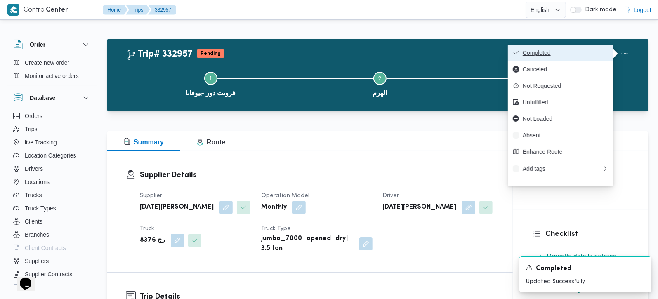
click at [588, 51] on span "Completed" at bounding box center [566, 53] width 86 height 7
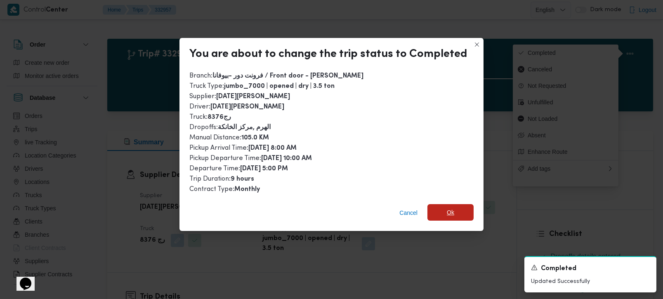
click at [447, 208] on span "Ok" at bounding box center [450, 213] width 7 height 10
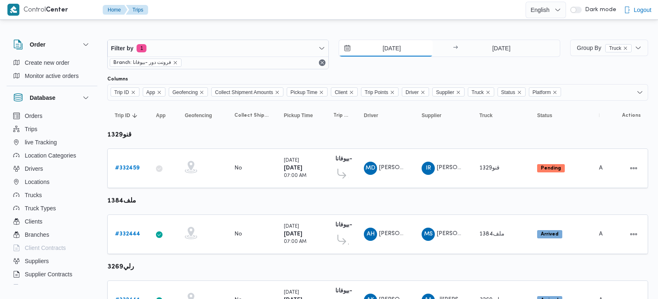
click at [392, 47] on input "[DATE]" at bounding box center [386, 48] width 94 height 17
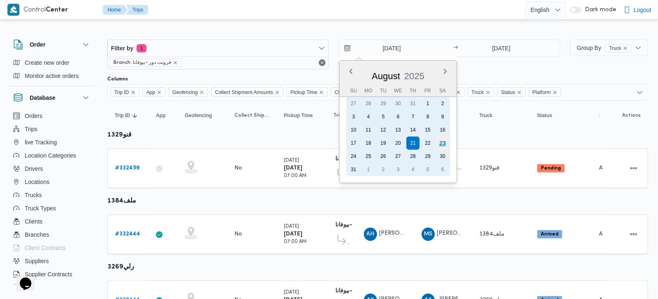
click at [446, 145] on div "23" at bounding box center [443, 143] width 16 height 16
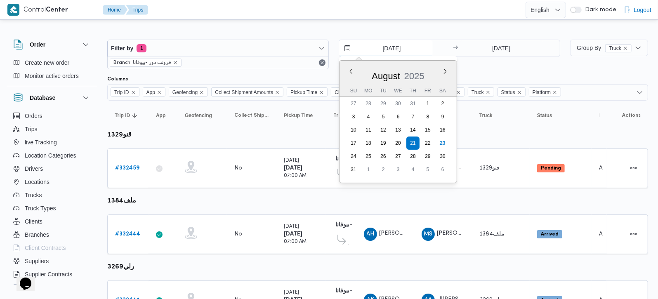
type input "23/8/2025"
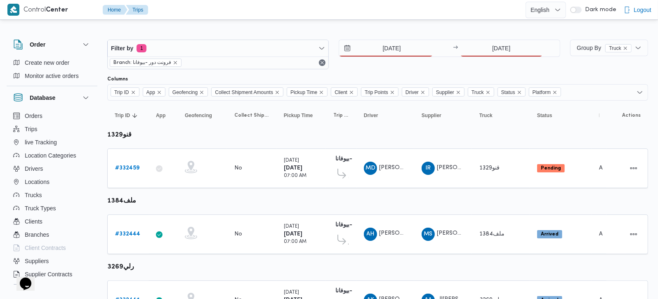
click at [494, 57] on div "23/8/2025 → 21/8/2025" at bounding box center [450, 48] width 222 height 17
click at [497, 53] on input "21/8/2025" at bounding box center [502, 48] width 82 height 17
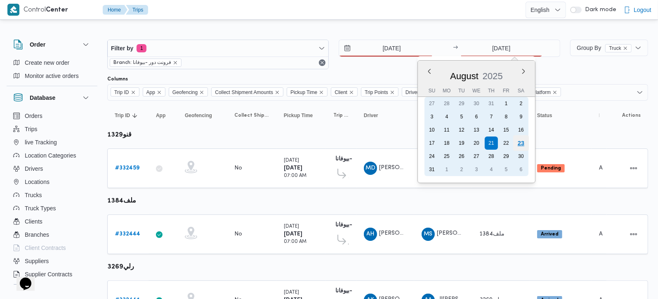
click at [525, 143] on div "23" at bounding box center [521, 143] width 16 height 16
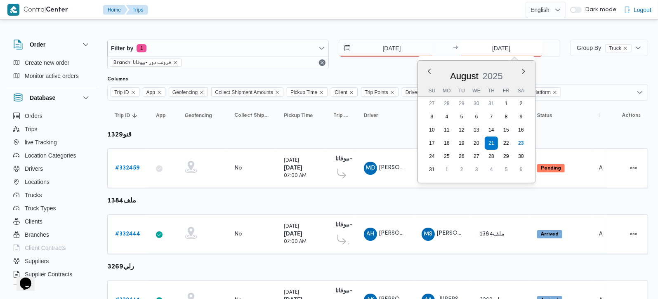
type input "23/8/2025"
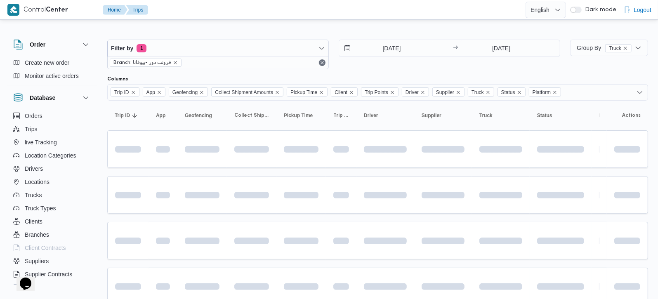
click at [416, 30] on div at bounding box center [377, 32] width 541 height 13
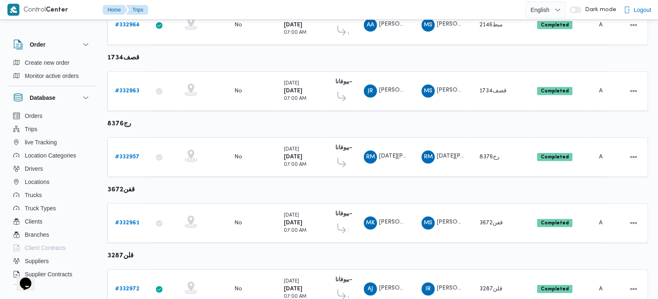
scroll to position [378, 0]
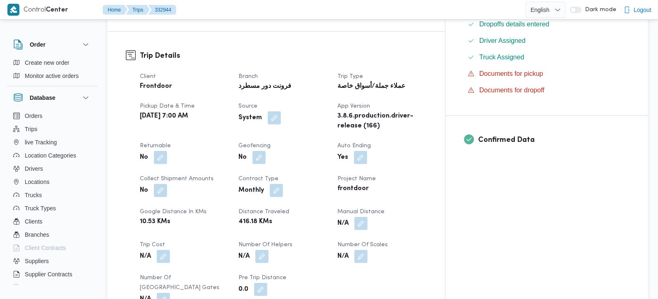
scroll to position [291, 0]
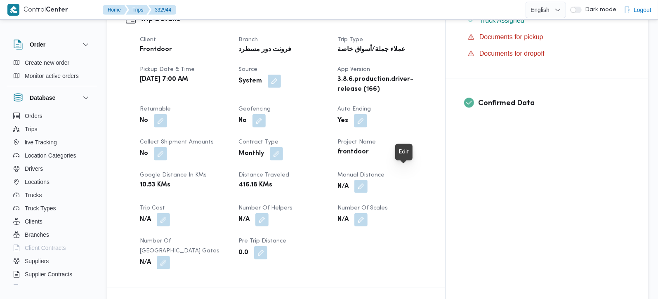
click at [368, 180] on button "button" at bounding box center [361, 186] width 13 height 13
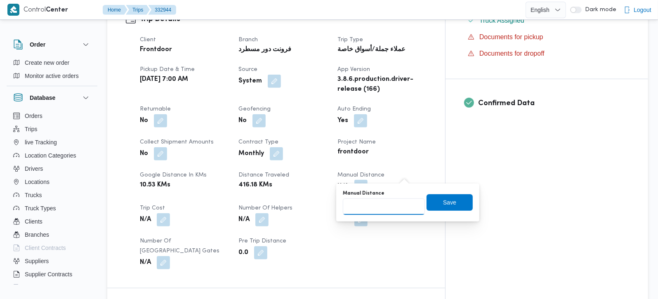
click at [392, 208] on input "Manual Distance" at bounding box center [384, 207] width 82 height 17
type input "145"
click at [437, 208] on span "Save" at bounding box center [450, 202] width 46 height 17
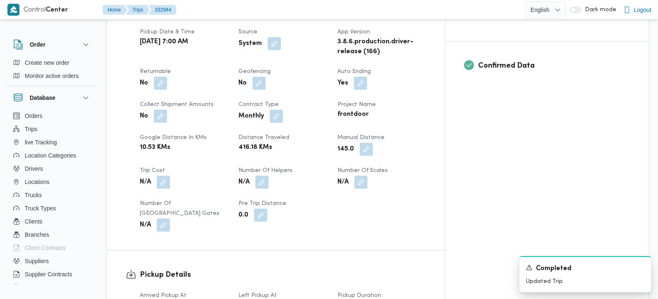
scroll to position [343, 0]
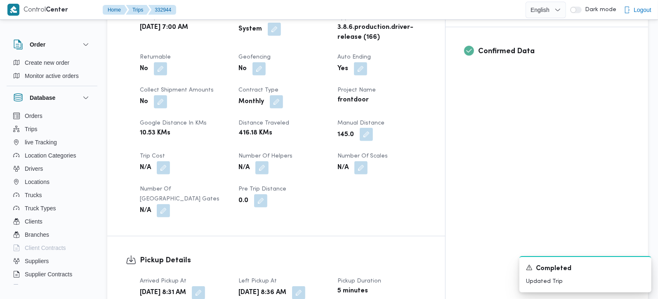
click at [373, 128] on button "button" at bounding box center [366, 134] width 13 height 13
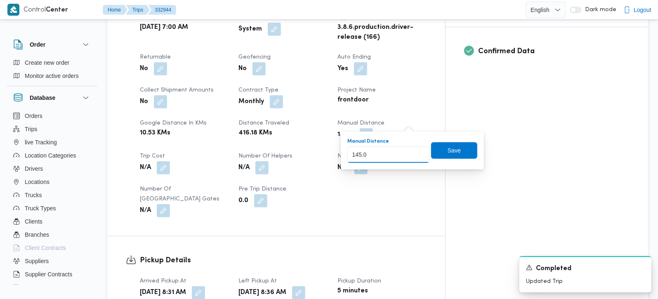
click at [355, 154] on input "145.0" at bounding box center [389, 155] width 82 height 17
type input "125.0"
click at [464, 150] on span "Save" at bounding box center [454, 150] width 46 height 17
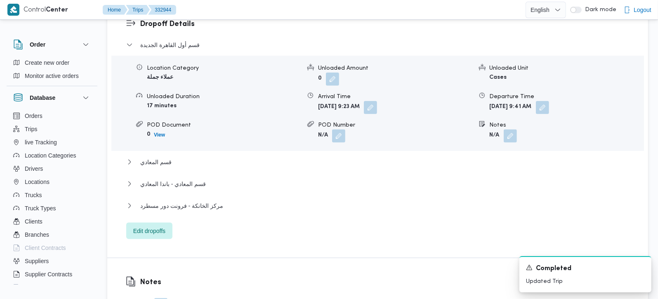
scroll to position [731, 0]
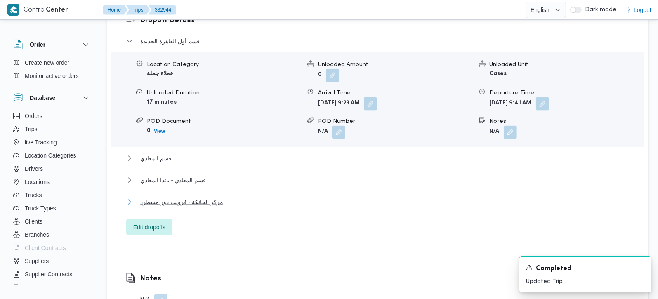
click at [175, 197] on span "مركز الخانكة - فرونت دور مسطرد" at bounding box center [181, 202] width 83 height 10
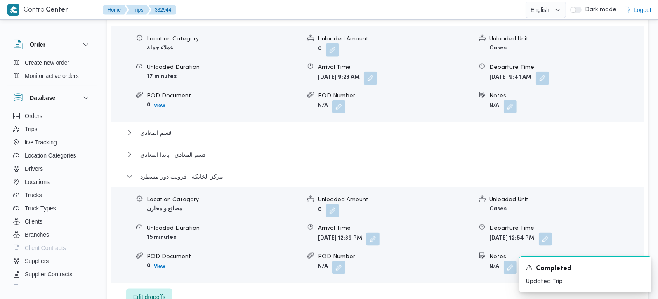
scroll to position [780, 0]
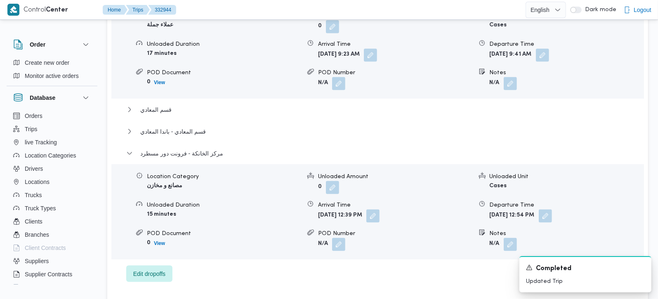
click at [552, 210] on span at bounding box center [543, 216] width 17 height 13
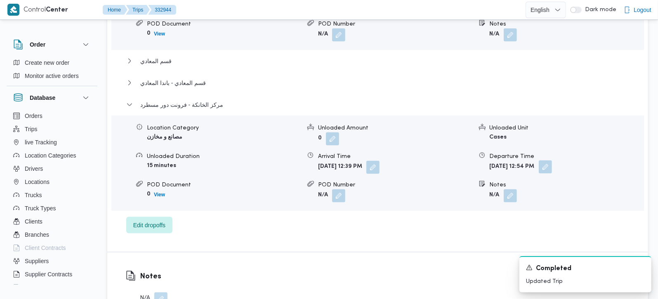
click at [552, 161] on button "button" at bounding box center [545, 167] width 13 height 13
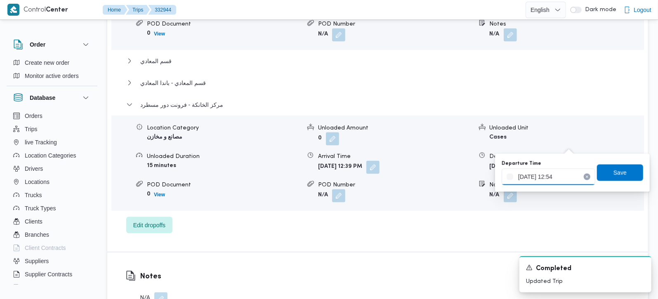
click at [553, 183] on input "[DATE] 12:54" at bounding box center [549, 177] width 94 height 17
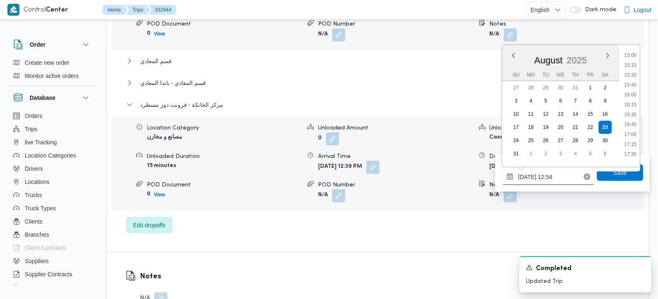
scroll to position [595, 0]
click at [636, 143] on li "17:15" at bounding box center [630, 144] width 19 height 8
type input "[DATE] 17:15"
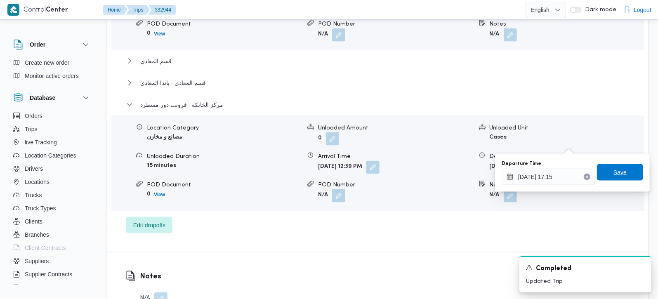
click at [626, 166] on span "Save" at bounding box center [620, 172] width 46 height 17
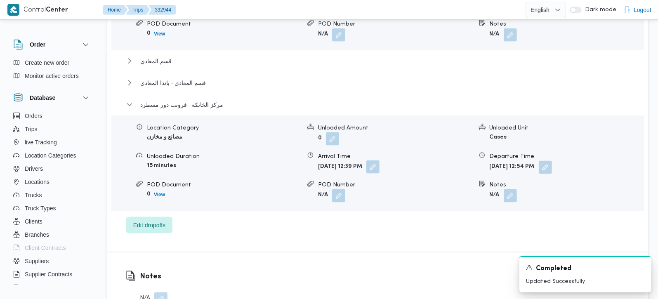
click at [380, 161] on button "button" at bounding box center [373, 167] width 13 height 13
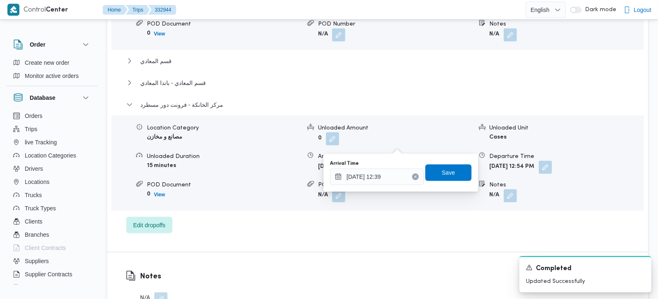
click at [383, 186] on div "You are in a dialog. To close this dialog, hit escape. Arrival Time [DATE] 12:3…" at bounding box center [401, 173] width 155 height 38
click at [383, 177] on input "[DATE] 12:39" at bounding box center [377, 177] width 94 height 17
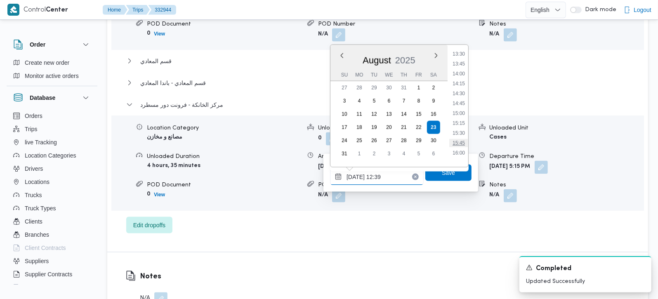
scroll to position [585, 0]
click at [460, 141] on li "17:00" at bounding box center [458, 144] width 19 height 8
type input "[DATE] 17:00"
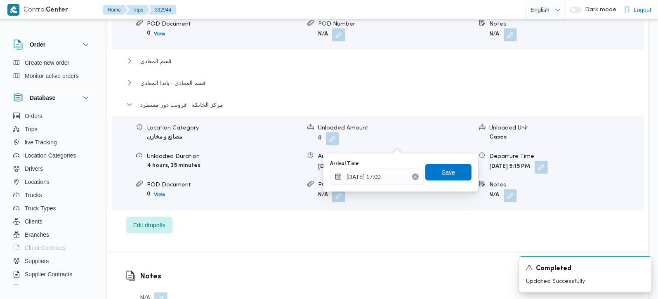
click at [454, 172] on span "Save" at bounding box center [449, 172] width 46 height 17
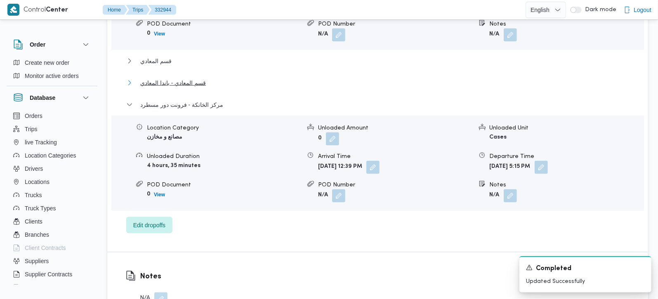
click at [193, 78] on span "قسم المعادي - باندا المعادي" at bounding box center [173, 83] width 66 height 10
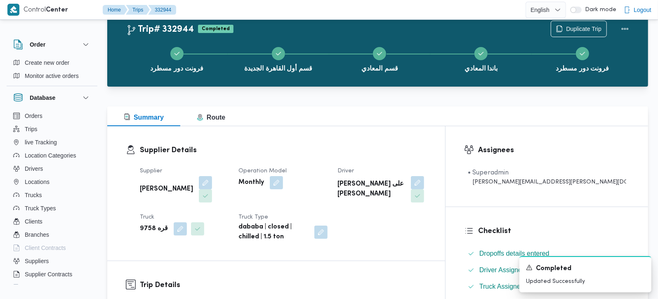
scroll to position [0, 0]
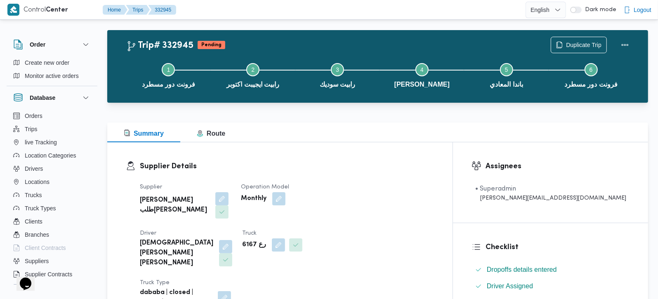
scroll to position [243, 0]
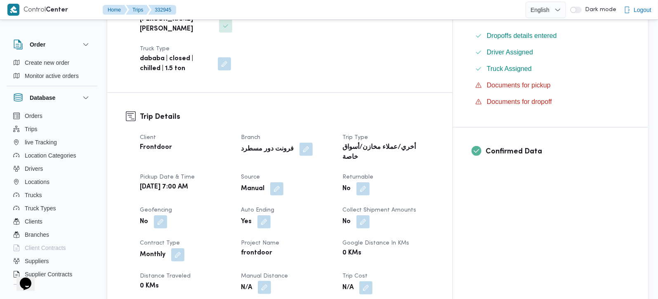
click at [271, 281] on button "button" at bounding box center [264, 287] width 13 height 13
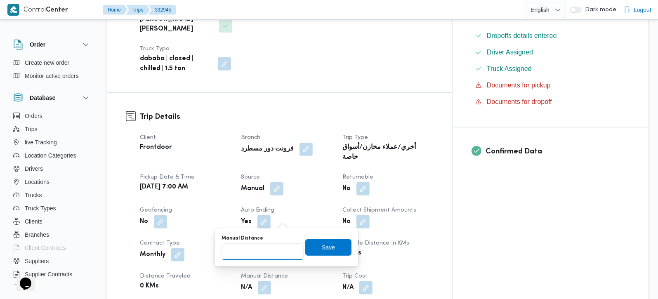
click at [264, 250] on input "Manual Distance" at bounding box center [263, 252] width 82 height 17
type input "140"
click at [313, 246] on span "Save" at bounding box center [328, 247] width 46 height 17
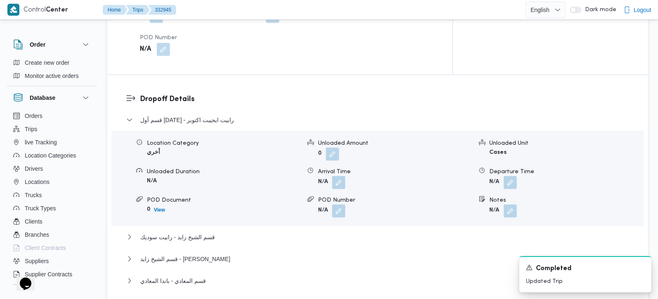
scroll to position [728, 0]
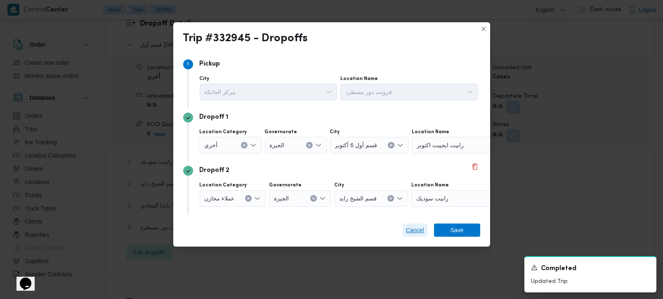
click at [413, 231] on span "Cancel" at bounding box center [415, 230] width 18 height 10
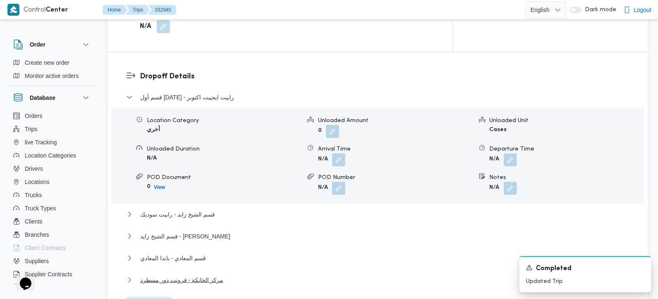
click at [142, 275] on span "مركز الخانكة - فرونت دور مسطرد" at bounding box center [181, 280] width 83 height 10
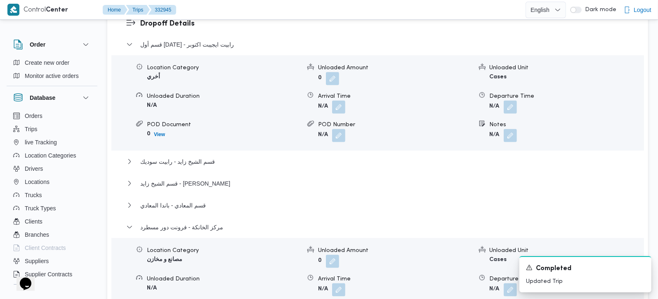
scroll to position [874, 0]
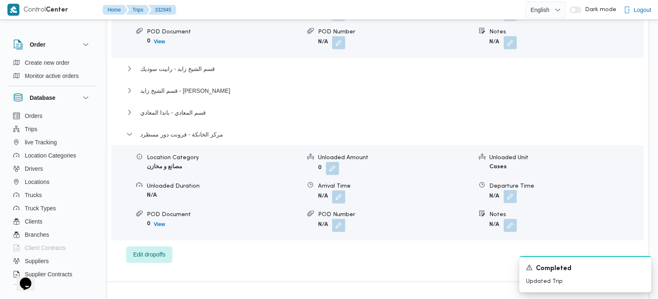
click at [507, 190] on button "button" at bounding box center [510, 196] width 13 height 13
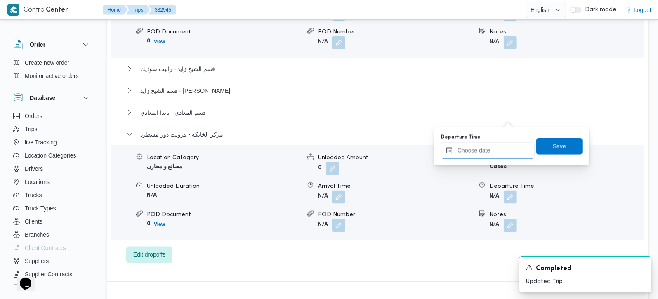
click at [485, 147] on input "Departure Time" at bounding box center [488, 150] width 94 height 17
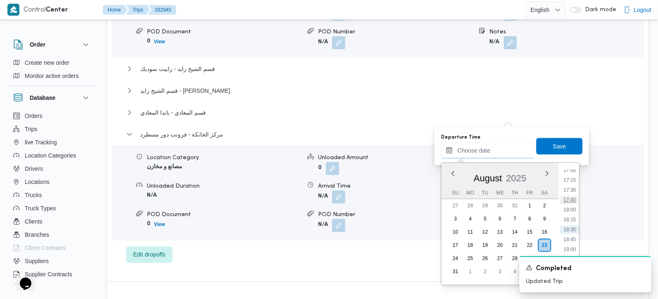
scroll to position [628, 0]
click at [571, 218] on li "17:00" at bounding box center [570, 219] width 19 height 8
type input "[DATE] 17:00"
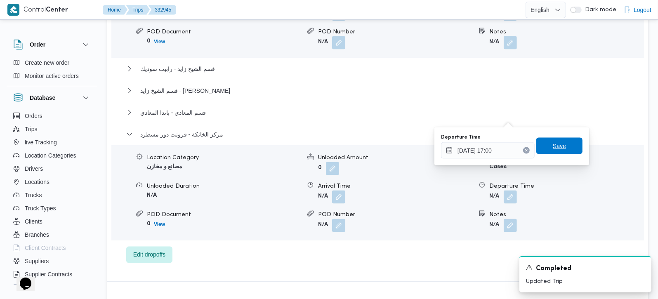
click at [562, 148] on span "Save" at bounding box center [560, 146] width 46 height 17
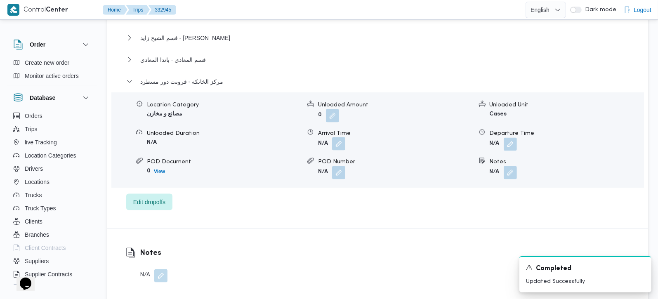
click at [345, 137] on button "button" at bounding box center [338, 143] width 13 height 13
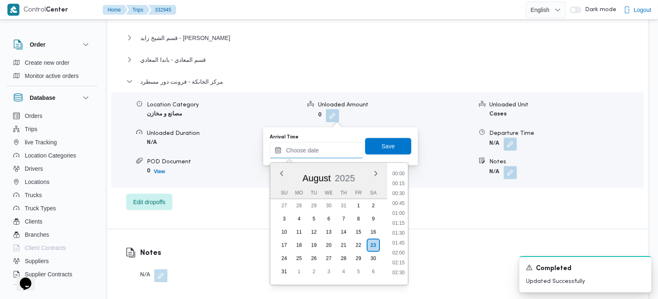
drag, startPoint x: 325, startPoint y: 144, endPoint x: 387, endPoint y: 158, distance: 63.3
click at [325, 144] on input "Arrival Time" at bounding box center [317, 150] width 94 height 17
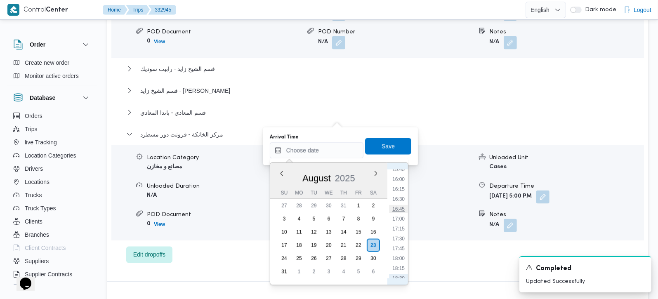
click at [398, 206] on li "16:45" at bounding box center [398, 209] width 19 height 8
type input "[DATE] 16:45"
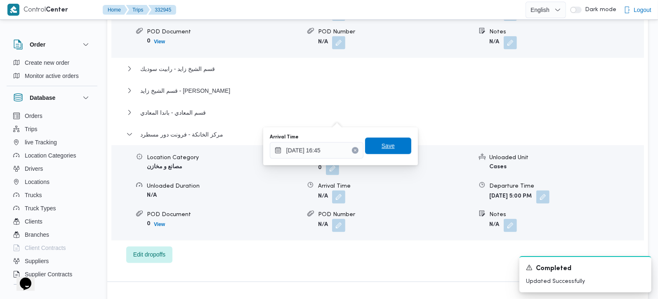
click at [390, 152] on span "Save" at bounding box center [388, 146] width 46 height 17
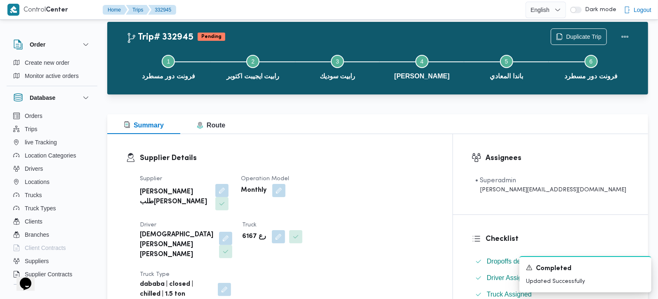
scroll to position [0, 0]
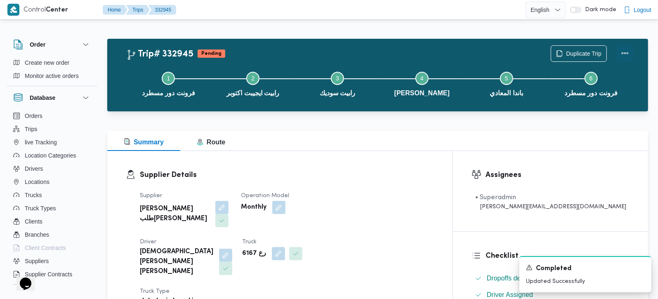
click at [627, 57] on button "Actions" at bounding box center [625, 53] width 17 height 17
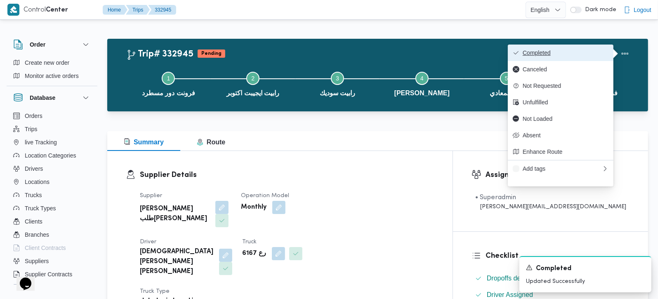
click at [568, 53] on span "Completed" at bounding box center [566, 53] width 86 height 7
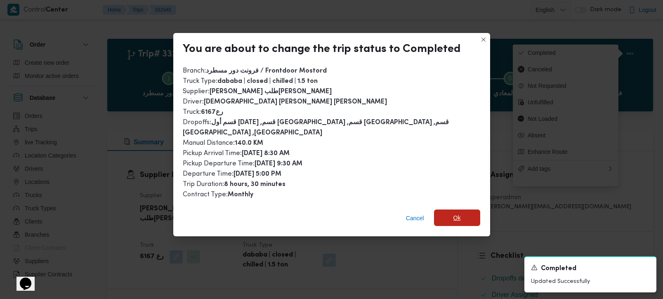
click at [435, 210] on span "Ok" at bounding box center [457, 218] width 46 height 17
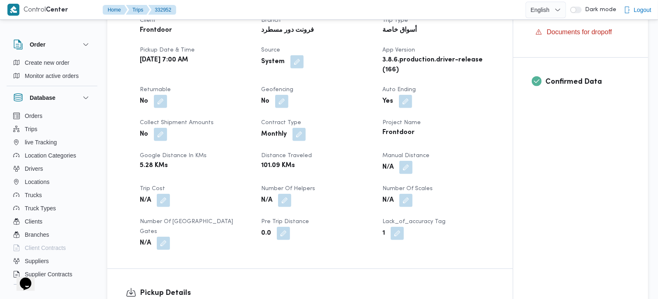
scroll to position [291, 0]
click at [404, 164] on button "button" at bounding box center [406, 166] width 13 height 13
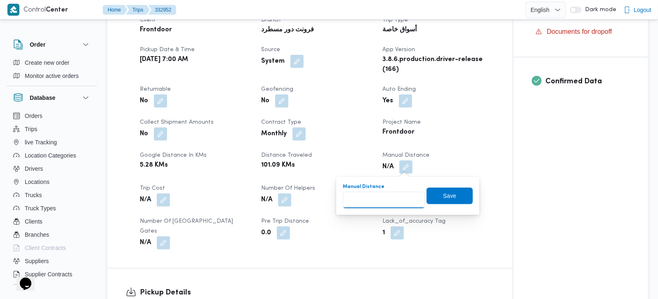
click at [383, 199] on input "Manual Distance" at bounding box center [384, 200] width 82 height 17
type input "130"
click at [427, 194] on span "Save" at bounding box center [450, 195] width 46 height 17
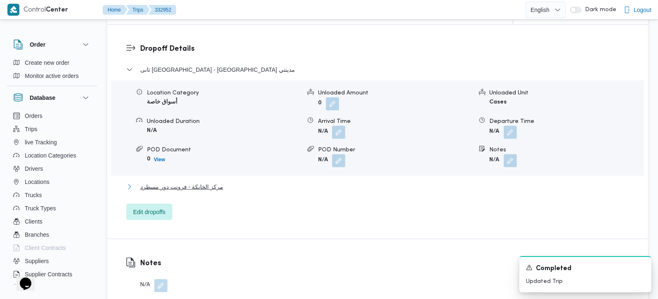
click at [193, 182] on span "مركز الخانكة - فرونت دور مسطرد" at bounding box center [181, 187] width 83 height 10
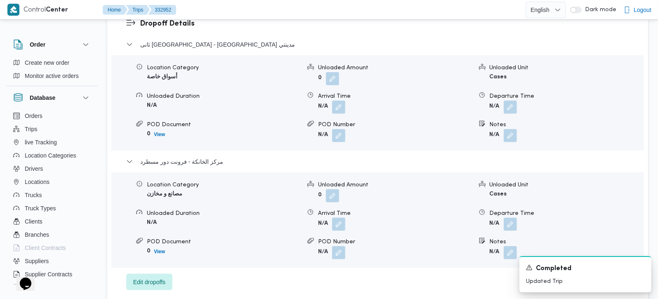
scroll to position [731, 0]
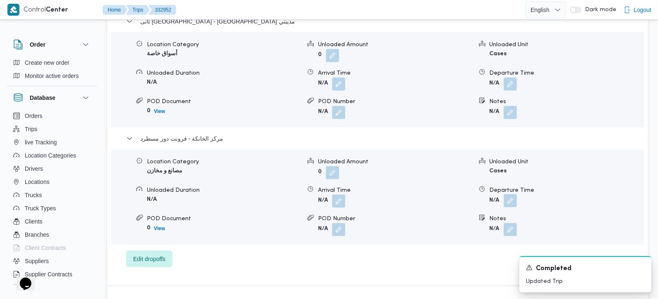
click at [514, 194] on button "button" at bounding box center [510, 200] width 13 height 13
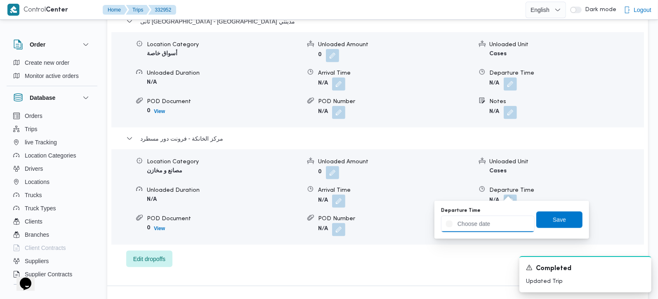
click at [497, 220] on input "Departure Time" at bounding box center [488, 224] width 94 height 17
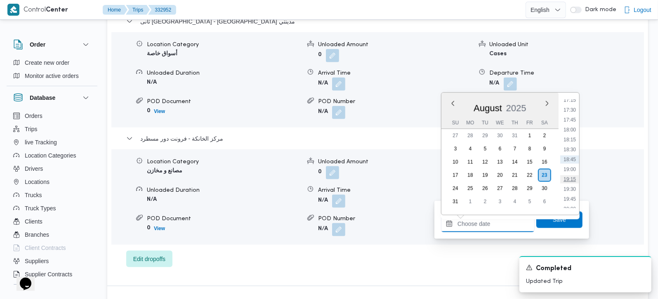
scroll to position [639, 0]
click at [570, 111] on li "16:15" at bounding box center [570, 109] width 19 height 8
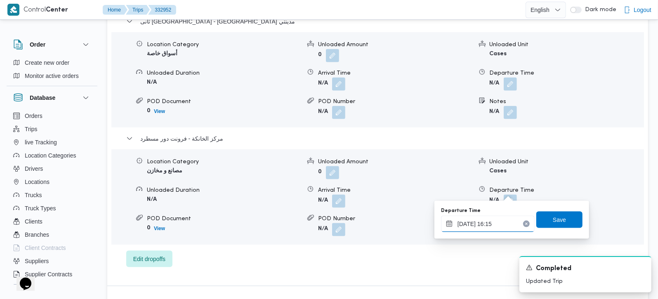
click at [482, 228] on input "[DATE] 16:15" at bounding box center [488, 224] width 94 height 17
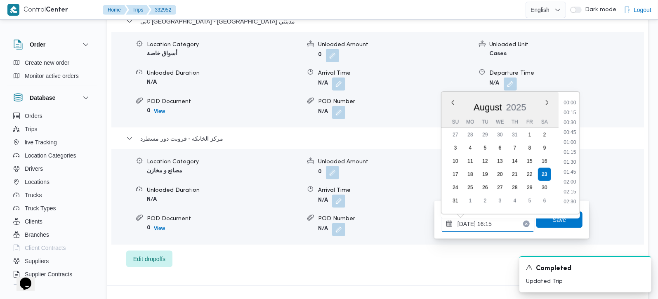
scroll to position [587, 0]
click at [574, 145] on li "16:00" at bounding box center [570, 149] width 19 height 8
type input "[DATE] 16:00"
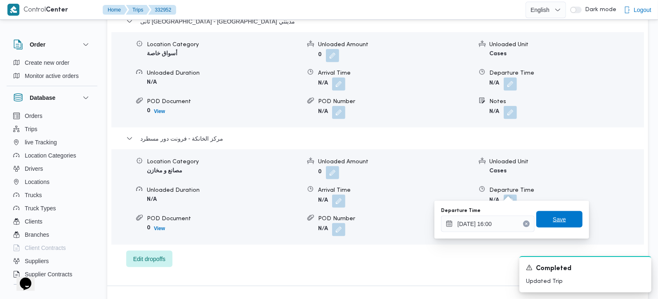
click at [565, 218] on span "Save" at bounding box center [560, 219] width 46 height 17
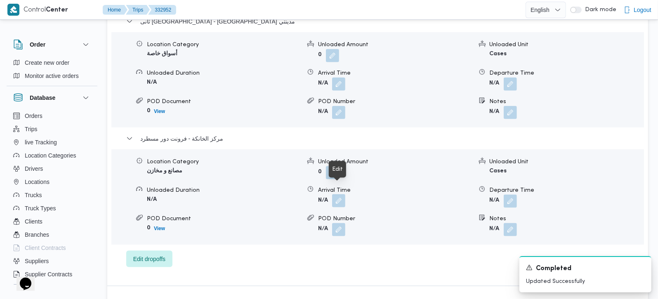
click at [339, 194] on button "button" at bounding box center [338, 200] width 13 height 13
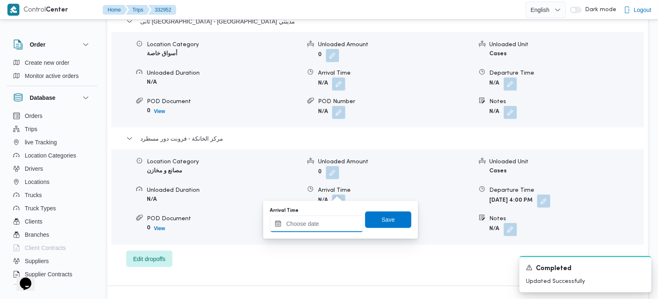
click at [329, 226] on input "Arrival Time" at bounding box center [317, 224] width 94 height 17
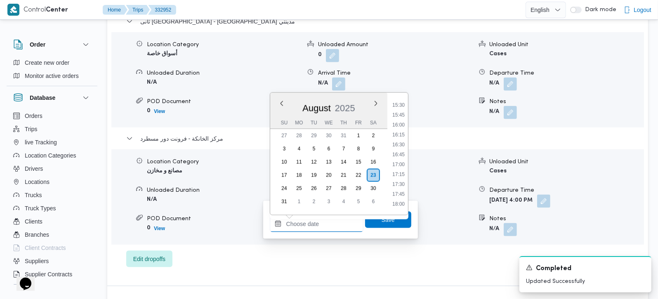
scroll to position [590, 0]
drag, startPoint x: 401, startPoint y: 139, endPoint x: 397, endPoint y: 162, distance: 23.6
click at [401, 139] on li "15:45" at bounding box center [398, 138] width 19 height 8
type input "[DATE] 15:45"
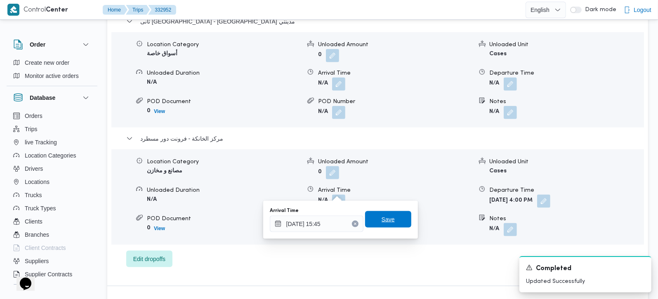
click at [382, 218] on span "Save" at bounding box center [388, 220] width 13 height 10
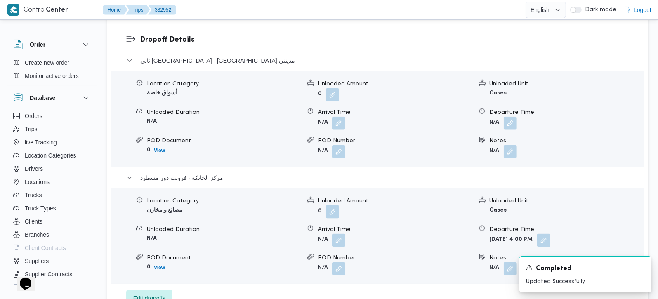
scroll to position [683, 0]
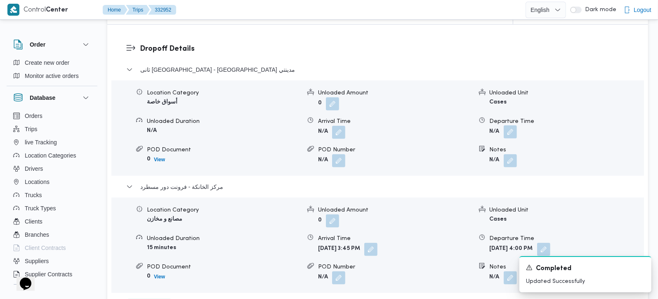
click at [515, 125] on button "button" at bounding box center [510, 131] width 13 height 13
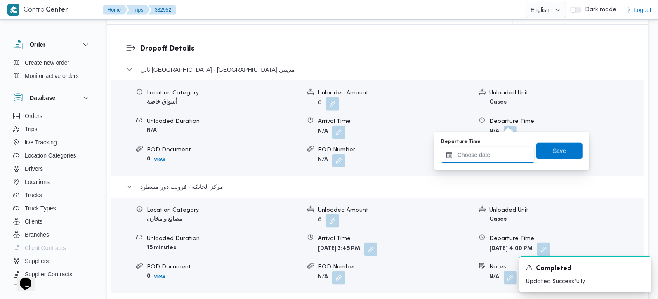
click at [491, 158] on input "Departure Time" at bounding box center [488, 155] width 94 height 17
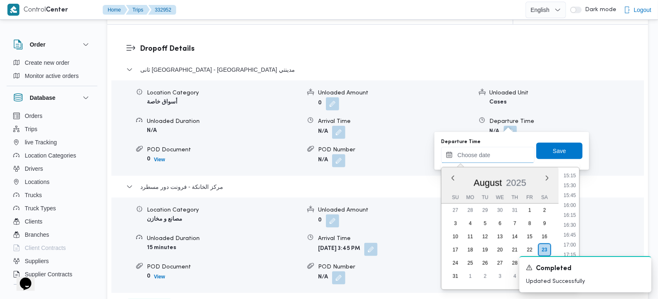
scroll to position [590, 0]
drag, startPoint x: 572, startPoint y: 183, endPoint x: 556, endPoint y: 145, distance: 41.6
click at [572, 183] on li "15:00" at bounding box center [570, 183] width 19 height 8
type input "[DATE] 15:00"
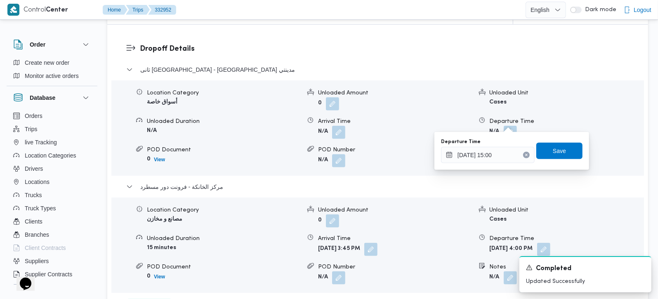
click at [554, 142] on div "Departure Time [DATE] 15:00 Save" at bounding box center [511, 151] width 143 height 26
click at [553, 147] on span "Save" at bounding box center [559, 151] width 13 height 10
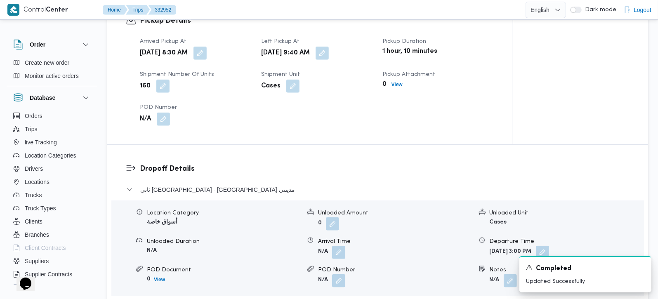
scroll to position [586, 0]
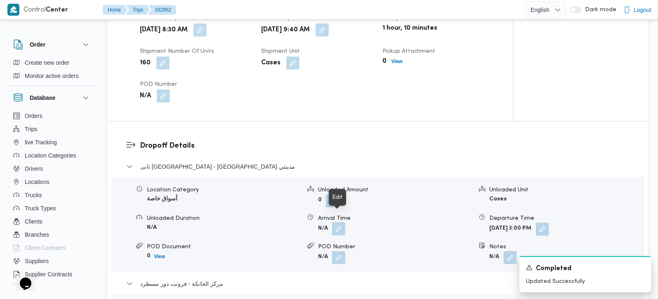
click at [338, 222] on button "button" at bounding box center [338, 228] width 13 height 13
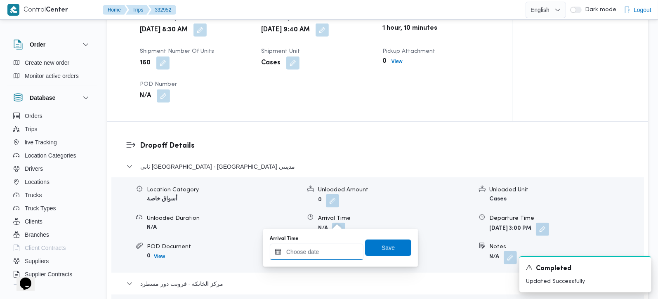
click at [331, 249] on input "Arrival Time" at bounding box center [317, 252] width 94 height 17
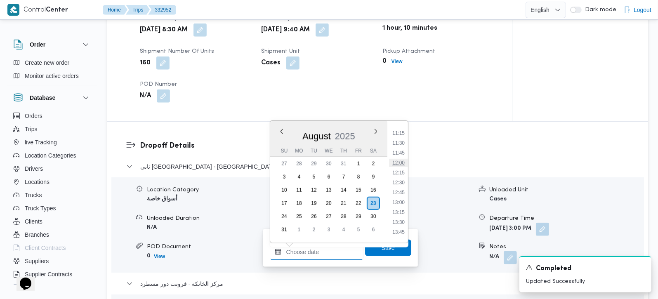
scroll to position [395, 0]
click at [403, 152] on li "10:30" at bounding box center [398, 152] width 19 height 8
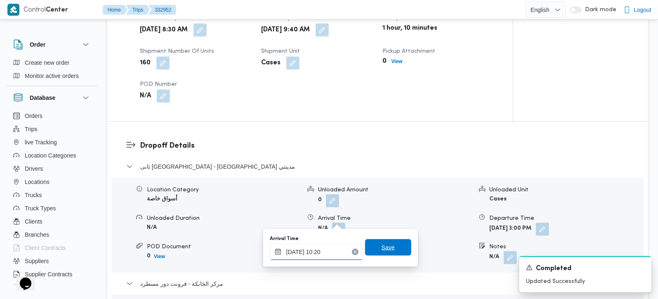
type input "[DATE] 10:20"
click at [395, 245] on span "Save" at bounding box center [388, 247] width 46 height 17
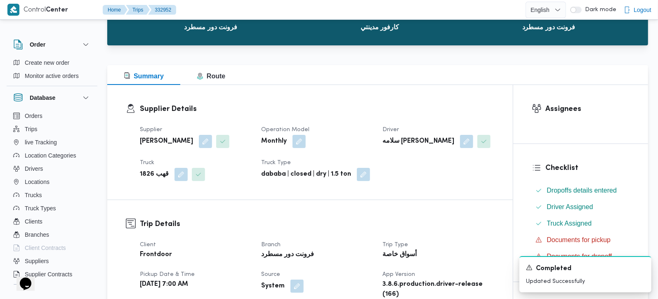
scroll to position [0, 0]
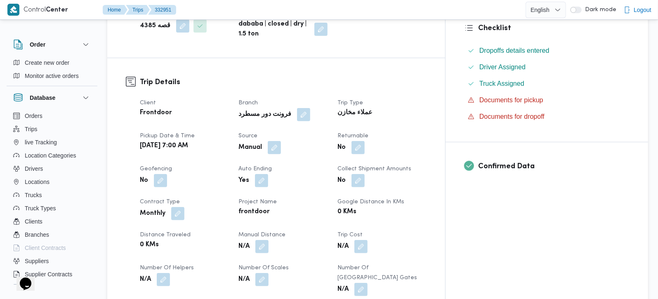
scroll to position [243, 0]
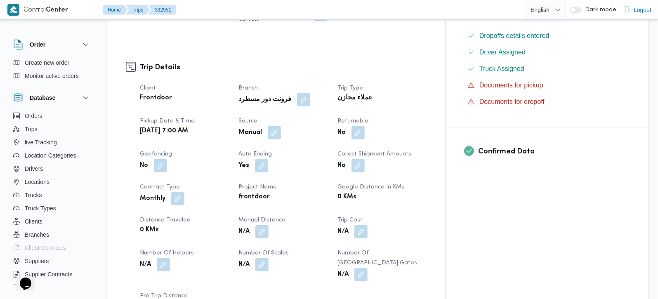
click at [269, 225] on button "button" at bounding box center [261, 231] width 13 height 13
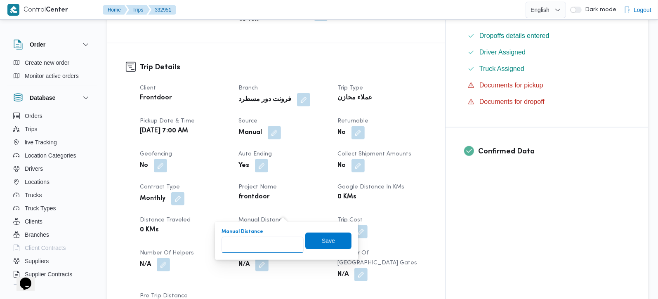
click at [258, 241] on input "Manual Distance" at bounding box center [263, 245] width 82 height 17
type input "105"
click at [329, 241] on span "Save" at bounding box center [328, 240] width 46 height 17
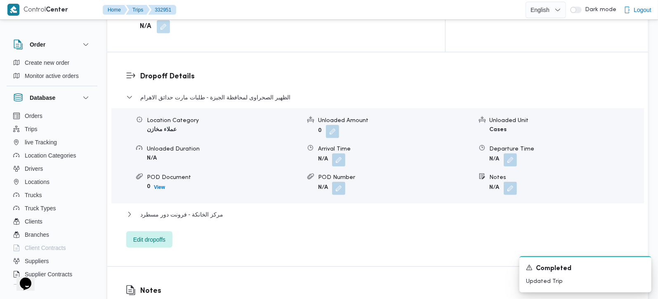
scroll to position [680, 0]
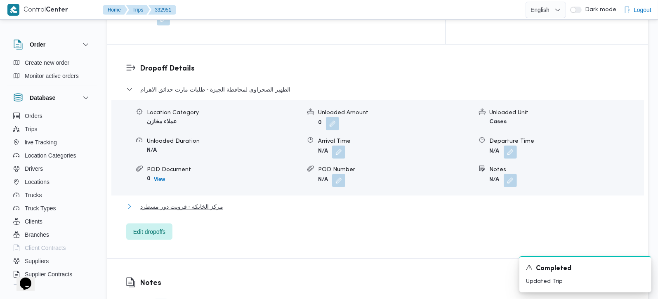
click at [187, 202] on span "مركز الخانكة - فرونت دور مسطرد" at bounding box center [181, 207] width 83 height 10
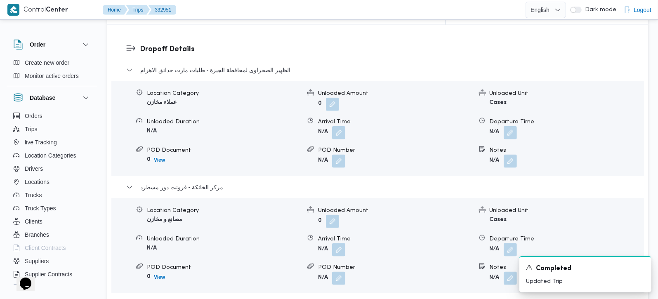
scroll to position [728, 0]
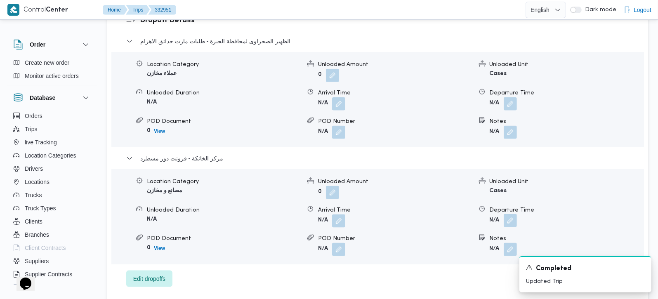
click at [514, 214] on button "button" at bounding box center [510, 220] width 13 height 13
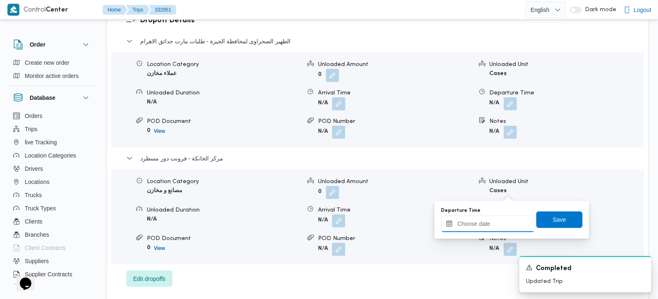
click at [499, 222] on input "Departure Time" at bounding box center [488, 224] width 94 height 17
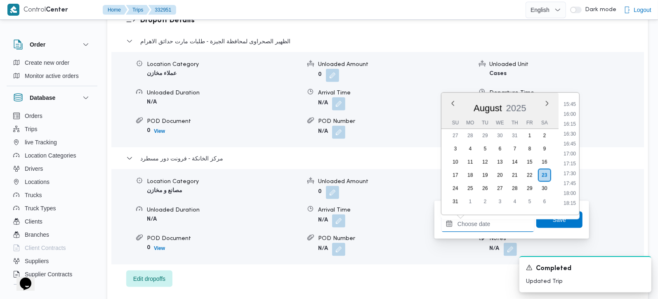
scroll to position [599, 0]
click at [573, 142] on ul "00:00 00:15 00:30 00:45 01:00 01:15 01:30 01:45 02:00 02:15 02:30 02:45 03:00 0…" at bounding box center [570, 153] width 19 height 109
click at [573, 134] on li "16:00" at bounding box center [570, 138] width 19 height 8
type input "[DATE] 16:00"
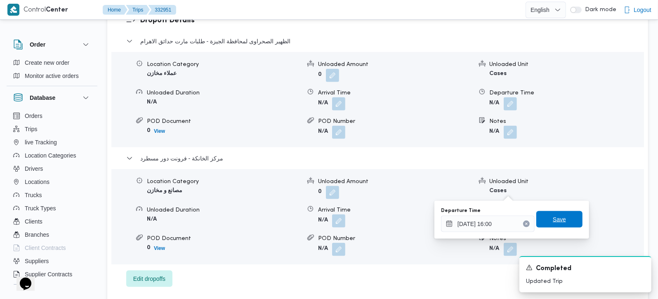
click at [554, 217] on span "Save" at bounding box center [559, 220] width 13 height 10
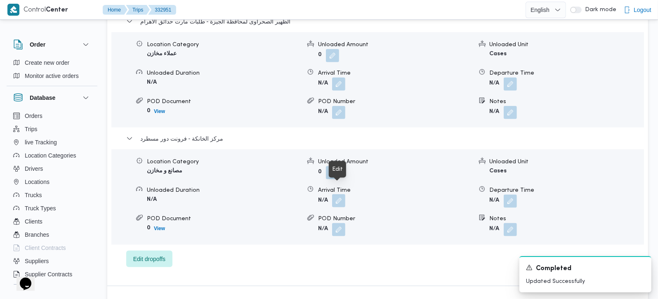
click at [341, 194] on button "button" at bounding box center [338, 200] width 13 height 13
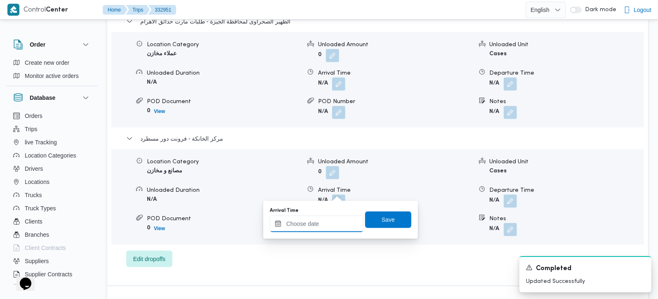
click at [329, 226] on input "Arrival Time" at bounding box center [317, 224] width 94 height 17
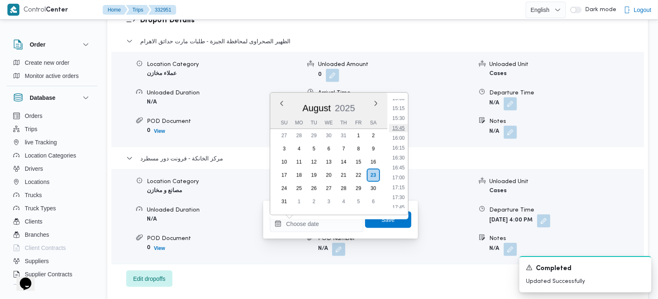
click at [402, 128] on li "15:45" at bounding box center [398, 128] width 19 height 8
type input "[DATE] 15:45"
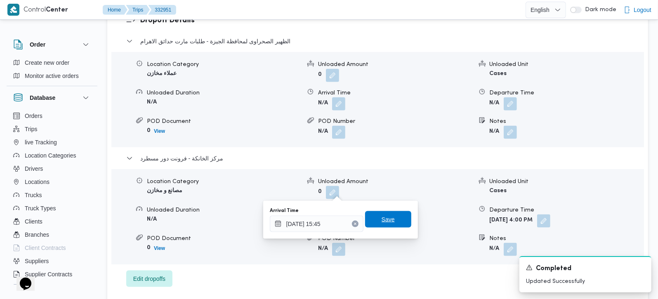
click at [386, 218] on span "Save" at bounding box center [388, 220] width 13 height 10
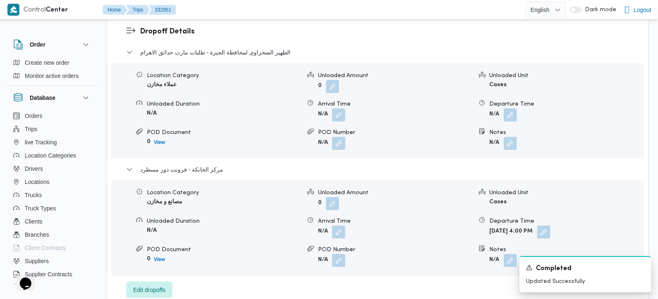
scroll to position [680, 0]
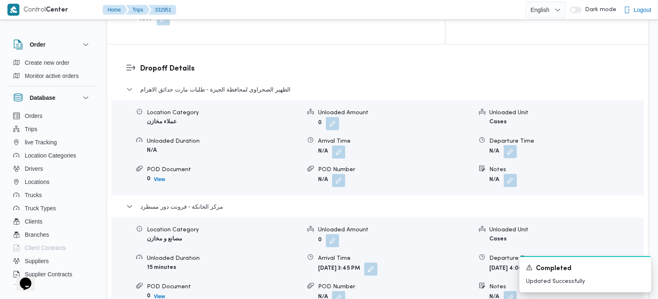
click at [516, 145] on button "button" at bounding box center [510, 151] width 13 height 13
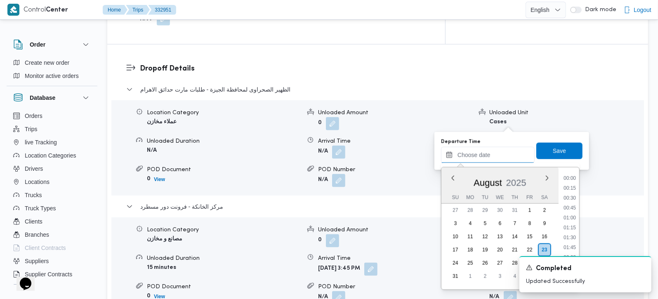
click at [502, 156] on input "Departure Time" at bounding box center [488, 155] width 94 height 17
click at [572, 194] on li "15:30" at bounding box center [570, 193] width 19 height 8
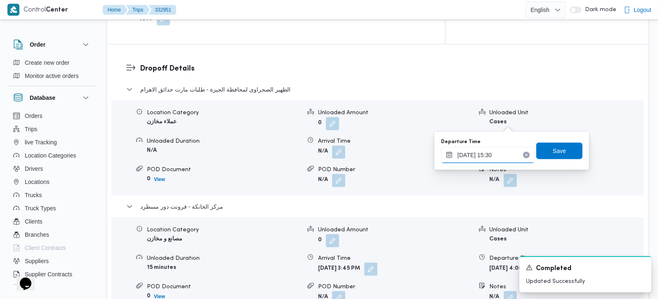
click at [499, 156] on input "[DATE] 15:30" at bounding box center [488, 155] width 94 height 17
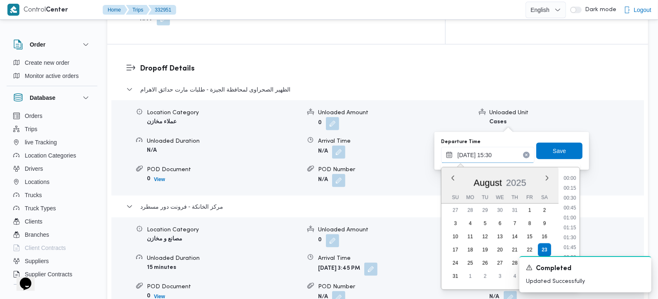
scroll to position [558, 0]
click at [576, 216] on li "15:00" at bounding box center [570, 215] width 19 height 8
type input "[DATE] 15:00"
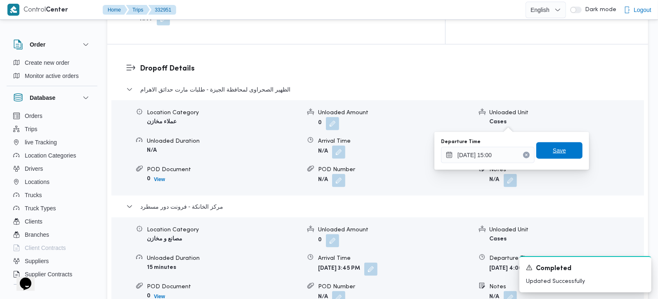
click at [554, 156] on span "Save" at bounding box center [559, 151] width 13 height 10
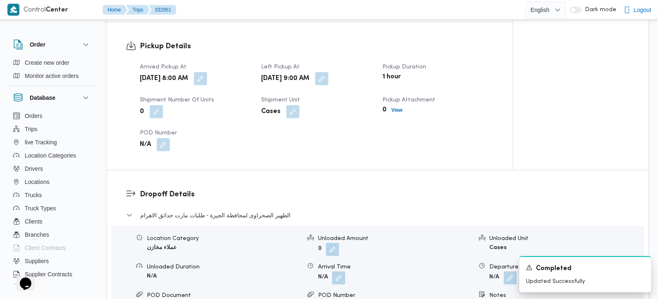
scroll to position [582, 0]
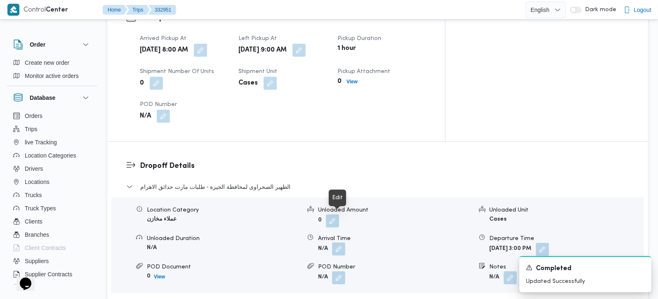
click at [339, 243] on button "button" at bounding box center [338, 249] width 13 height 13
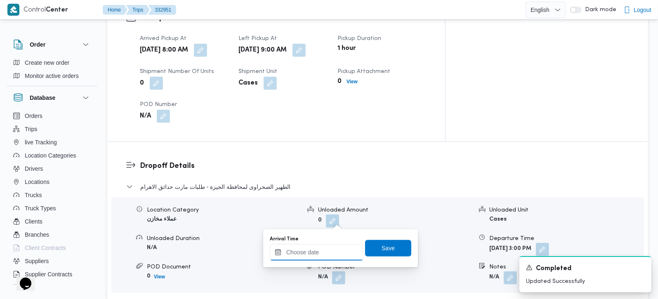
click at [332, 246] on input "Arrival Time" at bounding box center [317, 252] width 94 height 17
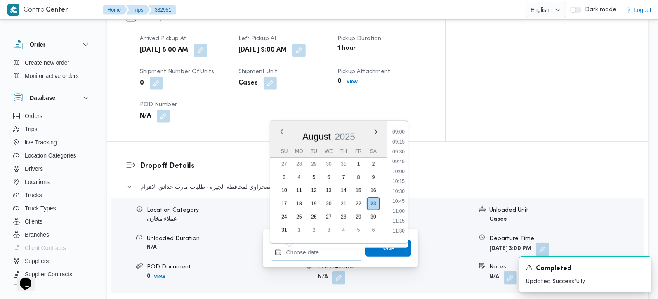
scroll to position [308, 0]
click at [400, 208] on li "09:45" at bounding box center [398, 210] width 19 height 8
type input "[DATE] 09:45"
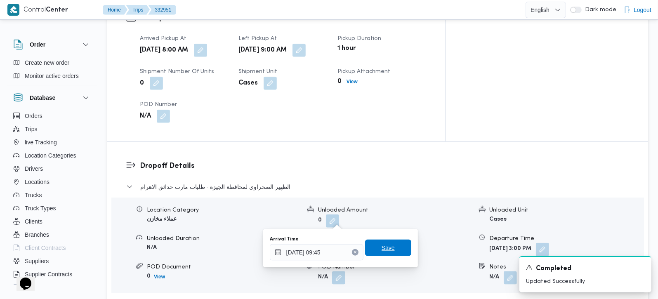
click at [386, 249] on span "Save" at bounding box center [388, 248] width 13 height 10
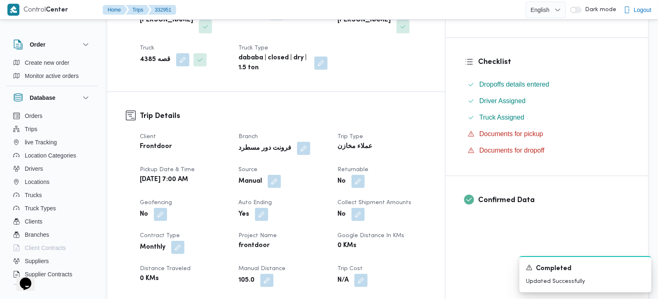
scroll to position [0, 0]
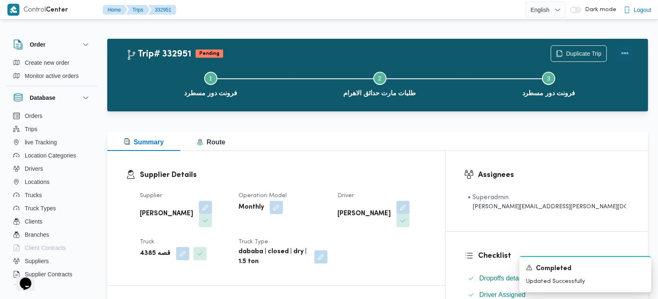
click at [625, 47] on button "Actions" at bounding box center [625, 53] width 17 height 17
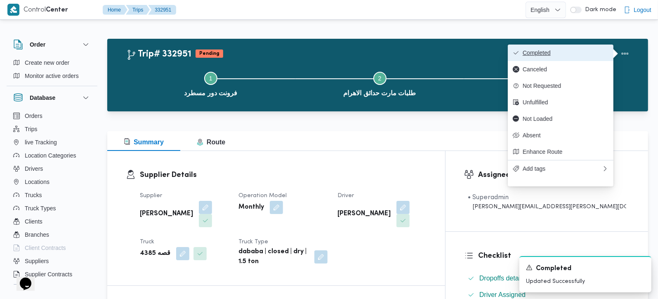
click at [540, 51] on span "Completed" at bounding box center [566, 53] width 86 height 7
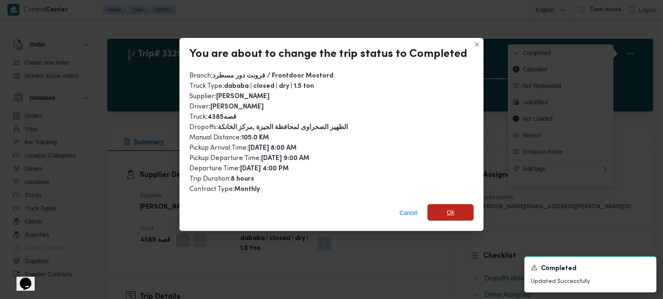
click at [447, 215] on span "Ok" at bounding box center [451, 212] width 46 height 17
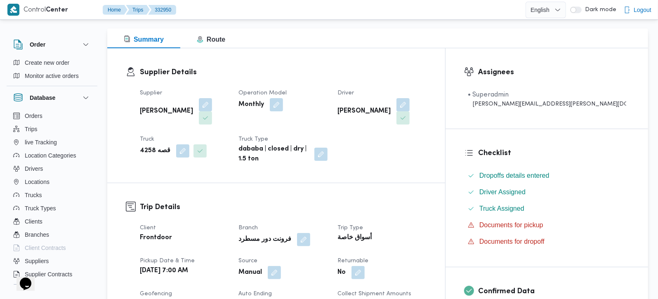
scroll to position [291, 0]
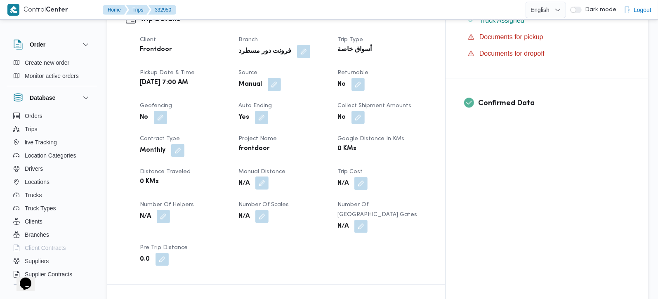
click at [269, 177] on button "button" at bounding box center [261, 183] width 13 height 13
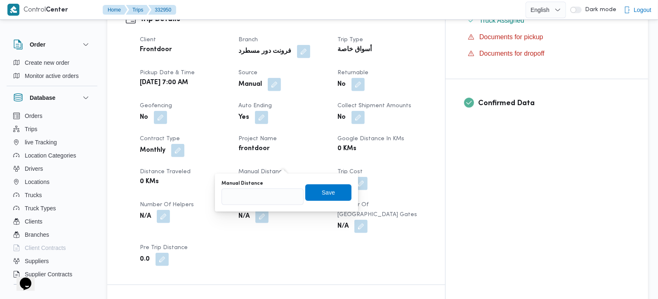
click at [265, 185] on div "Manual Distance" at bounding box center [263, 183] width 82 height 7
click at [262, 196] on input "Manual Distance" at bounding box center [263, 197] width 82 height 17
type input "105"
click at [309, 190] on span "Save" at bounding box center [328, 192] width 46 height 17
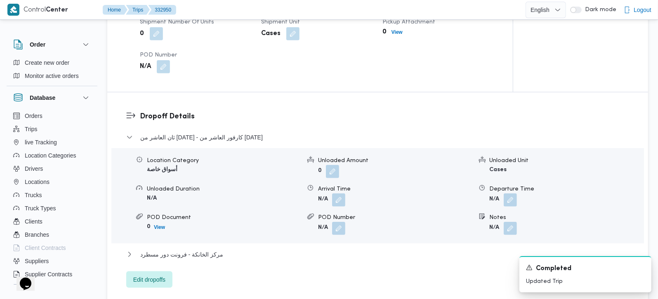
scroll to position [631, 0]
click at [203, 251] on span "مركز الخانكة - فرونت دور مسطرد" at bounding box center [181, 256] width 83 height 10
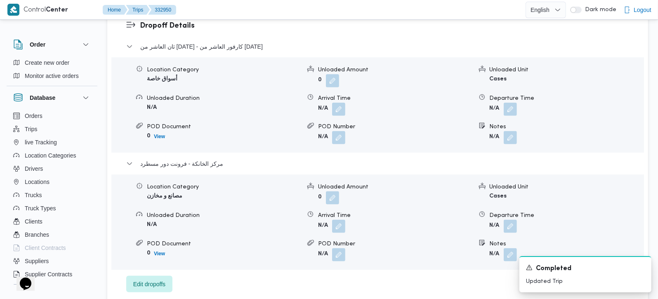
scroll to position [728, 0]
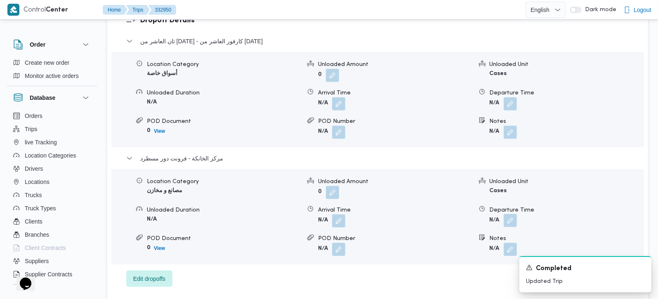
click at [510, 214] on button "button" at bounding box center [510, 220] width 13 height 13
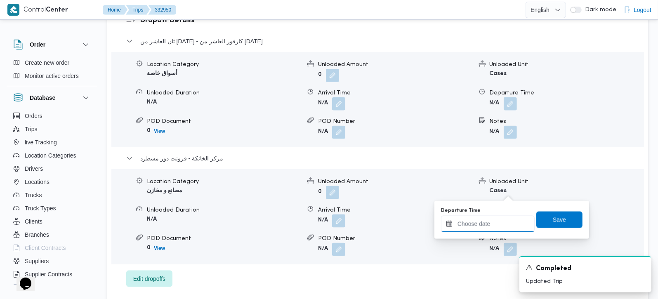
click at [490, 229] on input "Departure Time" at bounding box center [488, 224] width 94 height 17
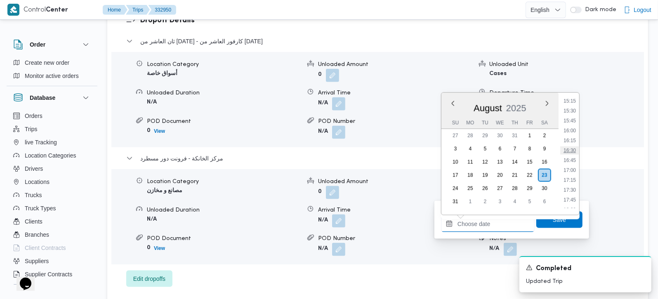
scroll to position [590, 0]
click at [575, 147] on li "16:00" at bounding box center [570, 148] width 19 height 8
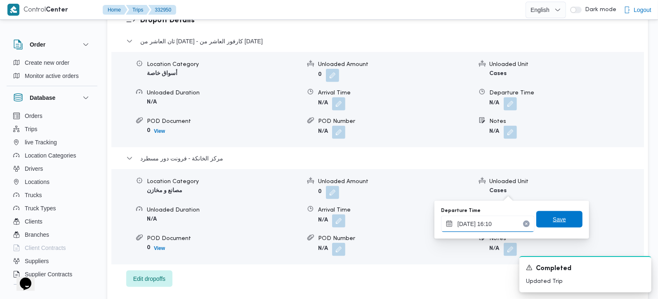
type input "23/08/2025 16:10"
click at [565, 220] on span "Save" at bounding box center [560, 219] width 46 height 17
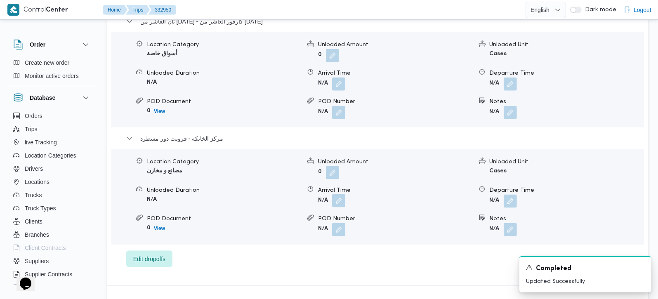
click at [336, 194] on button "button" at bounding box center [338, 200] width 13 height 13
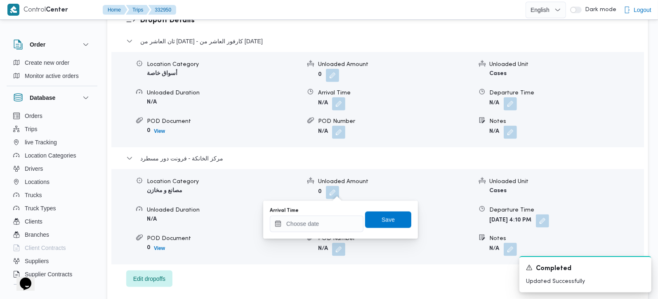
click at [319, 236] on div "You are in a dialog. To close this dialog, hit escape. Arrival Time Save" at bounding box center [340, 220] width 155 height 38
click at [320, 225] on input "Arrival Time" at bounding box center [317, 224] width 94 height 17
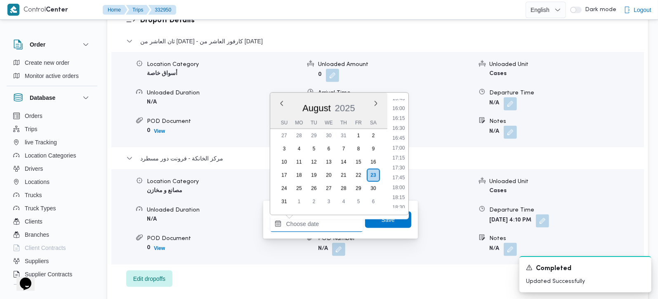
scroll to position [599, 0]
click at [405, 119] on li "15:30" at bounding box center [398, 118] width 19 height 8
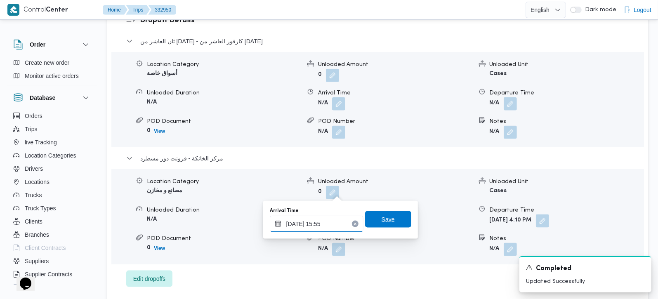
type input "23/08/2025 15:55"
click at [389, 222] on span "Save" at bounding box center [388, 219] width 46 height 17
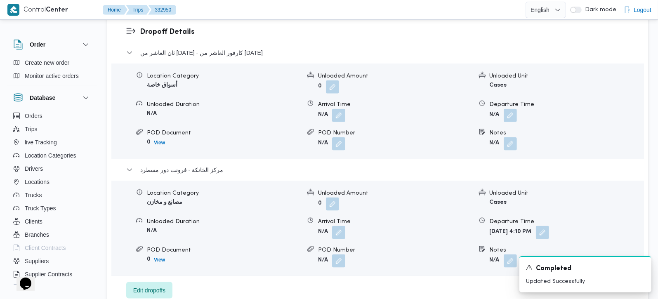
scroll to position [680, 0]
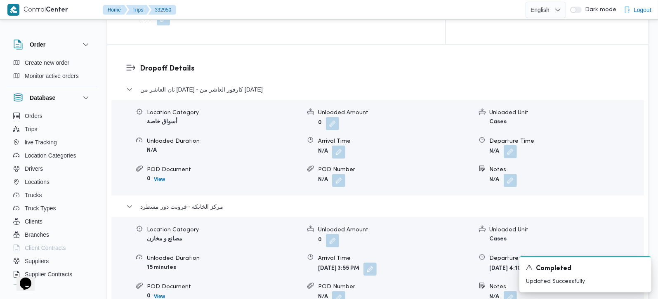
click at [514, 145] on button "button" at bounding box center [510, 151] width 13 height 13
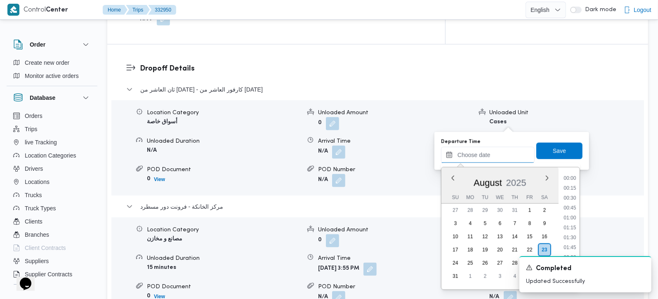
drag, startPoint x: 486, startPoint y: 159, endPoint x: 555, endPoint y: 181, distance: 72.3
click at [486, 159] on input "Departure Time" at bounding box center [488, 155] width 94 height 17
drag, startPoint x: 573, startPoint y: 184, endPoint x: 570, endPoint y: 178, distance: 6.7
click at [573, 184] on li "15:15" at bounding box center [570, 183] width 19 height 8
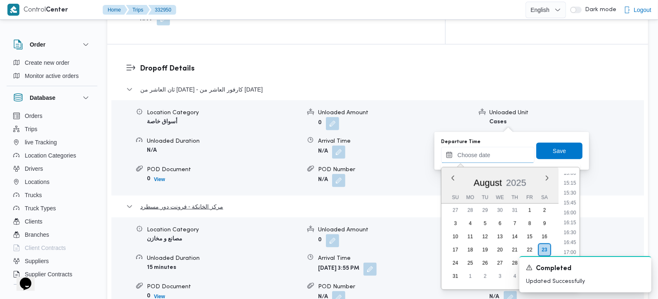
type input "23/08/2025 15:15"
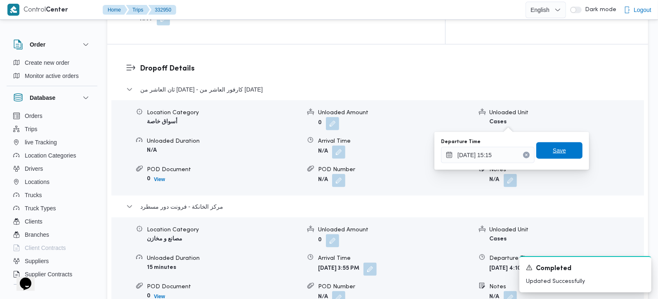
click at [557, 154] on span "Save" at bounding box center [559, 151] width 13 height 10
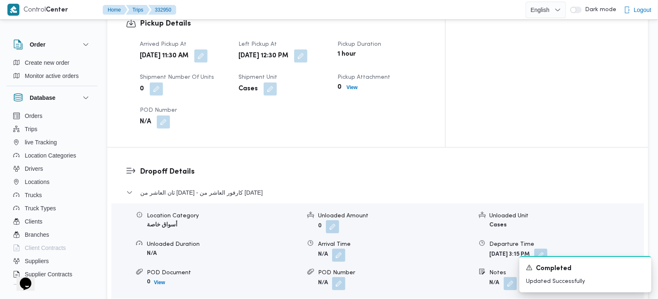
scroll to position [582, 0]
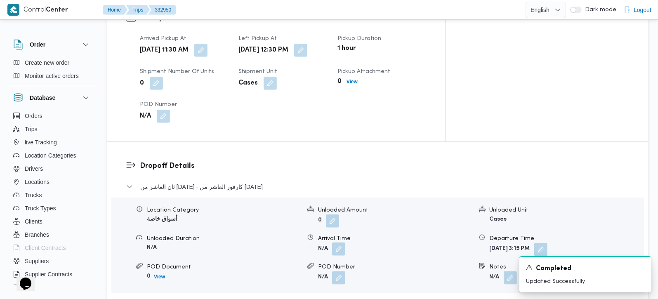
click at [335, 243] on button "button" at bounding box center [338, 249] width 13 height 13
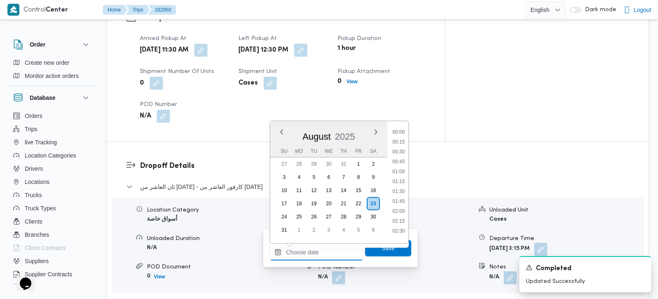
drag, startPoint x: 328, startPoint y: 254, endPoint x: 398, endPoint y: 210, distance: 82.7
click at [328, 254] on input "Arrival Time" at bounding box center [317, 252] width 94 height 17
click at [401, 148] on li "14:15" at bounding box center [398, 146] width 19 height 8
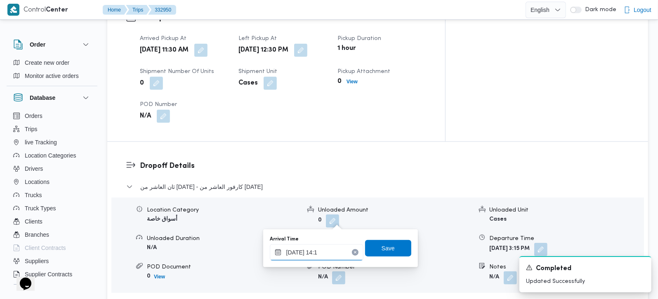
click at [307, 255] on input "23/08/2025 14:1" at bounding box center [317, 252] width 94 height 17
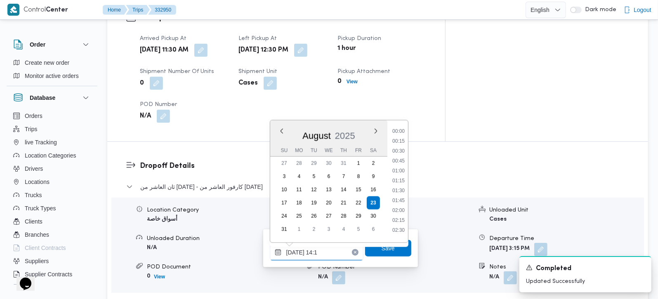
scroll to position [499, 0]
click at [401, 155] on li "13:15" at bounding box center [398, 158] width 19 height 8
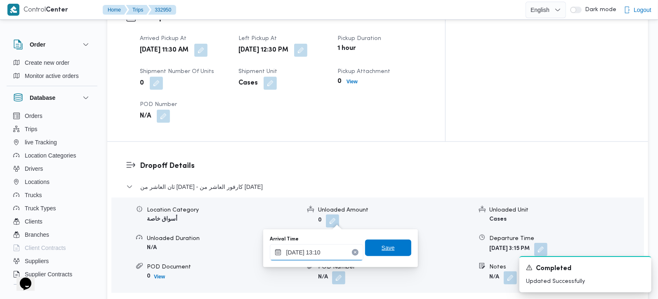
type input "23/08/2025 13:10"
click at [386, 244] on span "Save" at bounding box center [388, 248] width 13 height 10
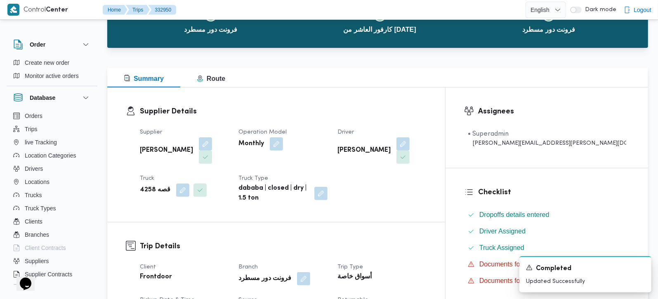
scroll to position [0, 0]
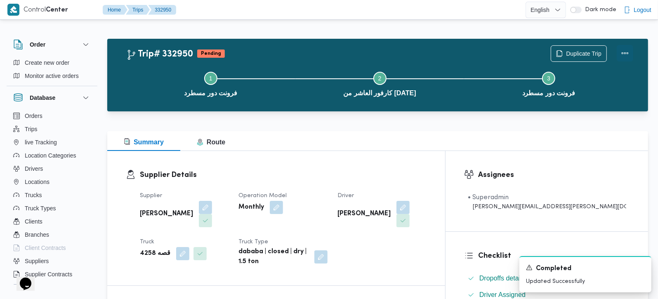
click at [629, 58] on button "Actions" at bounding box center [625, 53] width 17 height 17
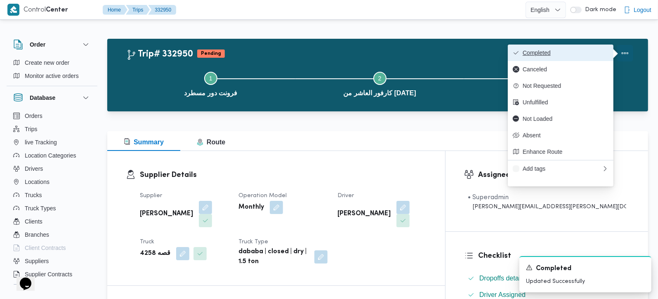
click at [571, 50] on span "Completed" at bounding box center [566, 53] width 86 height 7
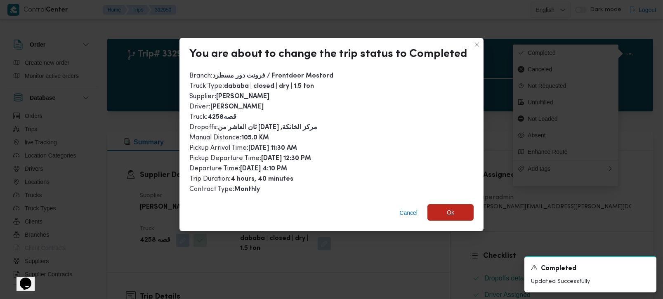
click at [454, 208] on span "Ok" at bounding box center [451, 212] width 46 height 17
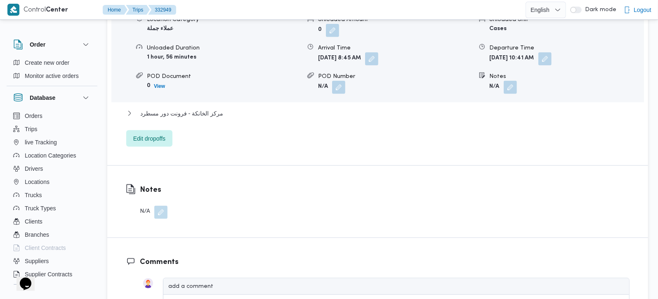
scroll to position [777, 0]
click at [190, 108] on span "مركز الخانكة - فرونت دور مسطرد" at bounding box center [181, 113] width 83 height 10
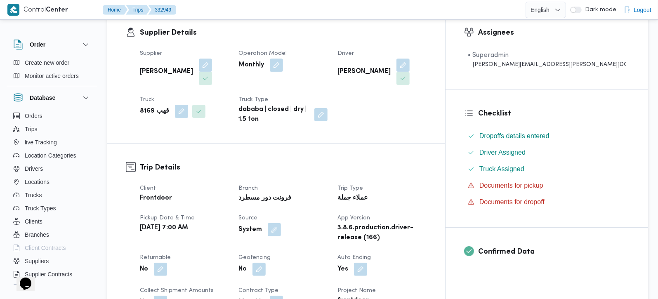
scroll to position [291, 0]
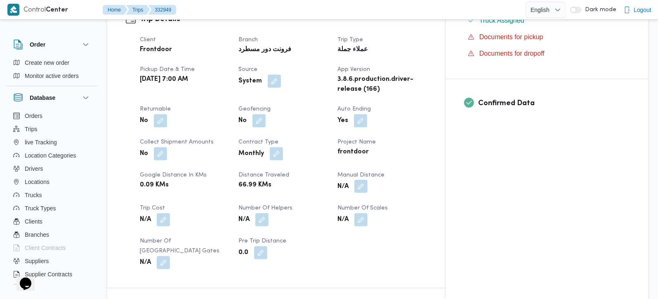
click at [368, 180] on button "button" at bounding box center [361, 186] width 13 height 13
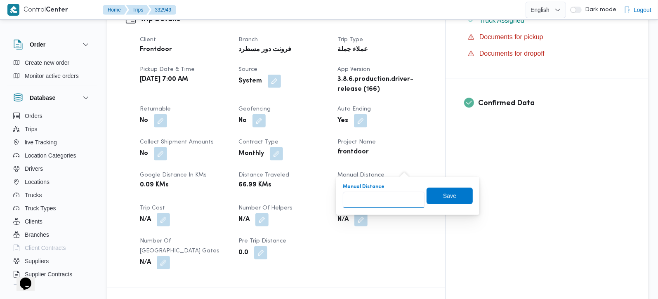
click at [390, 195] on input "Manual Distance" at bounding box center [384, 200] width 82 height 17
type input "110"
drag, startPoint x: 458, startPoint y: 195, endPoint x: 456, endPoint y: 201, distance: 6.5
click at [458, 195] on span "Save" at bounding box center [450, 196] width 46 height 17
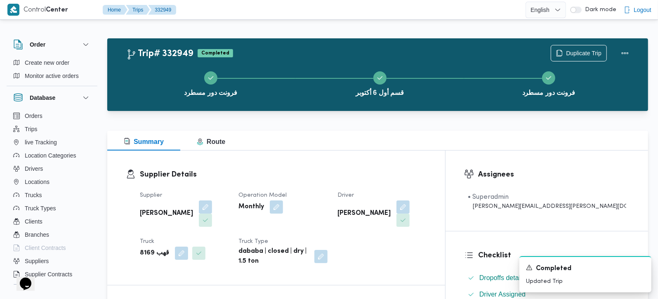
scroll to position [0, 0]
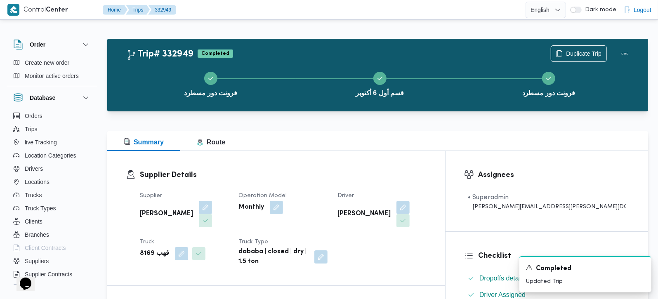
click at [206, 140] on span "Route" at bounding box center [211, 142] width 28 height 7
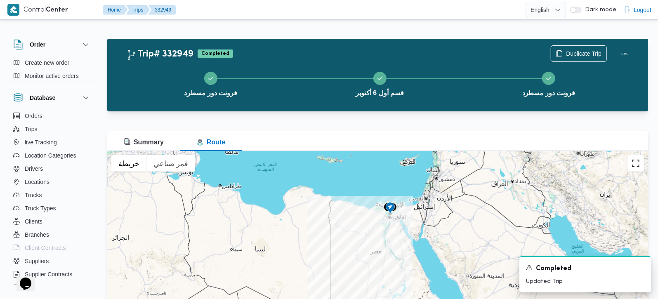
click at [634, 166] on button "تبديل إلى العرض ملء الشاشة" at bounding box center [636, 163] width 17 height 17
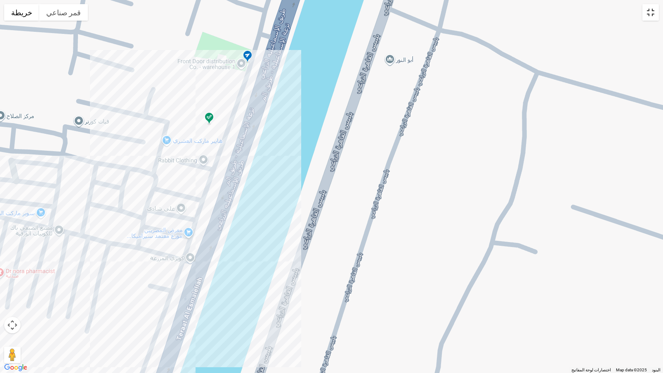
click at [653, 17] on button "تبديل إلى العرض ملء الشاشة" at bounding box center [651, 12] width 17 height 17
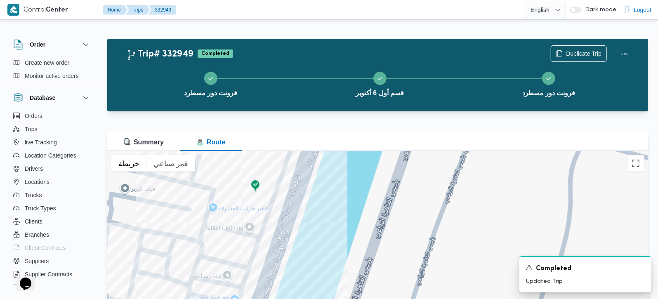
click at [147, 141] on span "Summary" at bounding box center [144, 142] width 40 height 7
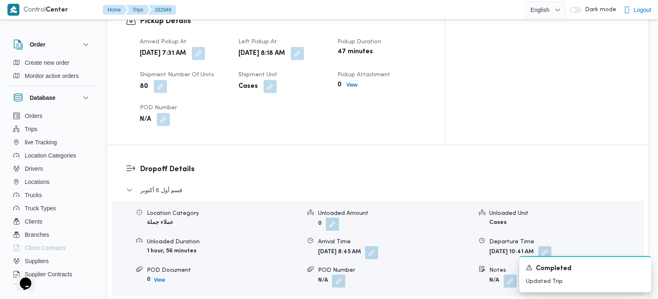
scroll to position [728, 0]
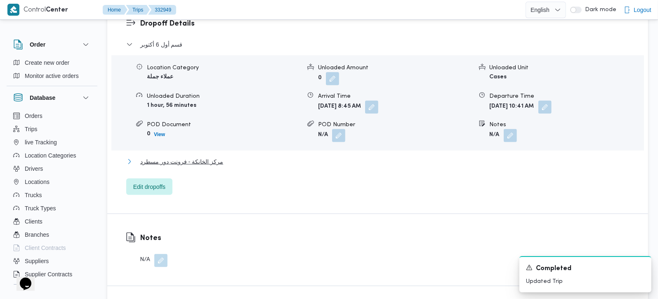
click at [184, 157] on span "مركز الخانكة - فرونت دور مسطرد" at bounding box center [181, 162] width 83 height 10
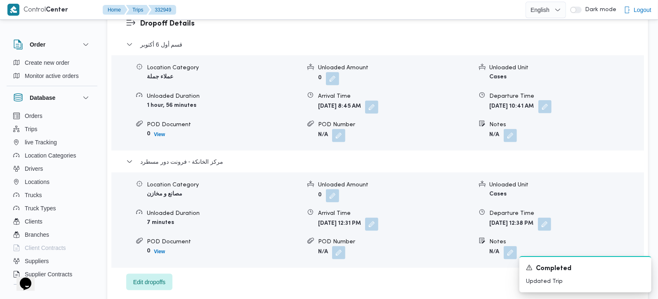
click at [552, 100] on button "button" at bounding box center [545, 106] width 13 height 13
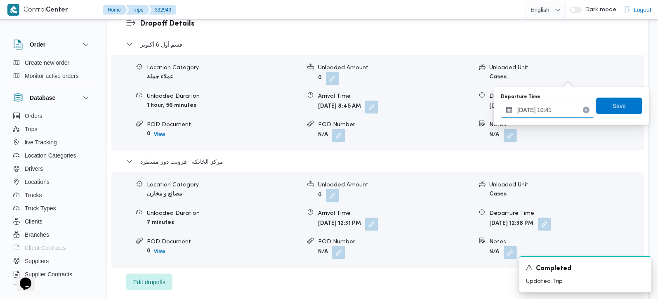
click at [548, 113] on input "[DATE] 10:41" at bounding box center [548, 110] width 94 height 17
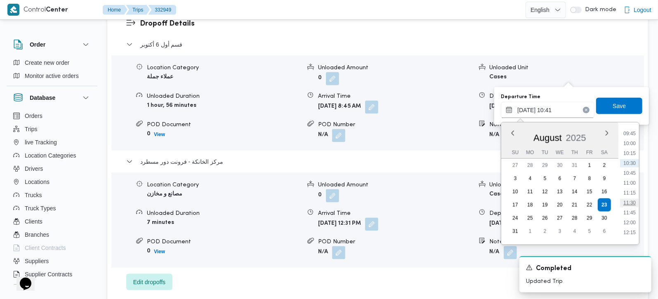
scroll to position [409, 0]
click at [634, 189] on li "11:45" at bounding box center [629, 190] width 19 height 8
type input "[DATE] 11:45"
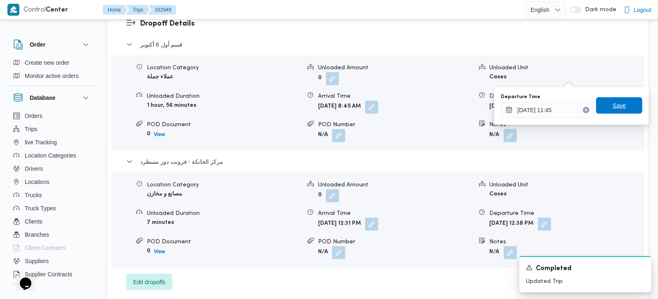
click at [613, 106] on span "Save" at bounding box center [619, 106] width 13 height 10
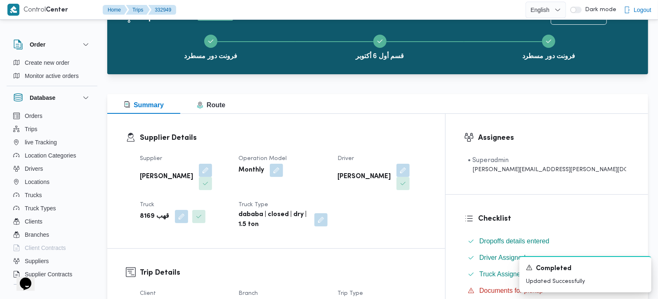
scroll to position [0, 0]
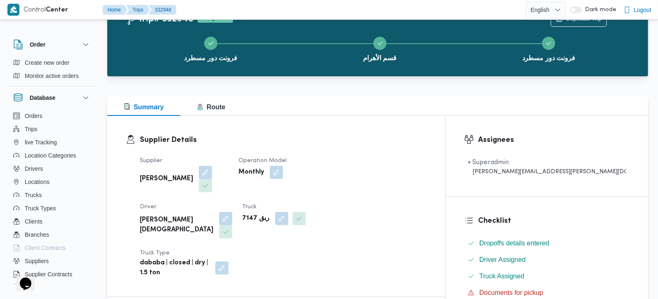
scroll to position [243, 0]
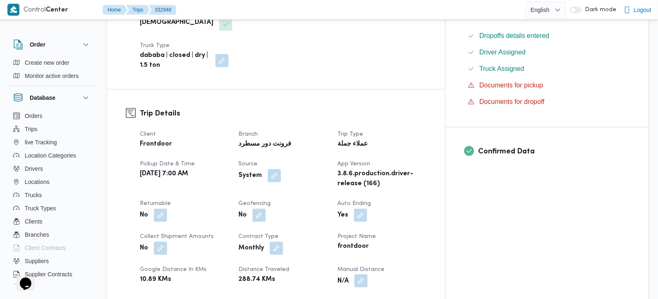
click at [368, 274] on button "button" at bounding box center [361, 280] width 13 height 13
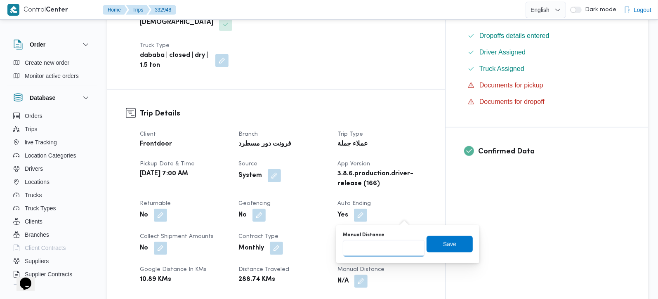
click at [383, 247] on input "Manual Distance" at bounding box center [384, 248] width 82 height 17
type input "105"
click at [426, 298] on dt "Number of Scales" at bounding box center [382, 303] width 89 height 10
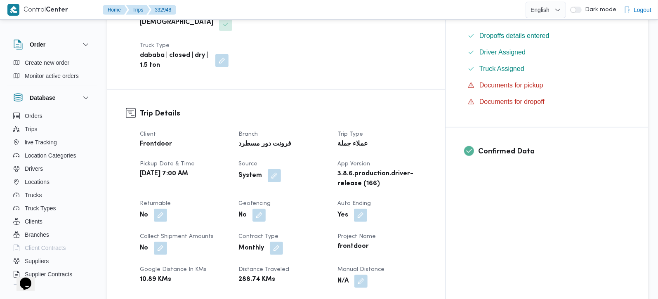
click at [368, 274] on button "button" at bounding box center [361, 280] width 13 height 13
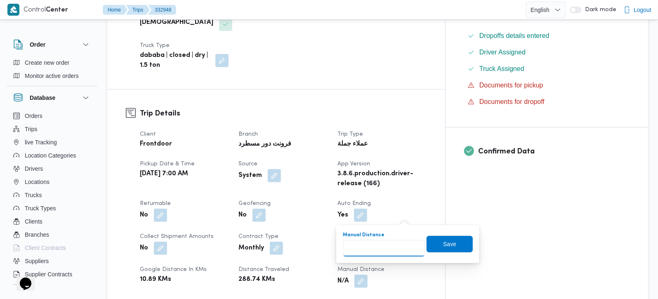
click at [393, 244] on input "Manual Distance" at bounding box center [384, 248] width 82 height 17
type input "105"
click at [433, 238] on span "Save" at bounding box center [450, 244] width 46 height 17
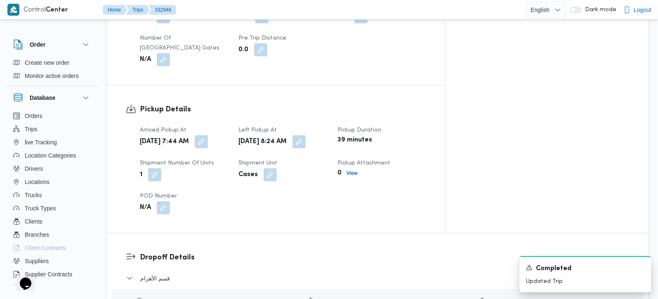
scroll to position [582, 0]
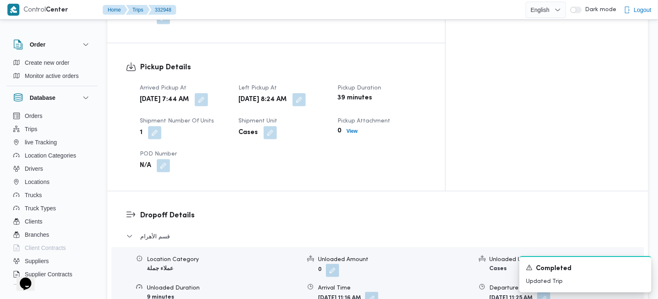
click at [379, 292] on button "button" at bounding box center [371, 298] width 13 height 13
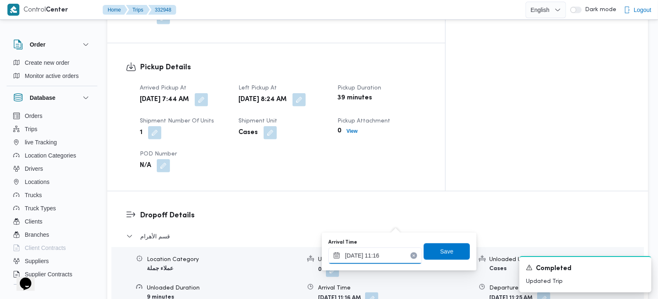
click at [384, 252] on input "23/08/2025 11:16" at bounding box center [376, 256] width 94 height 17
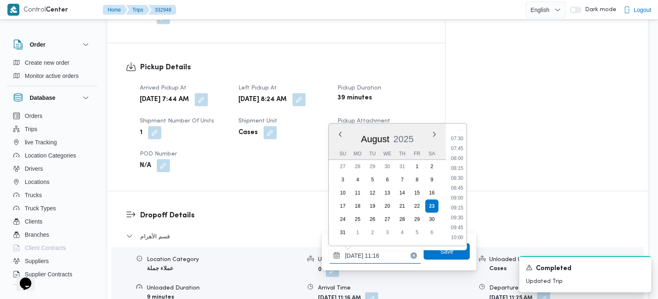
scroll to position [293, 0]
click at [459, 205] on li "09:15" at bounding box center [457, 208] width 19 height 8
type input "23/08/2025 09:15"
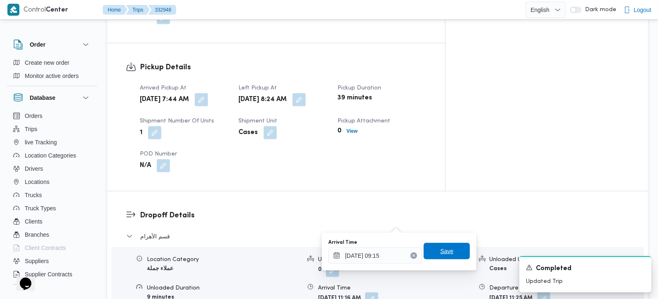
click at [441, 250] on span "Save" at bounding box center [446, 251] width 13 height 10
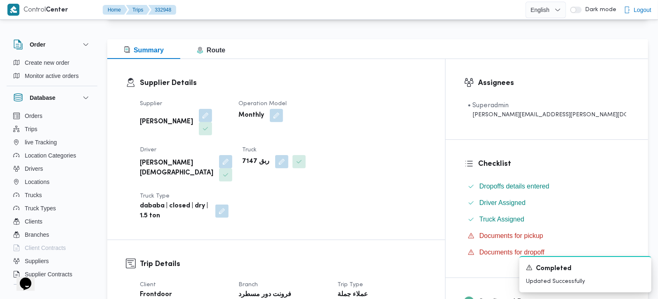
scroll to position [0, 0]
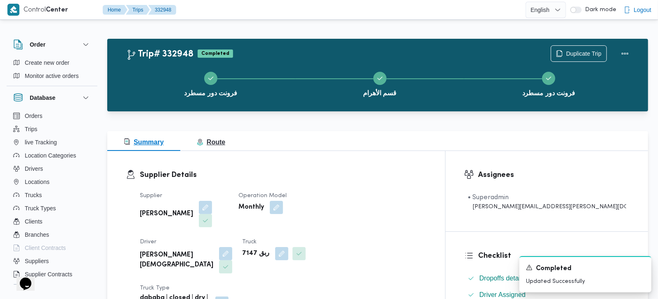
click at [218, 136] on button "Route" at bounding box center [211, 141] width 62 height 20
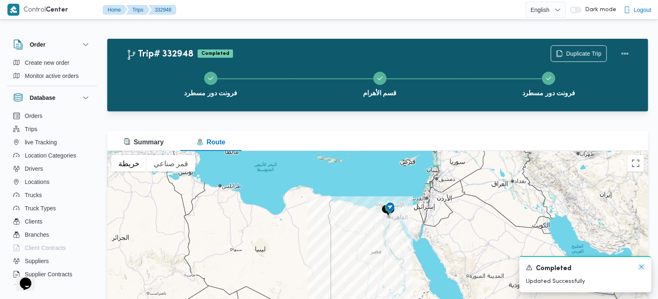
click at [640, 269] on icon "Dismiss toast" at bounding box center [642, 267] width 4 height 4
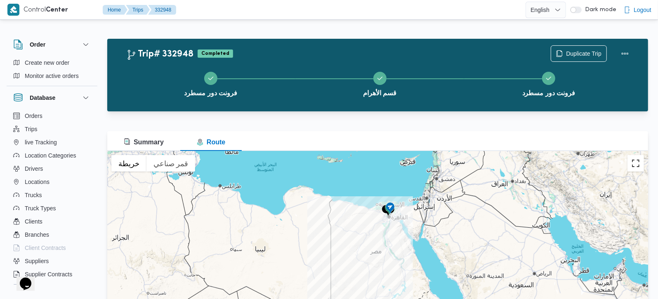
click at [632, 163] on button "تبديل إلى العرض ملء الشاشة" at bounding box center [636, 163] width 17 height 17
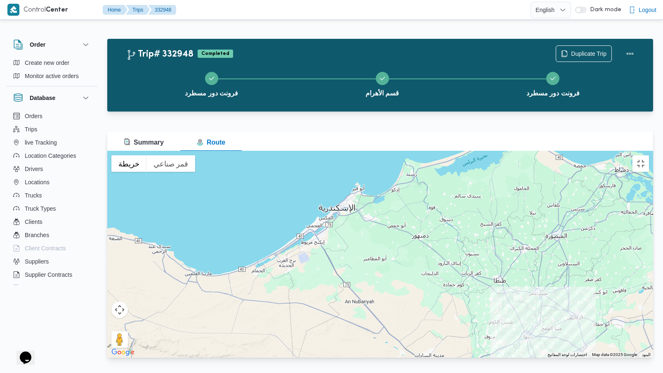
drag, startPoint x: 458, startPoint y: 282, endPoint x: 389, endPoint y: 224, distance: 90.2
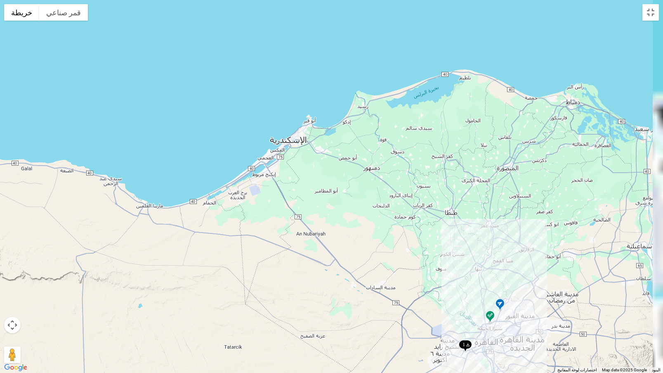
click at [389, 224] on div at bounding box center [331, 186] width 663 height 373
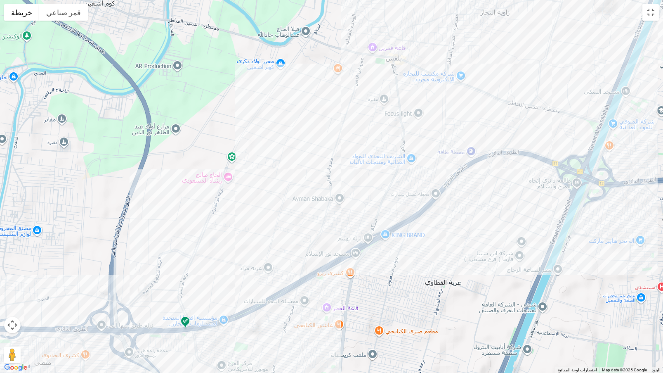
drag, startPoint x: 308, startPoint y: 280, endPoint x: 378, endPoint y: 180, distance: 121.8
click at [379, 180] on div at bounding box center [331, 186] width 663 height 373
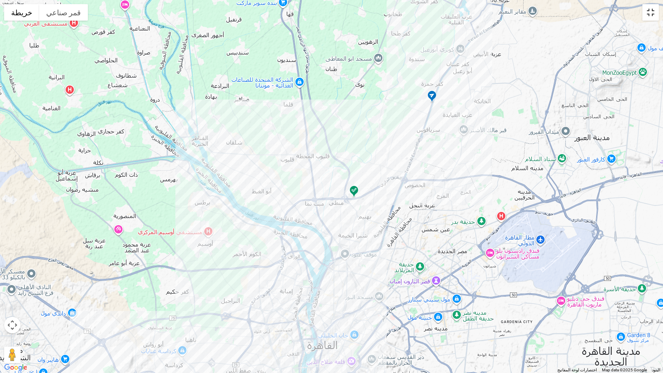
click at [657, 15] on button "تبديل إلى العرض ملء الشاشة" at bounding box center [651, 12] width 17 height 17
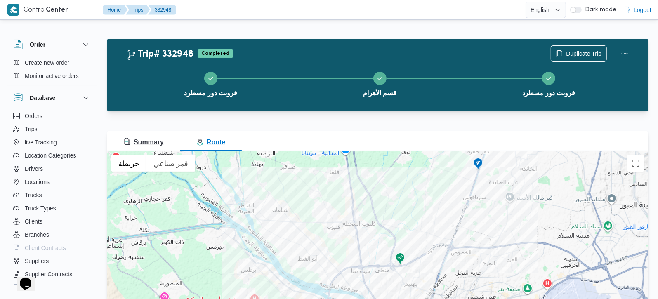
click at [166, 149] on button "Summary" at bounding box center [143, 141] width 73 height 20
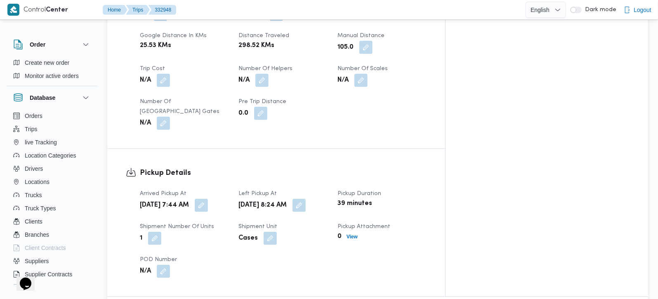
scroll to position [631, 0]
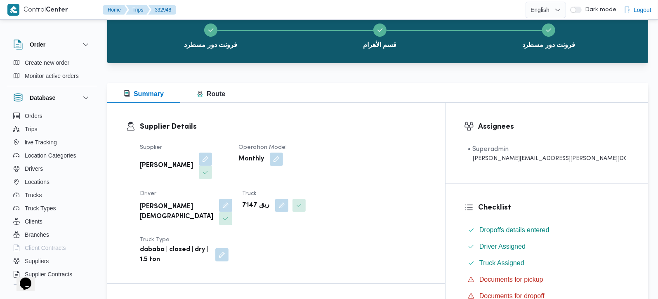
scroll to position [0, 0]
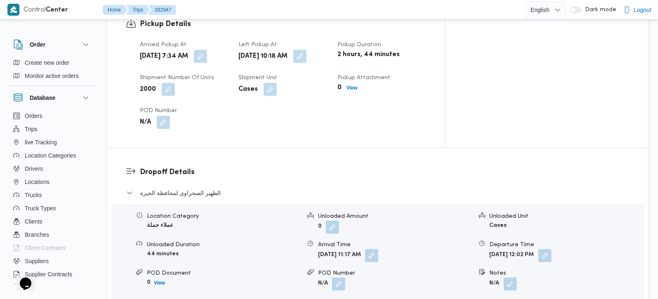
scroll to position [582, 0]
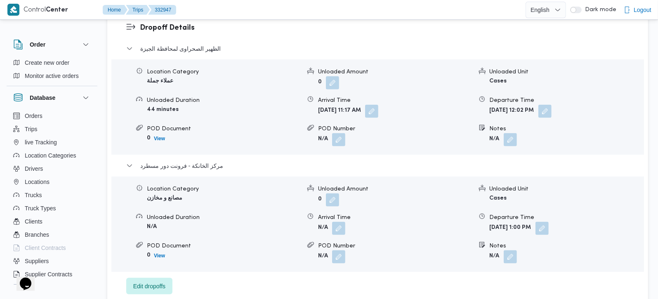
scroll to position [728, 0]
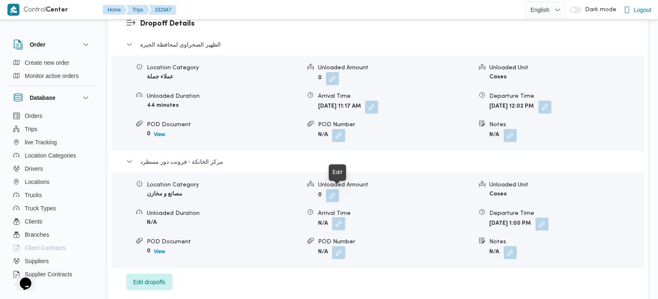
click at [343, 218] on button "button" at bounding box center [338, 224] width 13 height 13
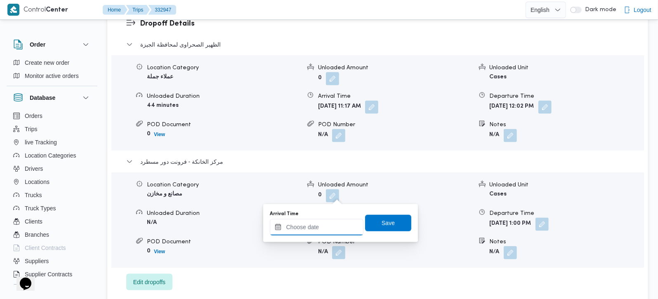
click at [331, 233] on input "Arrival Time" at bounding box center [317, 227] width 94 height 17
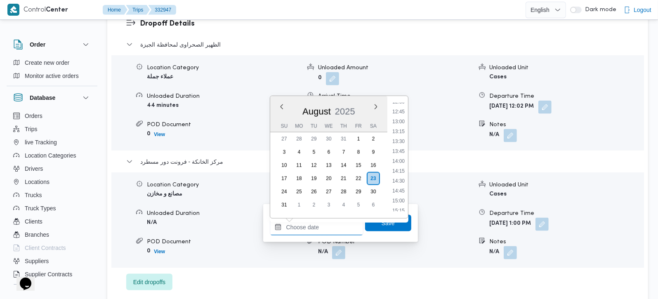
scroll to position [493, 0]
drag, startPoint x: 400, startPoint y: 119, endPoint x: 404, endPoint y: 172, distance: 52.6
click at [400, 119] on li "12:45" at bounding box center [398, 119] width 19 height 8
type input "23/08/2025 12:45"
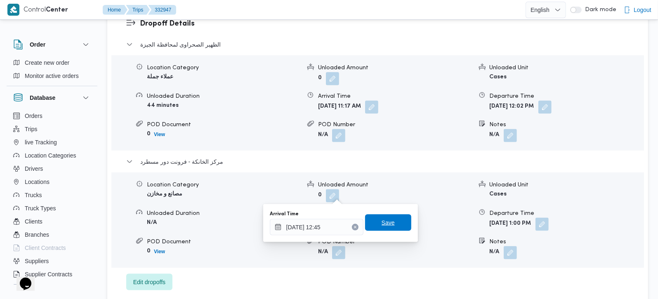
click at [401, 220] on span "Save" at bounding box center [388, 223] width 46 height 17
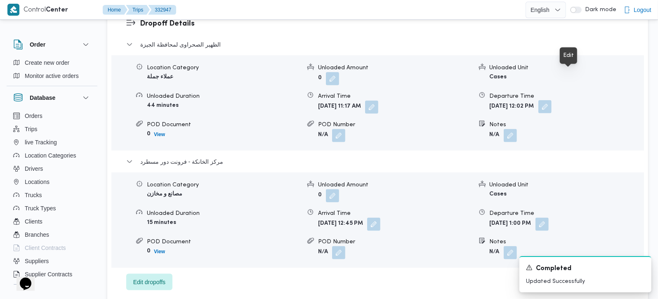
click at [552, 100] on button "button" at bounding box center [545, 106] width 13 height 13
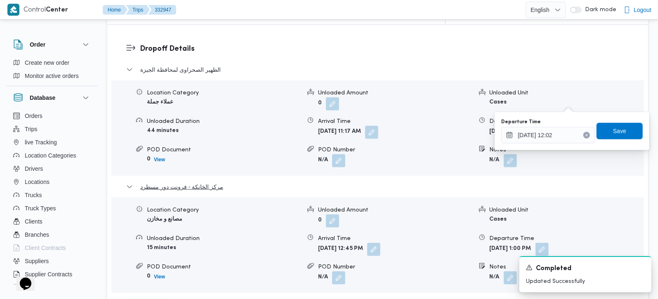
scroll to position [680, 0]
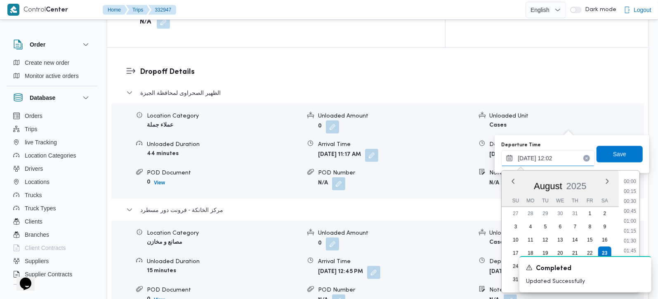
click at [531, 151] on input "23/08/2025 12:02" at bounding box center [549, 158] width 94 height 17
click at [634, 236] on li "12:00" at bounding box center [630, 238] width 19 height 8
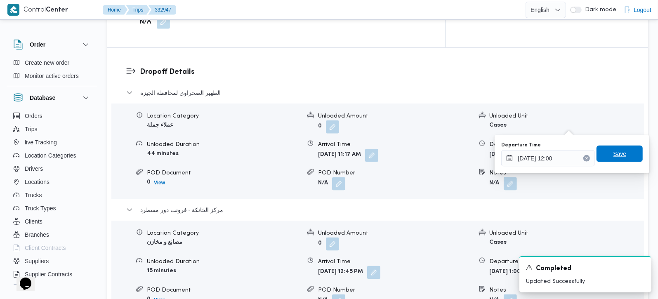
click at [620, 146] on div "Save" at bounding box center [620, 154] width 46 height 17
type input "23/08/2025 12:02"
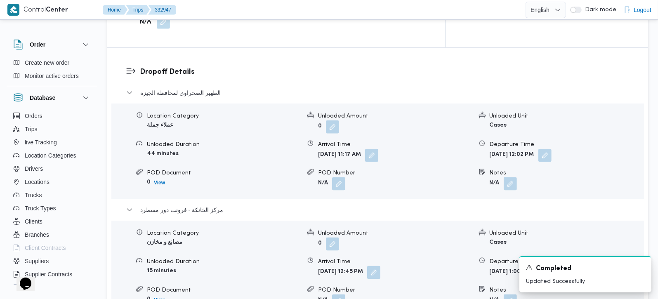
click at [502, 66] on h3 "Dropoff Details" at bounding box center [385, 71] width 490 height 11
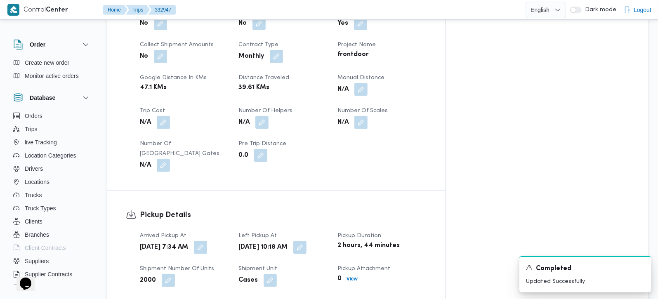
scroll to position [340, 0]
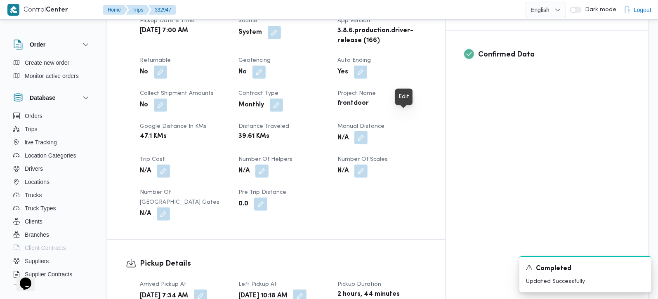
click at [368, 131] on button "button" at bounding box center [361, 137] width 13 height 13
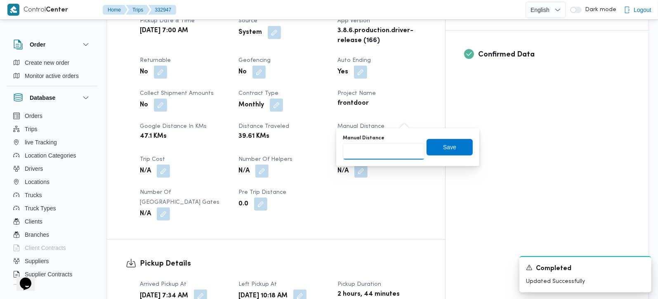
click at [386, 147] on input "Manual Distance" at bounding box center [384, 151] width 82 height 17
type input "120"
click at [433, 149] on span "Save" at bounding box center [450, 147] width 46 height 17
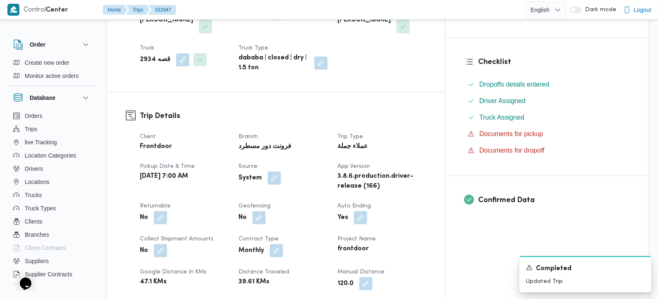
scroll to position [0, 0]
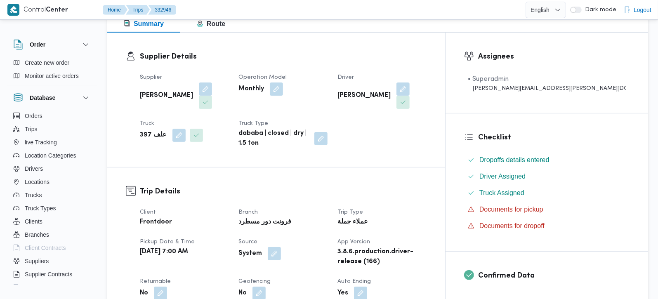
scroll to position [48, 0]
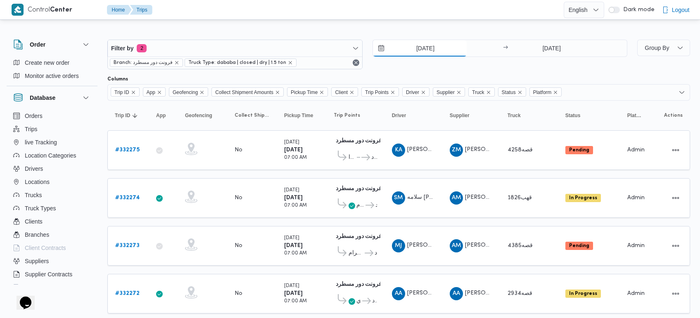
click at [425, 47] on input "[DATE]" at bounding box center [420, 48] width 94 height 17
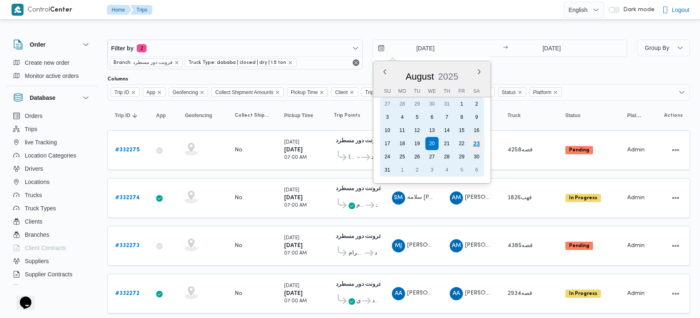
click at [475, 141] on div "23" at bounding box center [476, 144] width 16 height 16
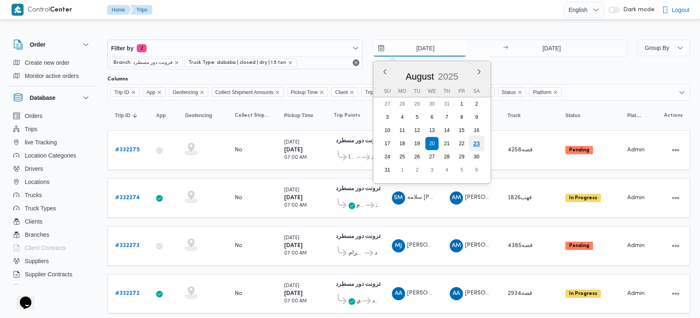
type input "[DATE]"
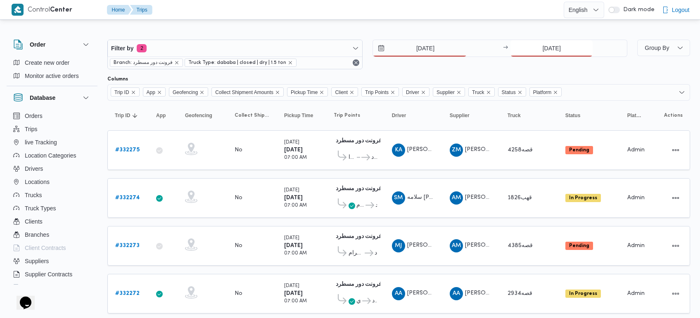
click at [544, 43] on input "[DATE]" at bounding box center [551, 48] width 82 height 17
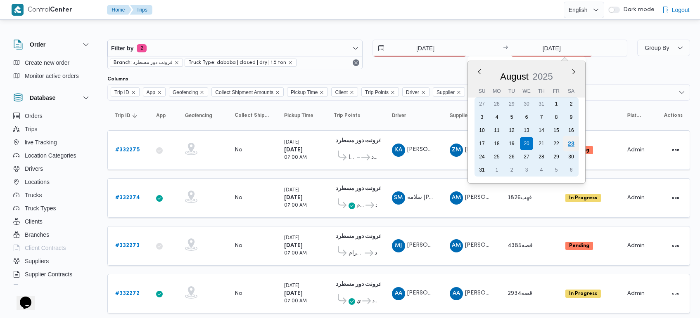
click at [572, 143] on div "23" at bounding box center [571, 144] width 16 height 16
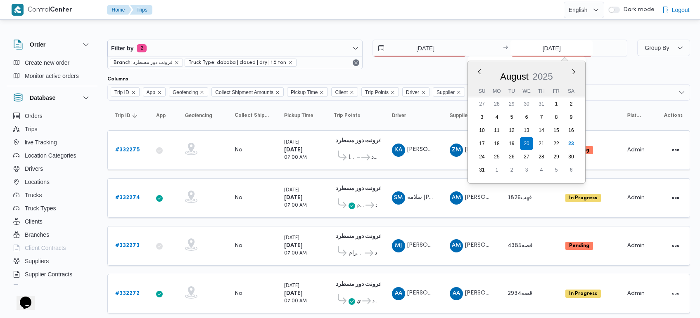
type input "[DATE]"
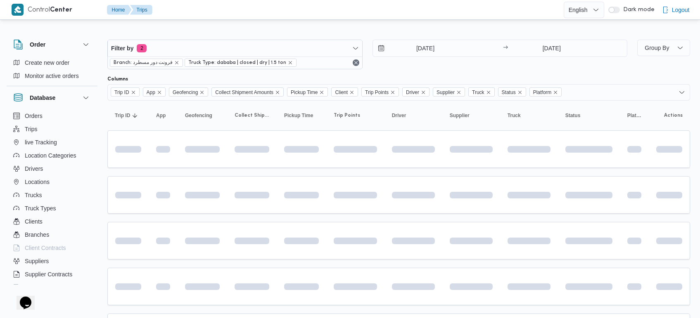
click at [450, 17] on div at bounding box center [360, 9] width 408 height 19
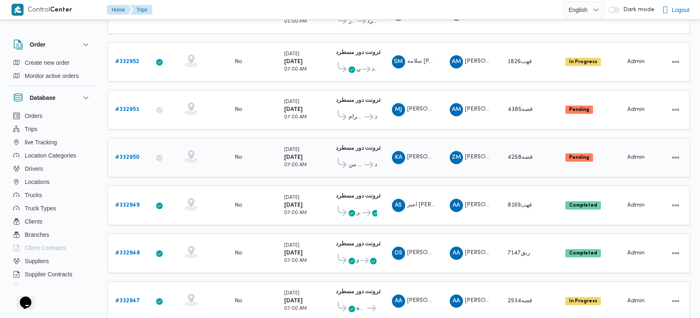
scroll to position [155, 0]
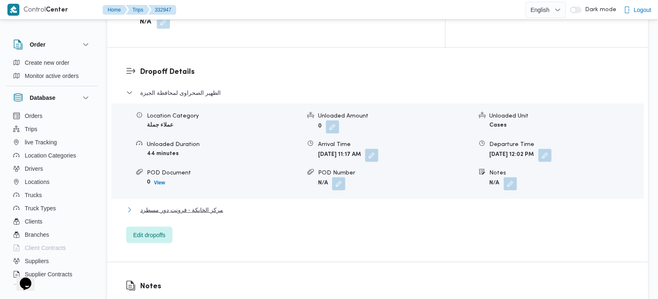
click at [168, 205] on span "مركز الخانكة - فرونت دور مسطرد" at bounding box center [181, 210] width 83 height 10
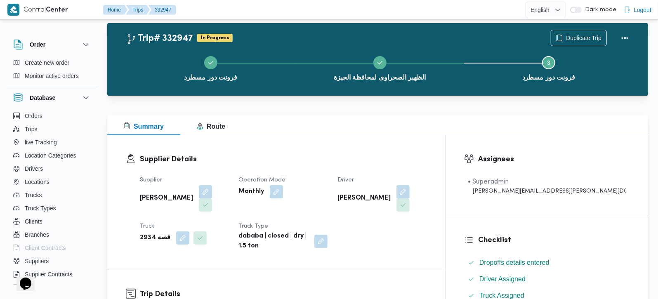
scroll to position [10, 0]
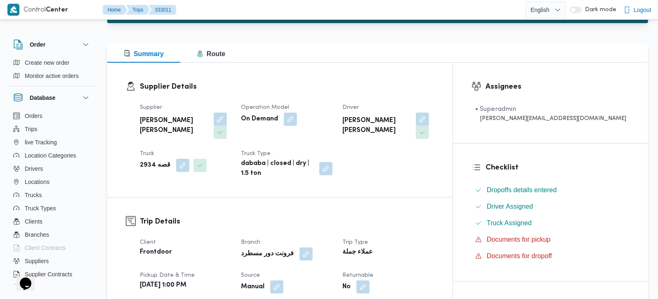
scroll to position [243, 0]
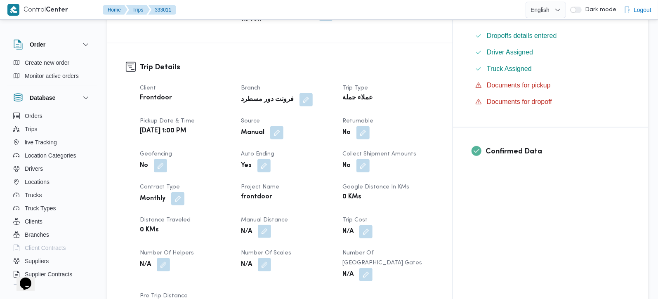
click at [271, 225] on button "button" at bounding box center [264, 231] width 13 height 13
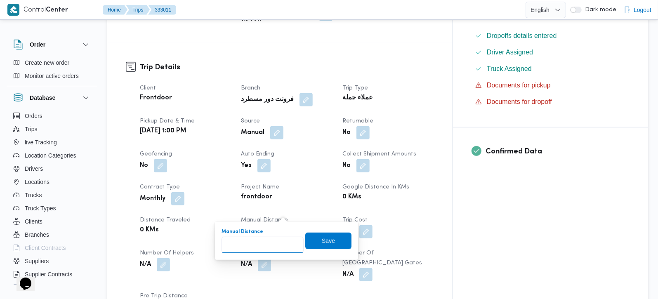
click at [272, 238] on input "Manual Distance" at bounding box center [263, 245] width 82 height 17
type input "100"
click at [313, 244] on span "Save" at bounding box center [328, 240] width 46 height 17
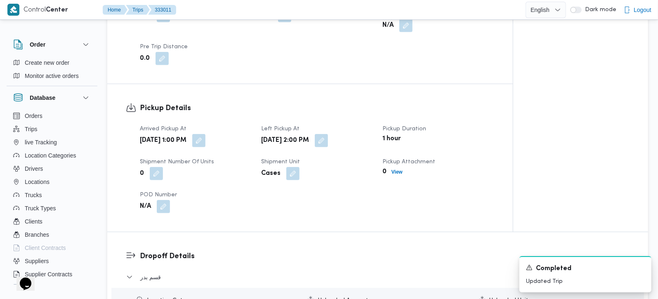
scroll to position [680, 0]
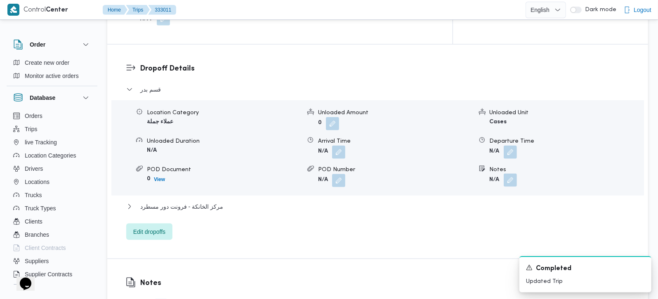
click at [508, 174] on button "button" at bounding box center [510, 180] width 13 height 13
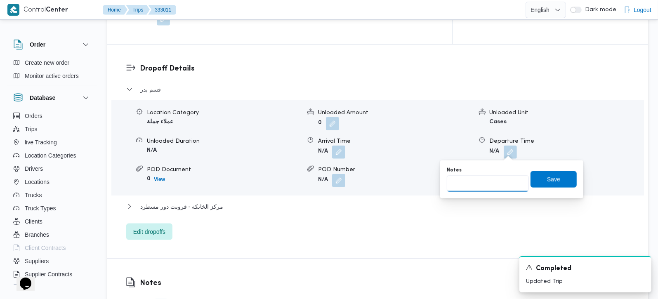
click at [483, 185] on input "Notes" at bounding box center [488, 183] width 82 height 17
type input "سعودي سوديك ايست"
click at [544, 186] on span "Save" at bounding box center [554, 179] width 46 height 17
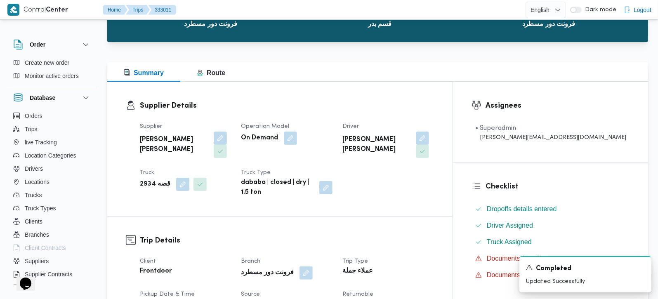
scroll to position [0, 0]
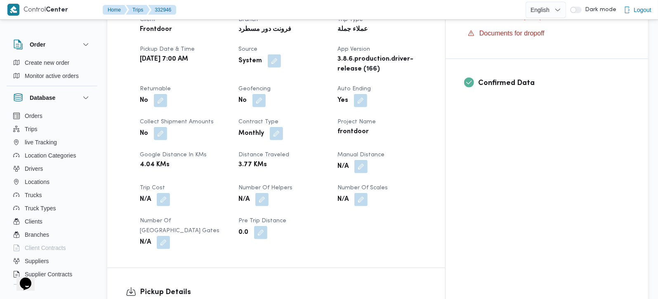
scroll to position [340, 0]
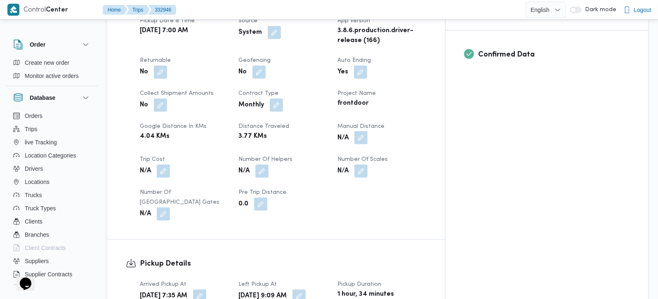
click at [368, 131] on button "button" at bounding box center [361, 137] width 13 height 13
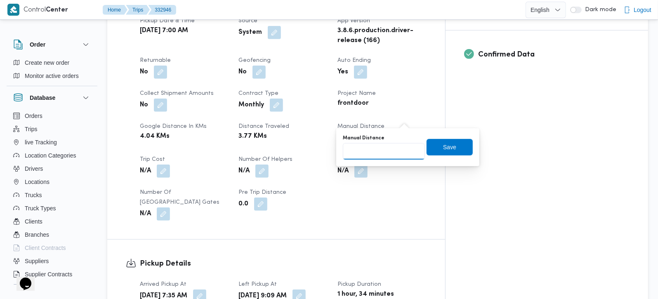
click at [394, 147] on input "Manual Distance" at bounding box center [384, 151] width 82 height 17
type input "70"
click at [443, 149] on span "Save" at bounding box center [449, 147] width 13 height 10
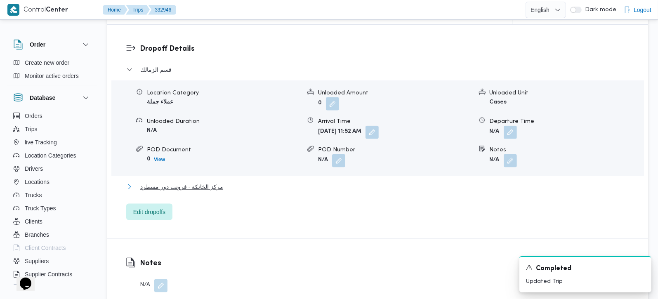
click at [198, 182] on span "مركز الخانكة - فرونت دور مسطرد" at bounding box center [181, 187] width 83 height 10
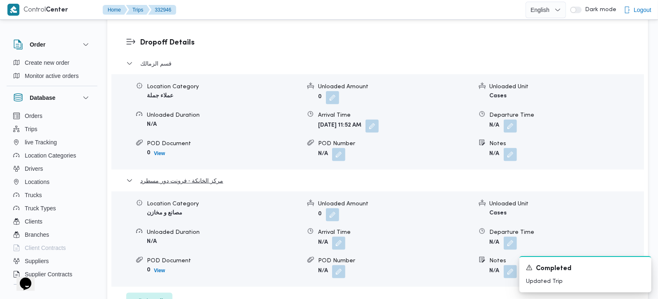
scroll to position [731, 0]
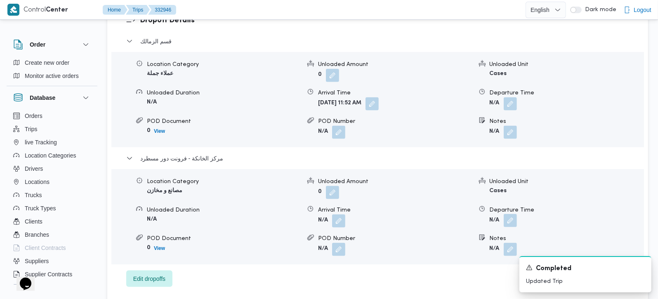
click at [508, 214] on button "button" at bounding box center [510, 220] width 13 height 13
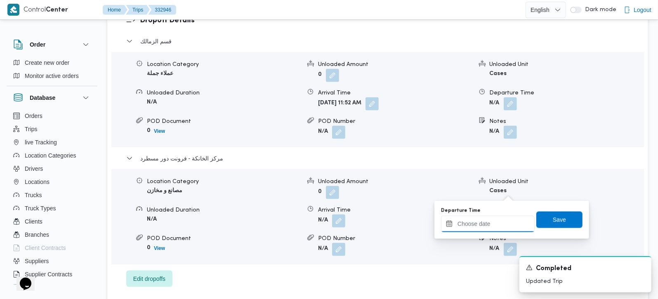
drag, startPoint x: 488, startPoint y: 221, endPoint x: 506, endPoint y: 218, distance: 18.8
click at [488, 221] on input "Departure Time" at bounding box center [488, 224] width 94 height 17
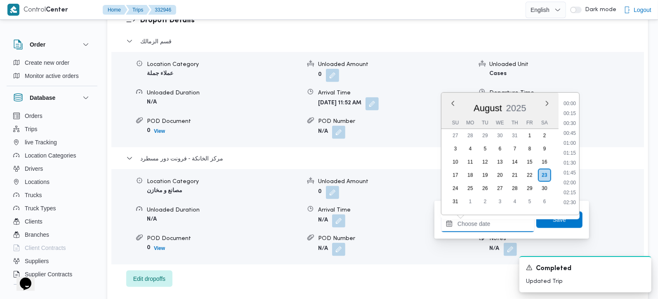
scroll to position [687, 0]
drag, startPoint x: 570, startPoint y: 101, endPoint x: 570, endPoint y: 108, distance: 7.0
click at [570, 101] on li "17:15" at bounding box center [570, 100] width 19 height 8
type input "23/08/2025 17:15"
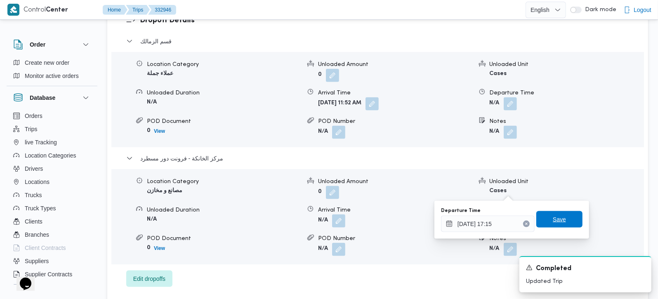
click at [559, 213] on span "Save" at bounding box center [560, 219] width 46 height 17
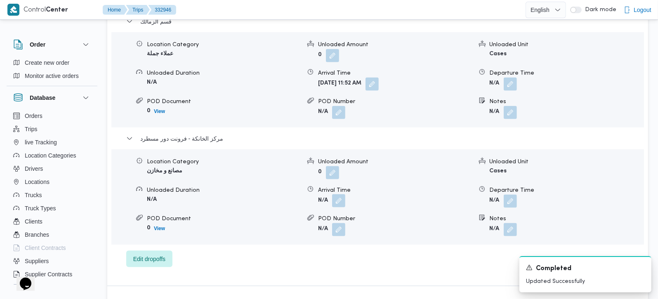
click at [342, 194] on button "button" at bounding box center [338, 200] width 13 height 13
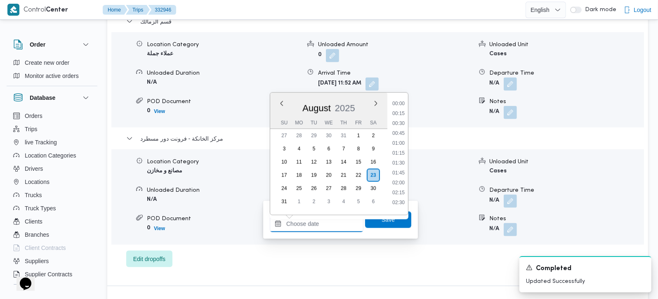
drag, startPoint x: 328, startPoint y: 220, endPoint x: 334, endPoint y: 215, distance: 7.9
click at [328, 220] on input "Arrival Time" at bounding box center [317, 224] width 94 height 17
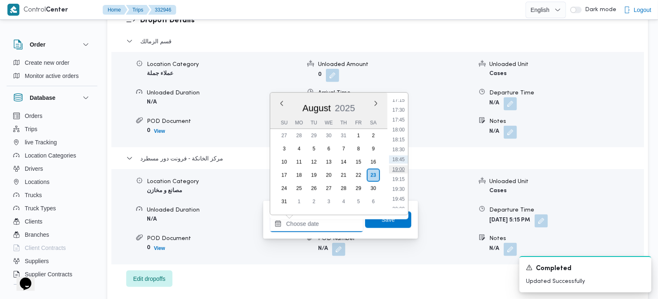
scroll to position [639, 0]
click at [402, 138] on li "17:00" at bounding box center [398, 139] width 19 height 8
type input "23/08/2025 17:00"
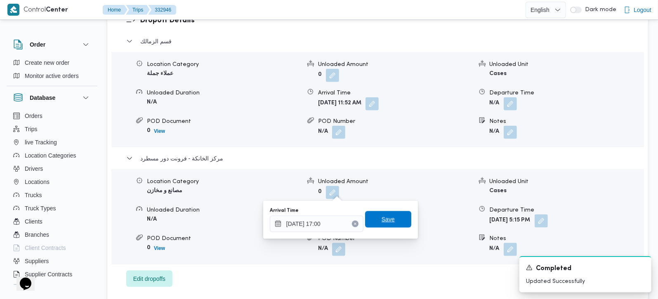
click at [392, 214] on span "Save" at bounding box center [388, 219] width 46 height 17
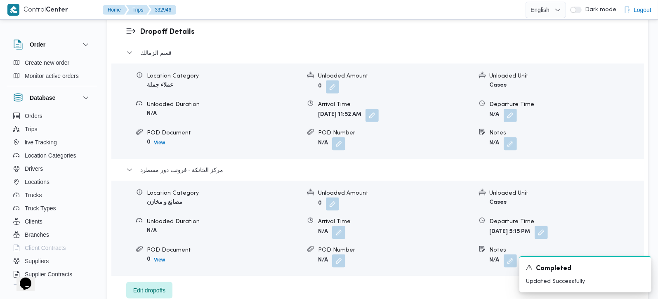
scroll to position [683, 0]
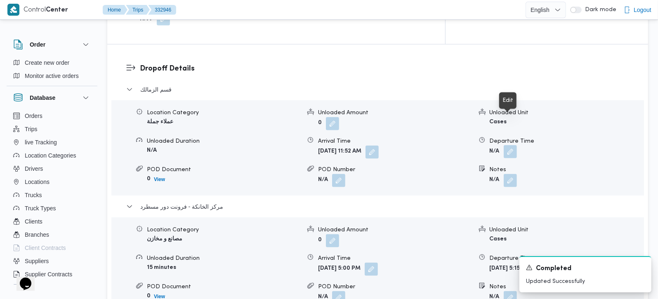
click at [513, 145] on button "button" at bounding box center [510, 151] width 13 height 13
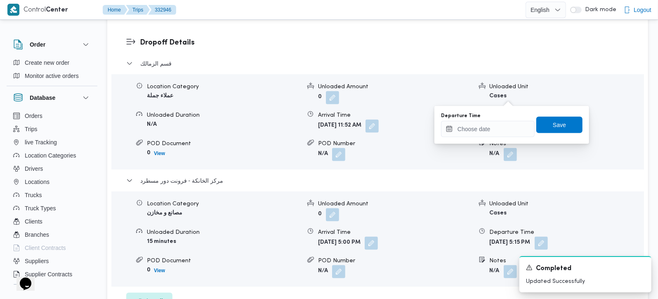
scroll to position [731, 0]
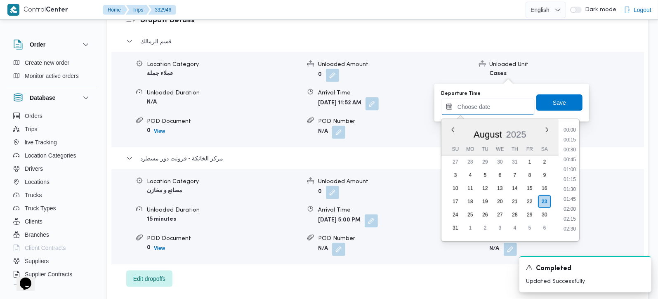
click at [505, 106] on input "Departure Time" at bounding box center [488, 107] width 94 height 17
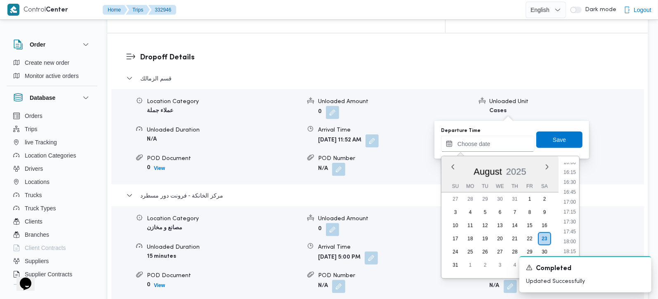
scroll to position [683, 0]
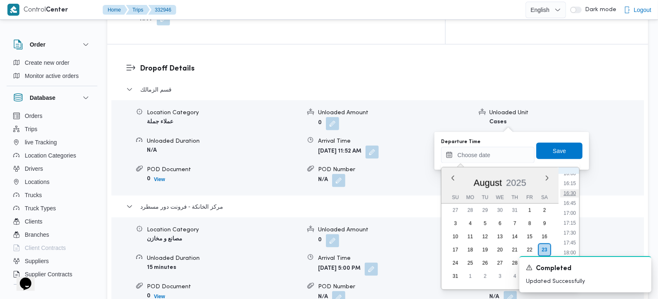
click at [572, 194] on li "16:30" at bounding box center [570, 193] width 19 height 8
type input "23/08/2025 16:30"
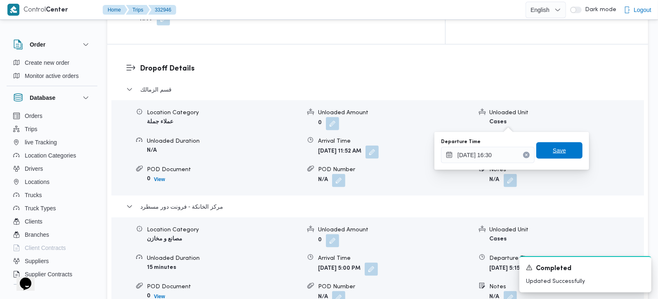
click at [553, 151] on span "Save" at bounding box center [559, 151] width 13 height 10
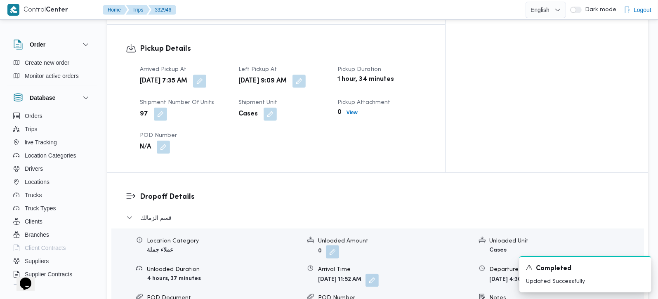
scroll to position [537, 0]
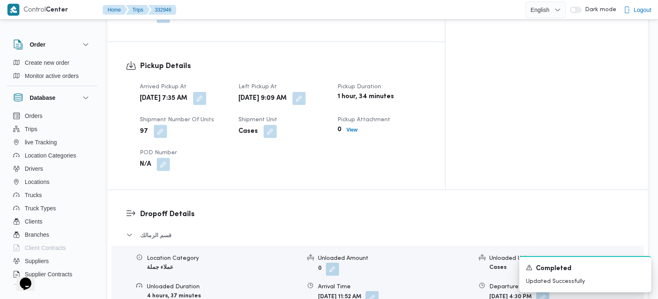
click at [403, 283] on div "Arrival Time" at bounding box center [395, 287] width 154 height 9
click at [379, 291] on button "button" at bounding box center [372, 297] width 13 height 13
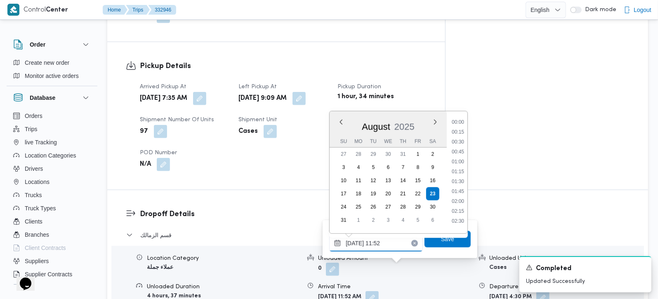
click at [376, 248] on input "23/08/2025 11:52" at bounding box center [376, 243] width 94 height 17
click at [459, 146] on li "09:45" at bounding box center [458, 147] width 19 height 8
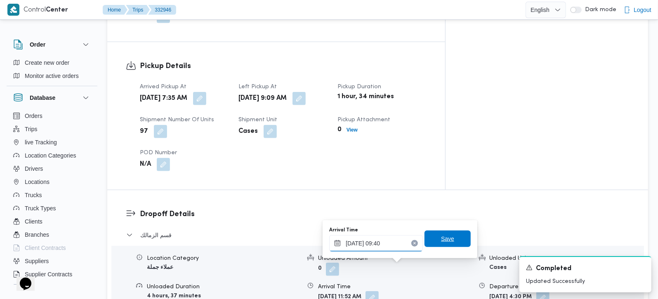
type input "23/08/2025 09:40"
click at [449, 237] on span "Save" at bounding box center [448, 239] width 46 height 17
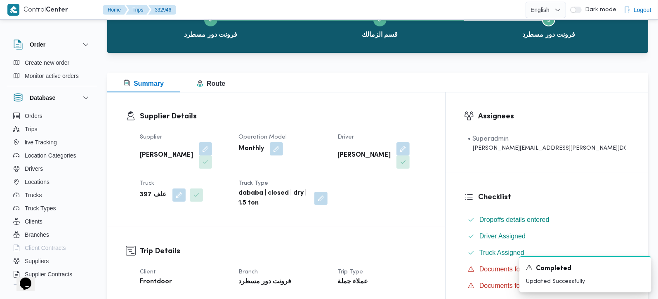
scroll to position [0, 0]
